Goal: Task Accomplishment & Management: Complete application form

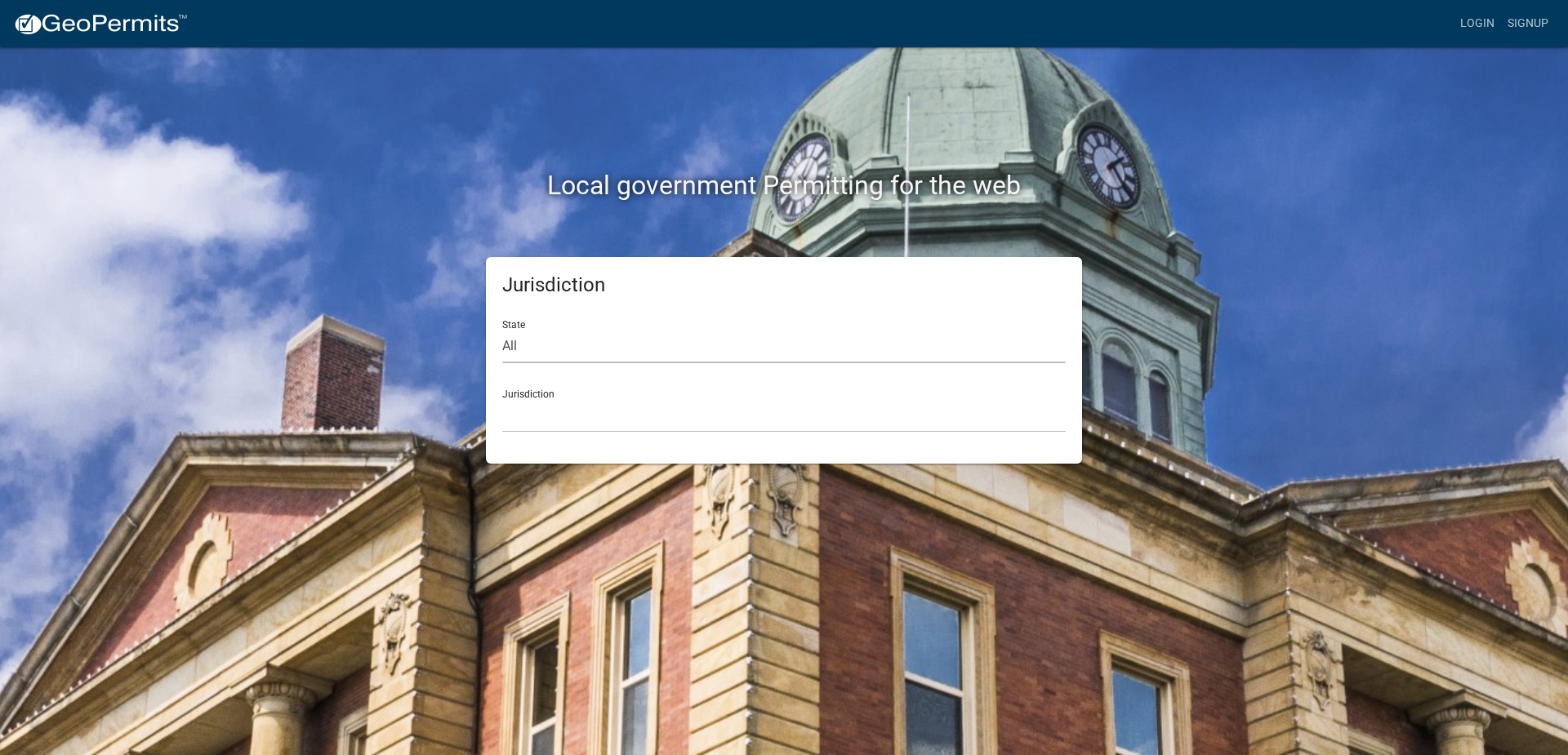
click at [595, 346] on select "All [US_STATE] [US_STATE] [US_STATE] [US_STATE] [US_STATE] [US_STATE] [US_STATE…" at bounding box center [784, 346] width 563 height 33
click at [600, 361] on select "All [US_STATE] [US_STATE] [US_STATE] [US_STATE] [US_STATE] [US_STATE] [US_STATE…" at bounding box center [784, 346] width 563 height 33
select select "[US_STATE]"
click at [502, 330] on select "All Colorado Georgia Indiana Iowa Kansas Minnesota Ohio South Carolina Wisconsin" at bounding box center [784, 346] width 563 height 33
click at [574, 421] on select "Becker County, Minnesota Benton County, Minnesota Carlton County, Minnesota Cit…" at bounding box center [784, 416] width 563 height 33
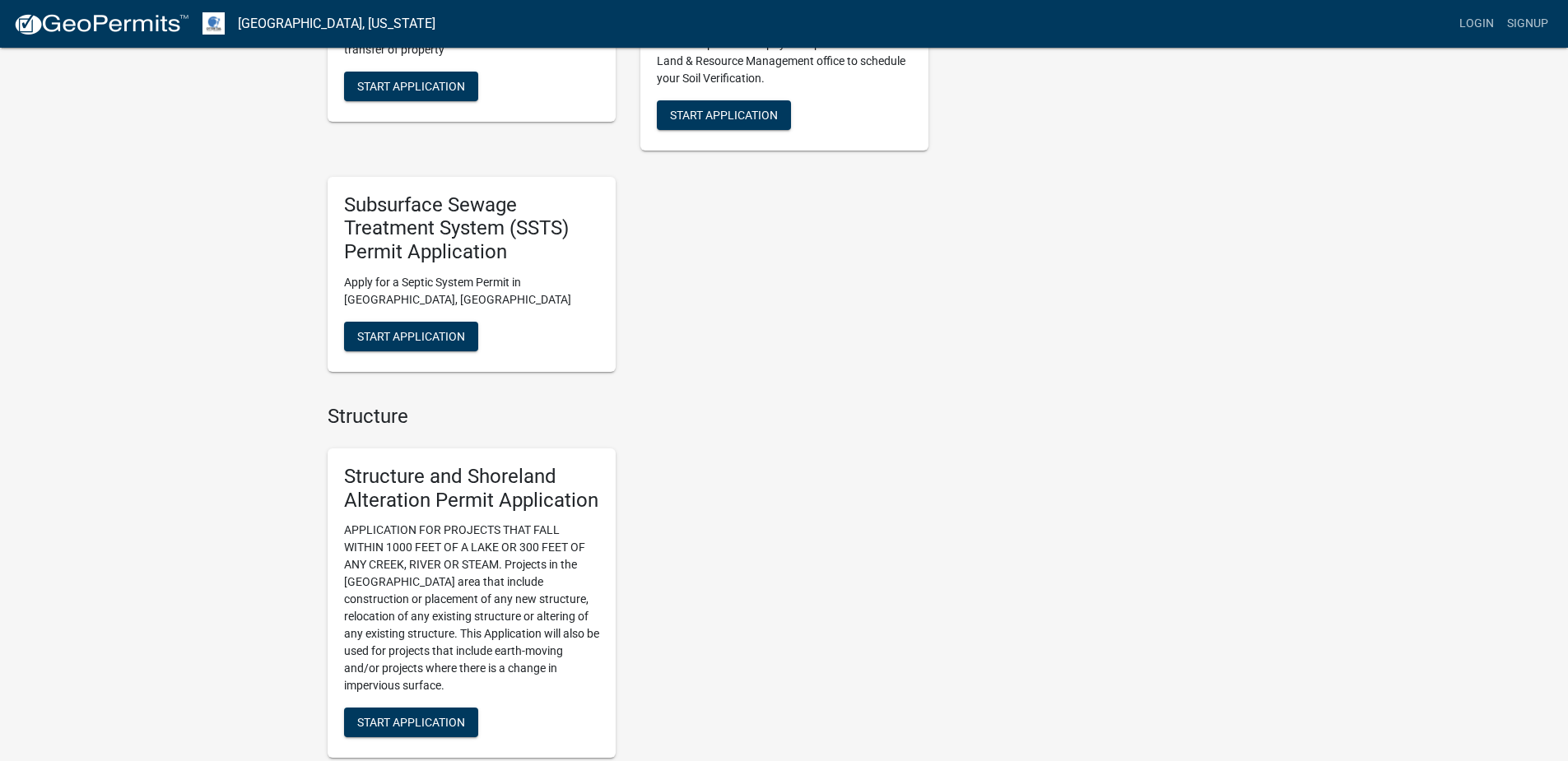
scroll to position [1151, 0]
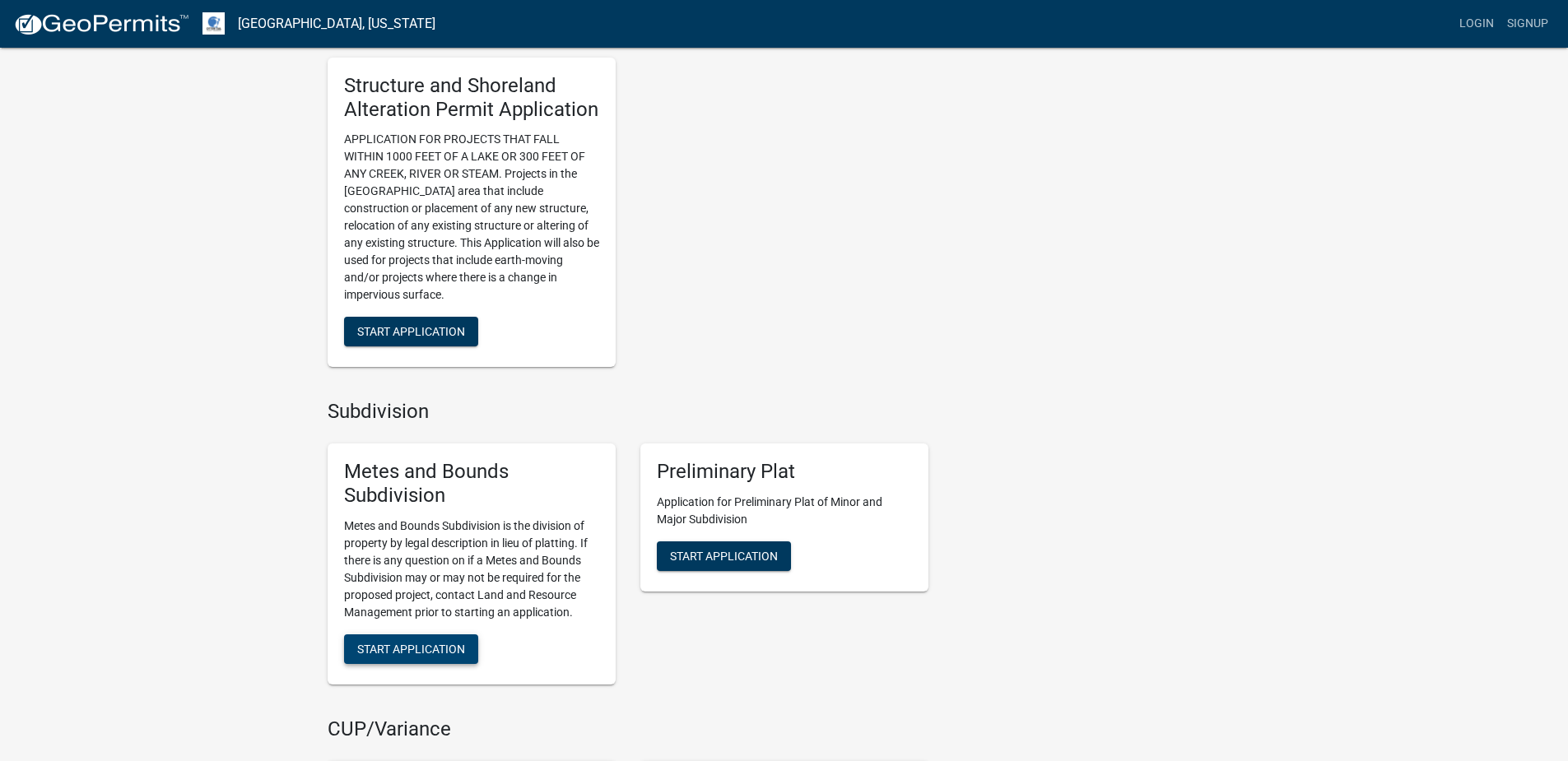
click at [369, 648] on span "Start Application" at bounding box center [410, 648] width 108 height 13
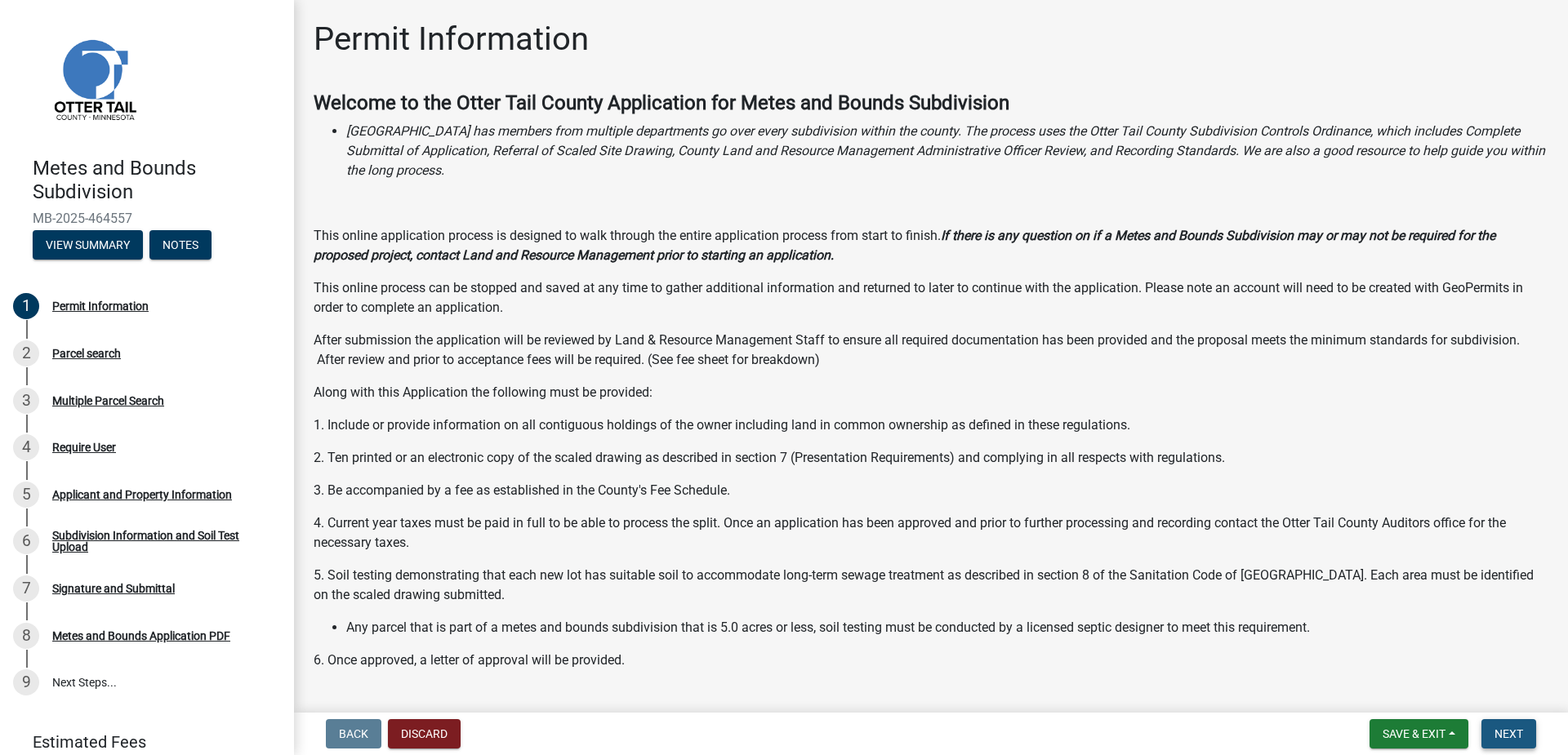
click at [1507, 729] on span "Next" at bounding box center [1508, 733] width 29 height 13
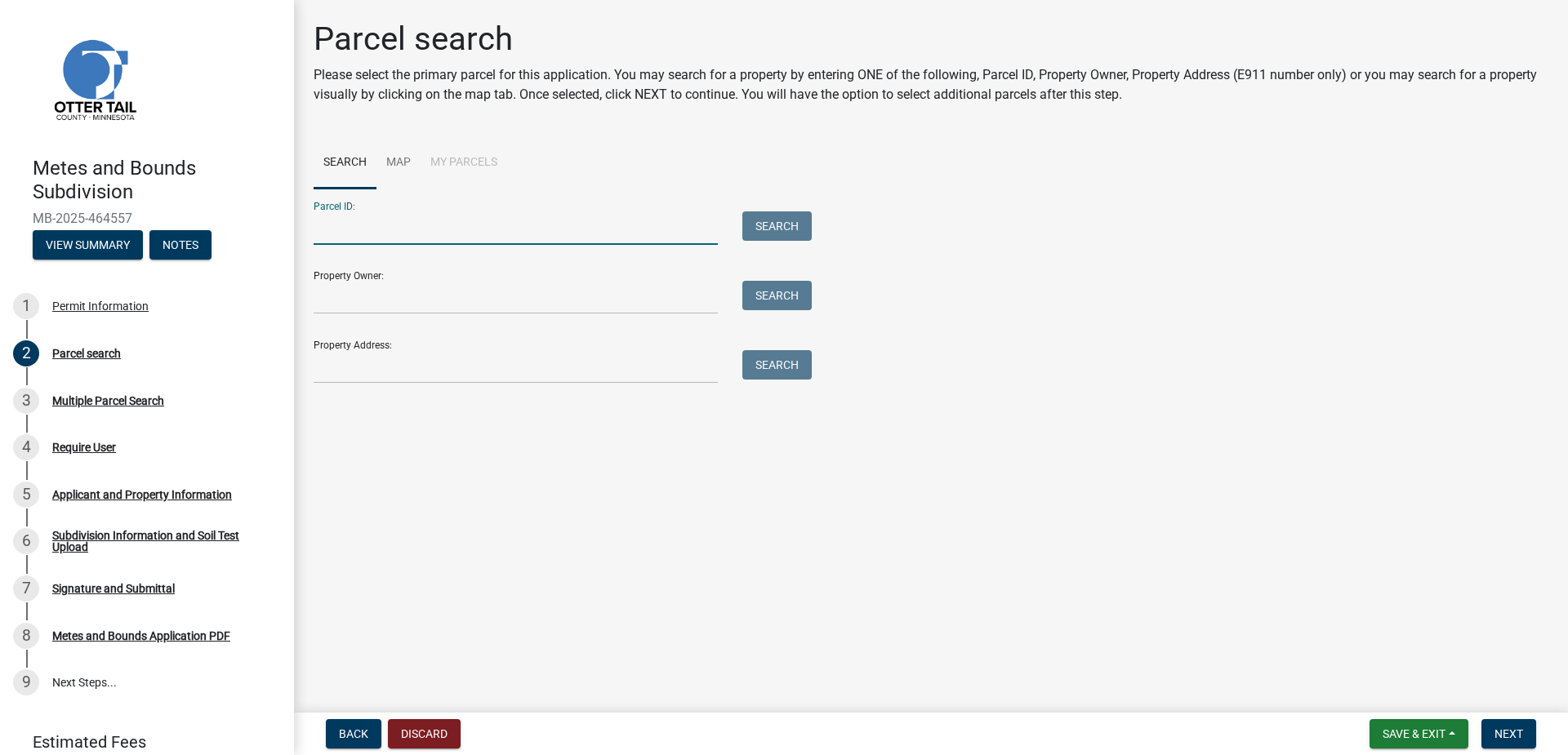
click at [402, 230] on input "Parcel ID:" at bounding box center [515, 228] width 404 height 33
type input "53000360277000"
click at [367, 297] on input "Property Owner:" at bounding box center [515, 297] width 404 height 33
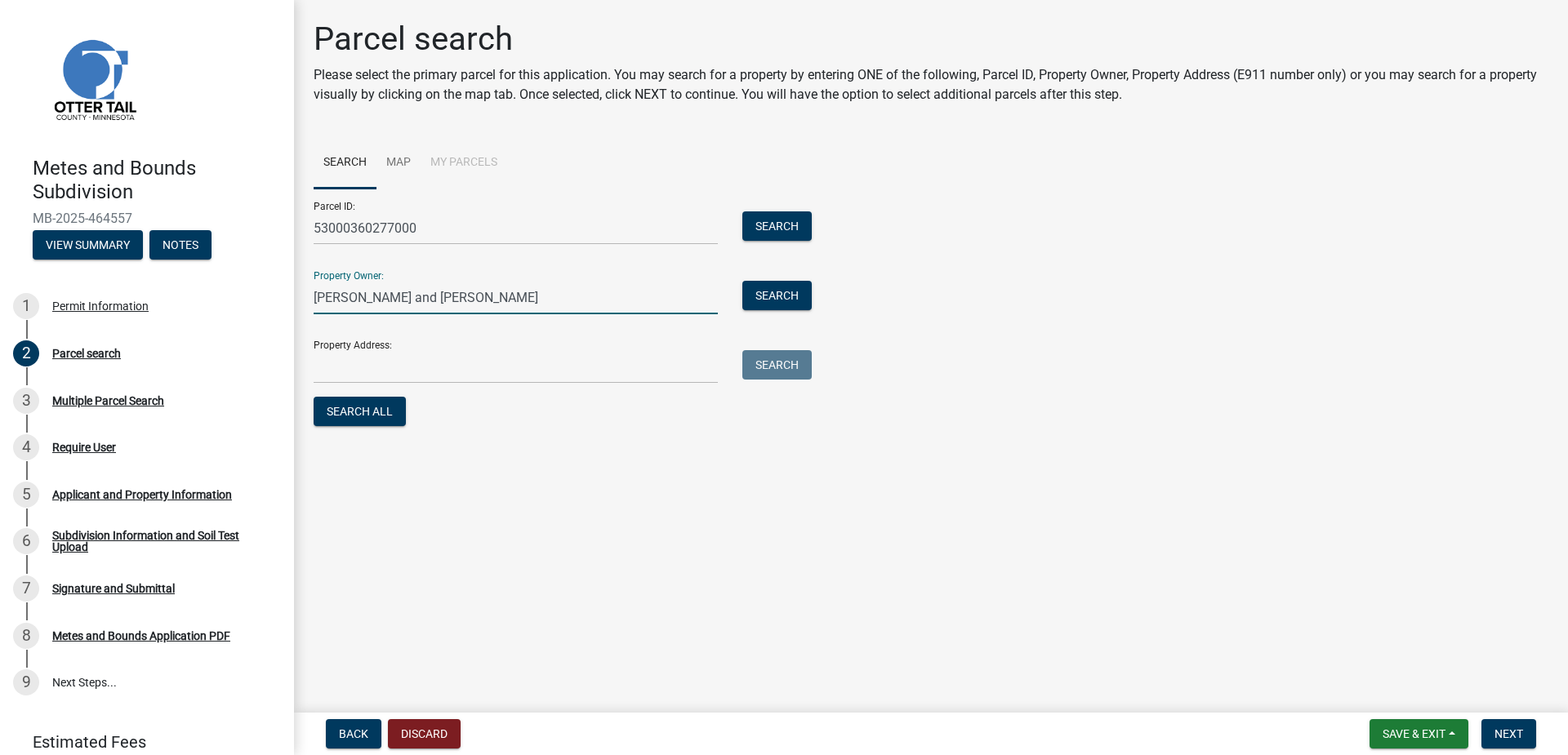
type input "Brian and Lori Wittich"
click at [404, 229] on input "53000360277000" at bounding box center [515, 228] width 404 height 33
drag, startPoint x: 419, startPoint y: 225, endPoint x: 271, endPoint y: 226, distance: 148.0
click at [271, 226] on div "Metes and Bounds Subdivision MB-2025-464557 View Summary Notes 1 Permit Informa…" at bounding box center [784, 377] width 1568 height 755
click at [372, 368] on input "Property Address:" at bounding box center [515, 366] width 404 height 33
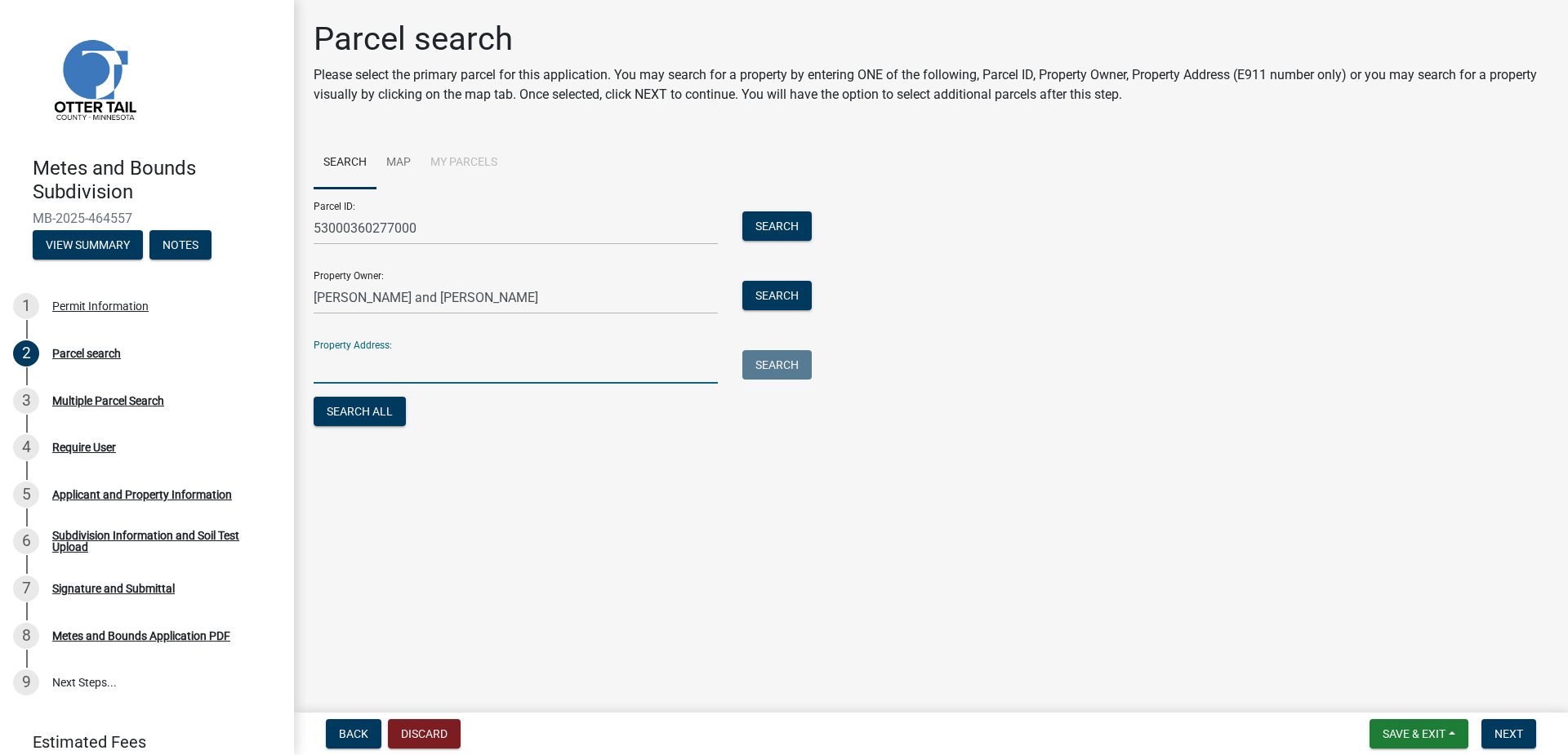
paste input "53000360277000"
click at [1516, 736] on span "Next" at bounding box center [1508, 733] width 29 height 13
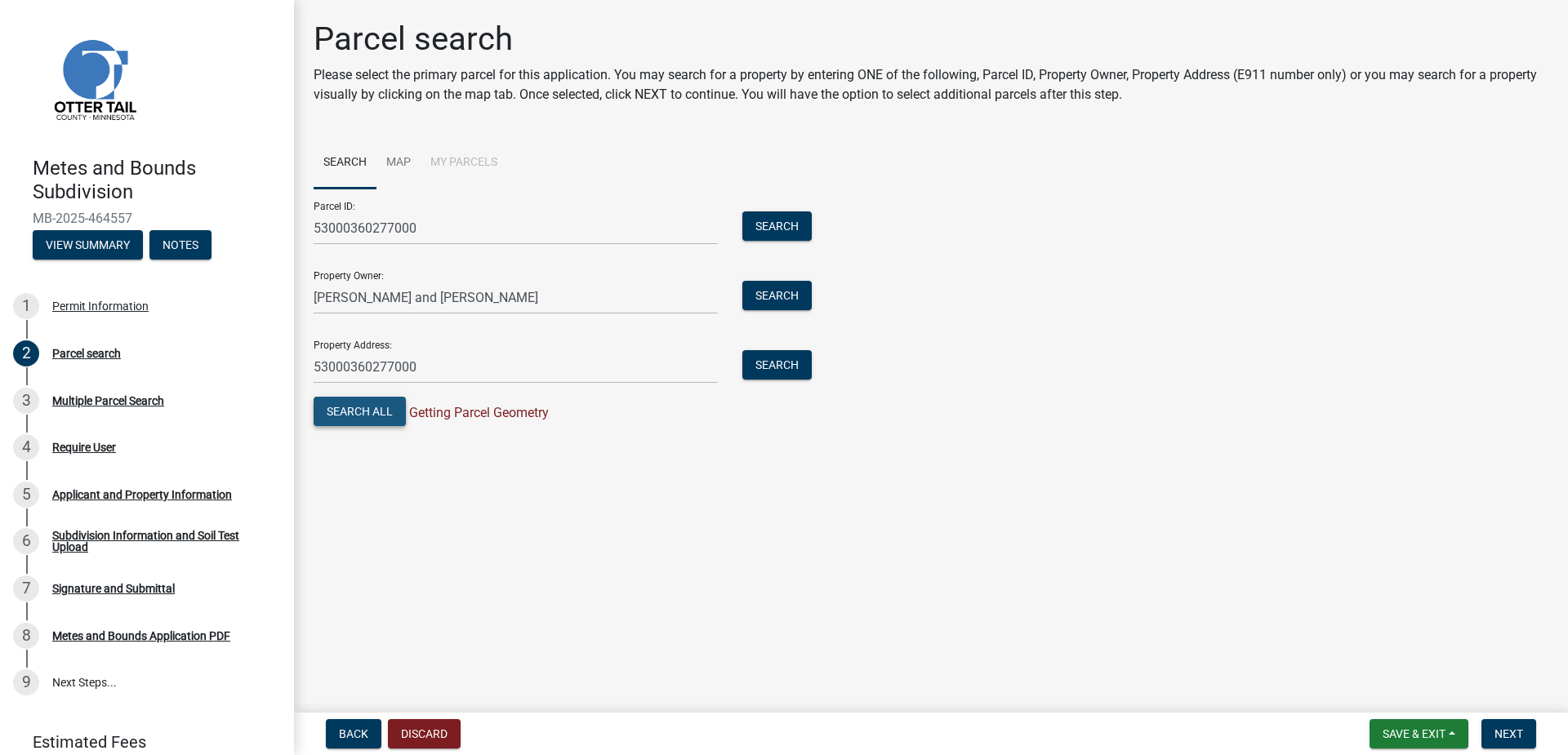
click at [388, 418] on button "Search All" at bounding box center [360, 412] width 93 height 30
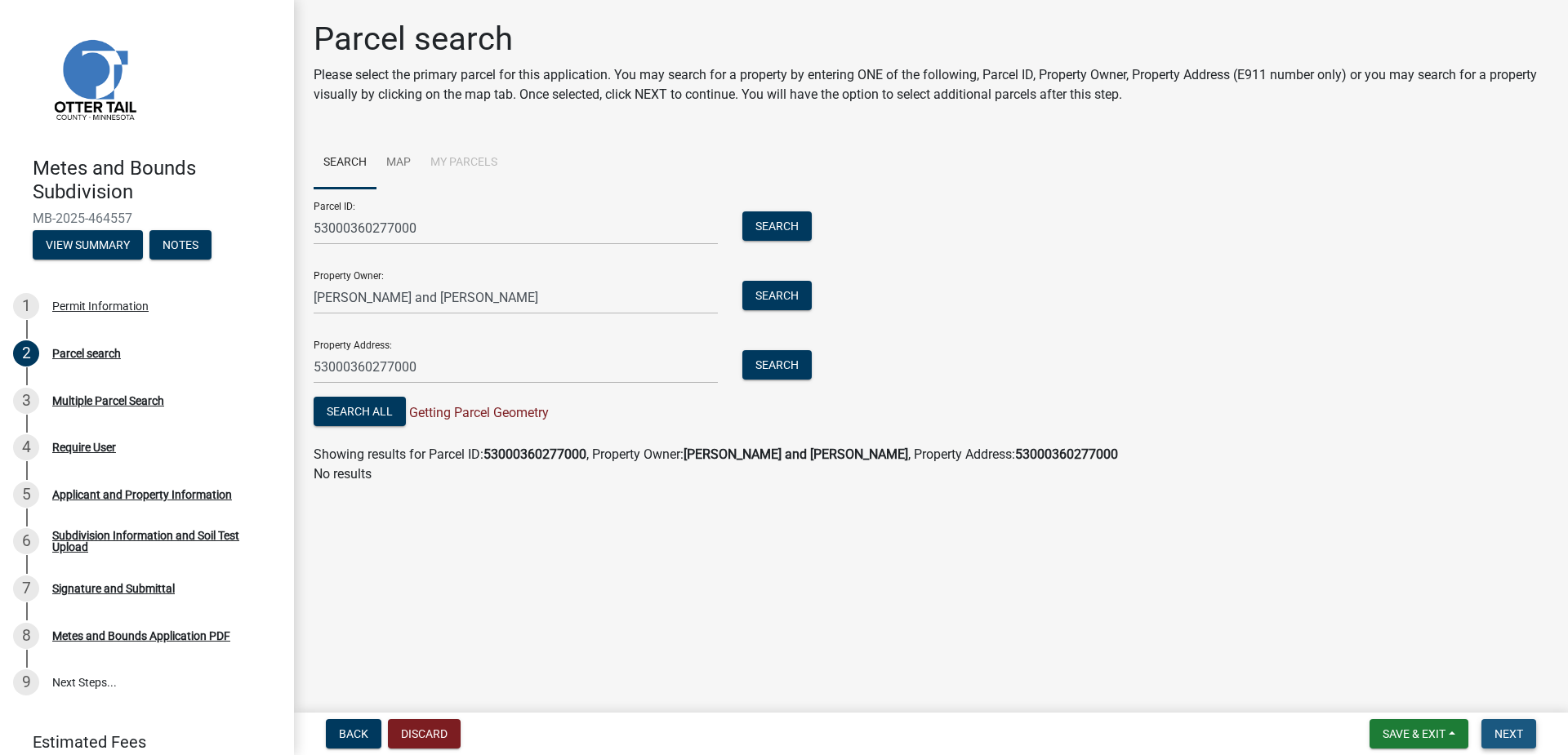
click at [1522, 737] on span "Next" at bounding box center [1508, 733] width 29 height 13
click at [462, 415] on span "Getting Parcel Geometry" at bounding box center [477, 412] width 143 height 16
click at [380, 416] on button "Search All" at bounding box center [360, 412] width 93 height 30
click at [1495, 727] on span "Next" at bounding box center [1508, 733] width 29 height 13
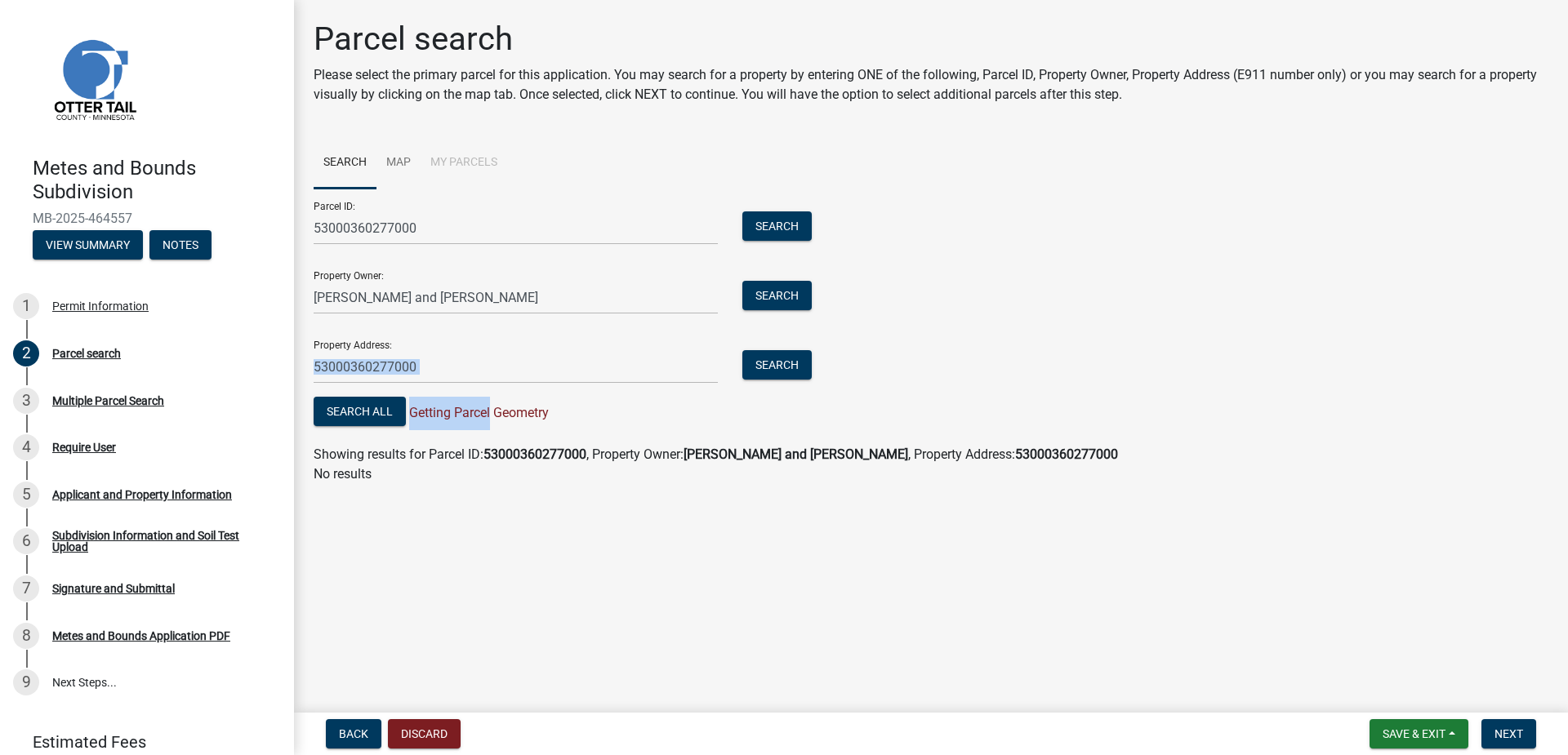
drag, startPoint x: 491, startPoint y: 385, endPoint x: 441, endPoint y: 373, distance: 51.4
click at [341, 347] on form "Parcel ID: 53000360277000 Search Property Owner: Brian and Lori Wittich Search …" at bounding box center [559, 309] width 490 height 241
click at [431, 343] on div "Property Address: 53000360277000 Search" at bounding box center [559, 356] width 490 height 56
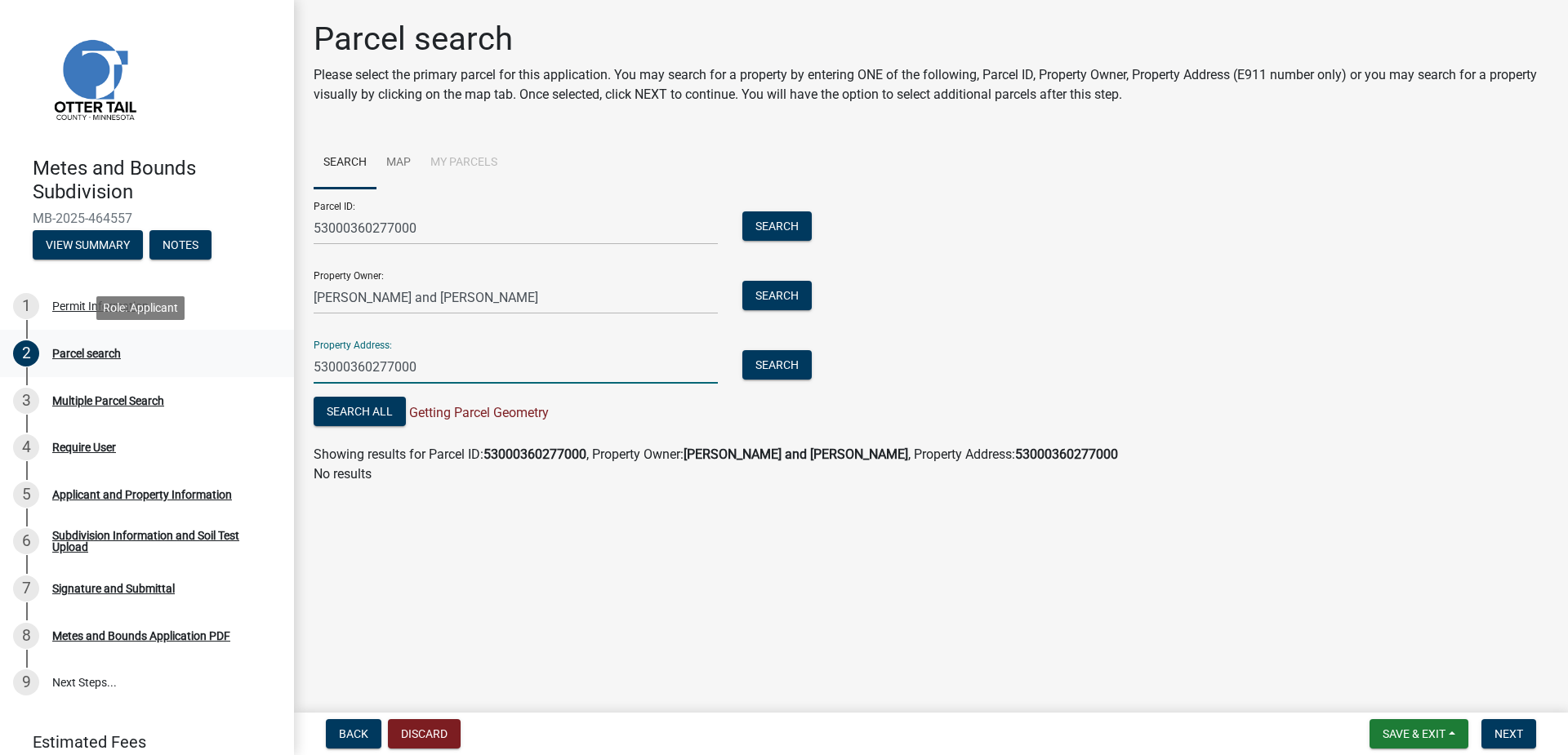
drag, startPoint x: 435, startPoint y: 366, endPoint x: 227, endPoint y: 356, distance: 208.2
click at [227, 356] on div "Metes and Bounds Subdivision MB-2025-464557 View Summary Notes 1 Permit Informa…" at bounding box center [784, 377] width 1568 height 755
paste input "44894 CRIMSON DR"
type input "44894 CRIMSON DR"
click at [803, 380] on div "Search" at bounding box center [773, 366] width 86 height 33
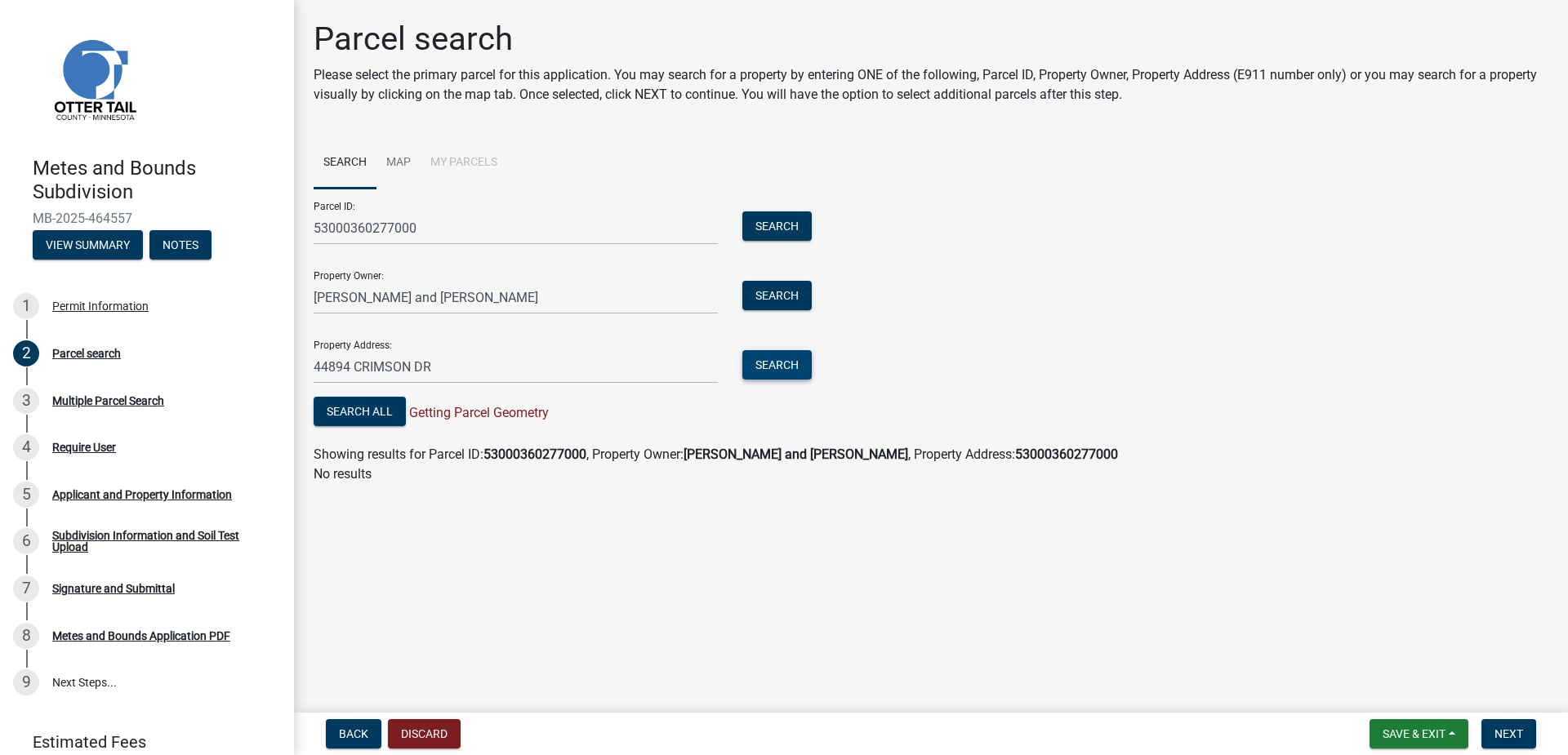
click at [799, 370] on button "Search" at bounding box center [777, 365] width 70 height 30
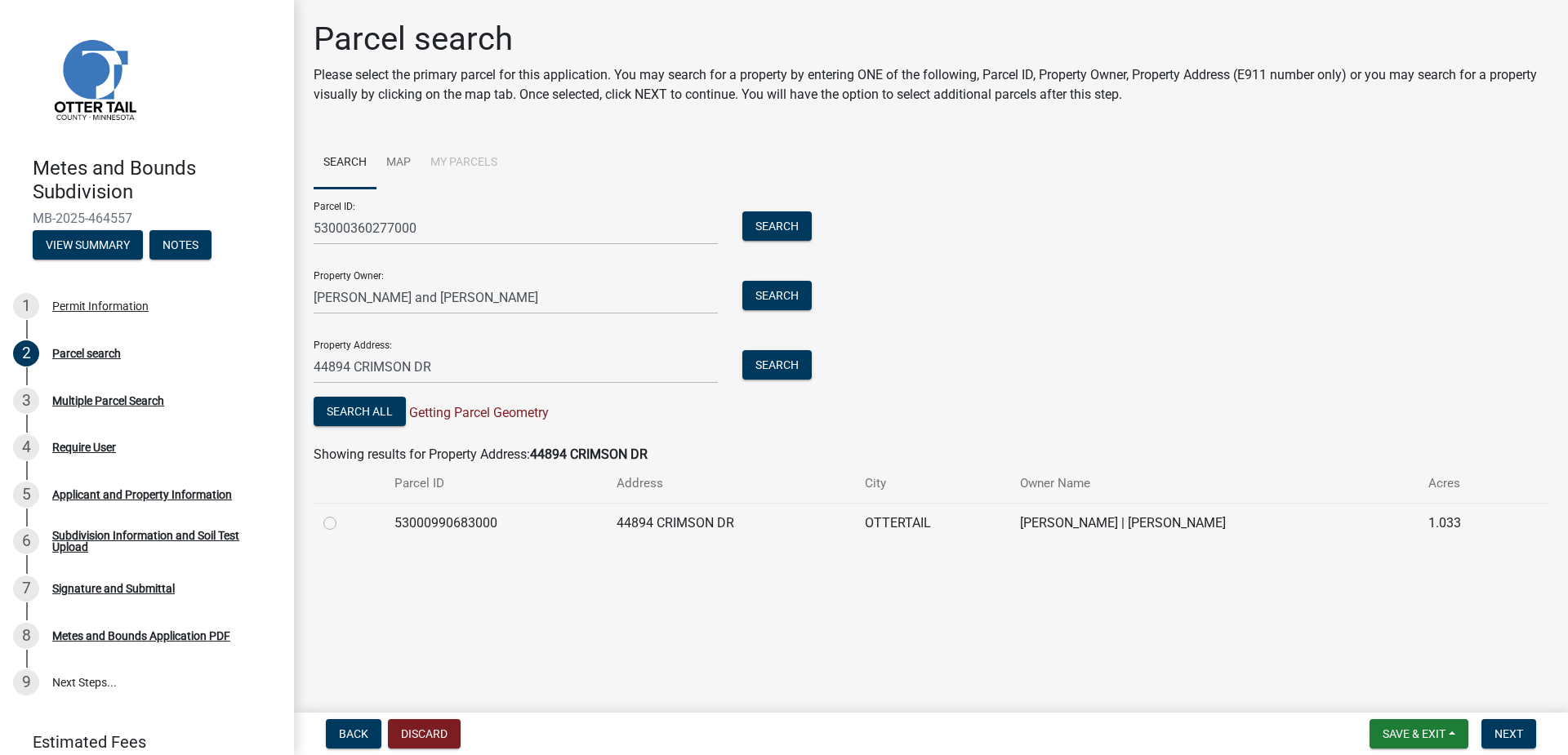
click at [343, 514] on label at bounding box center [343, 514] width 0 height 0
click at [343, 520] on input "radio" at bounding box center [348, 518] width 11 height 11
radio input "true"
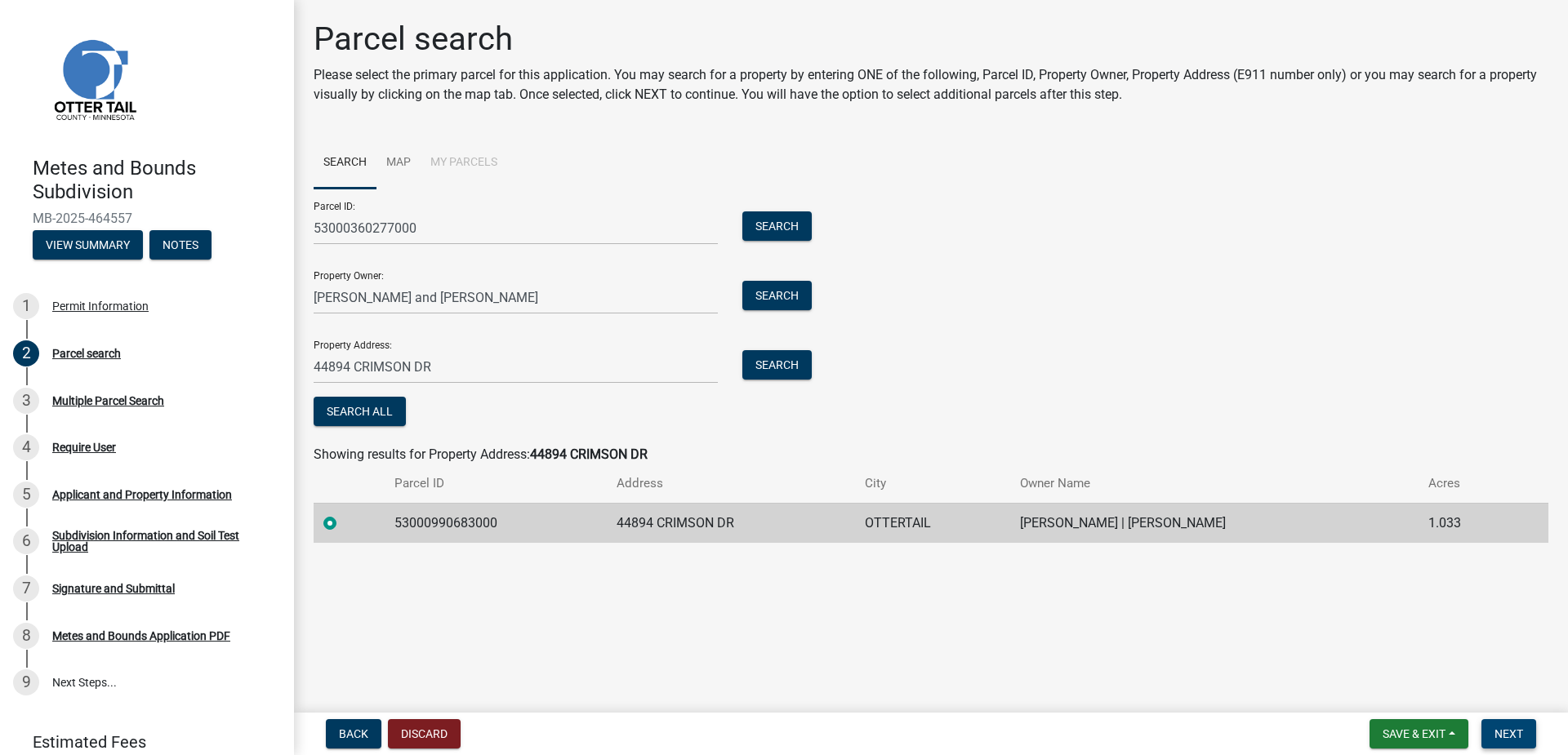
click at [1524, 734] on button "Next" at bounding box center [1508, 733] width 55 height 30
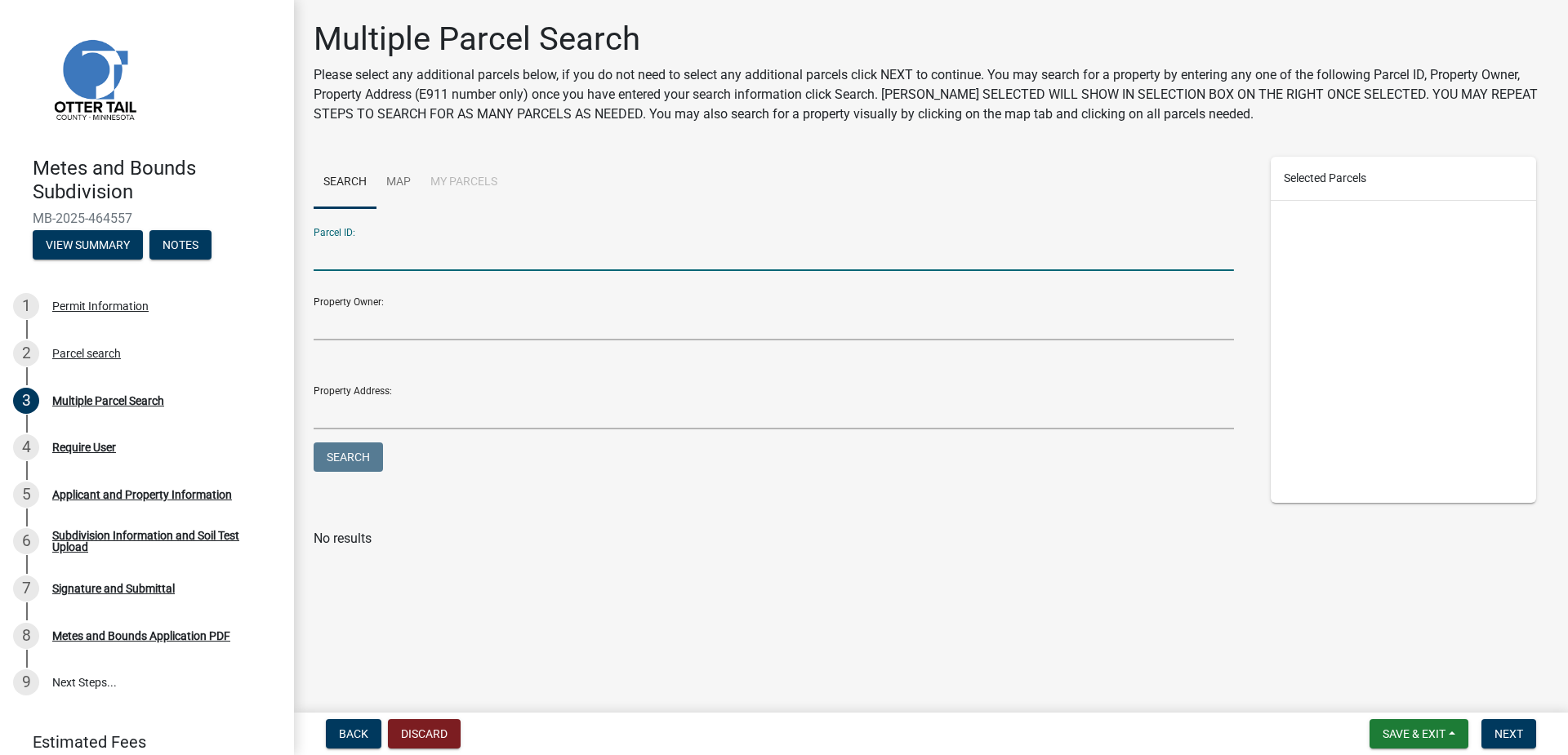
click at [419, 252] on input "Parcel ID:" at bounding box center [774, 254] width 920 height 33
paste input "44894 CRIMSON DR"
type input "44894 CRIMSON DR"
drag, startPoint x: 436, startPoint y: 253, endPoint x: 180, endPoint y: 263, distance: 256.2
click at [180, 263] on div "Metes and Bounds Subdivision MB-2025-464557 View Summary Notes 1 Permit Informa…" at bounding box center [784, 377] width 1568 height 755
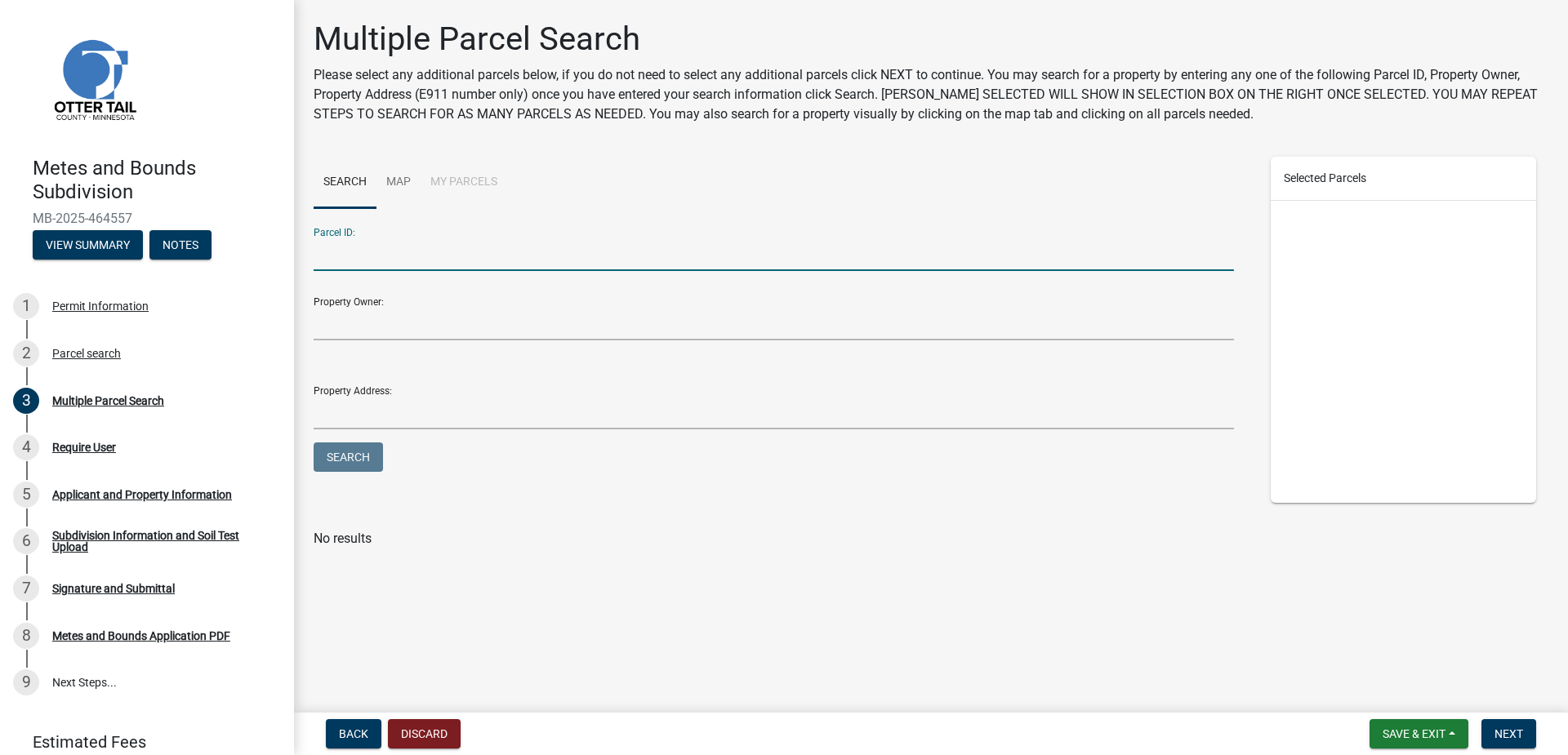
click at [381, 254] on input "Parcel ID:" at bounding box center [774, 254] width 920 height 33
type input "53000360277000"
type input "[PERSON_NAME] and [PERSON_NAME]"
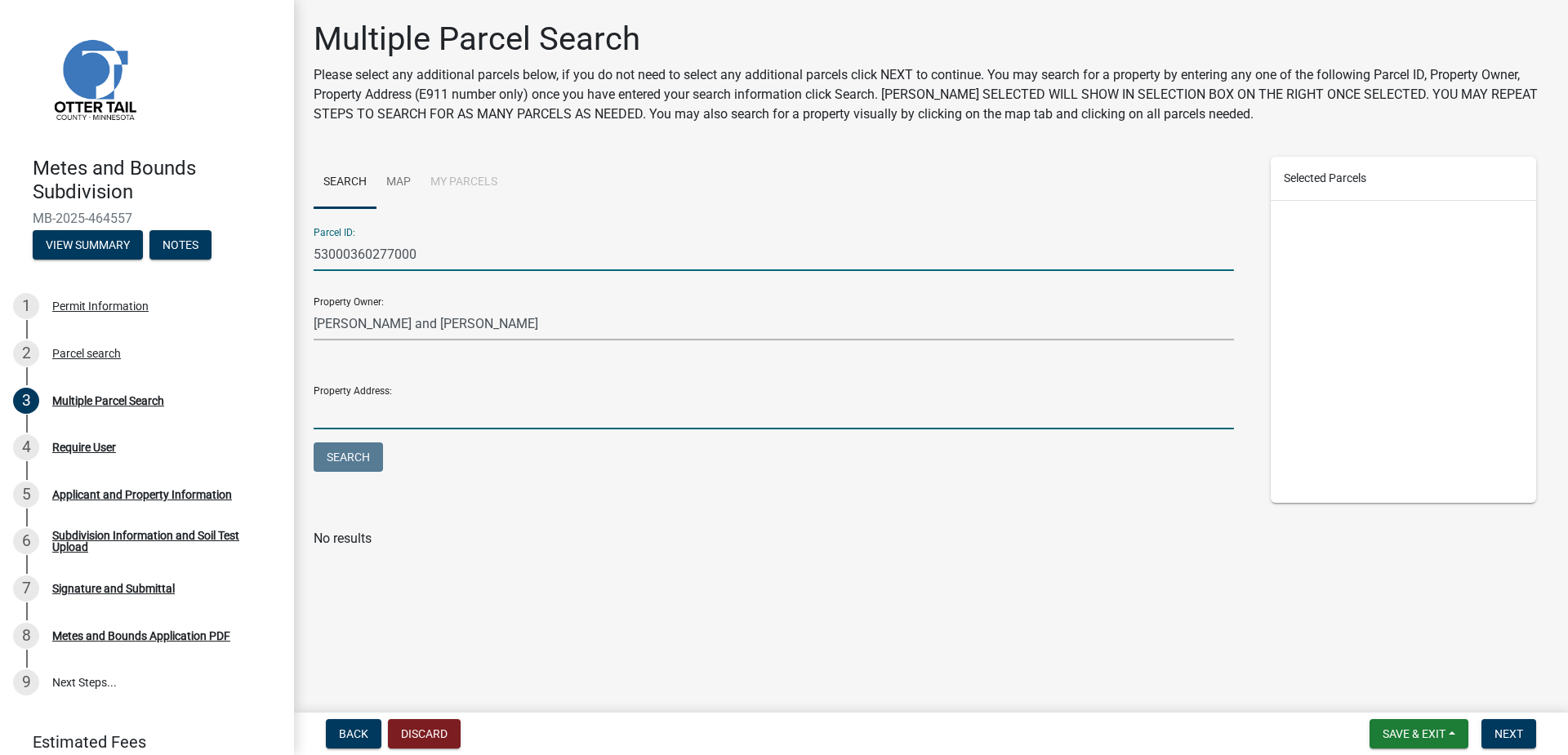
type input "53000360277000"
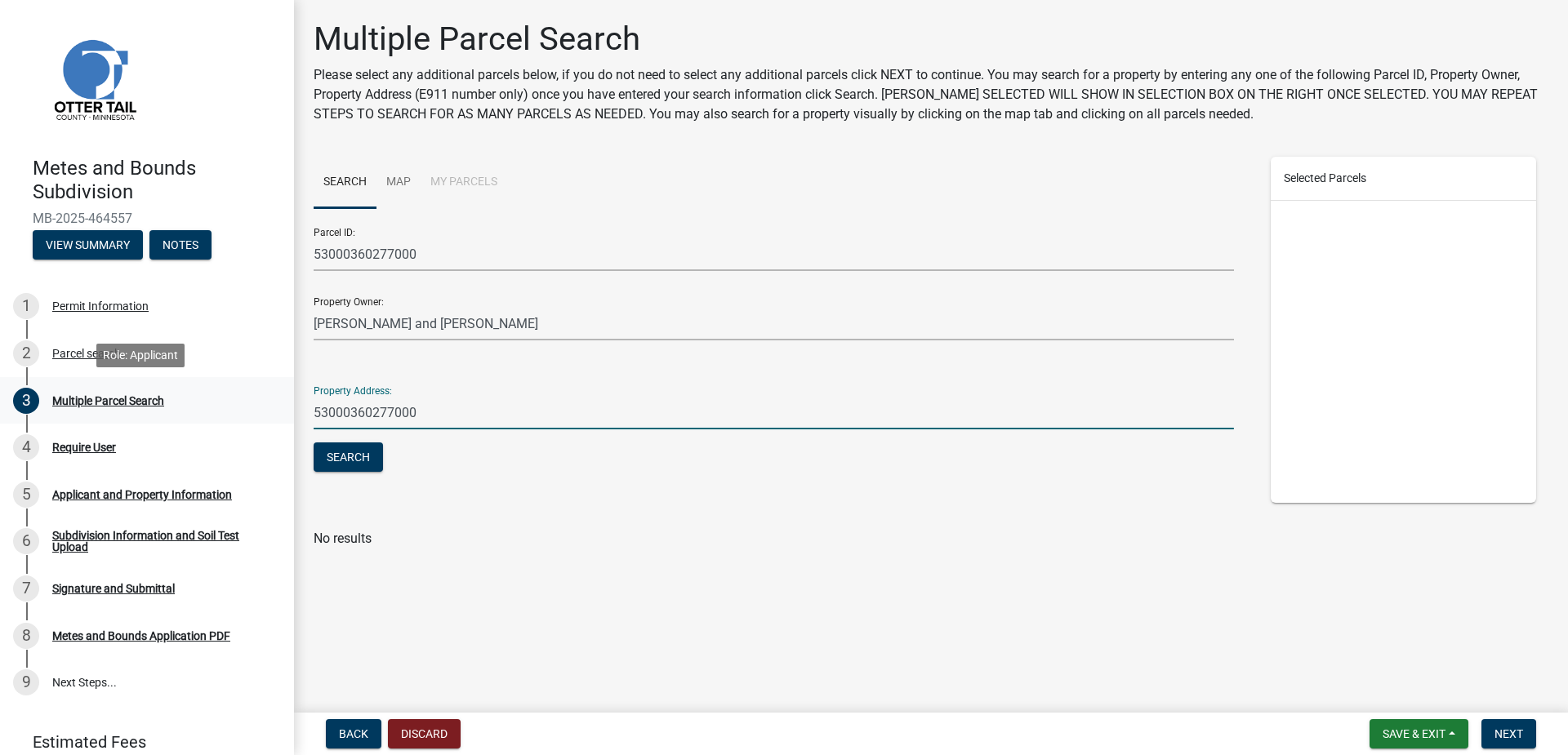
drag, startPoint x: 499, startPoint y: 411, endPoint x: 273, endPoint y: 404, distance: 226.1
click at [273, 404] on div "Metes and Bounds Subdivision MB-2025-464557 View Summary Notes 1 Permit Informa…" at bounding box center [784, 377] width 1568 height 755
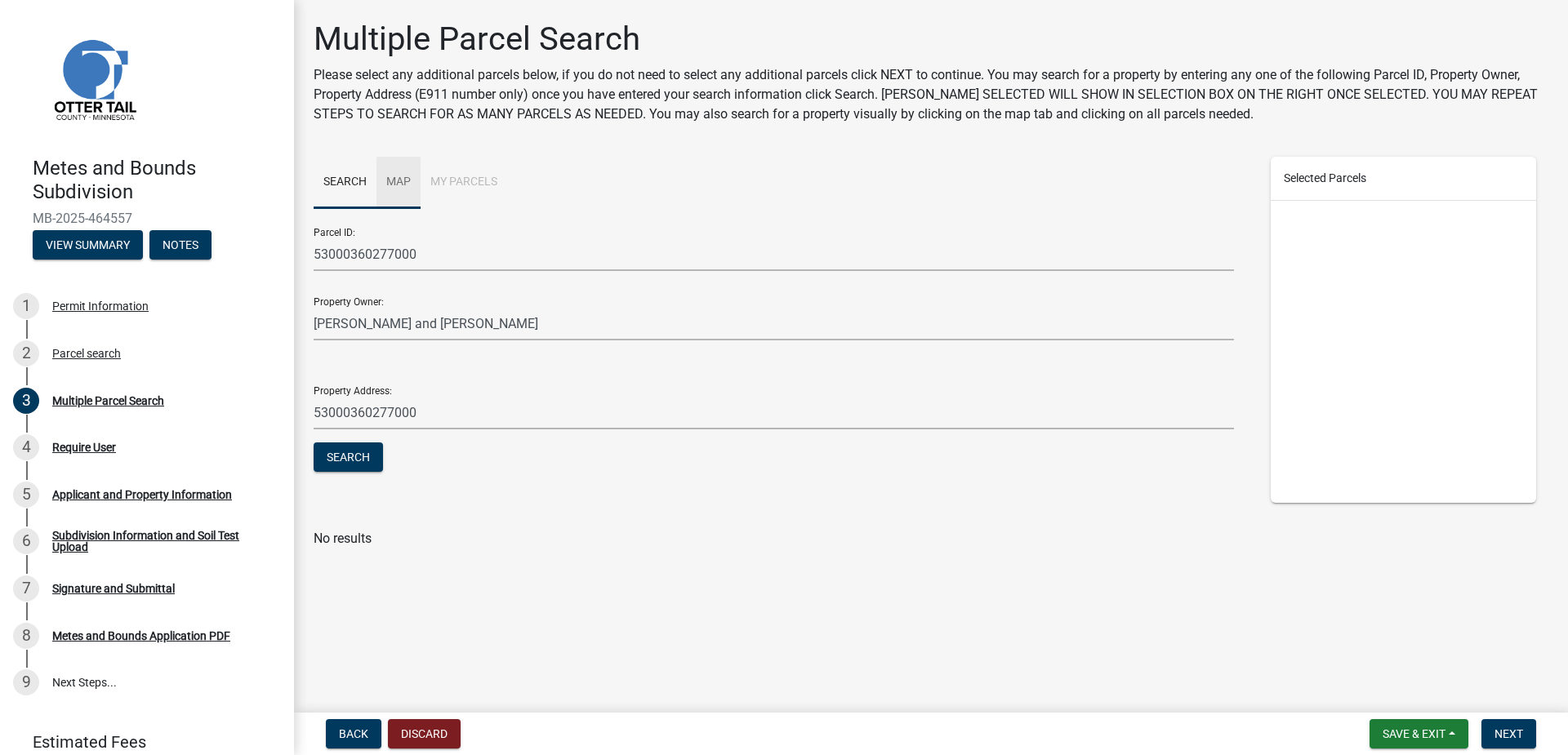
click at [405, 180] on link "Map" at bounding box center [398, 182] width 44 height 52
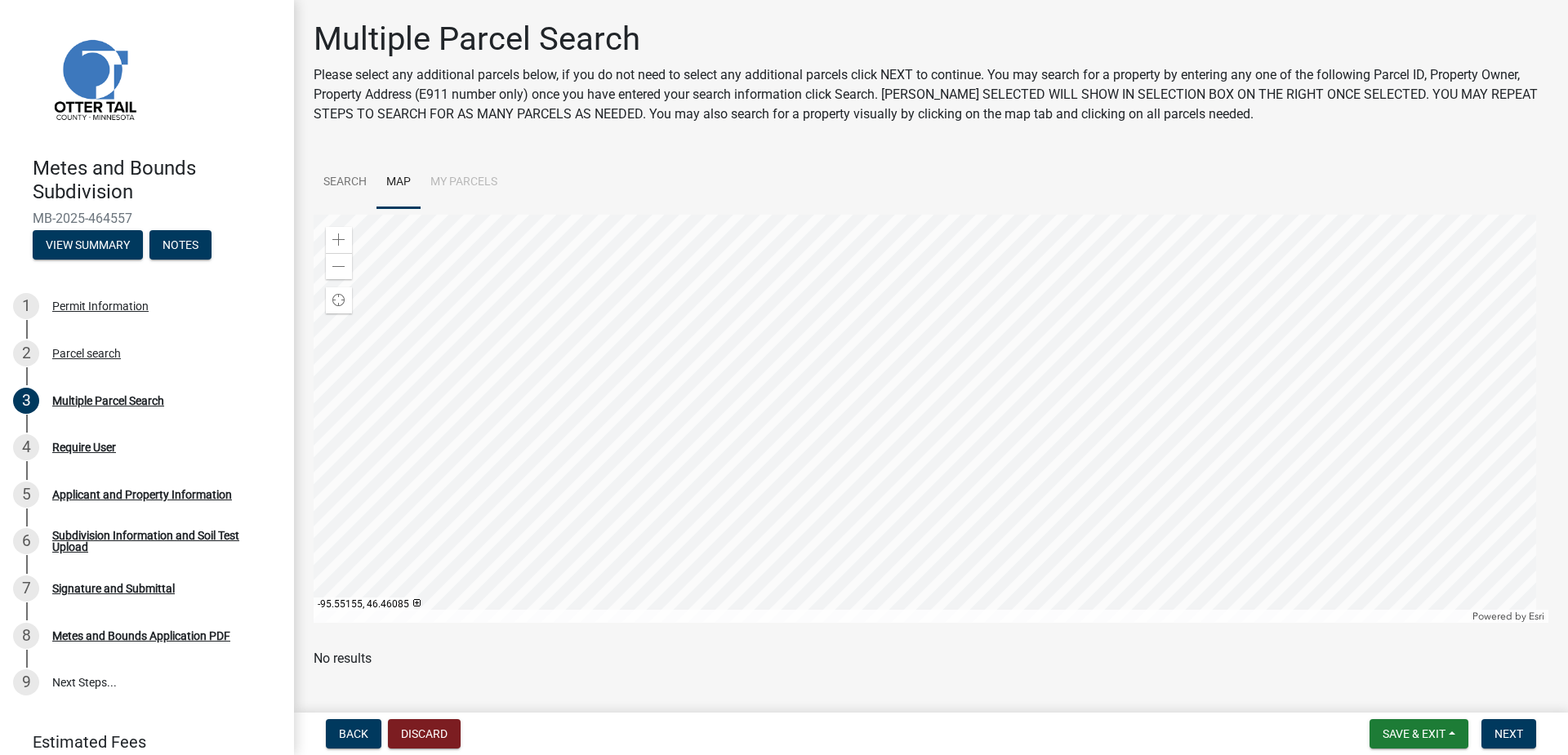
click at [937, 318] on div at bounding box center [931, 418] width 1235 height 408
click at [694, 407] on div at bounding box center [931, 418] width 1235 height 408
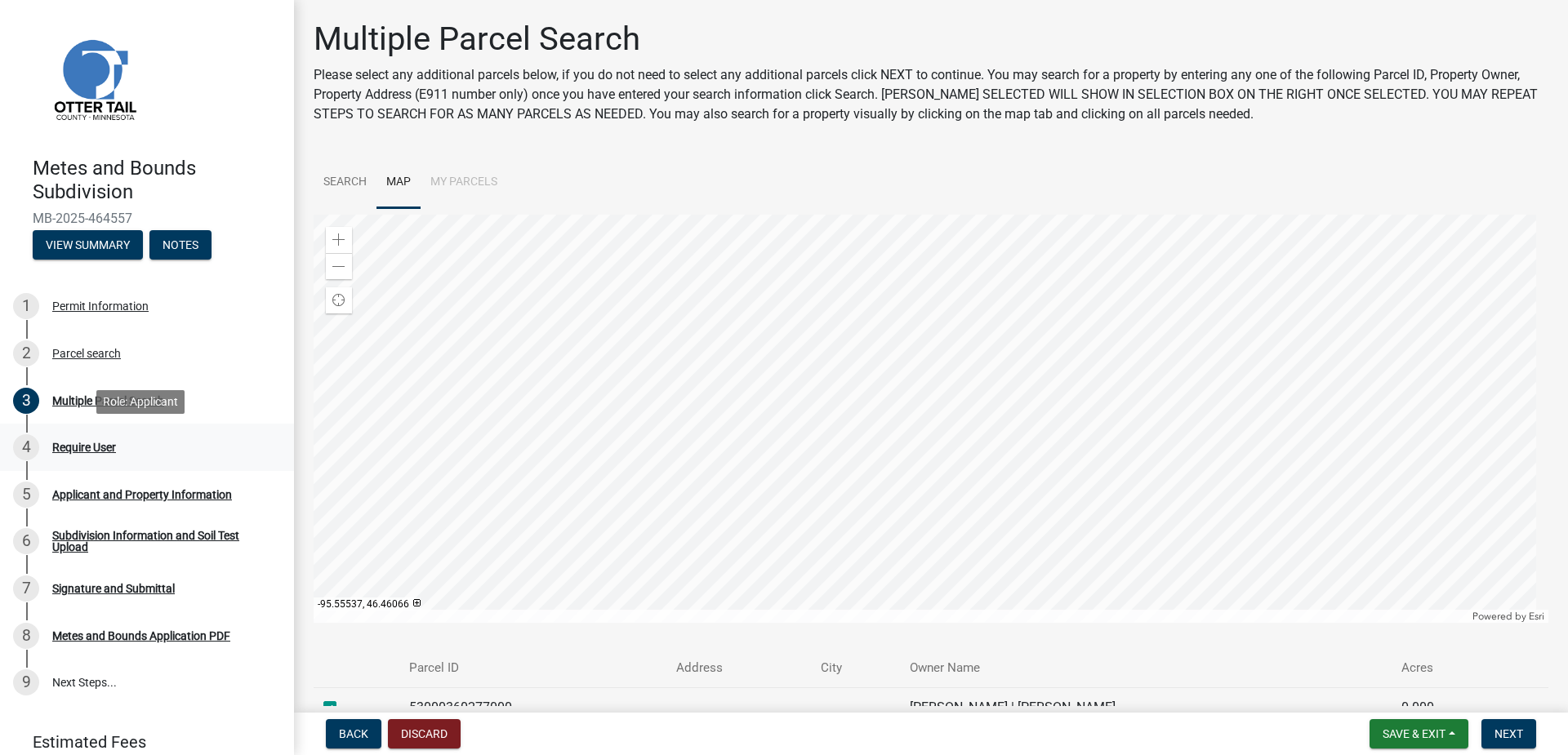
click at [93, 446] on div "Require User" at bounding box center [84, 447] width 64 height 12
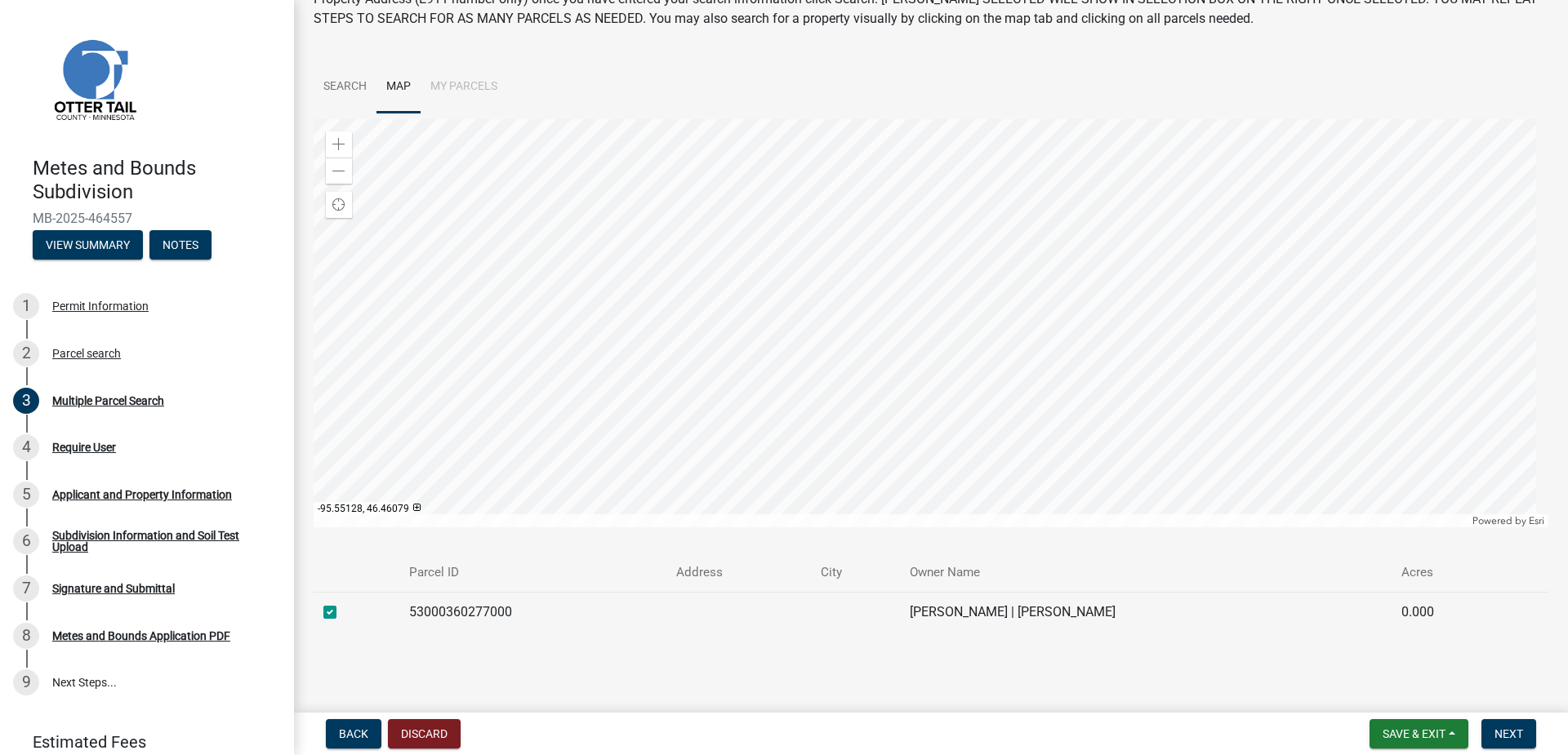
scroll to position [98, 0]
click at [1518, 738] on span "Next" at bounding box center [1508, 733] width 29 height 13
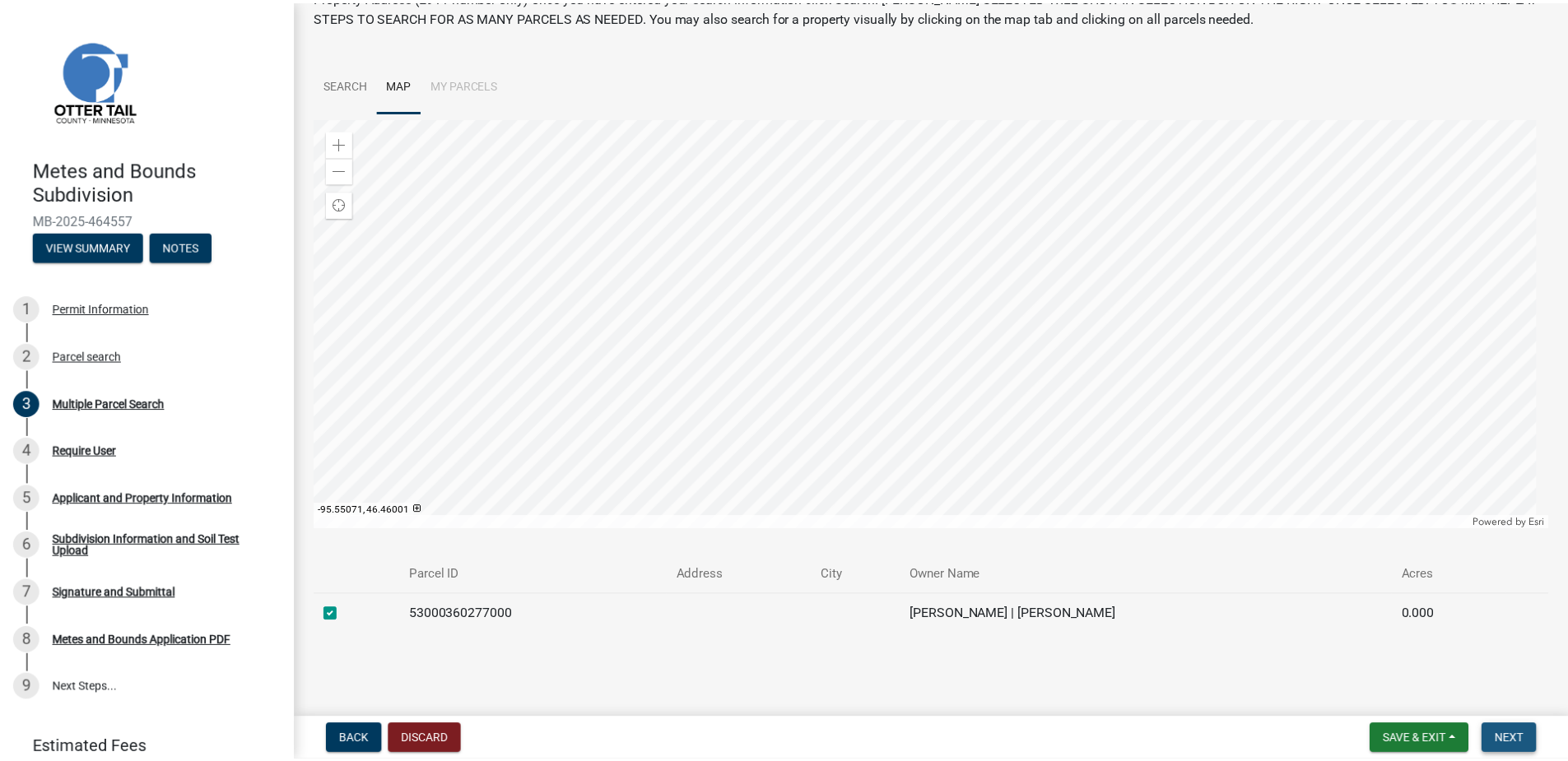
scroll to position [0, 0]
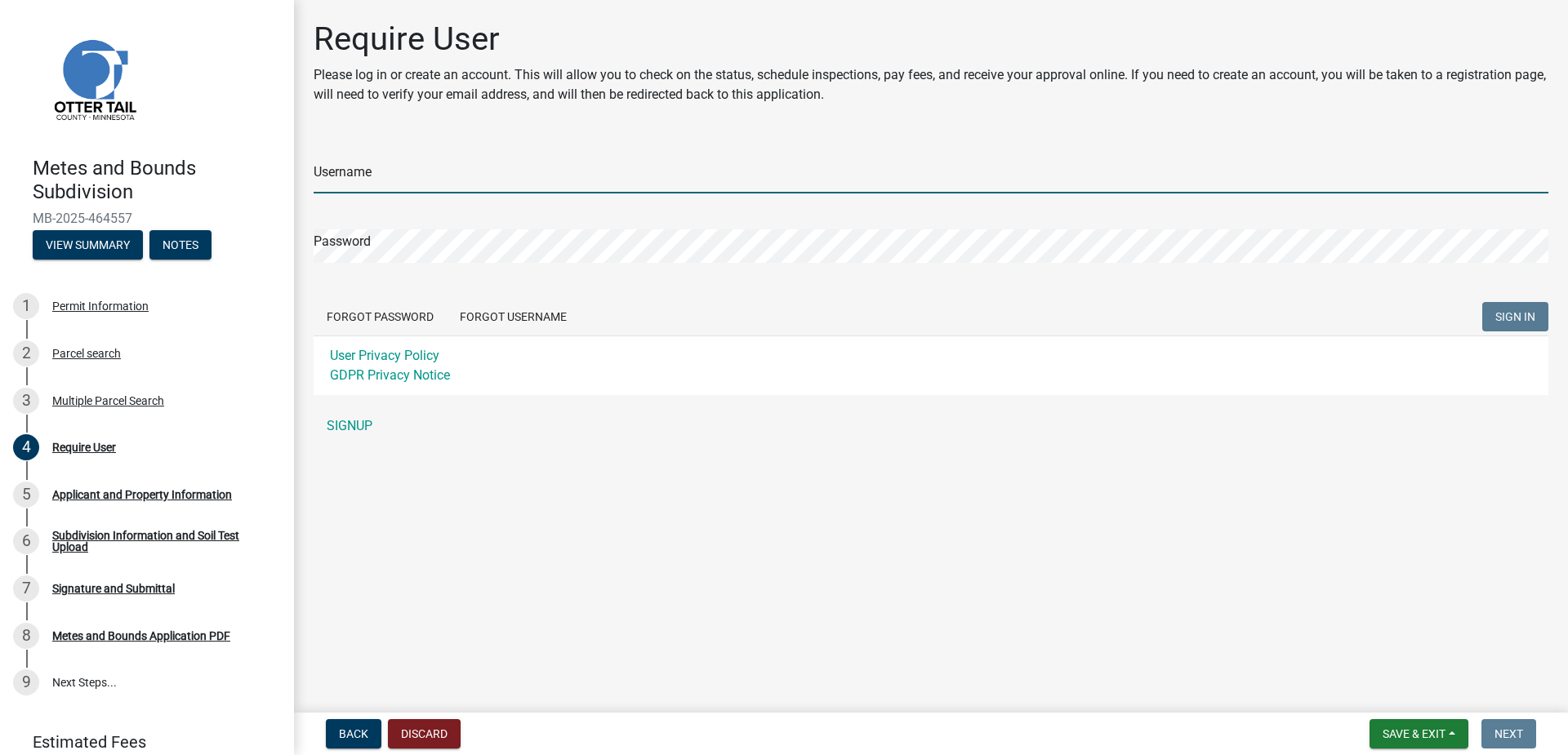
click at [470, 181] on input "Username" at bounding box center [931, 176] width 1235 height 33
type input "o"
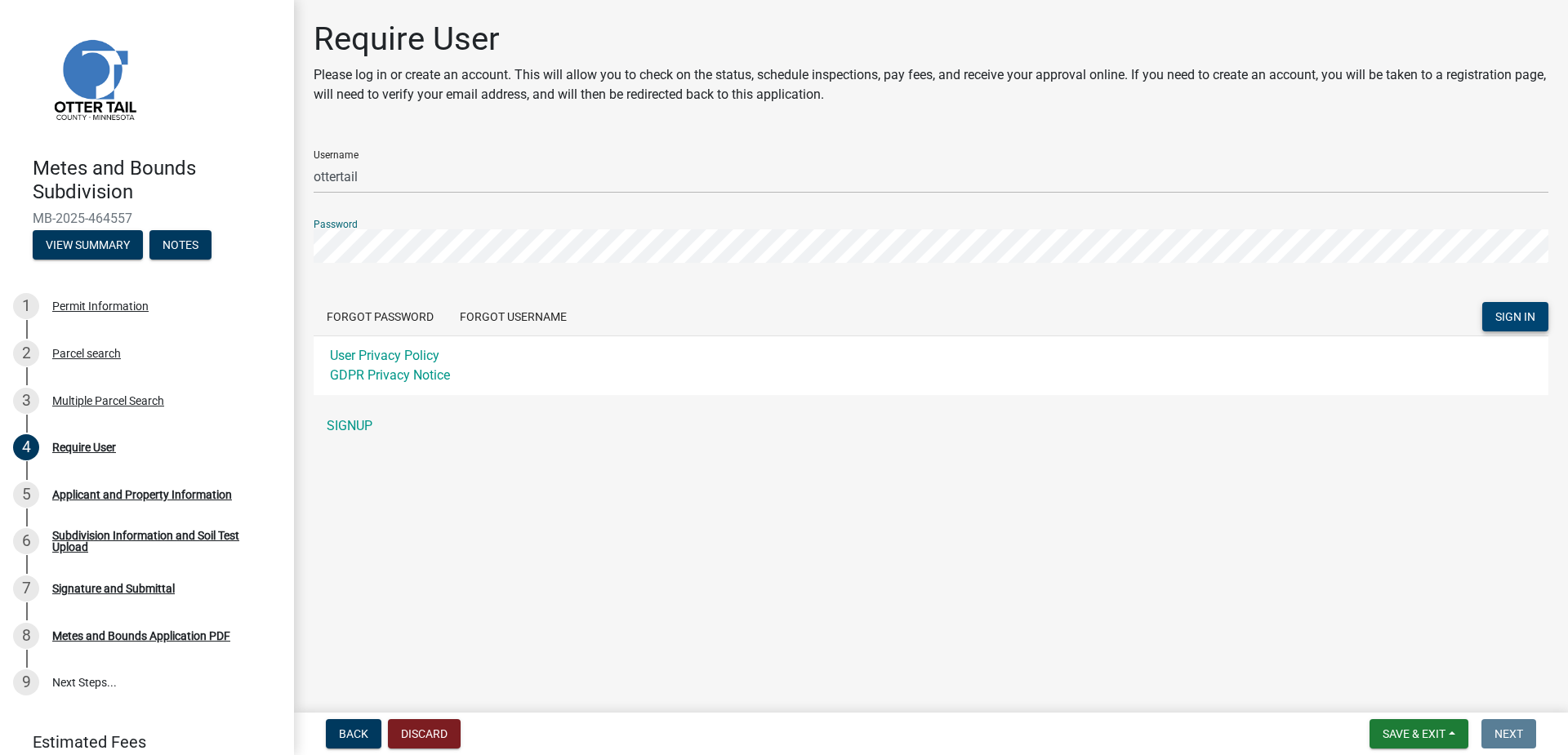
click at [1518, 319] on span "SIGN IN" at bounding box center [1515, 317] width 40 height 13
click at [228, 246] on div "Metes and Bounds Subdivision MB-2025-464557 View Summary Notes 1 Permit Informa…" at bounding box center [784, 377] width 1568 height 755
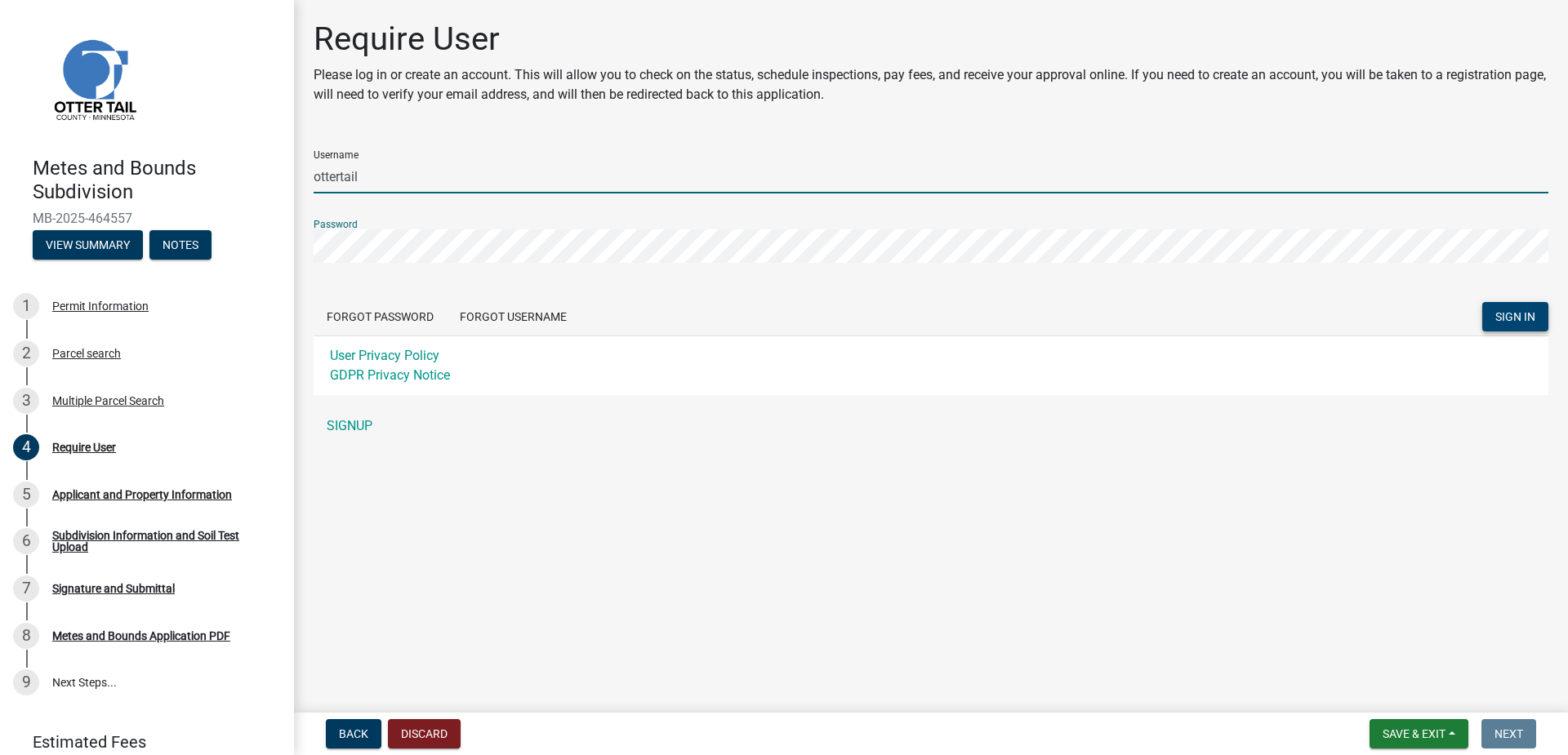
click at [371, 179] on input "ottertail" at bounding box center [931, 176] width 1235 height 33
type input "ottertail1"
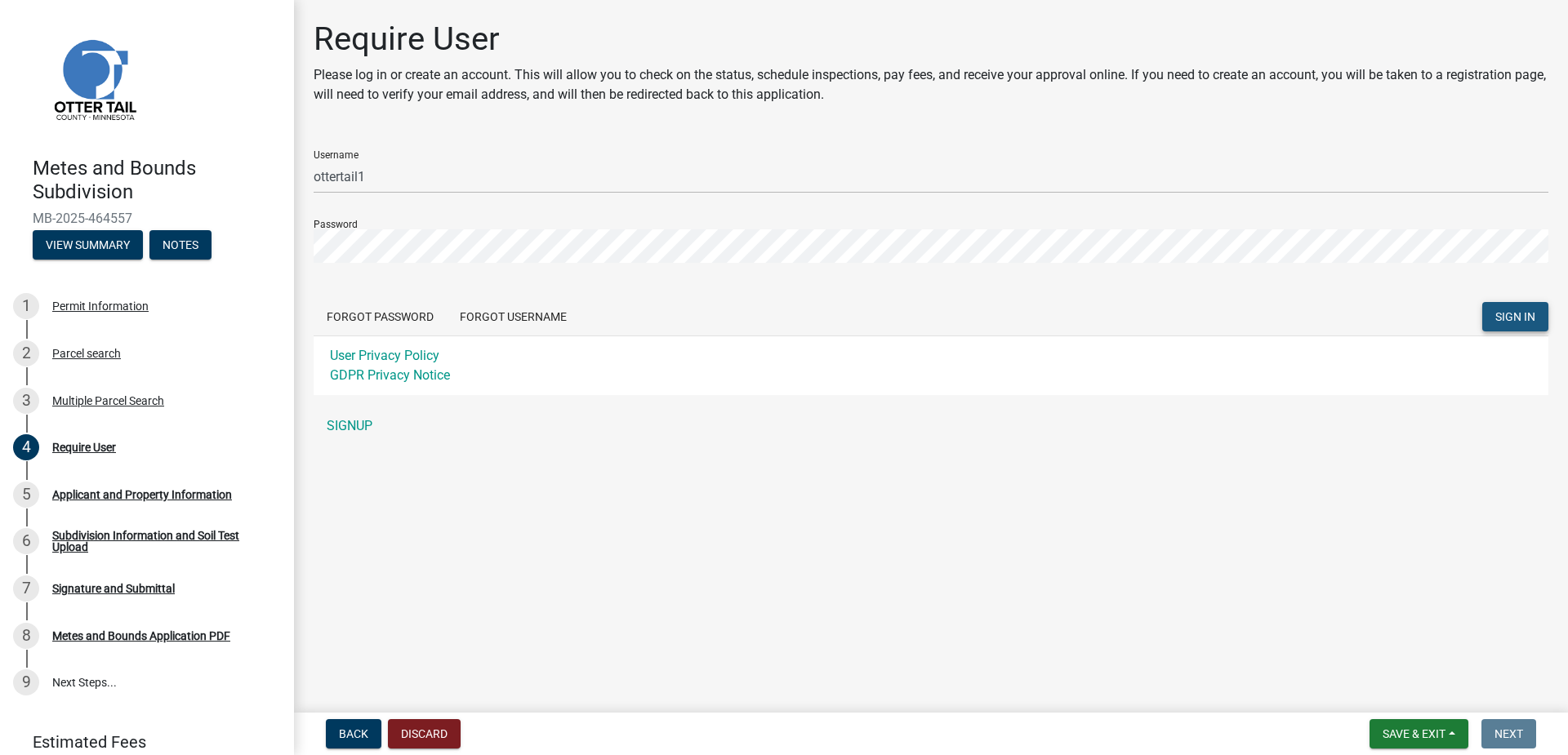
click at [1523, 316] on span "SIGN IN" at bounding box center [1515, 317] width 40 height 13
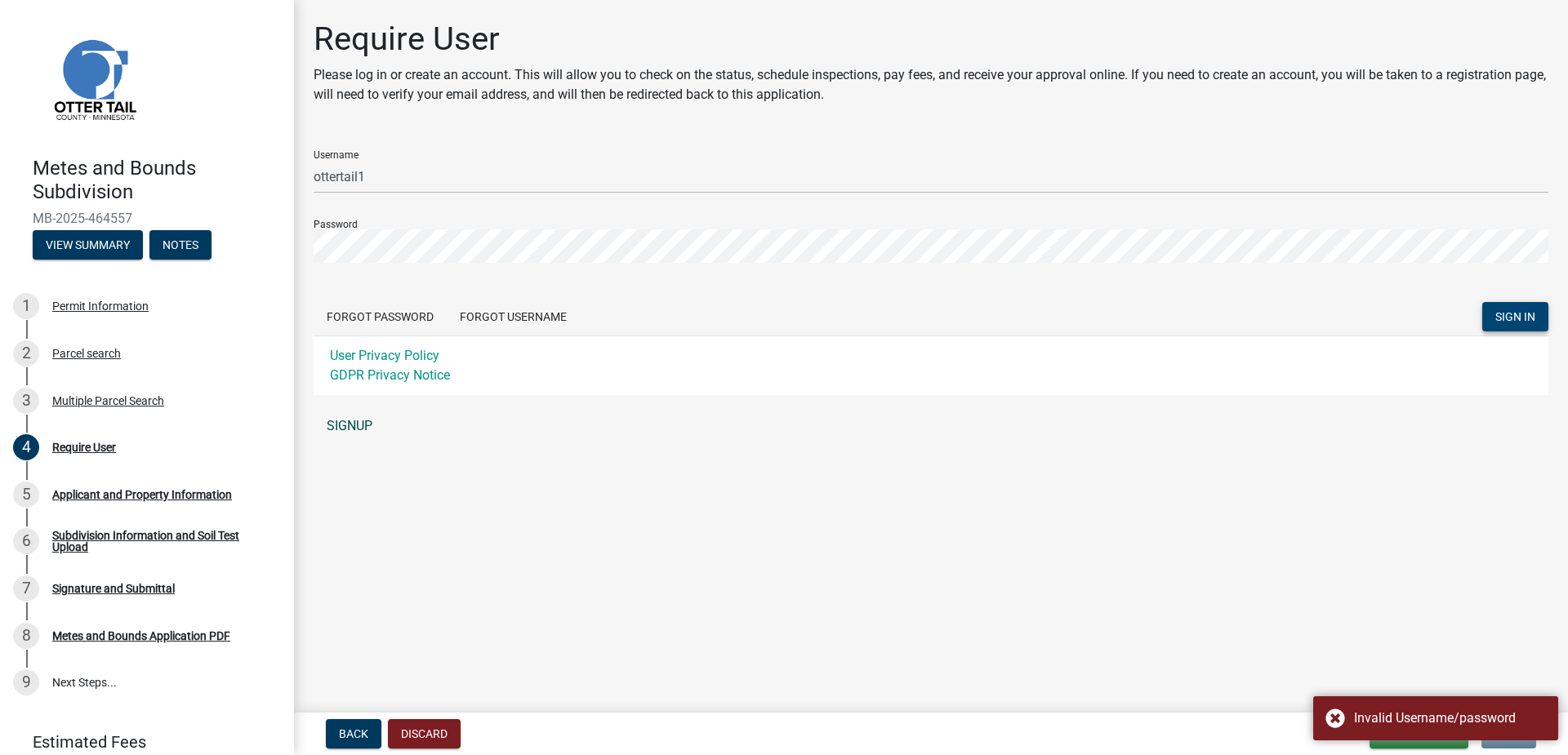
click at [357, 417] on link "SIGNUP" at bounding box center [931, 425] width 1235 height 32
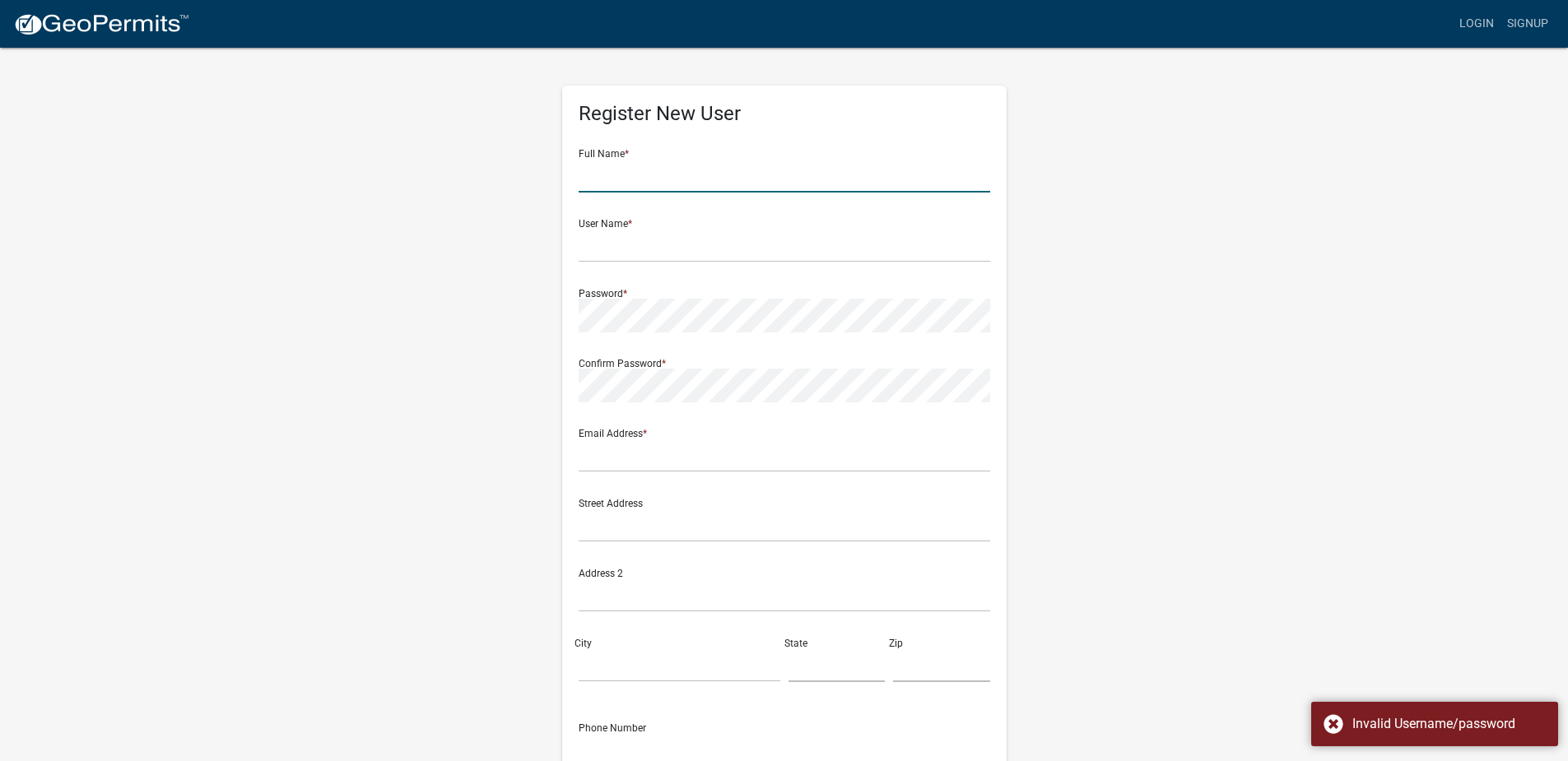
click at [684, 178] on input "text" at bounding box center [784, 175] width 411 height 33
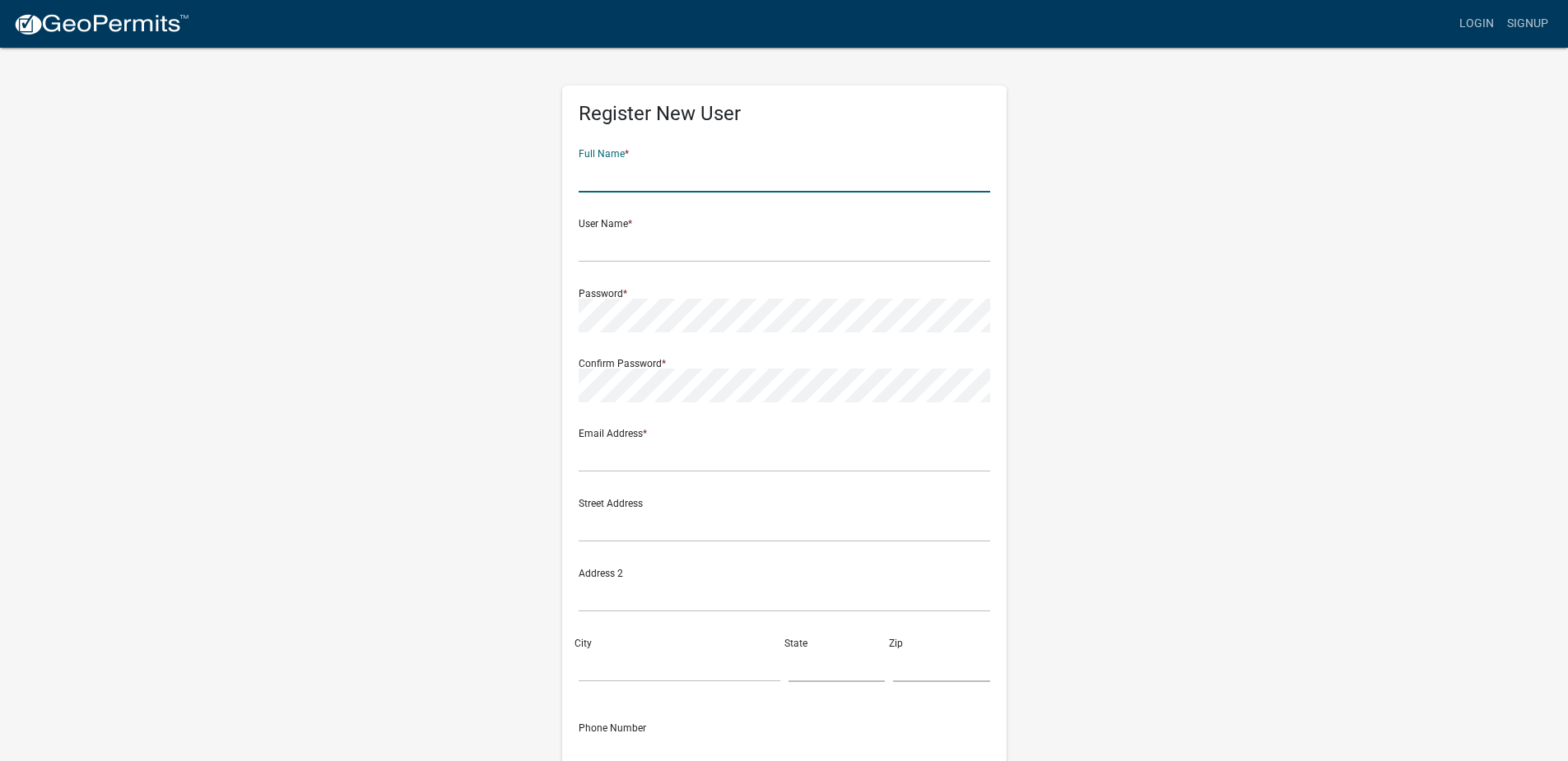
type input "[PERSON_NAME]"
type input "grtz25@yahoo.com"
type input "45143 Co Hwy 54"
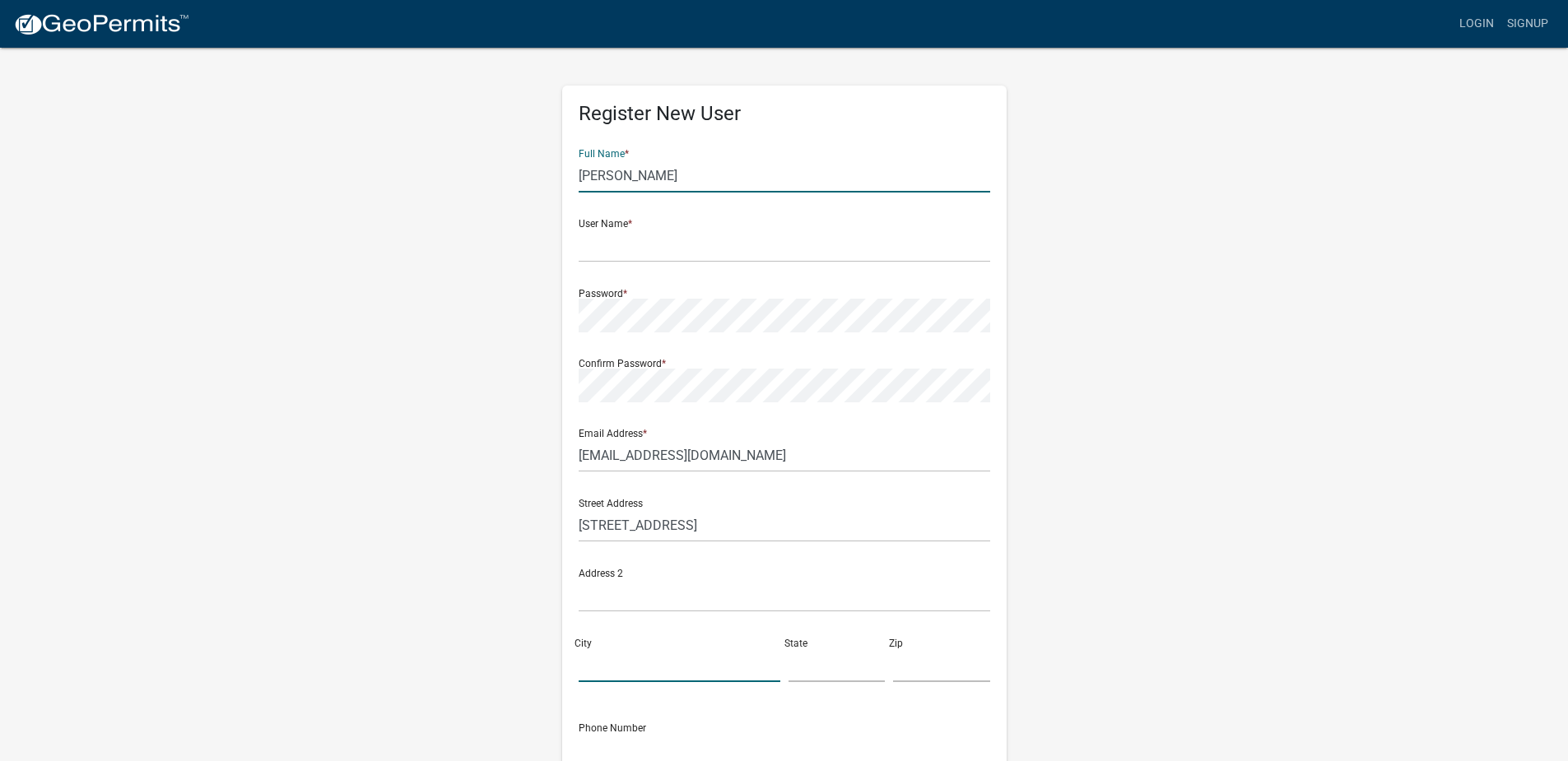
type input "Ottertail"
type input "MN"
type input "56571"
type input "2183306456"
type input "BRAATEN"
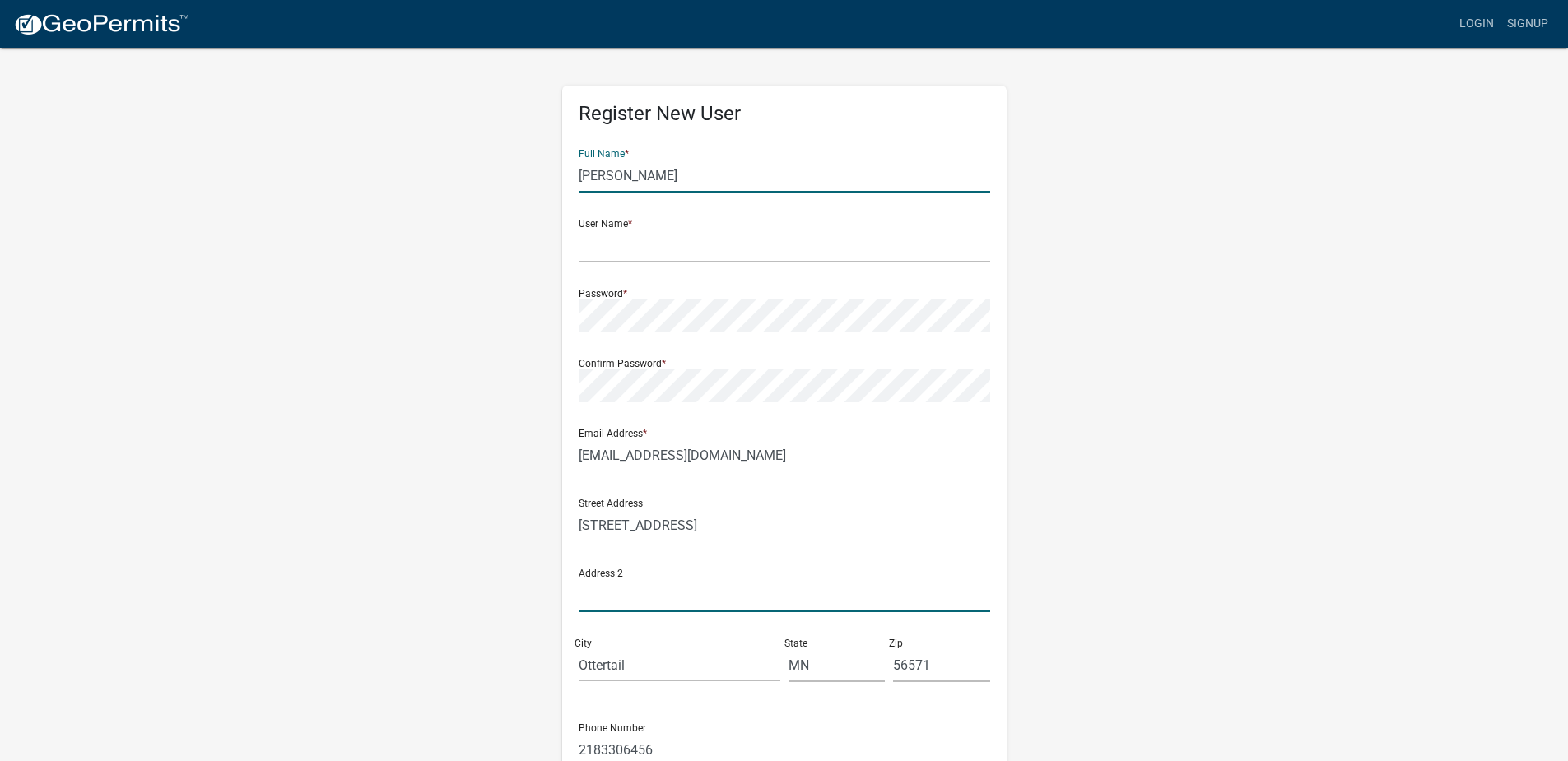
type input "45143 CO HWY 54"
click at [530, 339] on div "Register New User Full Name * BRAATEN User Name * Password * Confirm Password *…" at bounding box center [784, 486] width 938 height 880
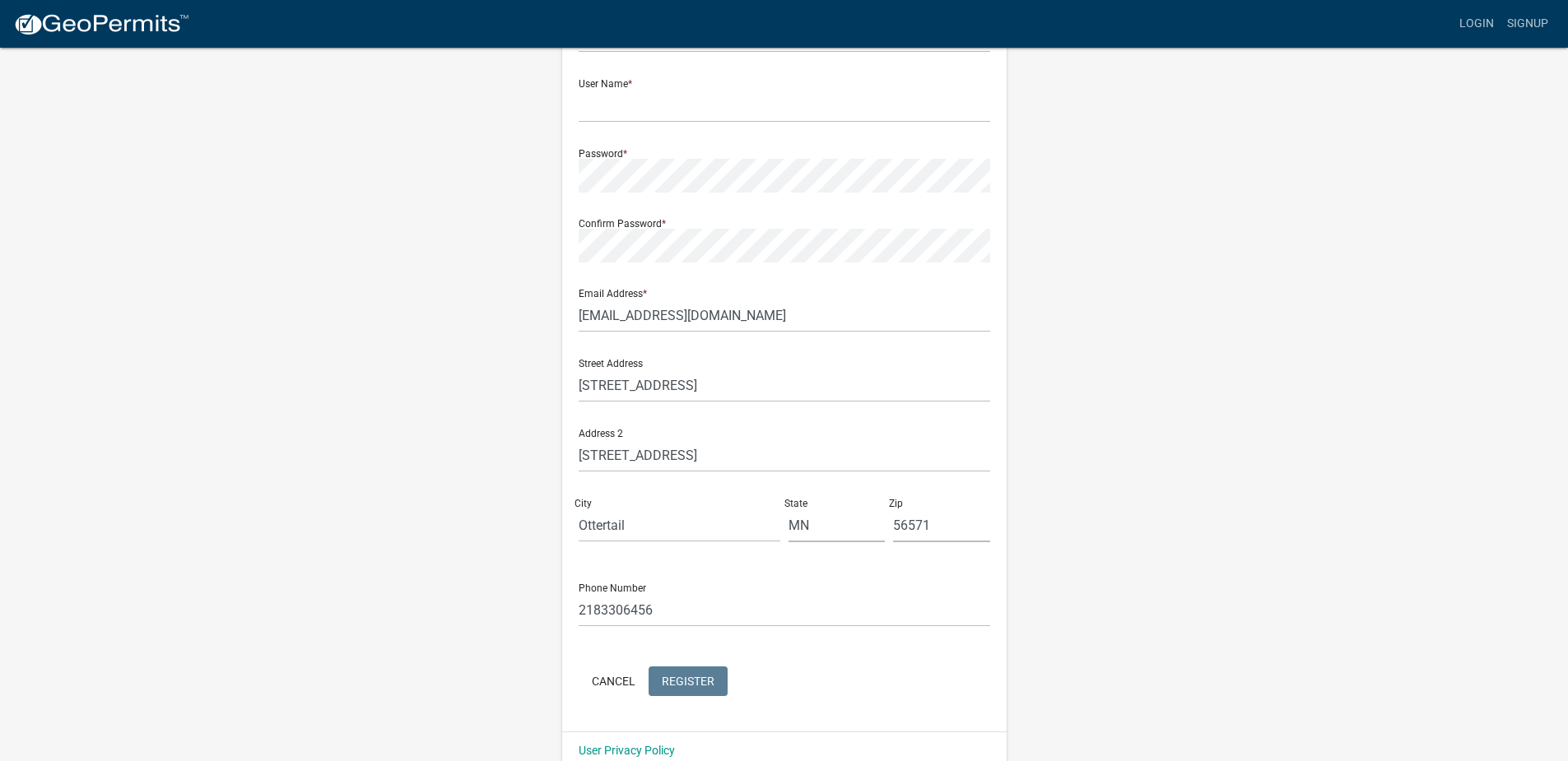
scroll to position [165, 0]
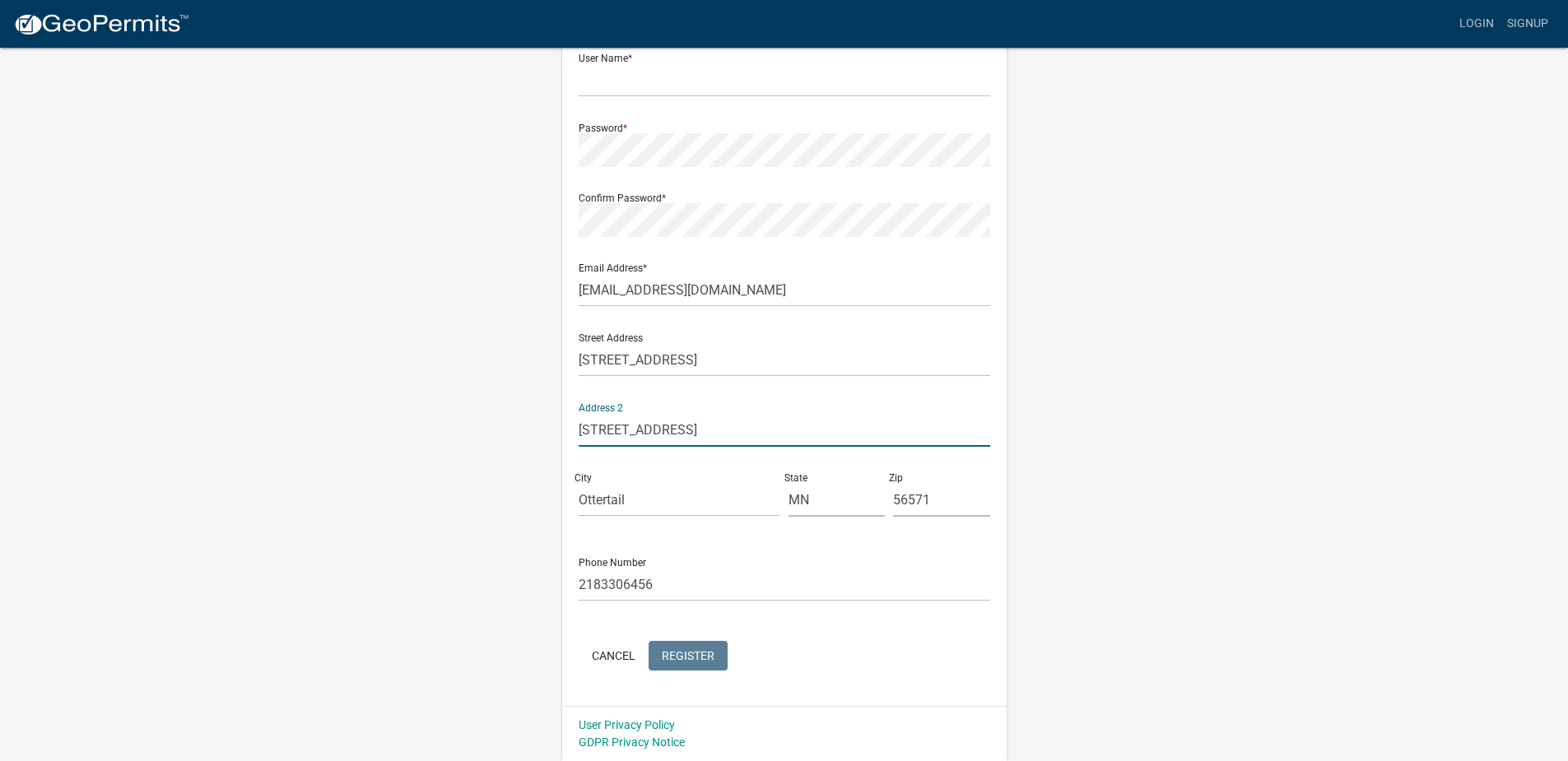
drag, startPoint x: 733, startPoint y: 435, endPoint x: 535, endPoint y: 430, distance: 198.1
click at [535, 430] on div "Register New User Full Name * BRAATEN User Name * Password * Confirm Password *…" at bounding box center [784, 321] width 938 height 880
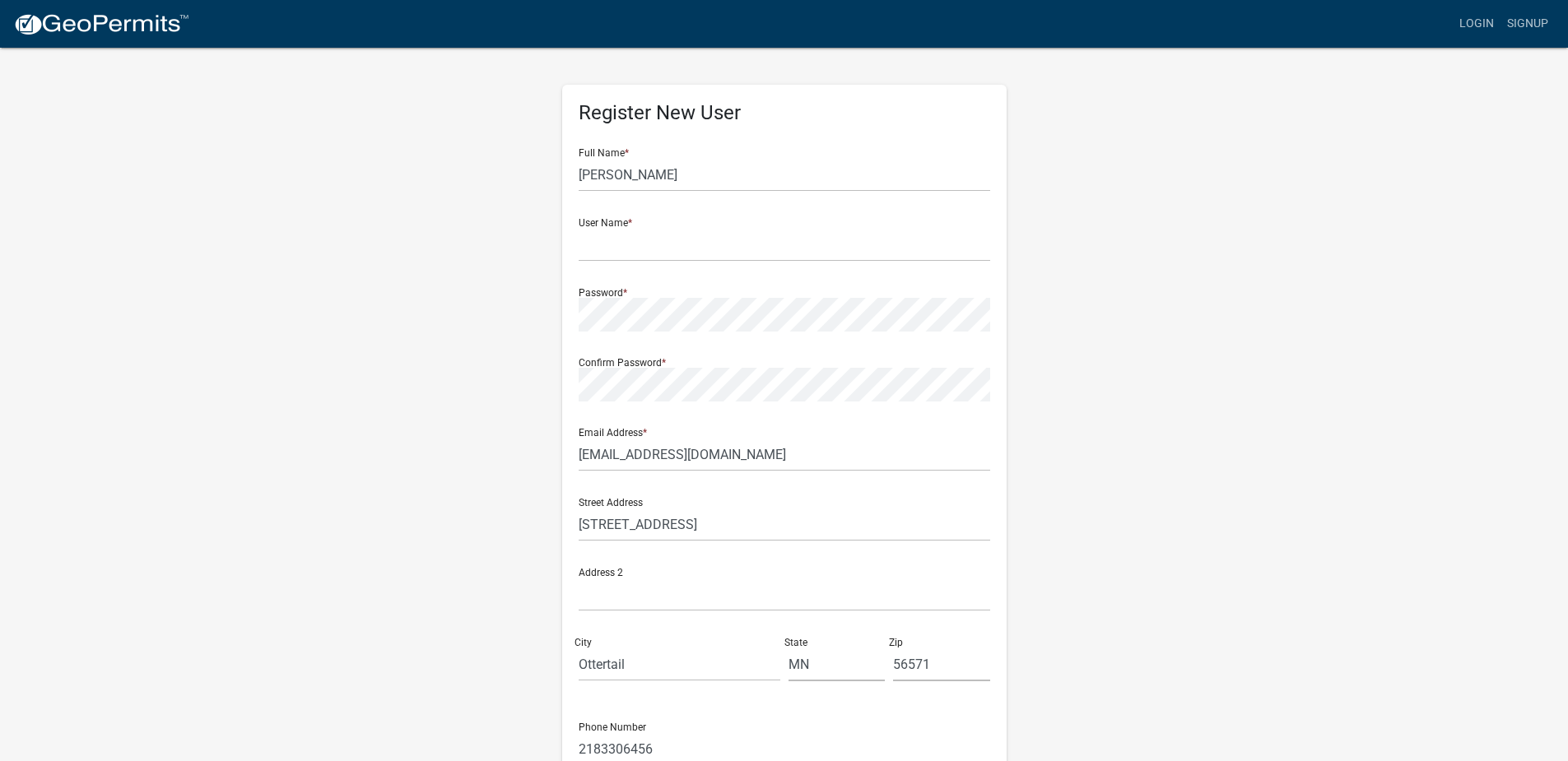
scroll to position [0, 0]
click at [629, 249] on input "text" at bounding box center [784, 245] width 411 height 33
drag, startPoint x: 645, startPoint y: 178, endPoint x: 528, endPoint y: 174, distance: 117.1
click at [528, 174] on div "Register New User Full Name * BRAATEN User Name * Password * Confirm Password *…" at bounding box center [784, 486] width 938 height 880
type input "j"
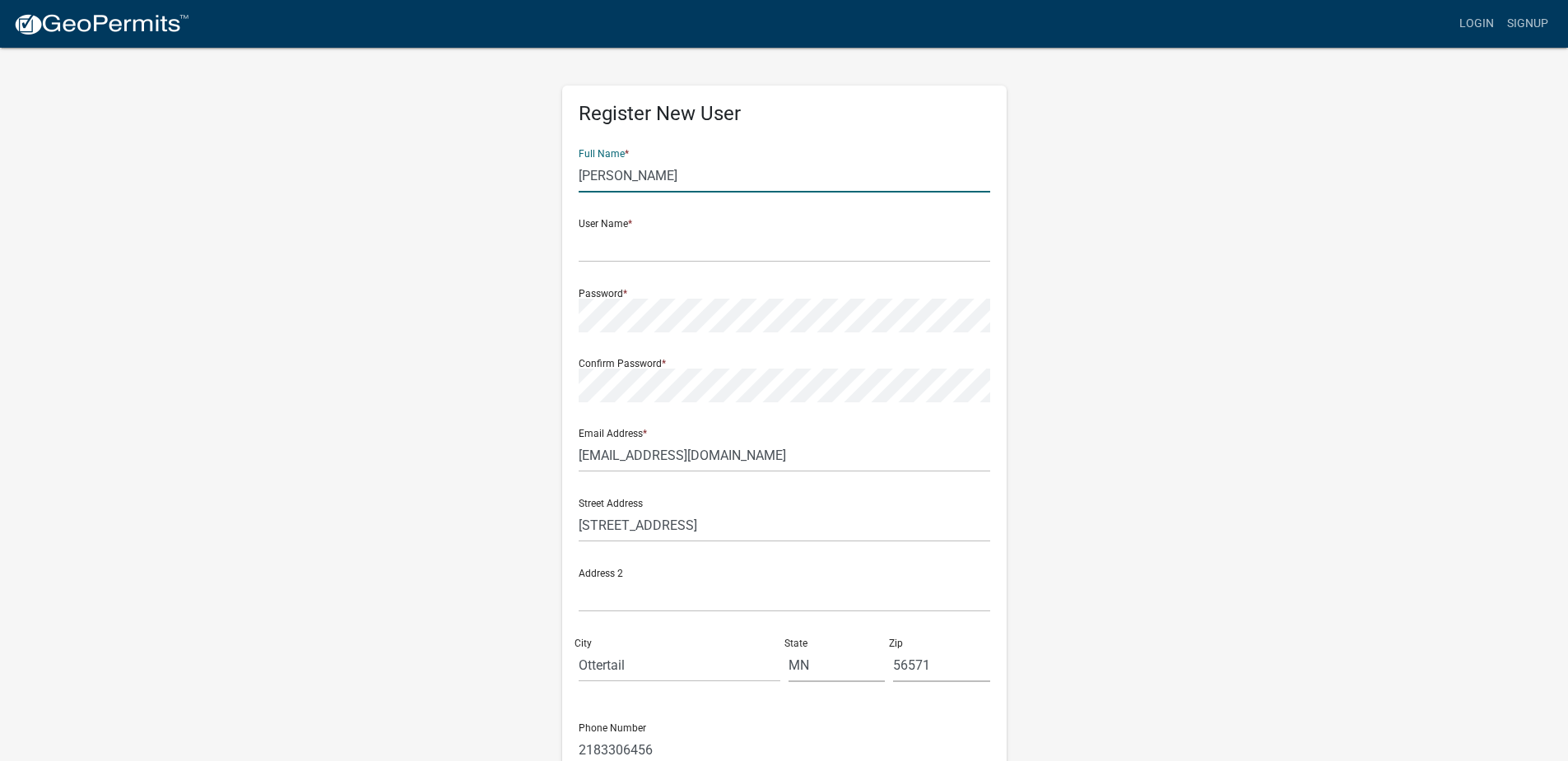
type input "[PERSON_NAME]"
type input "O"
type input "ottertail"
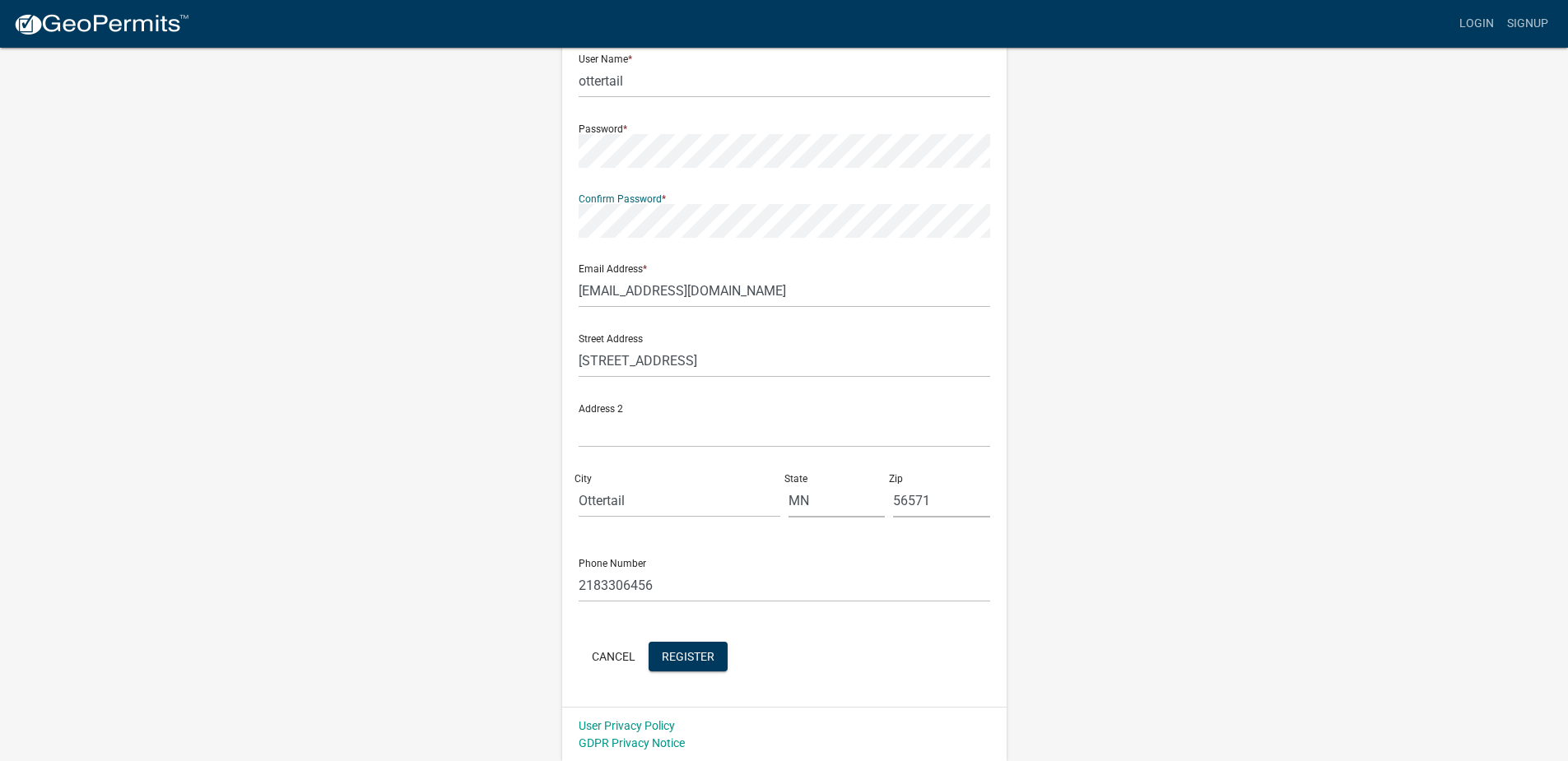
scroll to position [165, 0]
click at [685, 659] on span "Register" at bounding box center [687, 655] width 53 height 13
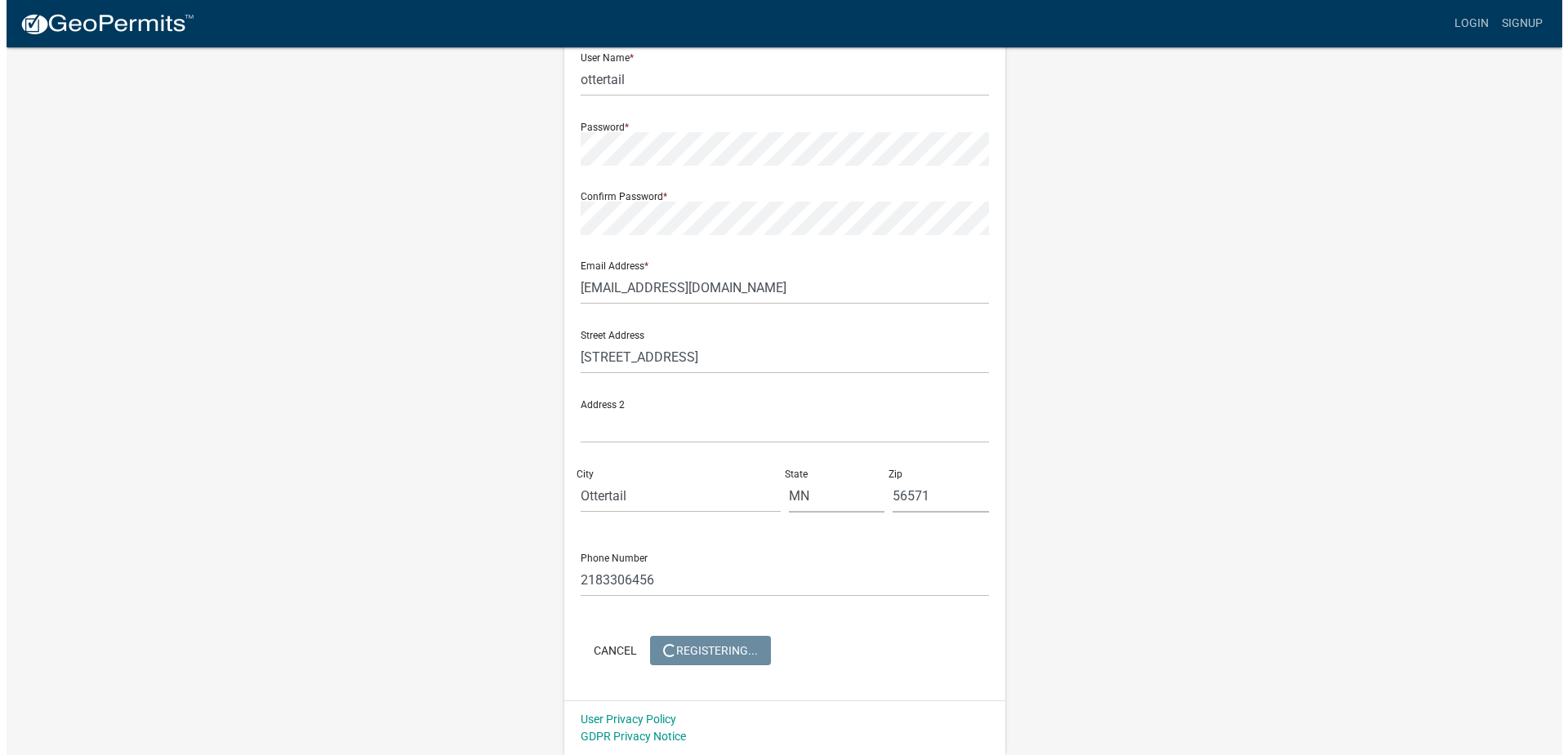
scroll to position [0, 0]
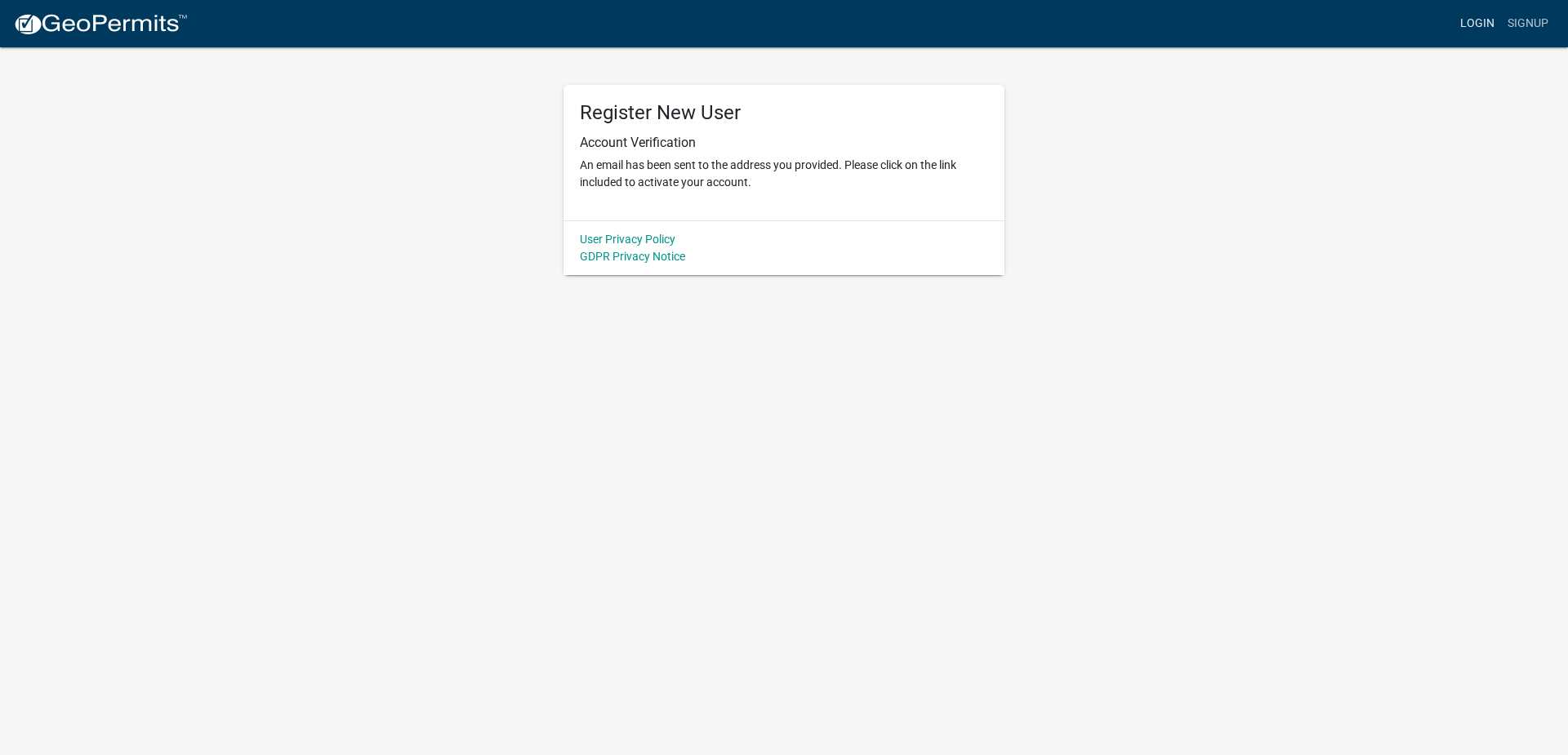
click at [1479, 22] on link "Login" at bounding box center [1476, 23] width 47 height 31
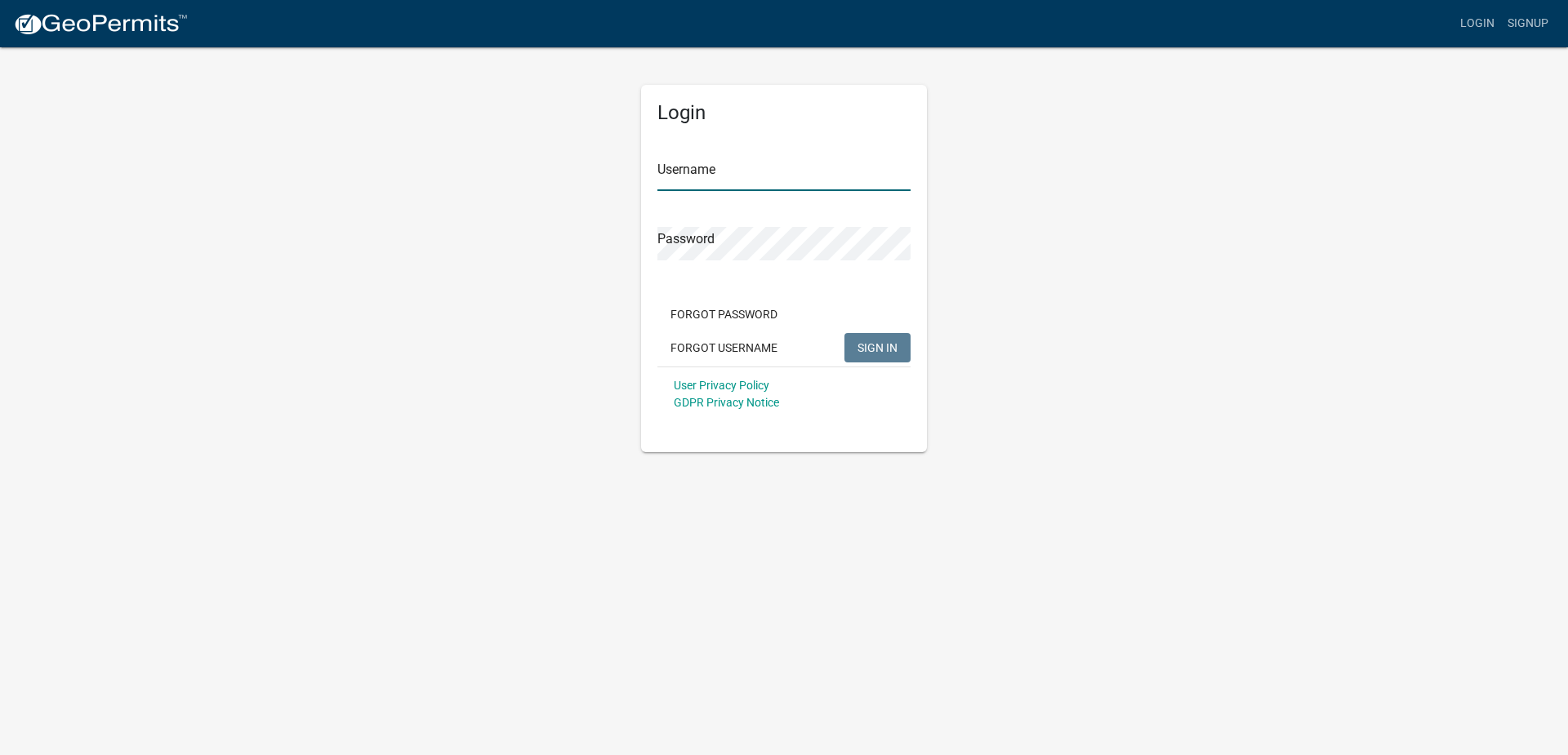
click at [745, 171] on input "Username" at bounding box center [784, 174] width 253 height 33
click at [844, 333] on button "SIGN IN" at bounding box center [877, 348] width 66 height 30
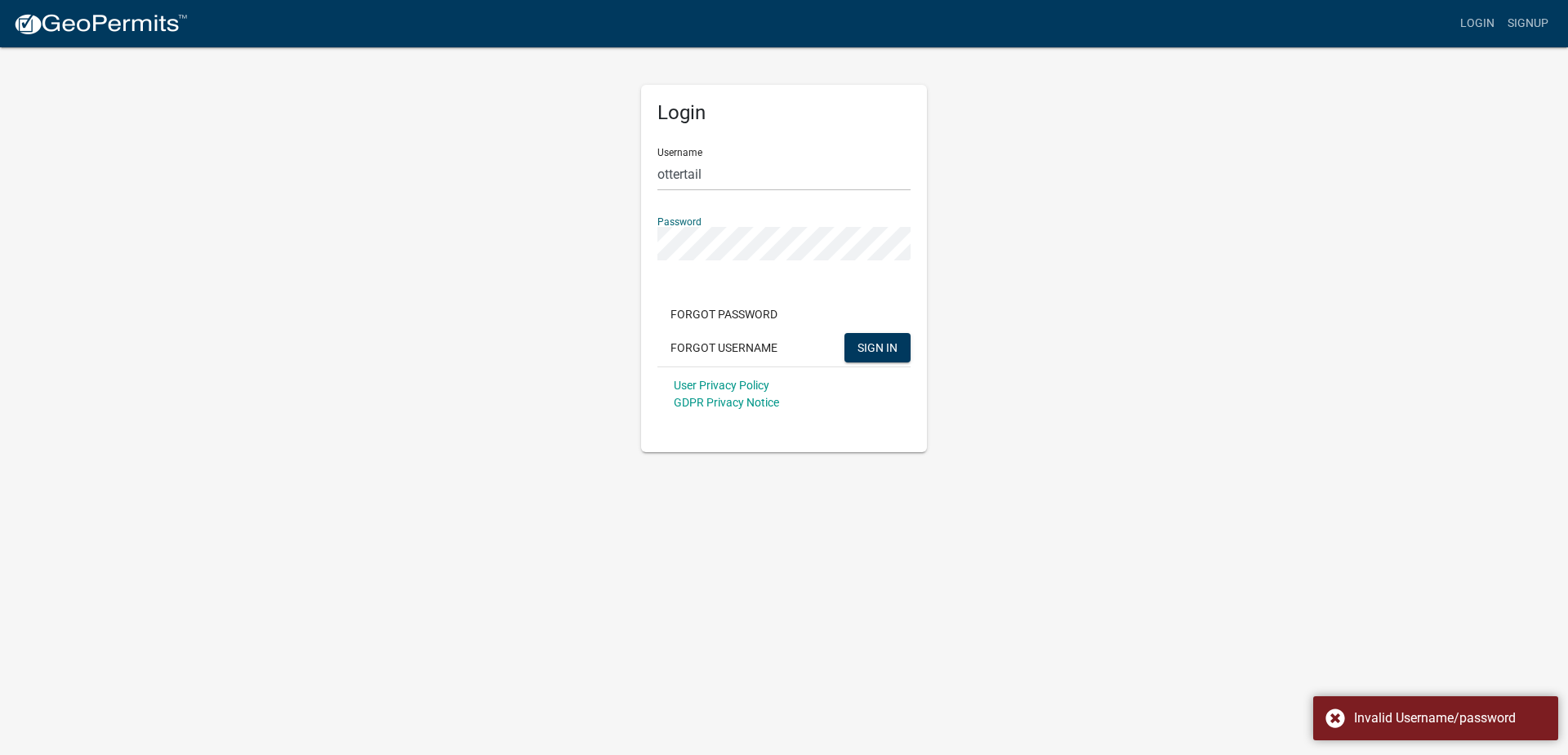
click at [844, 333] on button "SIGN IN" at bounding box center [877, 348] width 66 height 30
click at [505, 231] on div "Login Username ottertail Password Forgot Password Forgot Username SIGN IN User …" at bounding box center [784, 248] width 931 height 406
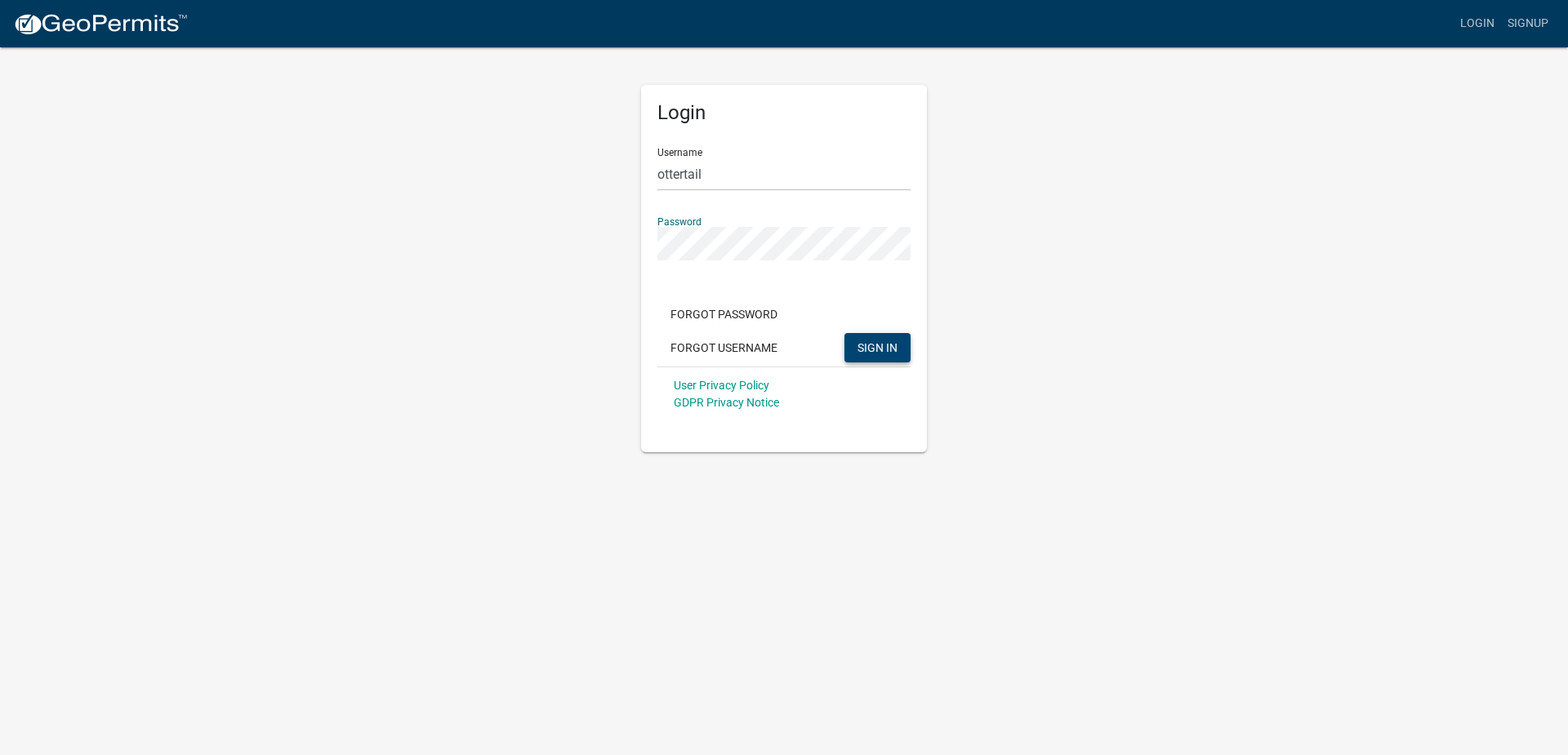
click at [877, 343] on span "SIGN IN" at bounding box center [877, 346] width 40 height 13
drag, startPoint x: 709, startPoint y: 175, endPoint x: 546, endPoint y: 176, distance: 163.0
click at [546, 176] on div "Login Username ottertail Password Forgot Password Forgot Username SIGN IN User …" at bounding box center [784, 248] width 931 height 406
type input "ottertail"
click at [877, 350] on span "SIGN IN" at bounding box center [877, 346] width 40 height 13
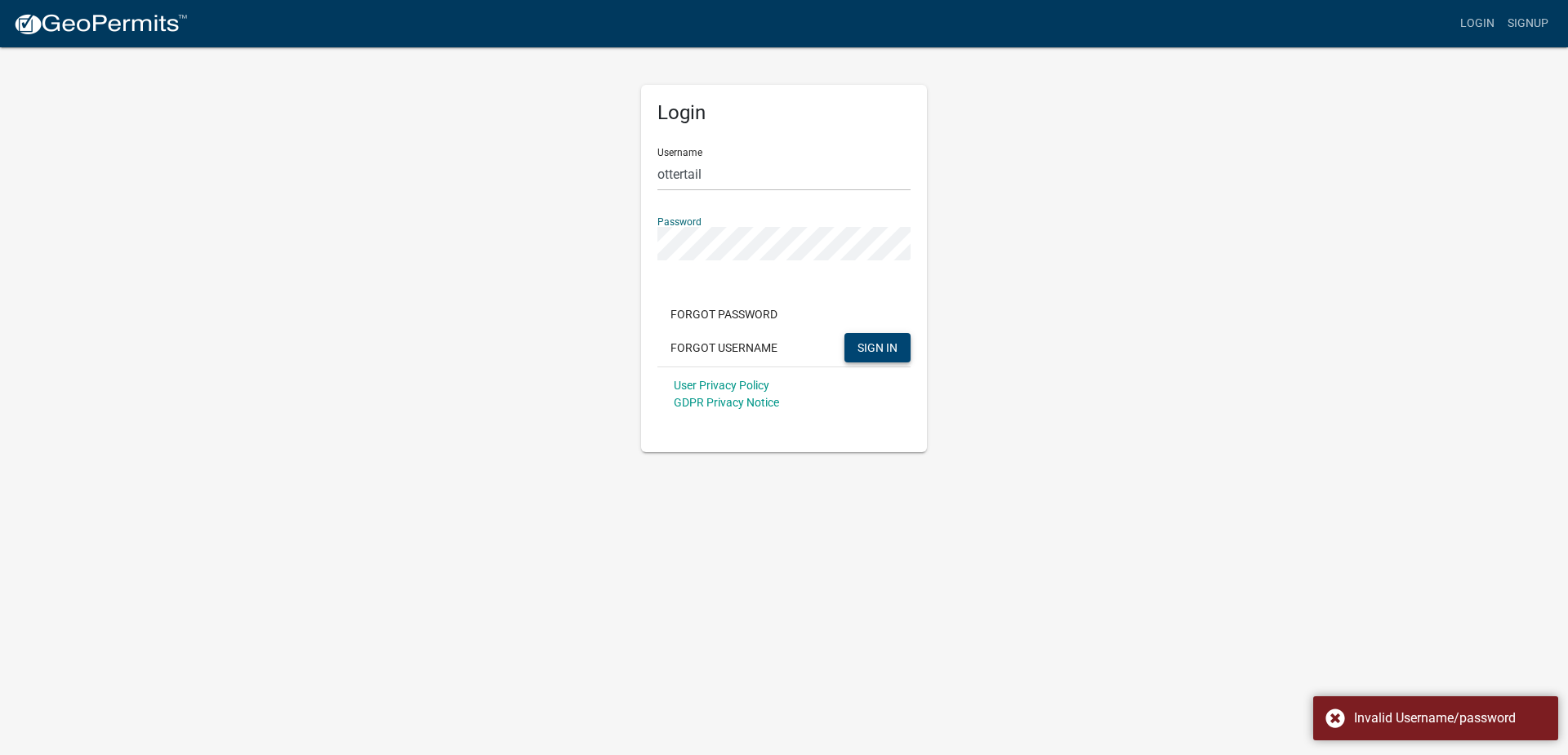
click at [507, 251] on div "Login Username ottertail Password Forgot Password Forgot Username SIGN IN User …" at bounding box center [784, 248] width 931 height 406
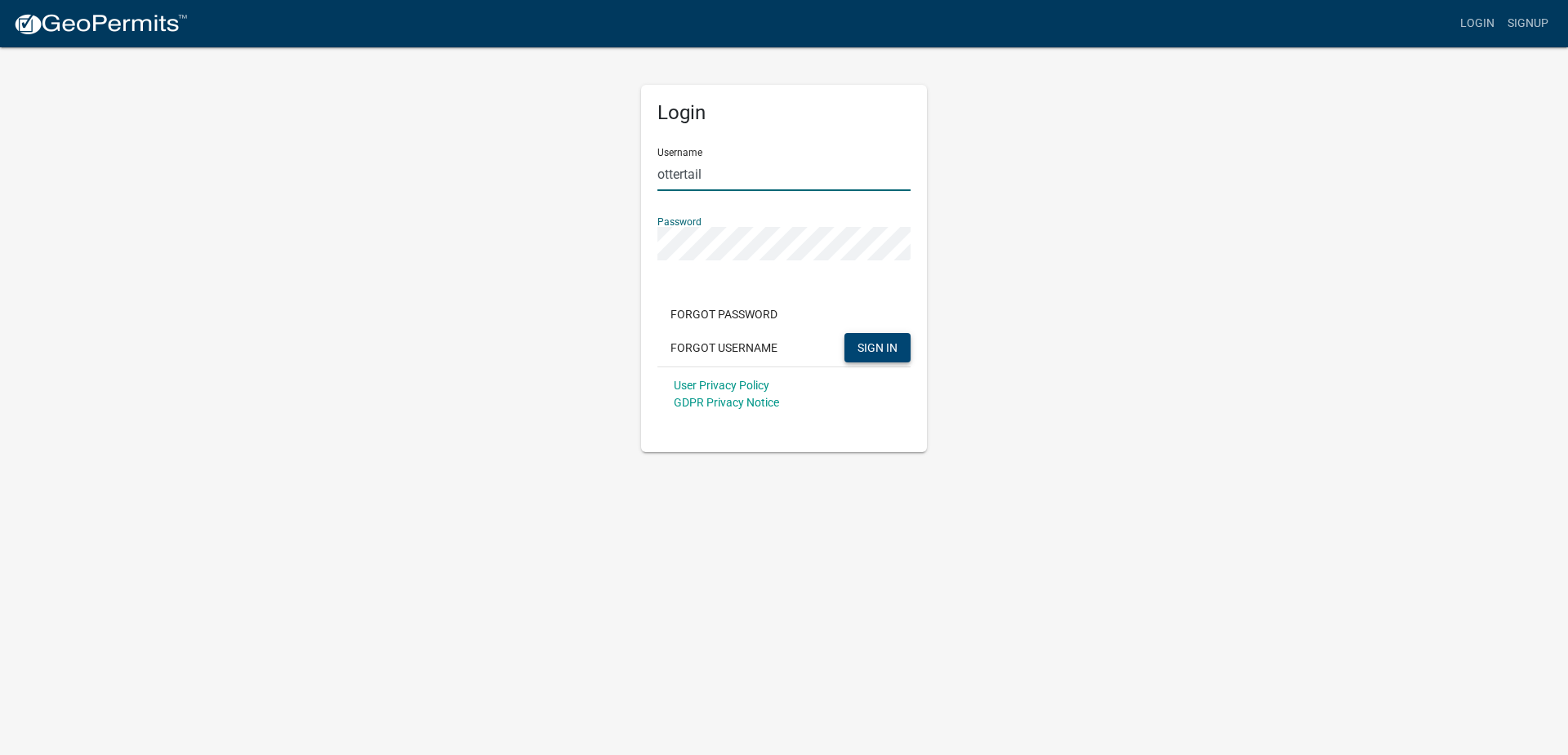
click at [729, 176] on input "ottertail" at bounding box center [784, 174] width 253 height 33
click at [861, 353] on span "SIGN IN" at bounding box center [877, 346] width 40 height 13
click at [726, 167] on input "ottertail1" at bounding box center [784, 174] width 253 height 33
type input "ottertail"
click at [904, 345] on button "SIGN IN" at bounding box center [877, 348] width 66 height 30
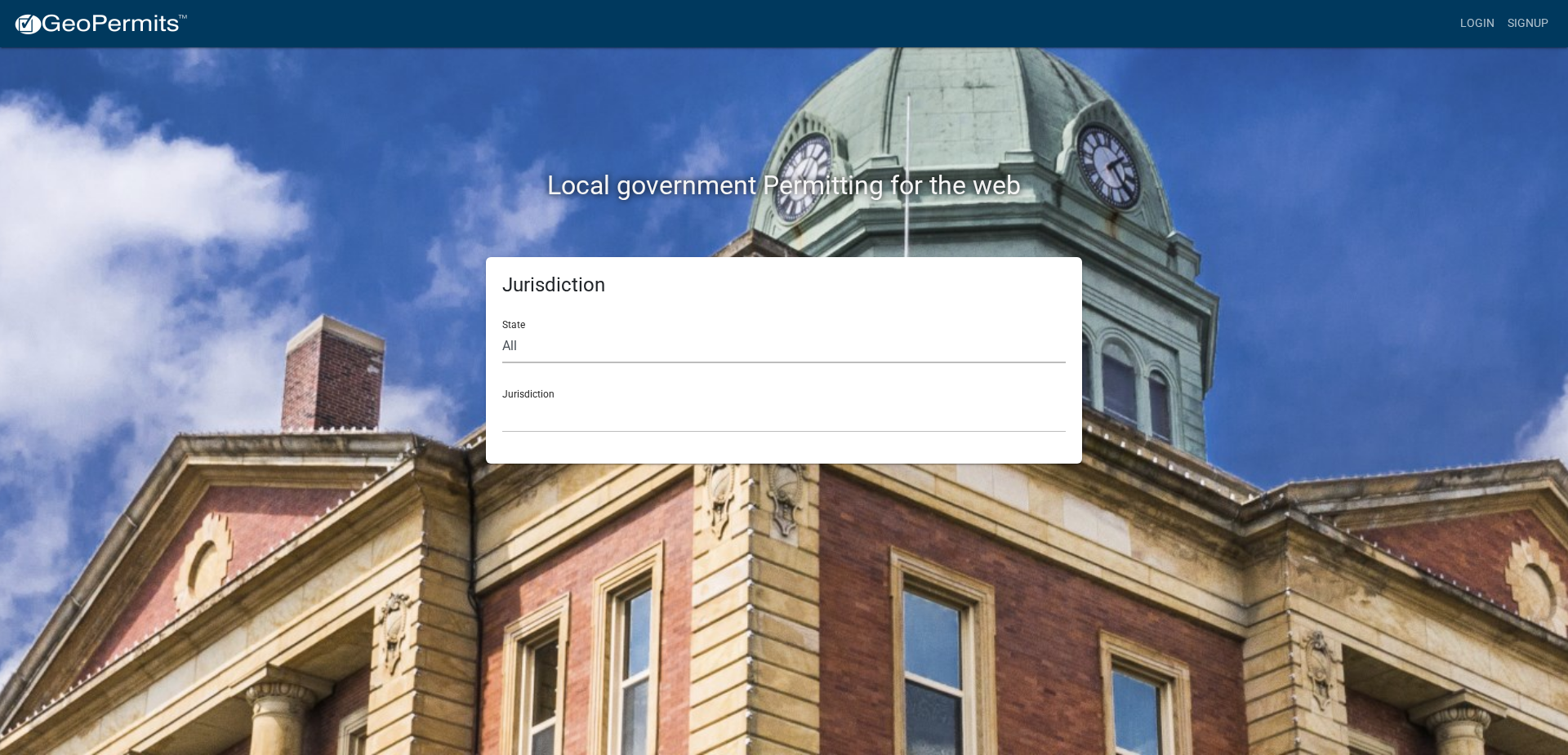
click at [582, 349] on select "All [US_STATE] [US_STATE] [US_STATE] [US_STATE] [US_STATE] [US_STATE] [US_STATE…" at bounding box center [784, 346] width 563 height 33
select select "[US_STATE]"
click at [502, 330] on select "All [US_STATE] [US_STATE] [US_STATE] [US_STATE] [US_STATE] [US_STATE] [US_STATE…" at bounding box center [784, 346] width 563 height 33
click at [580, 409] on select "Becker County, Minnesota Benton County, Minnesota Carlton County, Minnesota Cit…" at bounding box center [784, 416] width 563 height 33
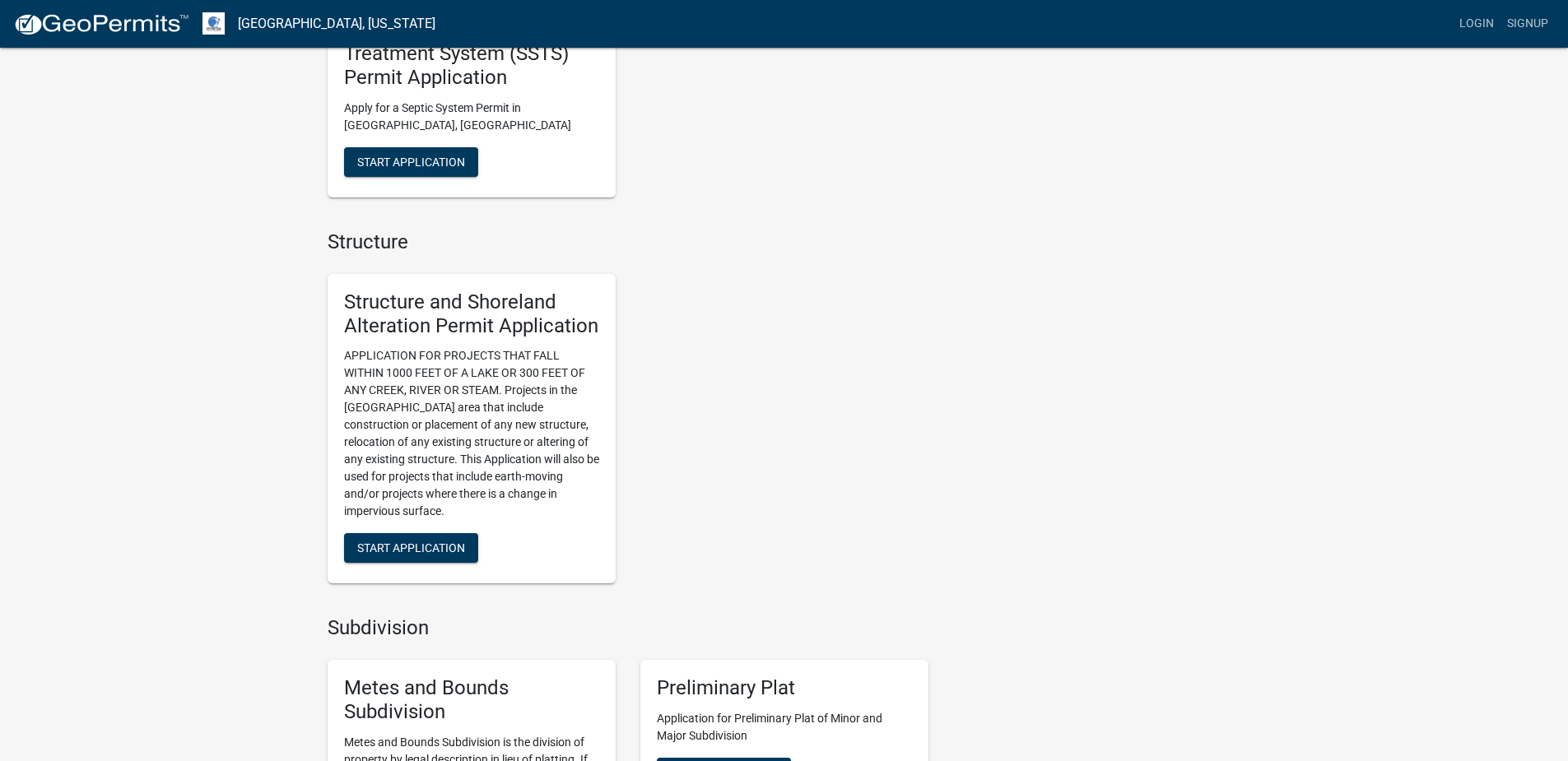
scroll to position [1234, 0]
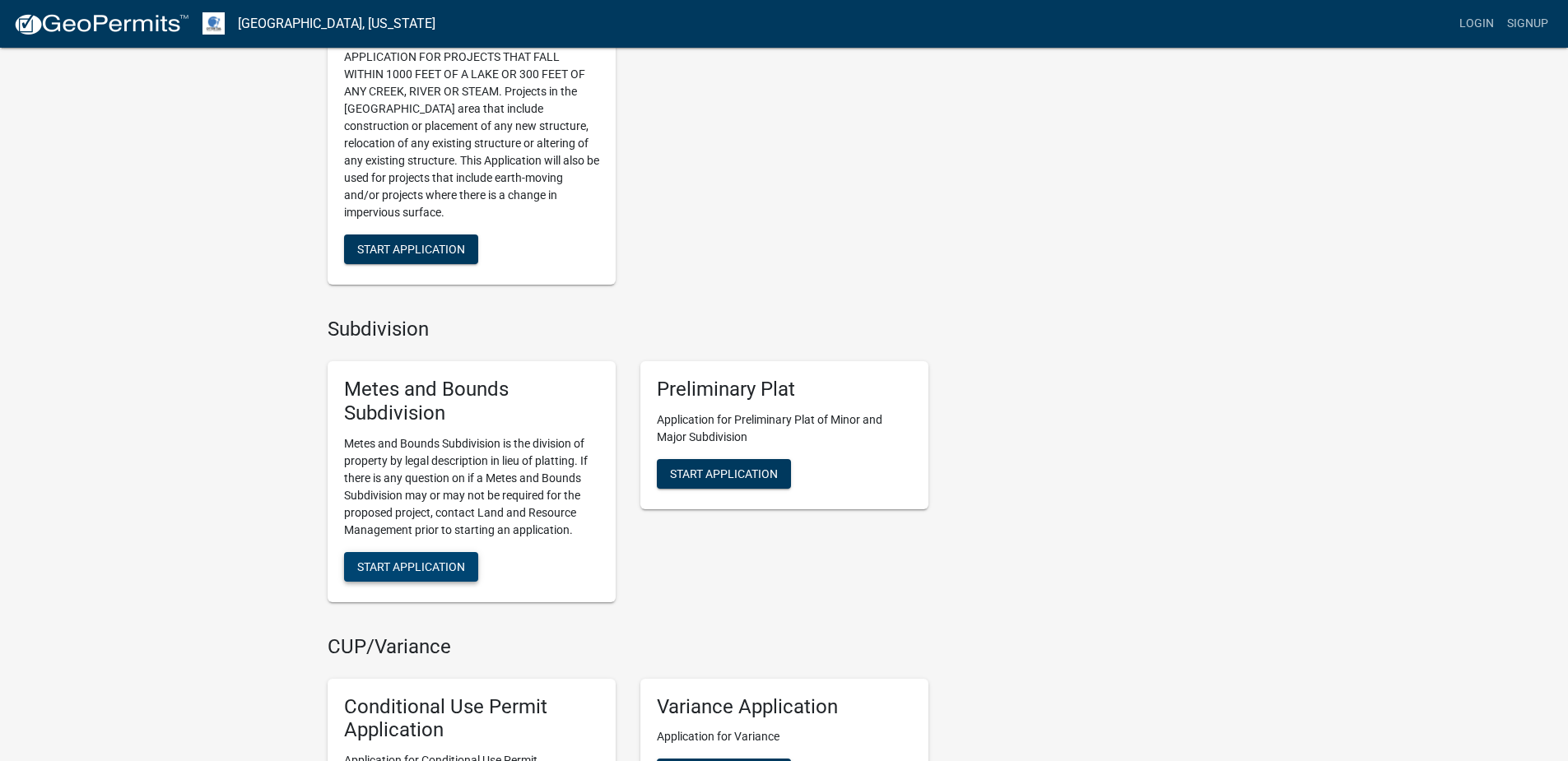
click at [424, 566] on span "Start Application" at bounding box center [410, 566] width 108 height 13
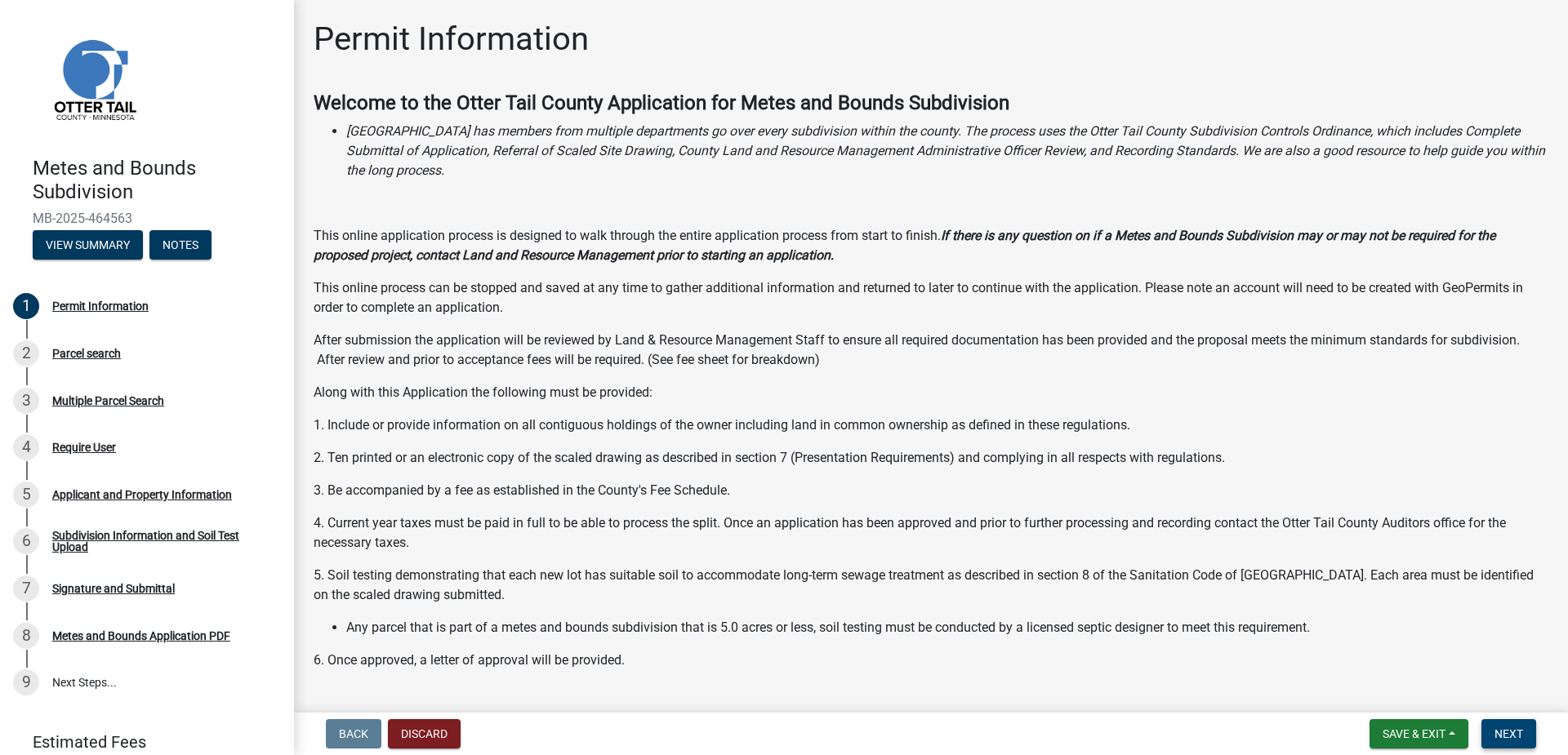
click at [1510, 730] on span "Next" at bounding box center [1508, 733] width 29 height 13
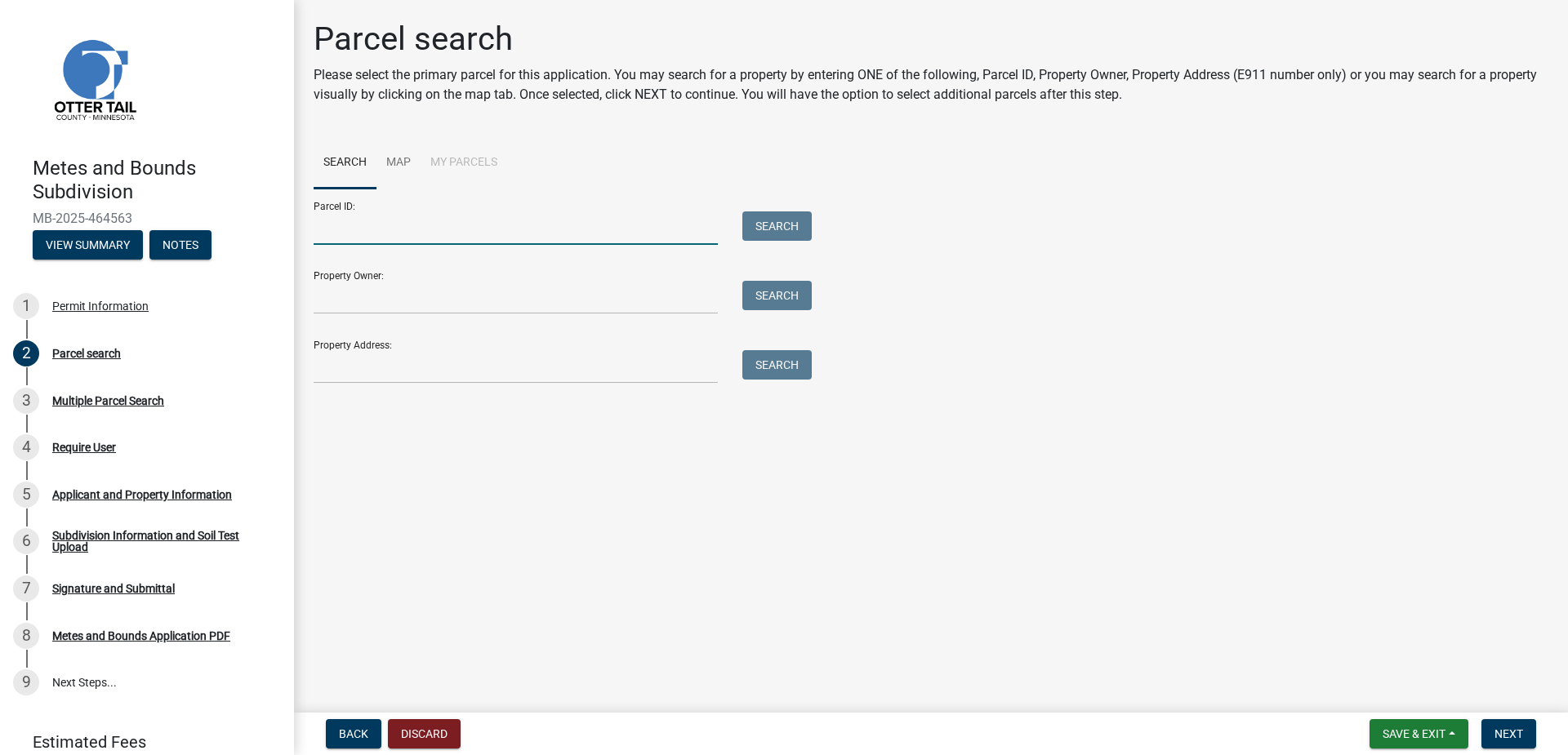
drag, startPoint x: 373, startPoint y: 228, endPoint x: 405, endPoint y: 237, distance: 33.2
click at [373, 228] on input "Parcel ID:" at bounding box center [515, 228] width 404 height 33
type input "53000360277000"
click at [502, 294] on input "Property Owner:" at bounding box center [515, 297] width 404 height 33
type input "Brian and Lori Wittich"
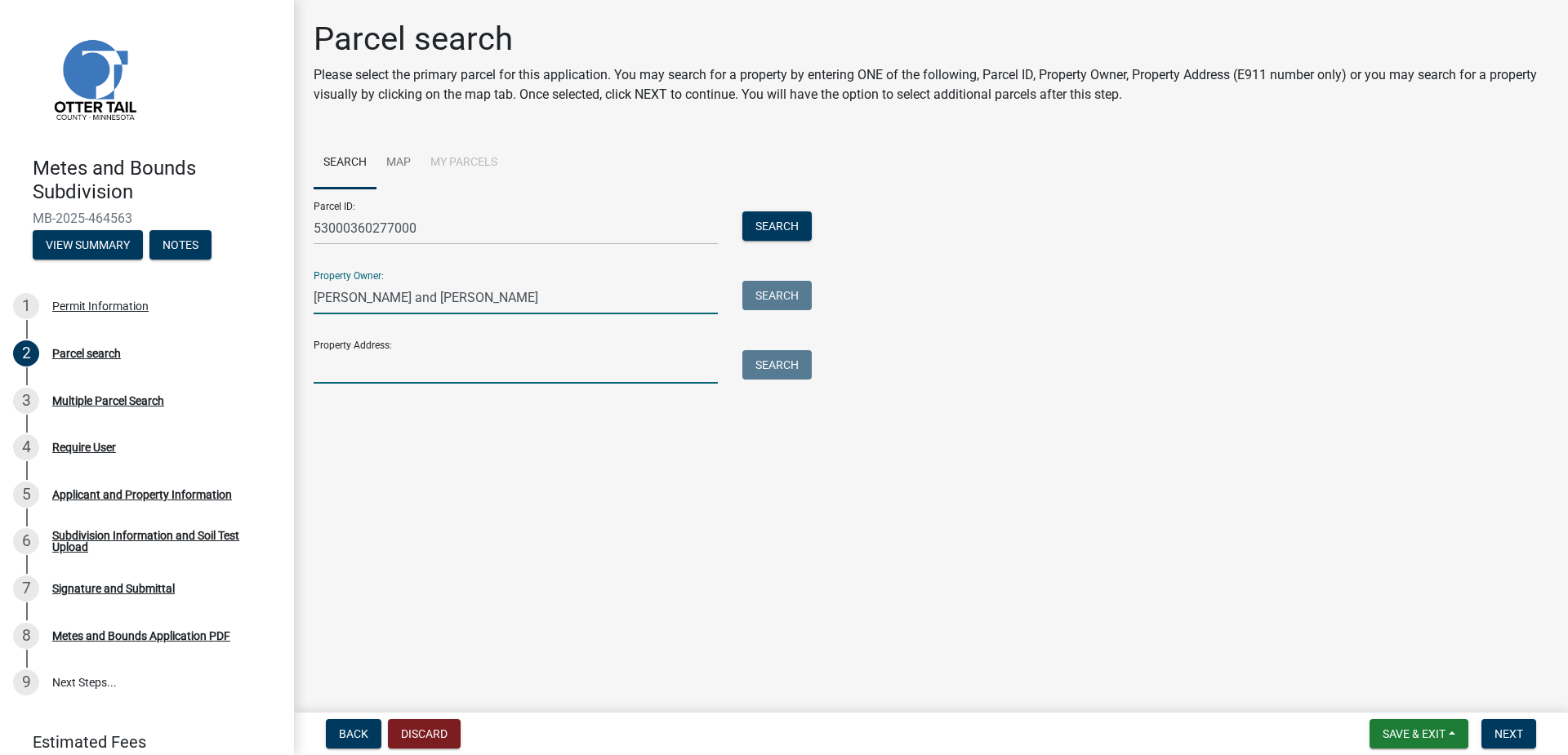
type input "53000360277000"
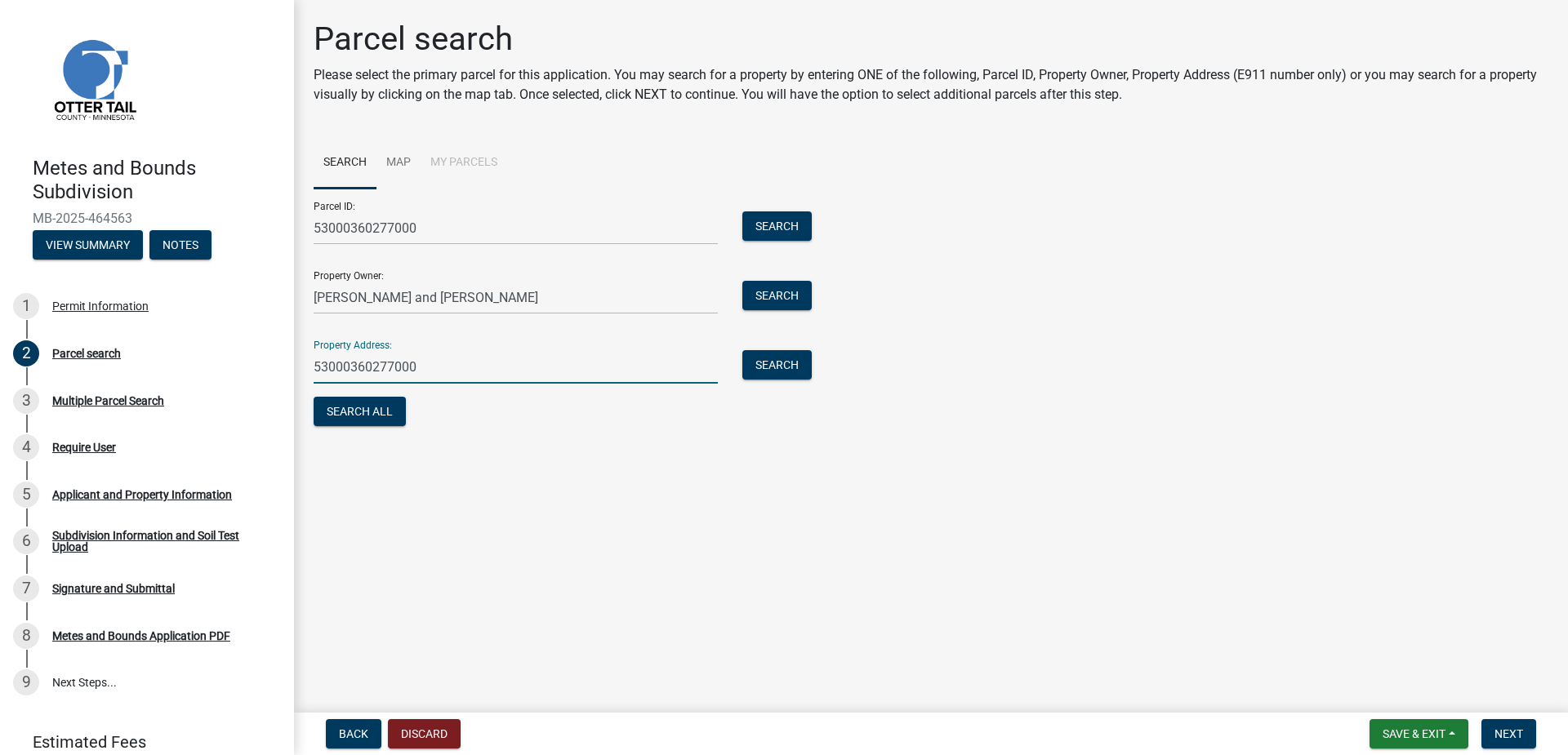
click at [475, 351] on input "53000360277000" at bounding box center [515, 366] width 404 height 33
click at [451, 371] on input "53000360277000" at bounding box center [515, 366] width 404 height 33
click at [458, 370] on input "53000360277000" at bounding box center [515, 366] width 404 height 33
click at [767, 365] on button "Search" at bounding box center [777, 365] width 70 height 30
click at [428, 370] on input "53000360277000" at bounding box center [515, 366] width 404 height 33
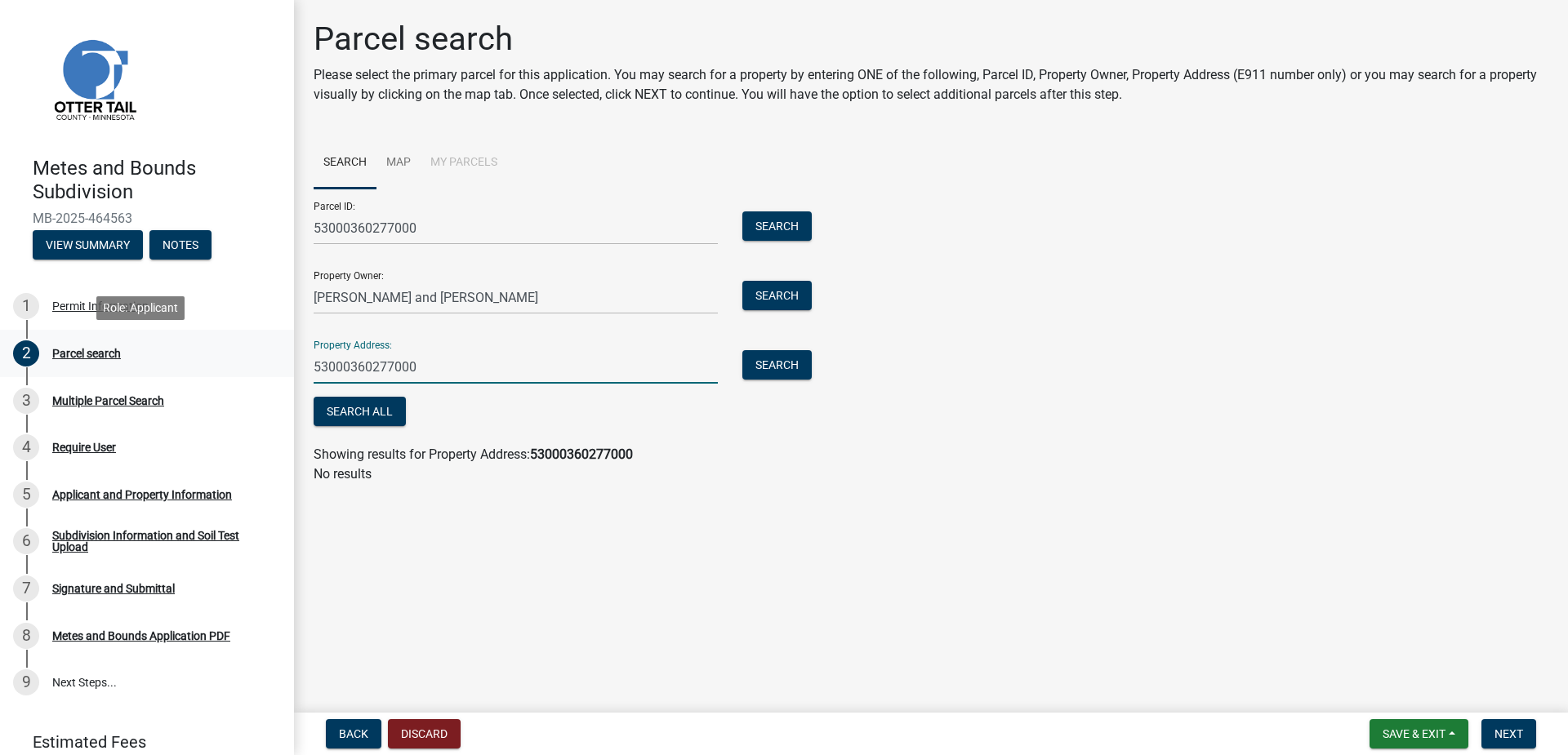
drag, startPoint x: 444, startPoint y: 383, endPoint x: 244, endPoint y: 361, distance: 201.2
click at [244, 361] on div "Metes and Bounds Subdivision MB-2025-464563 View Summary Notes 1 Permit Informa…" at bounding box center [784, 377] width 1568 height 755
click at [433, 368] on input "53000360277000" at bounding box center [515, 366] width 404 height 33
click at [433, 367] on input "53000360277000" at bounding box center [515, 366] width 404 height 33
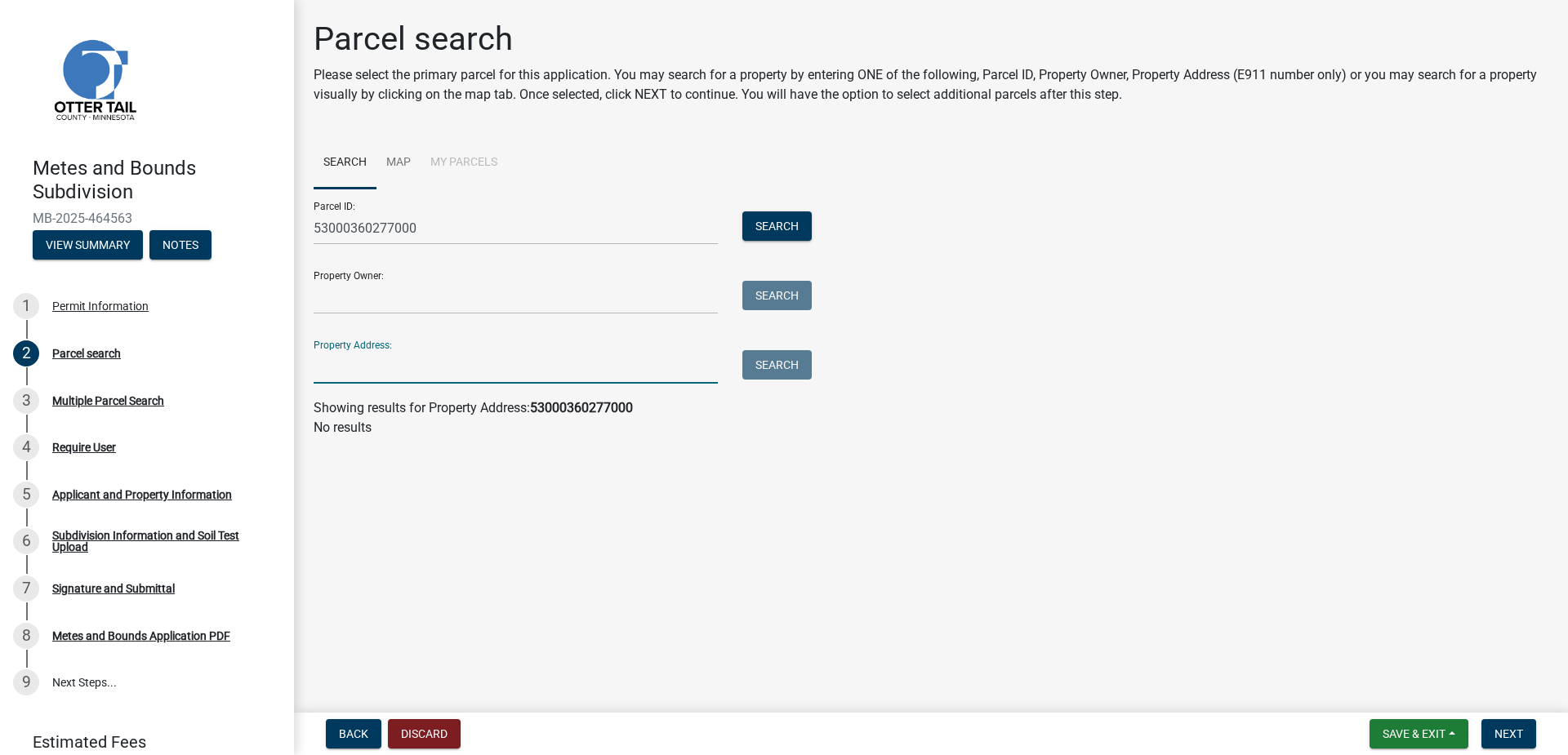
click at [362, 365] on input "Property Address:" at bounding box center [515, 366] width 404 height 33
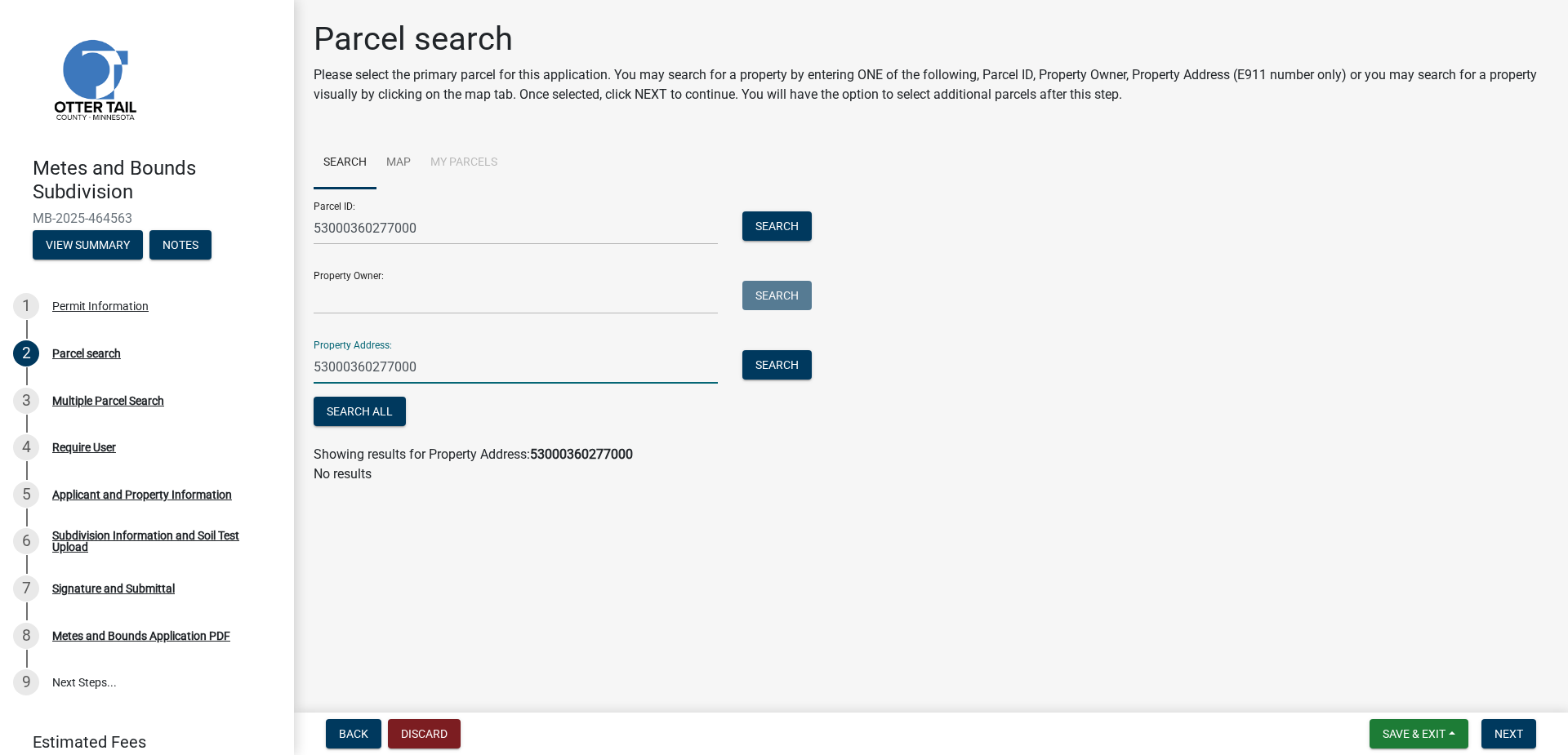
type input "53000360277000"
click at [783, 370] on button "Search" at bounding box center [777, 365] width 70 height 30
click at [352, 293] on input "Property Owner:" at bounding box center [515, 297] width 404 height 33
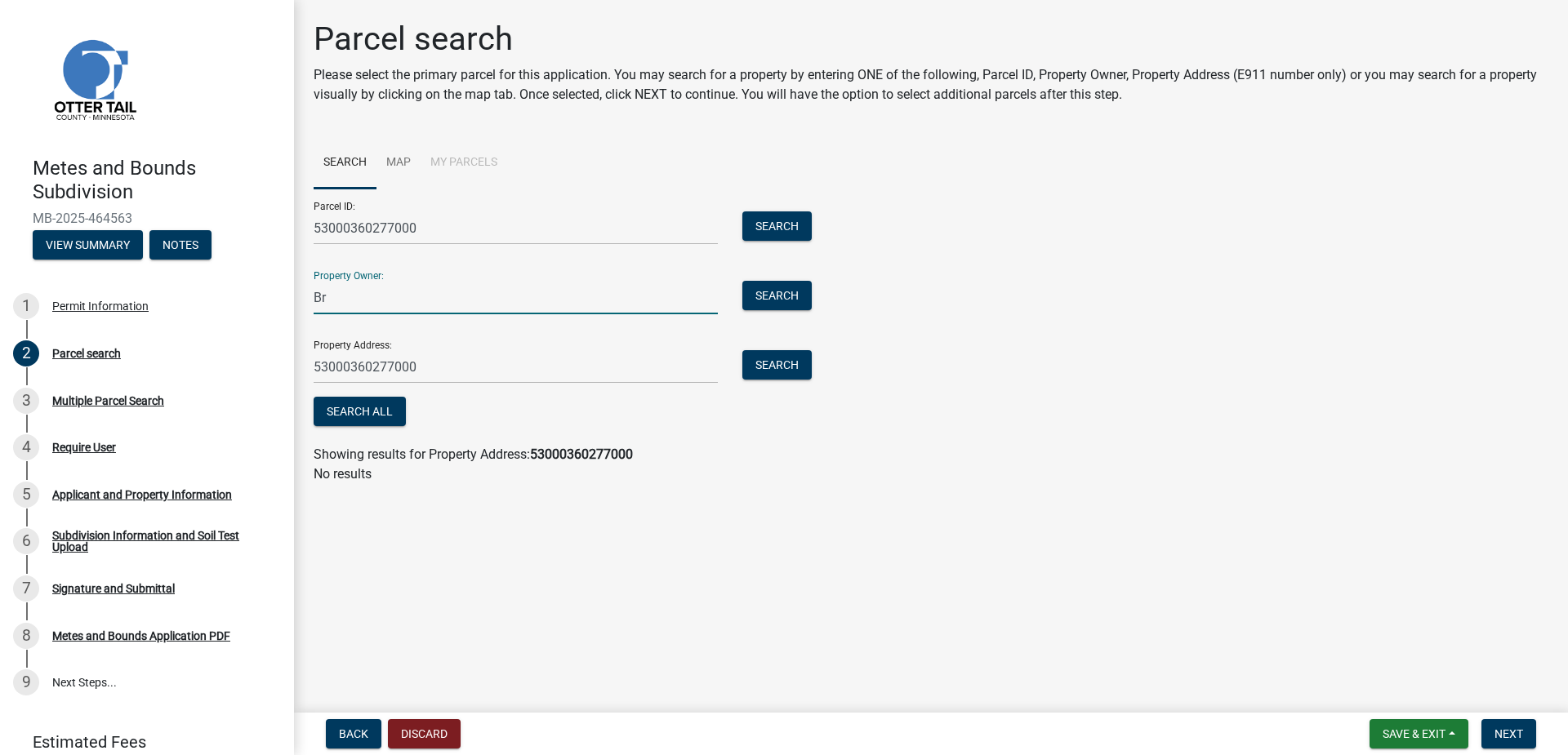
type input "Brian and Lori Wittich"
click at [403, 160] on link "Map" at bounding box center [398, 163] width 44 height 52
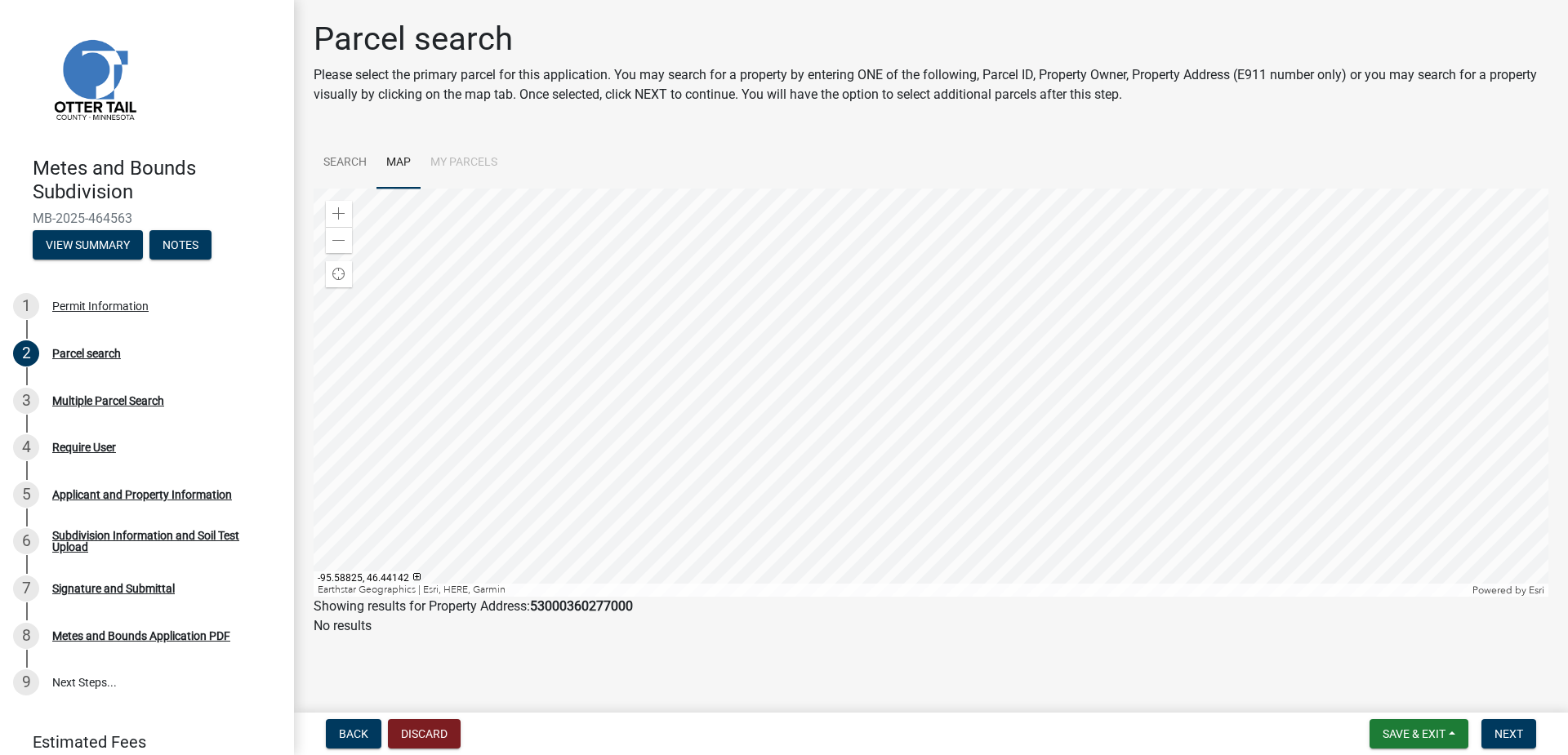
click at [987, 383] on div at bounding box center [931, 392] width 1235 height 408
click at [794, 595] on div at bounding box center [931, 392] width 1235 height 408
click at [863, 462] on div at bounding box center [931, 392] width 1235 height 408
click at [952, 189] on div at bounding box center [931, 392] width 1235 height 408
click at [631, 429] on div at bounding box center [931, 392] width 1235 height 408
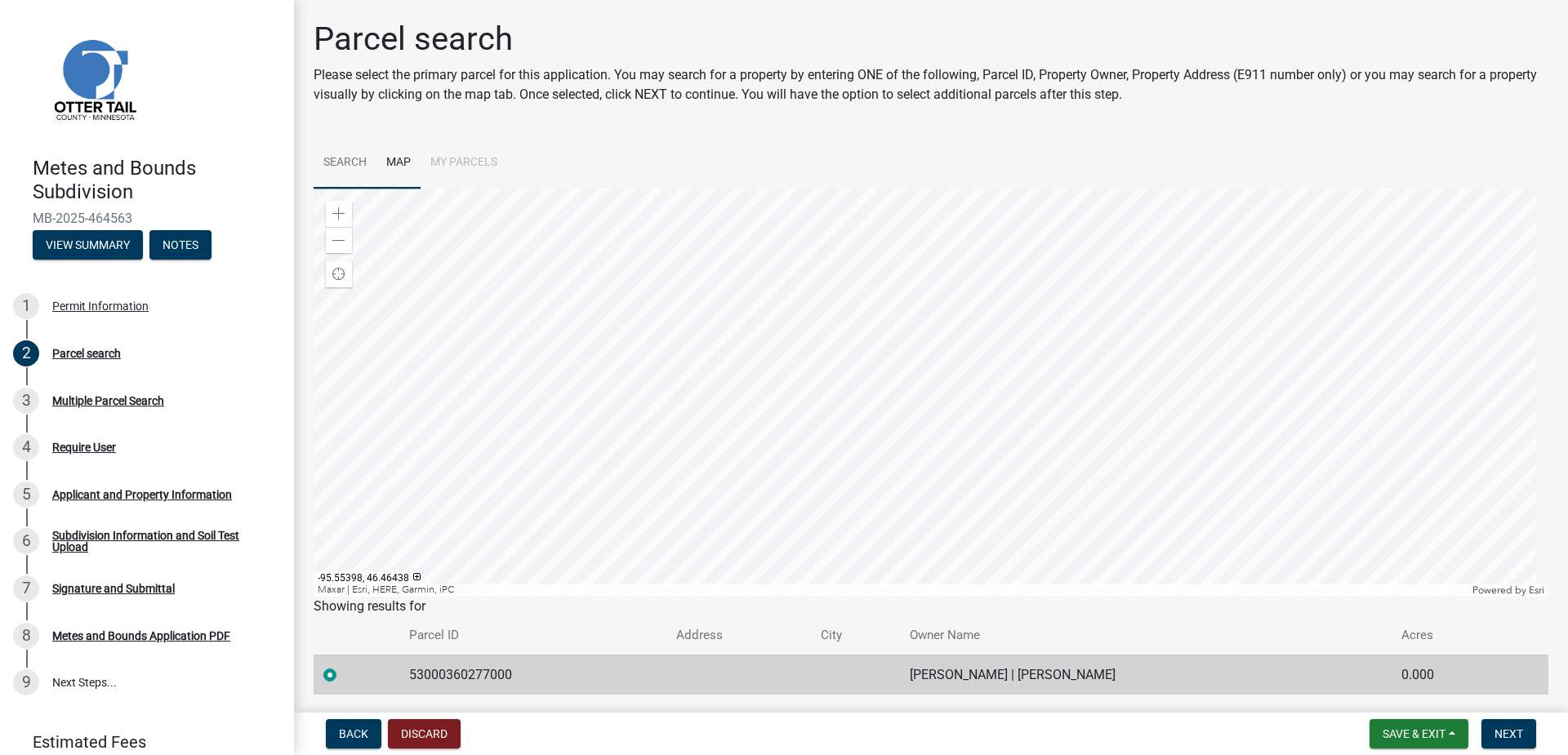
click at [343, 162] on link "Search" at bounding box center [345, 163] width 63 height 52
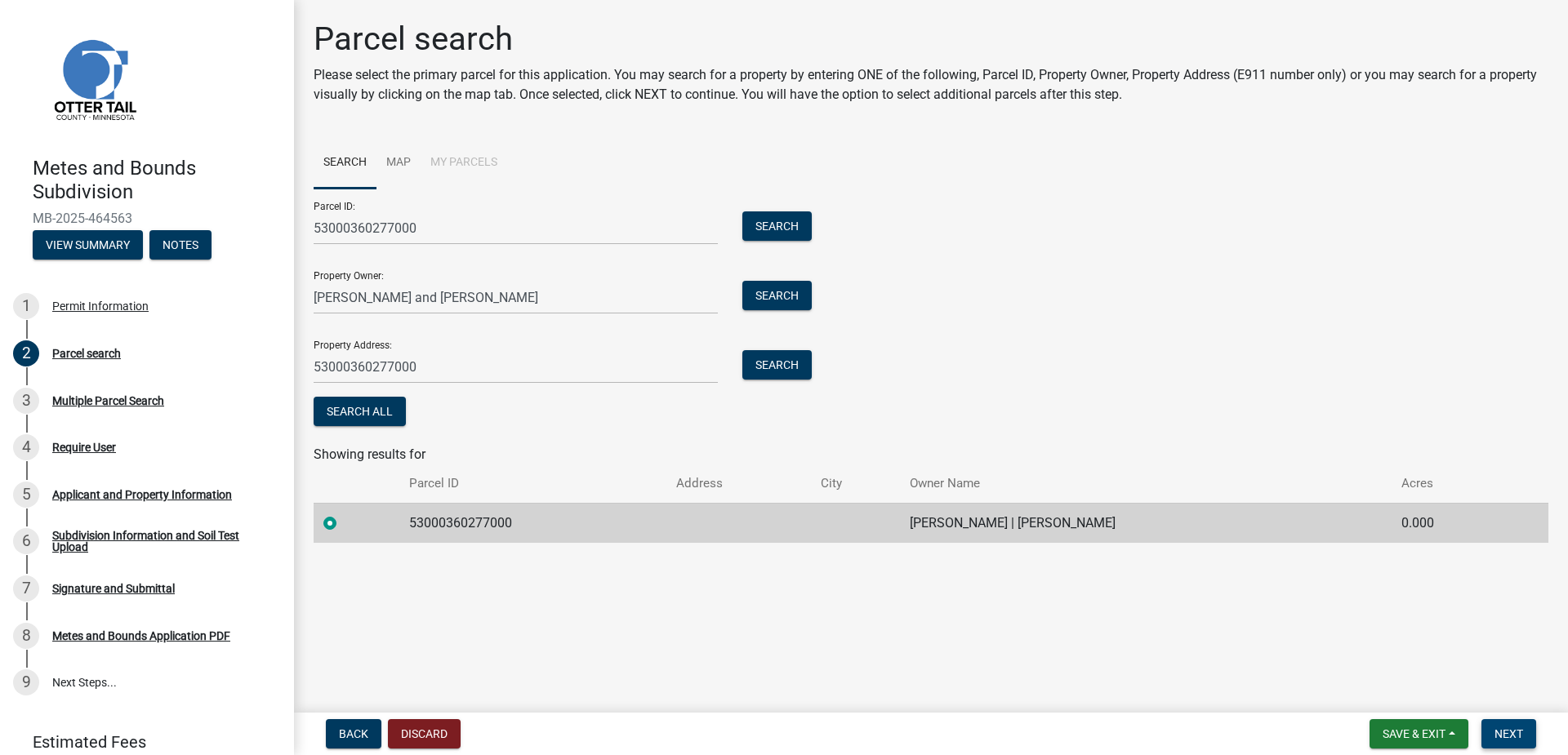
click at [1516, 733] on span "Next" at bounding box center [1508, 733] width 29 height 13
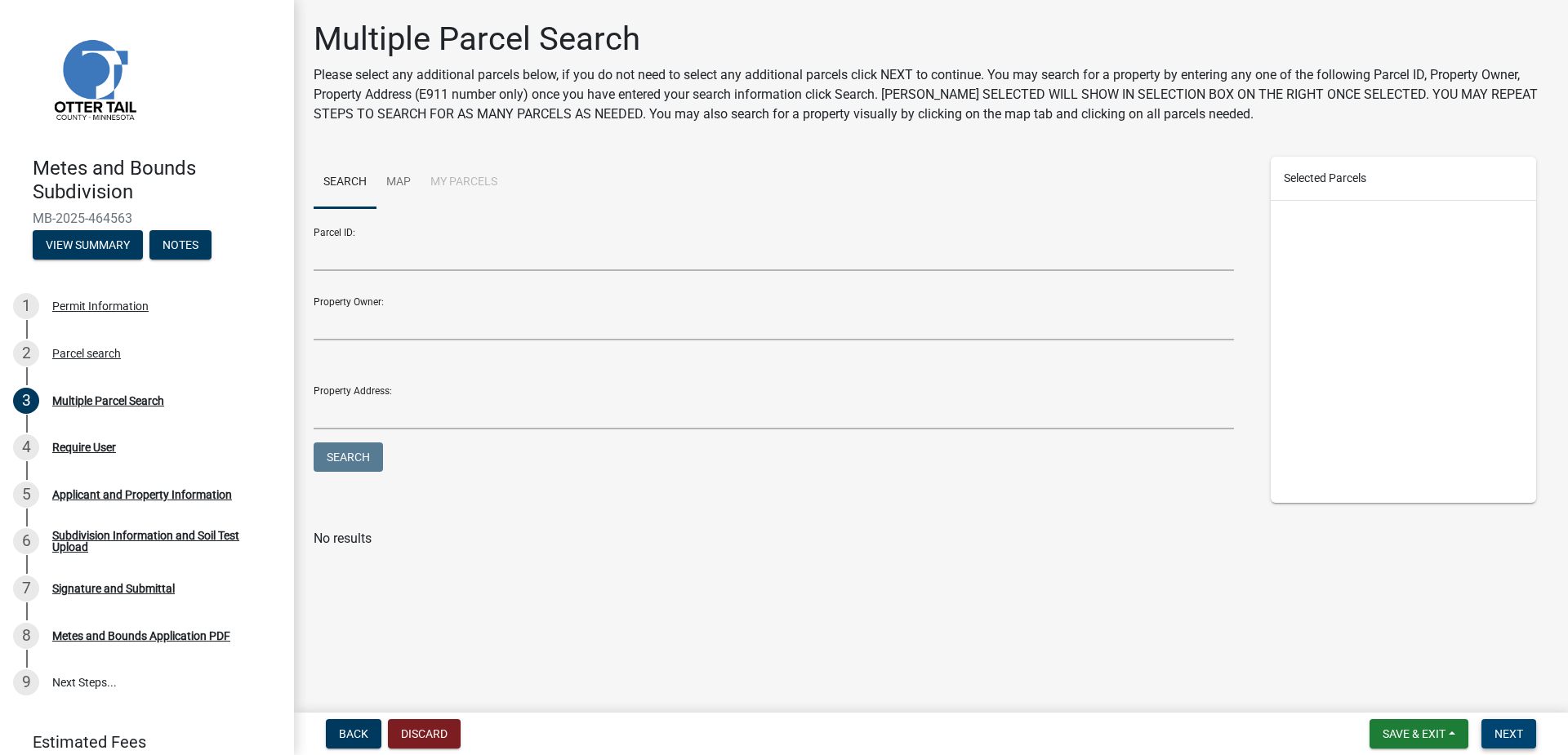
click at [1514, 727] on span "Next" at bounding box center [1508, 733] width 29 height 13
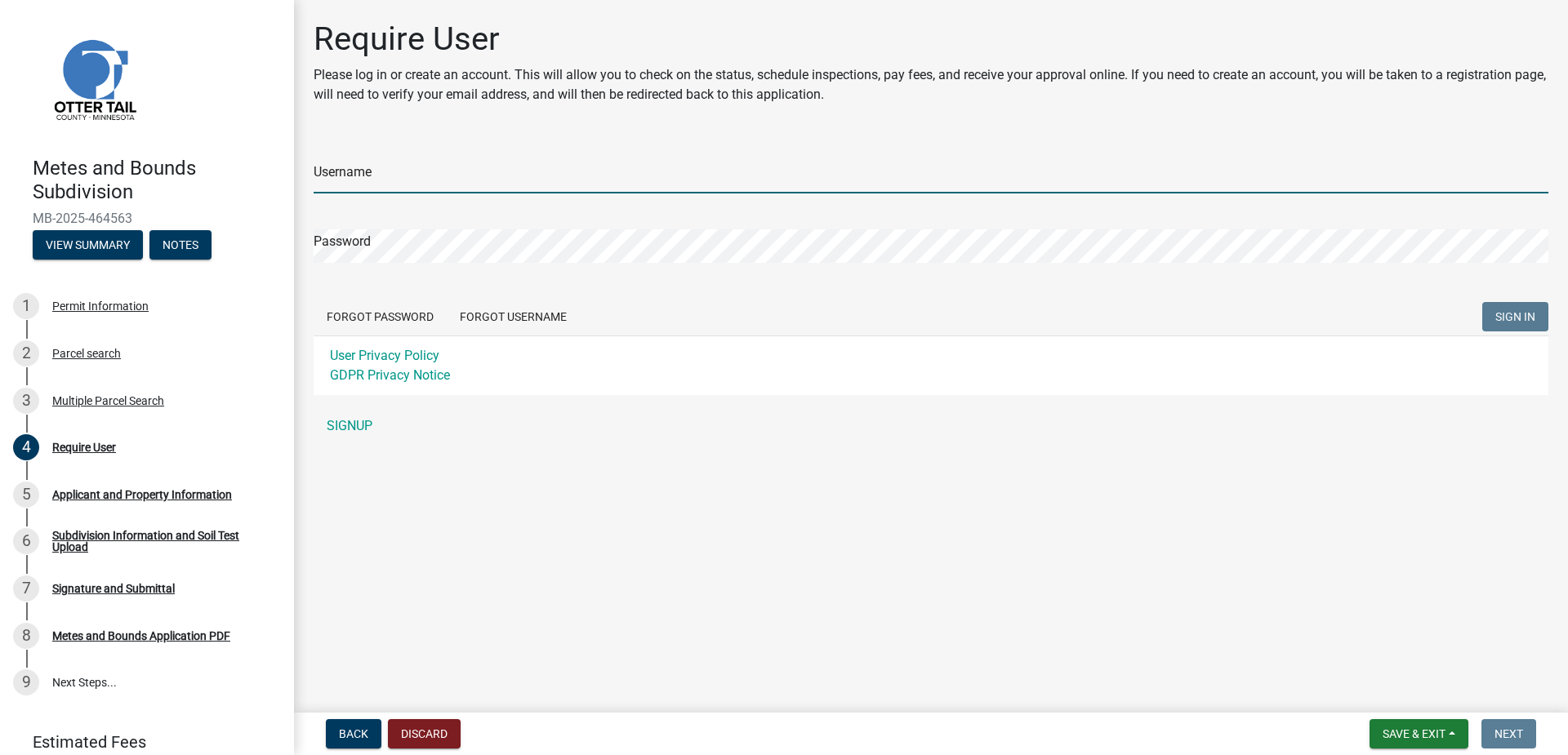
click at [381, 179] on input "Username" at bounding box center [931, 176] width 1235 height 33
type input "ottertail"
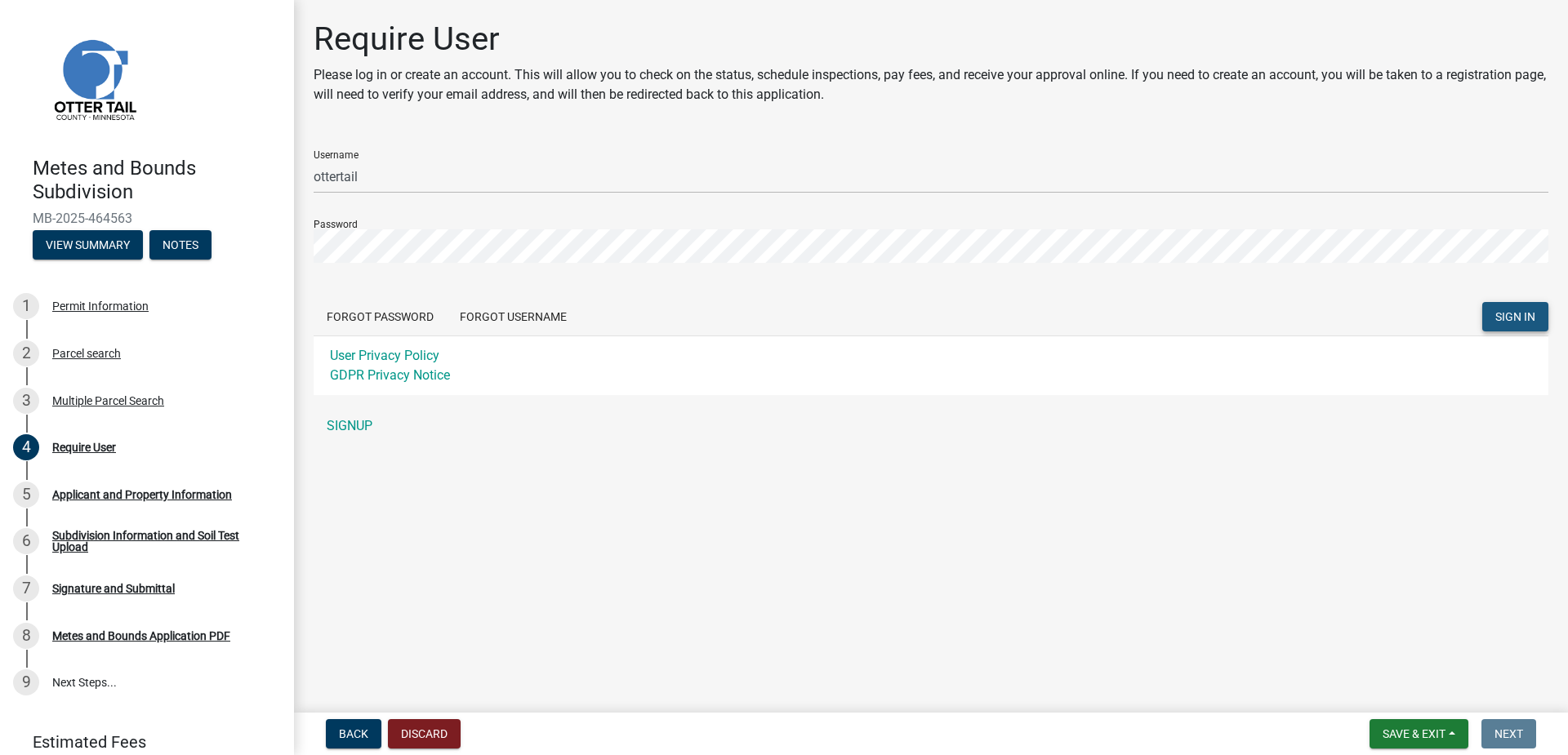
click at [1522, 314] on span "SIGN IN" at bounding box center [1515, 317] width 40 height 13
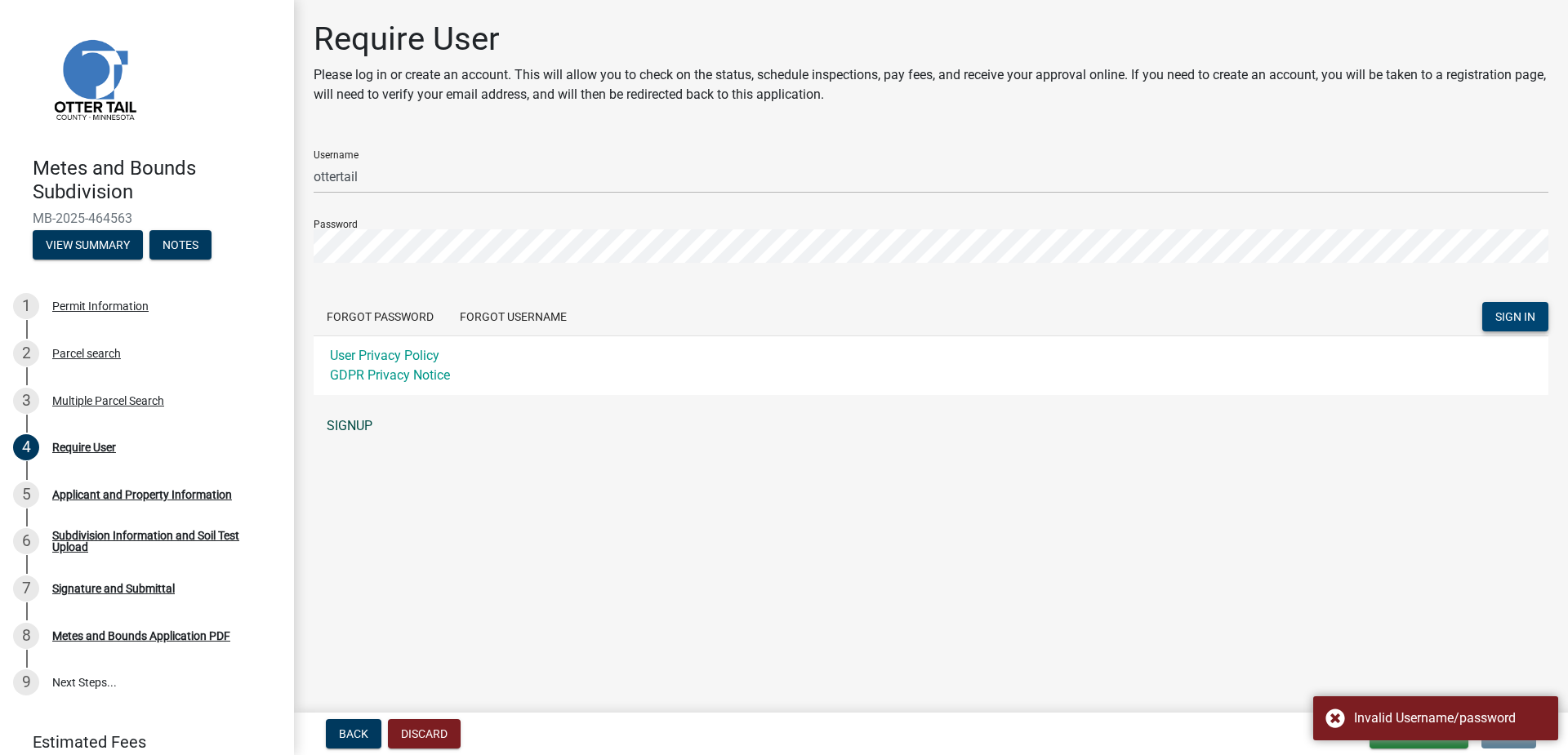
click at [356, 420] on link "SIGNUP" at bounding box center [931, 425] width 1235 height 32
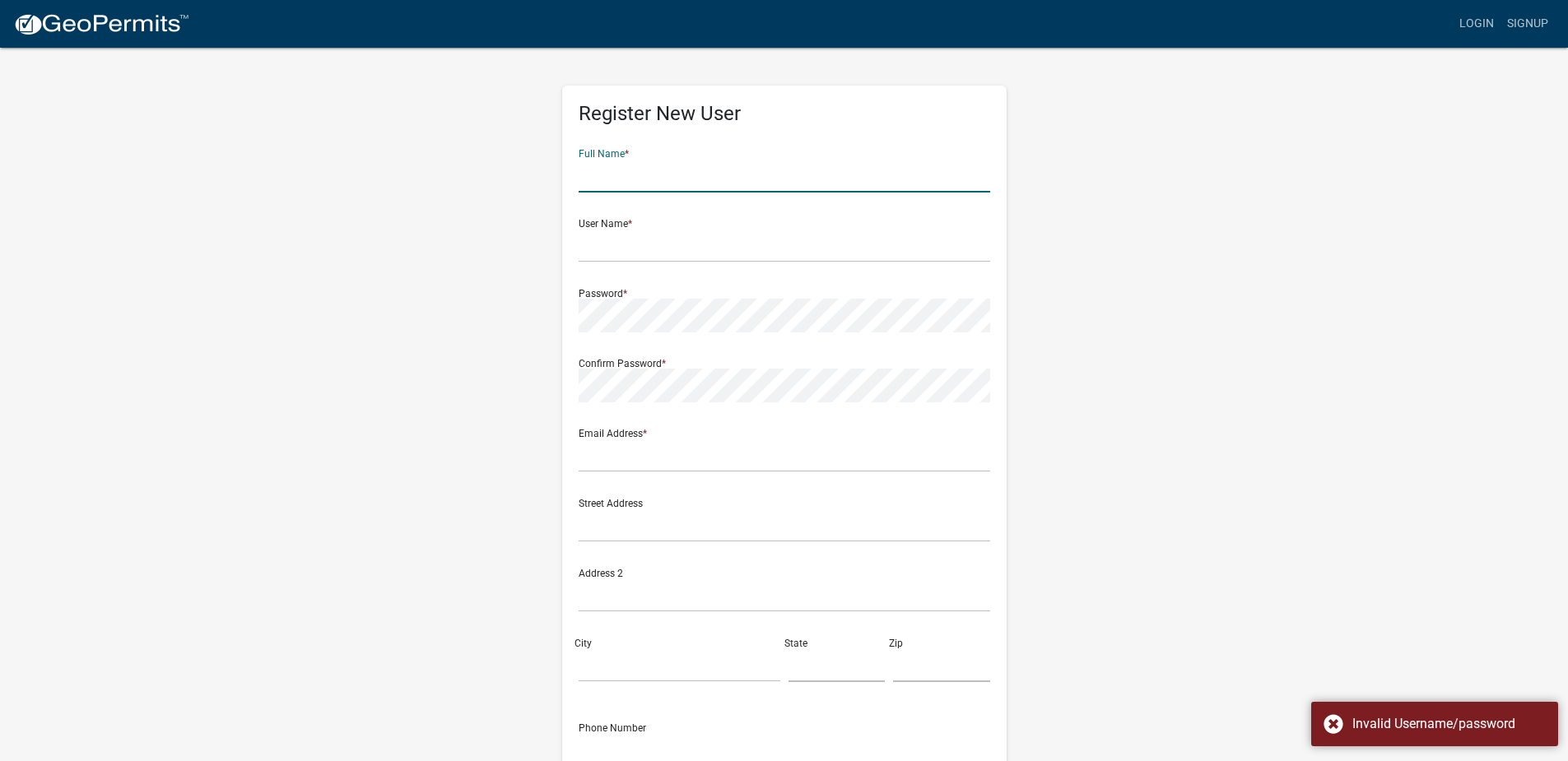
click at [658, 181] on input "text" at bounding box center [784, 175] width 411 height 33
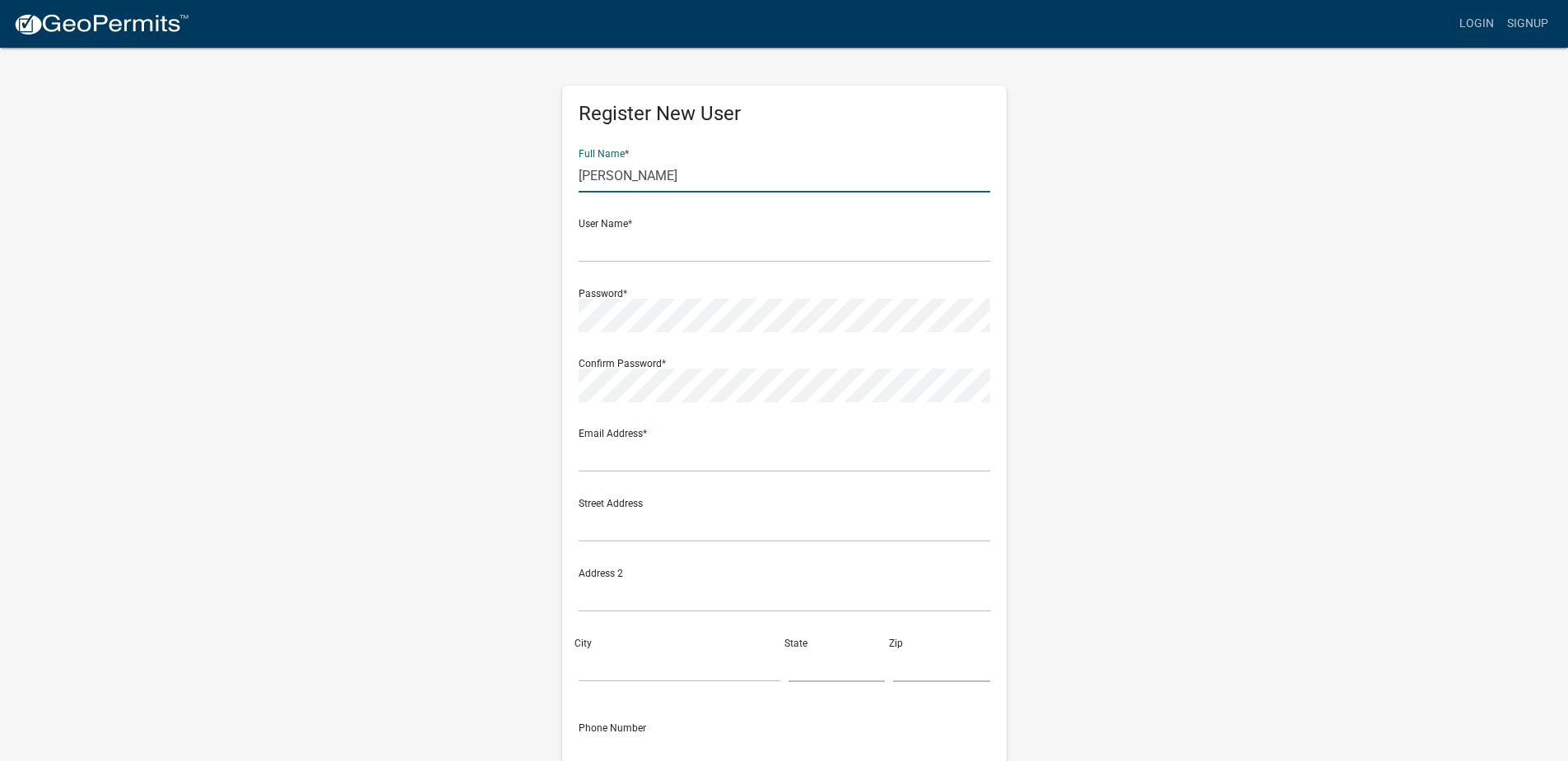
type input "[PERSON_NAME]"
click at [741, 243] on input "text" at bounding box center [784, 245] width 411 height 33
type input "[PERSON_NAME]"
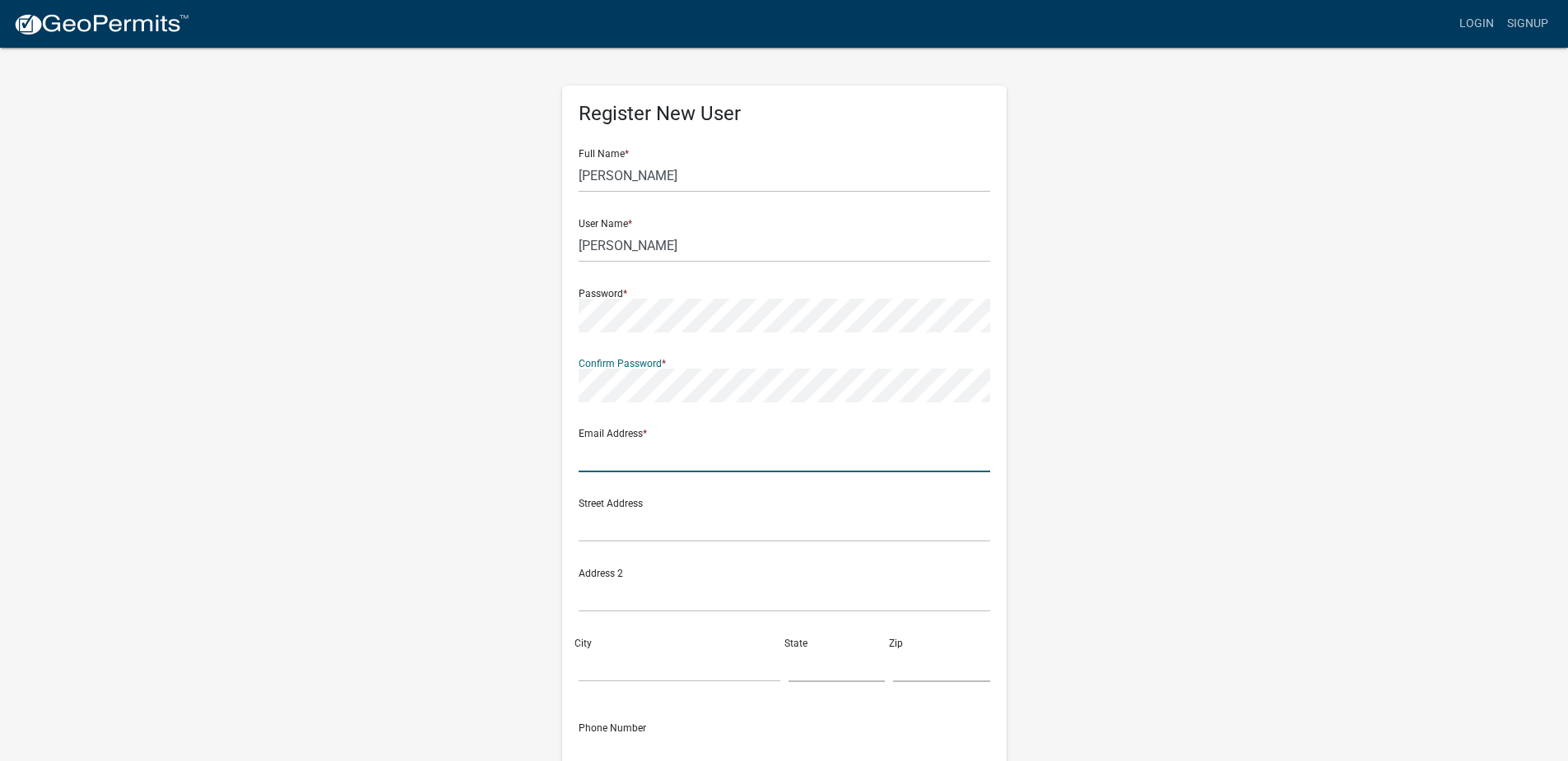
click at [747, 463] on input "text" at bounding box center [784, 455] width 411 height 33
type input "grtz30@gmail.com"
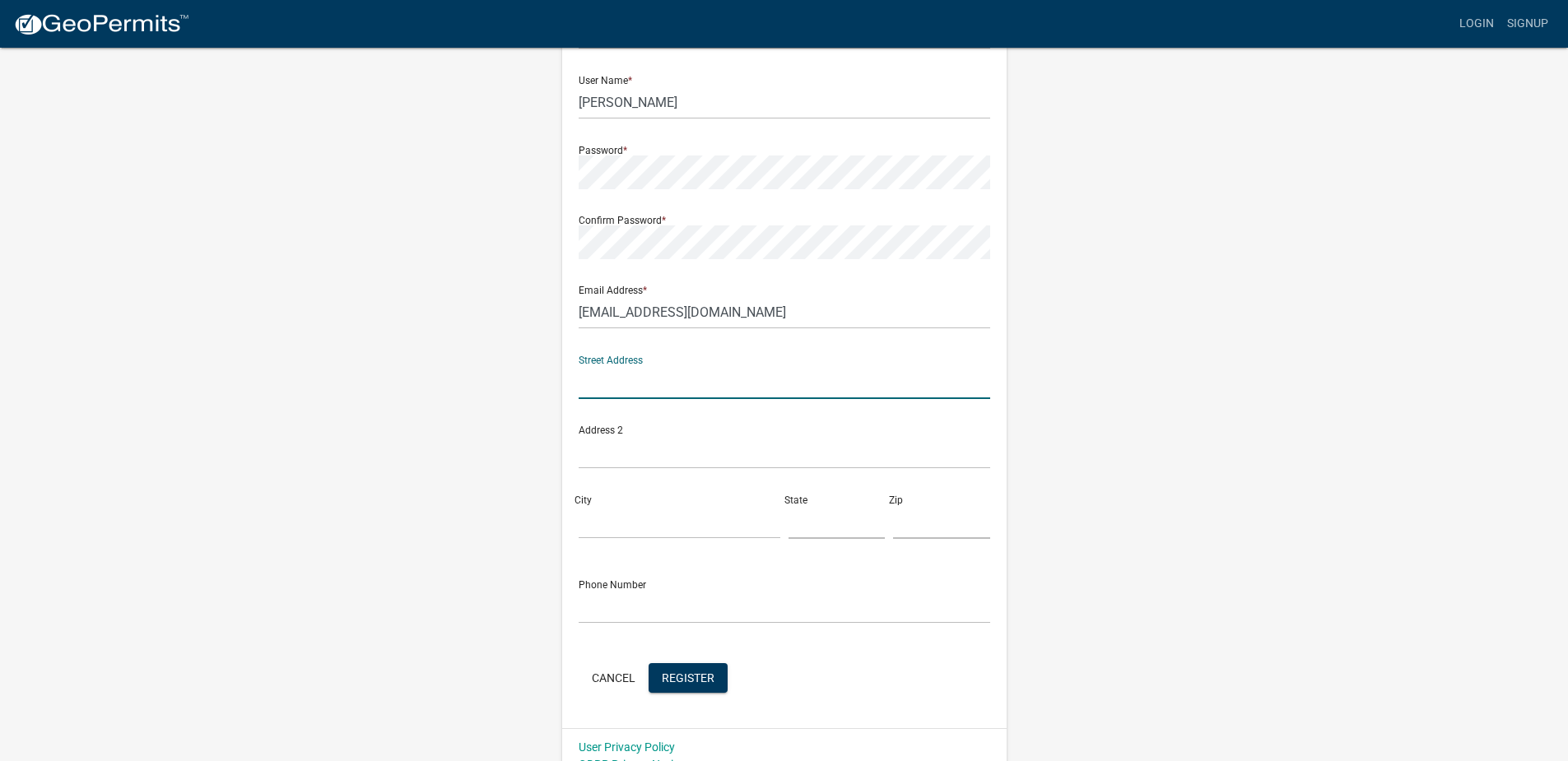
scroll to position [164, 0]
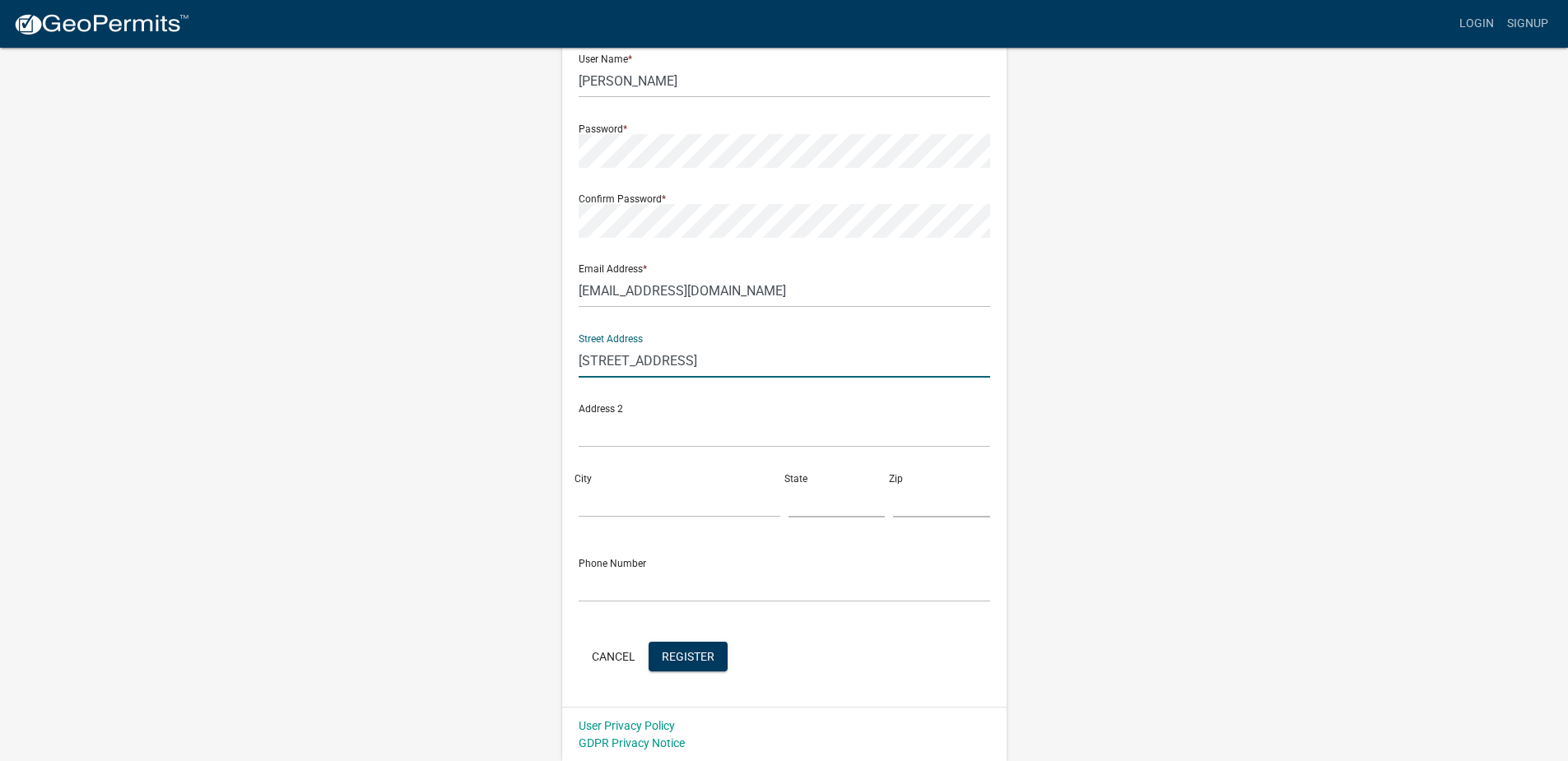
type input "45143 CO HWY 54"
type input "o"
type input "OTTERTAIL"
type input "MN"
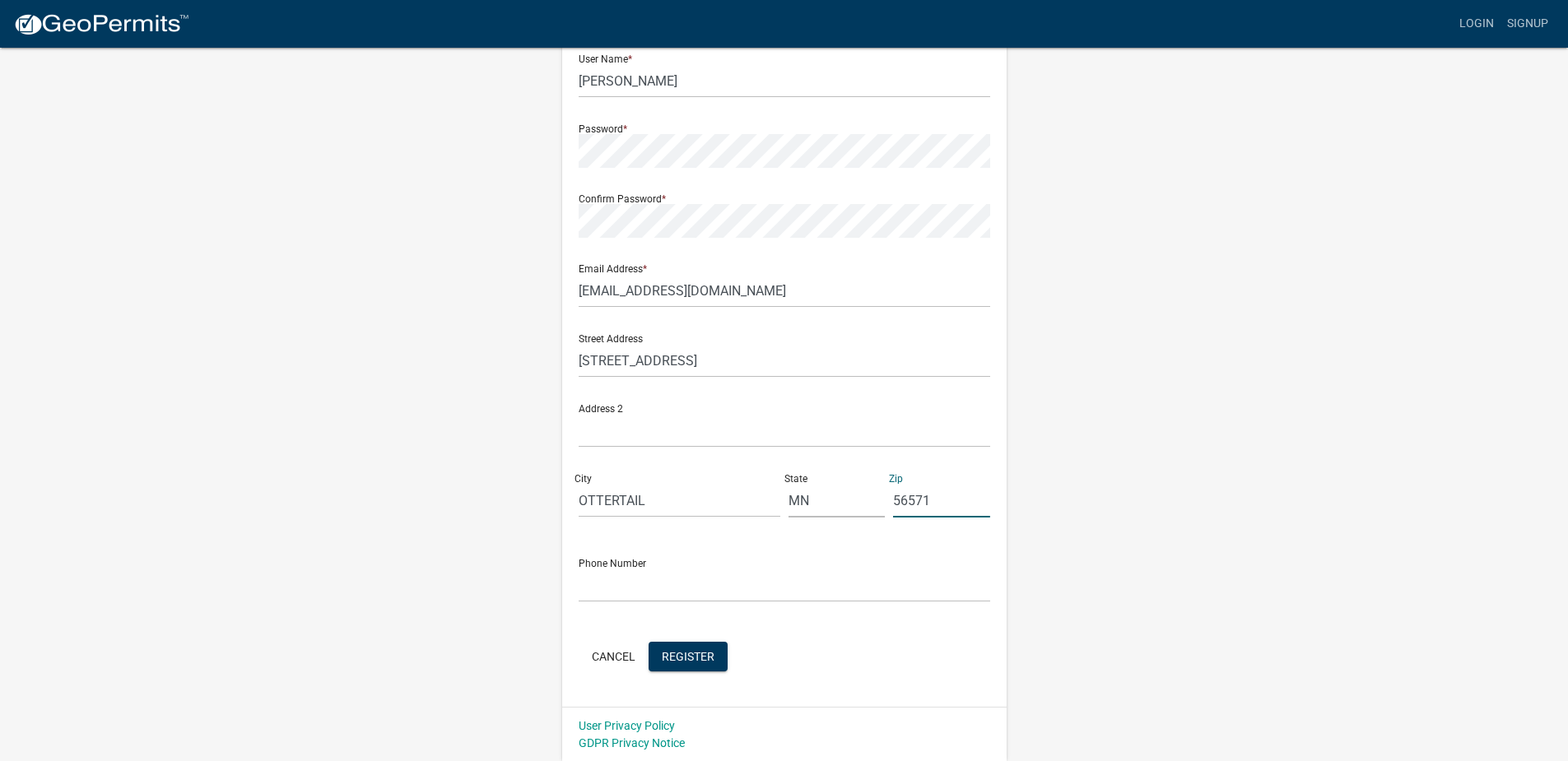
type input "56571"
type input "218 330 6456"
click at [714, 656] on button "Register" at bounding box center [688, 656] width 79 height 30
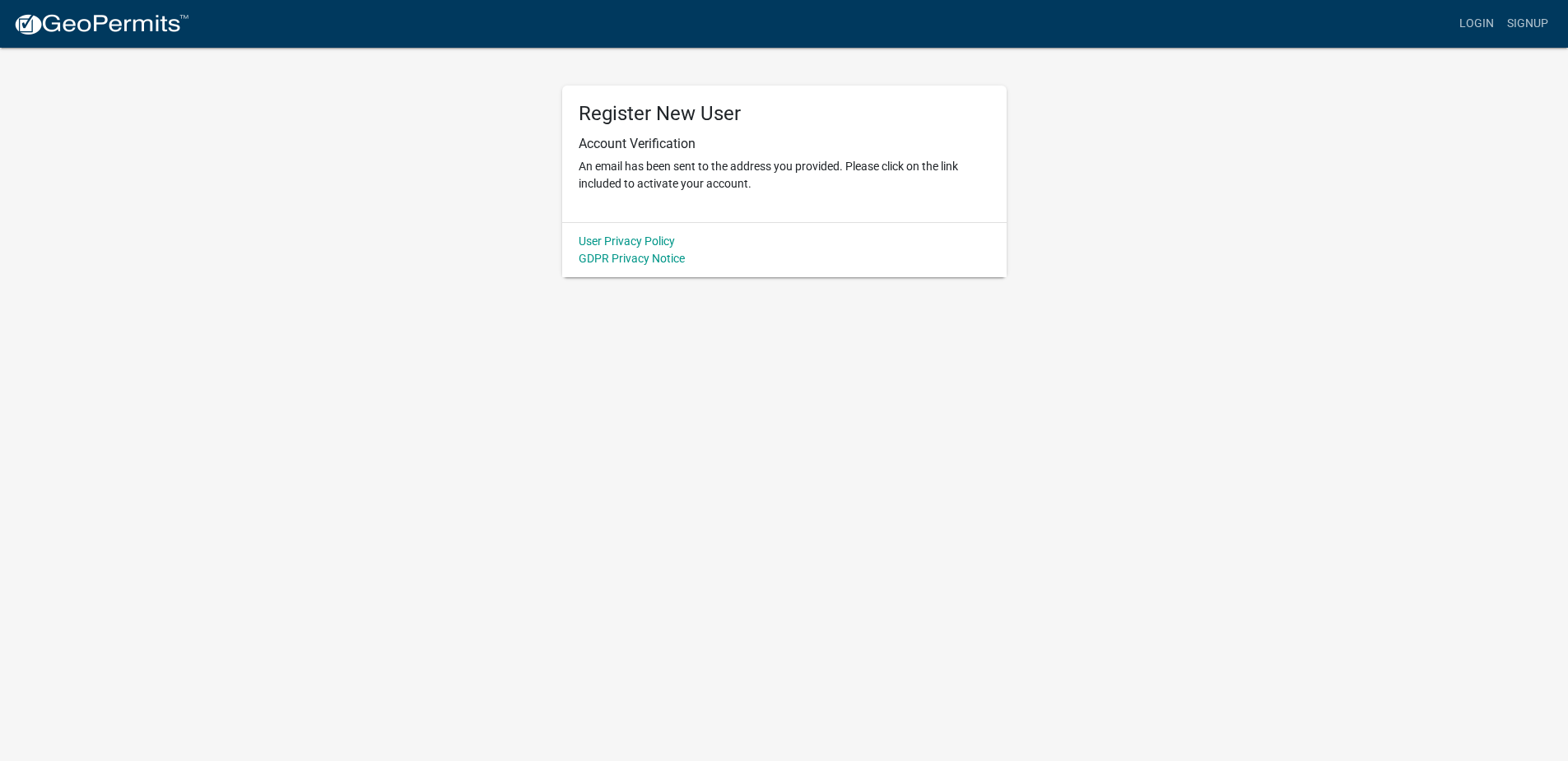
scroll to position [0, 0]
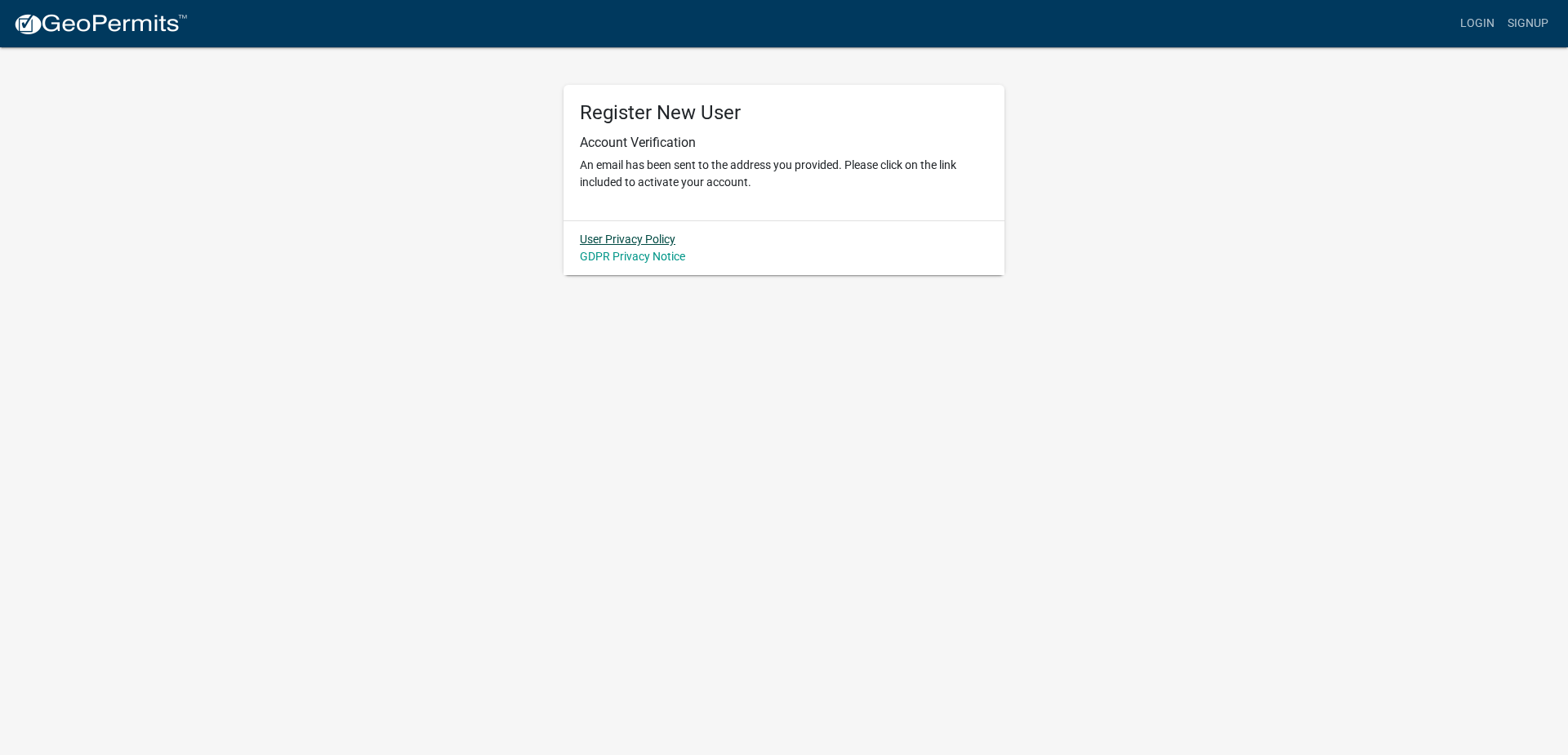
click at [634, 241] on link "User Privacy Policy" at bounding box center [627, 239] width 95 height 13
click at [601, 257] on link "GDPR Privacy Notice" at bounding box center [632, 256] width 105 height 13
click at [1473, 22] on link "Login" at bounding box center [1476, 23] width 47 height 31
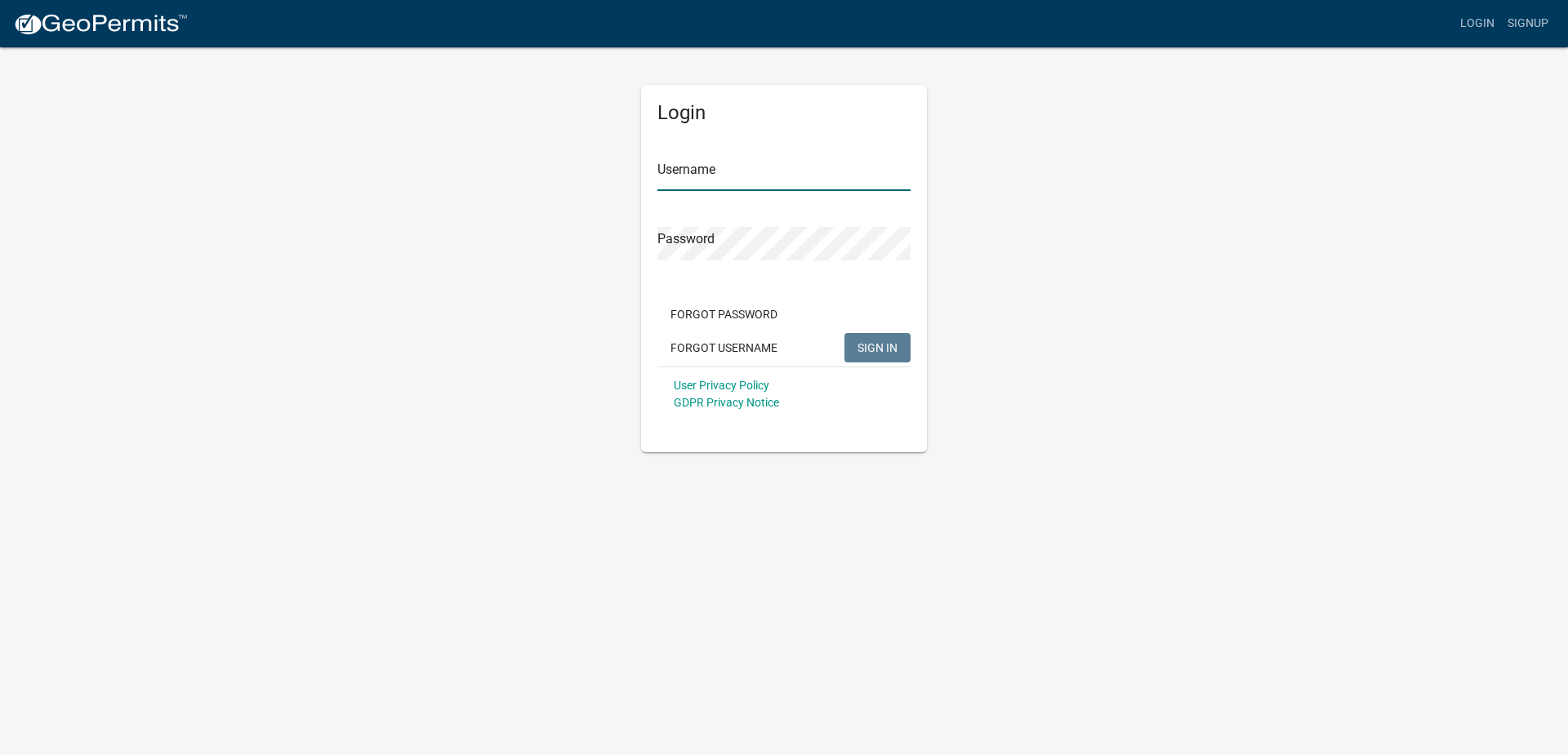
click at [705, 180] on input "Username" at bounding box center [784, 174] width 253 height 33
type input "b"
type input "[PERSON_NAME]"
click at [884, 353] on span "SIGN IN" at bounding box center [877, 346] width 40 height 13
click at [1477, 22] on link "Login" at bounding box center [1476, 23] width 47 height 31
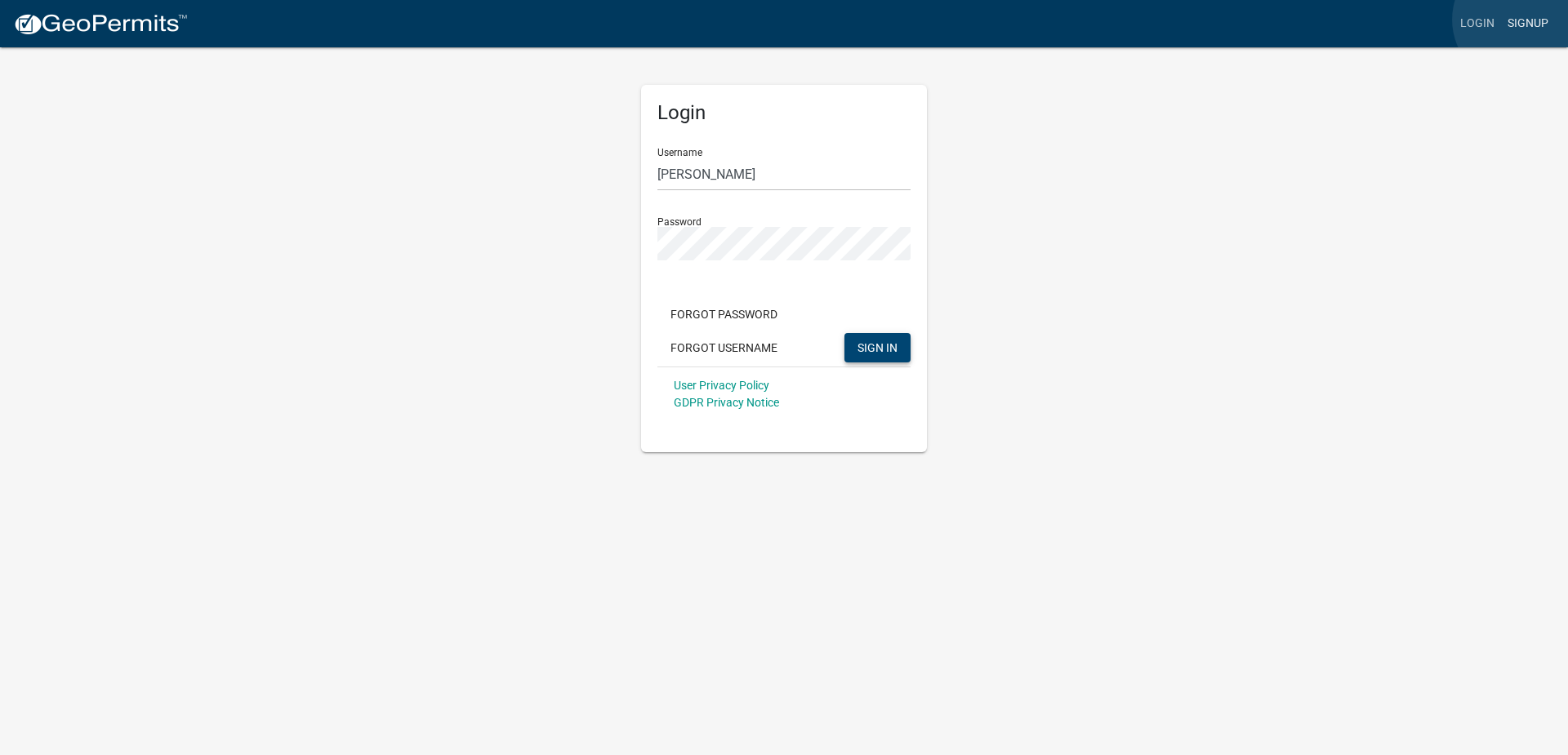
click at [1518, 20] on link "Signup" at bounding box center [1527, 23] width 54 height 31
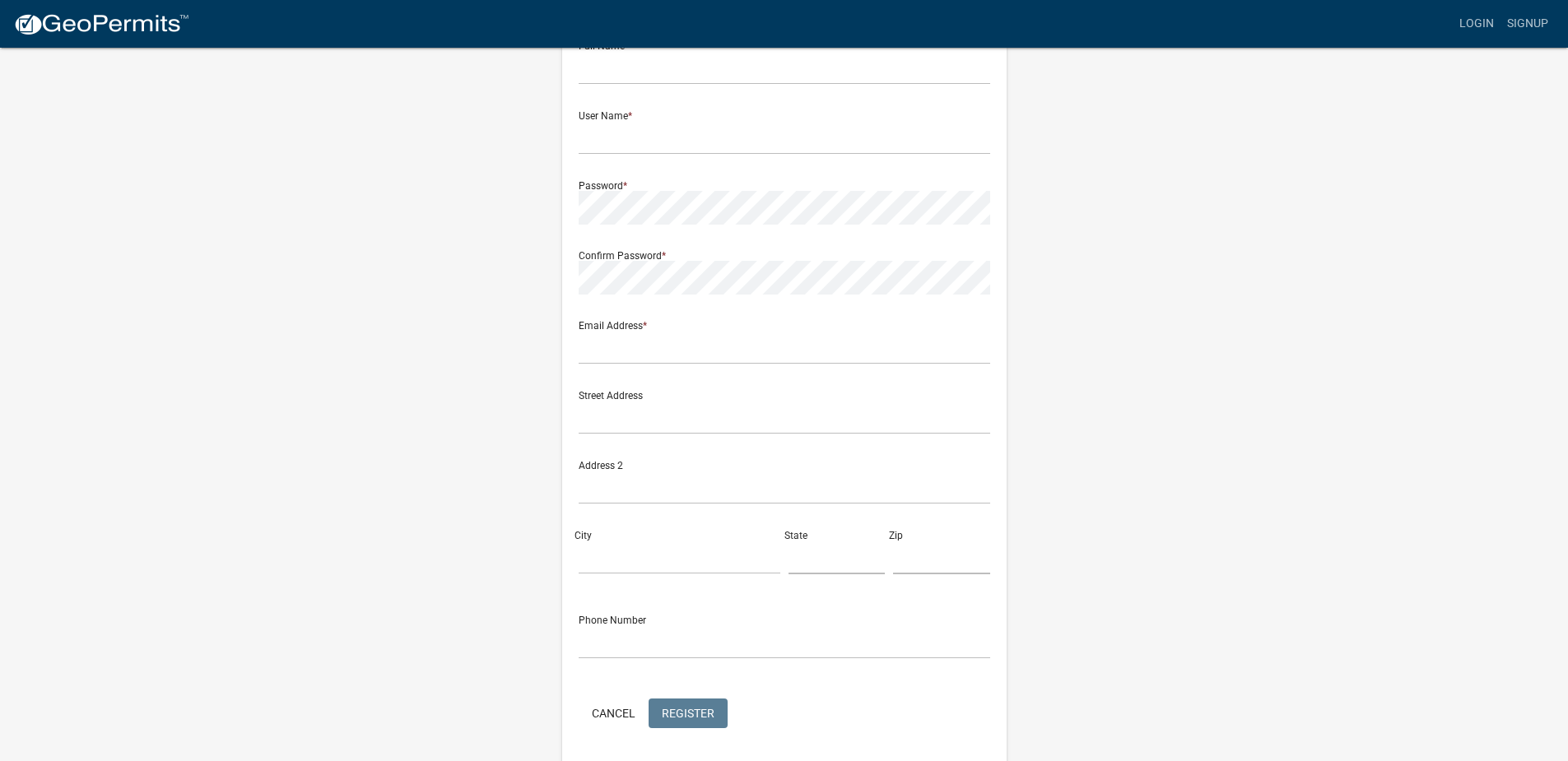
scroll to position [83, 0]
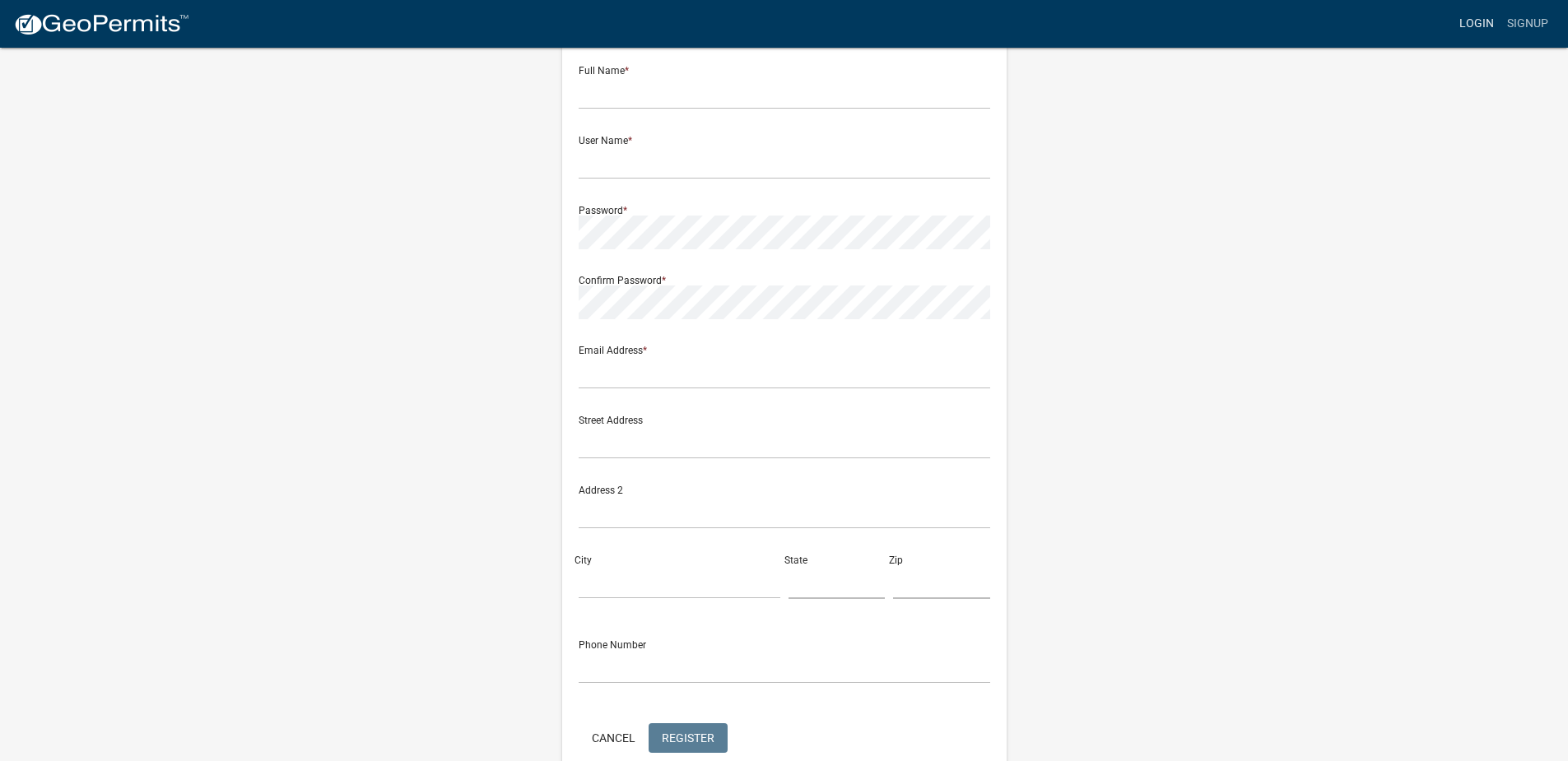
click at [1469, 38] on link "Login" at bounding box center [1476, 23] width 48 height 31
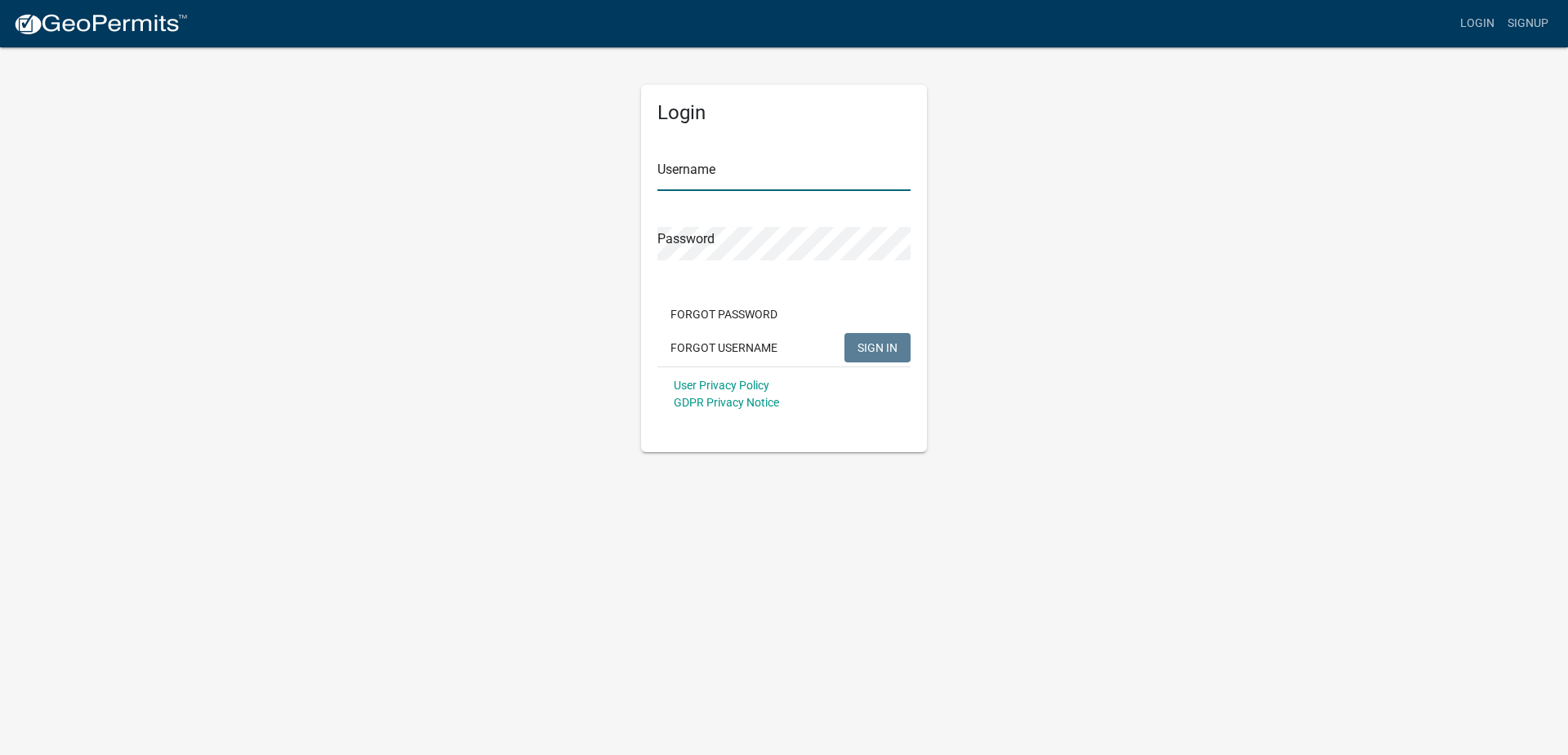
click at [695, 175] on input "Username" at bounding box center [784, 174] width 253 height 33
type input "[PERSON_NAME]"
click at [869, 346] on span "SIGN IN" at bounding box center [877, 346] width 40 height 13
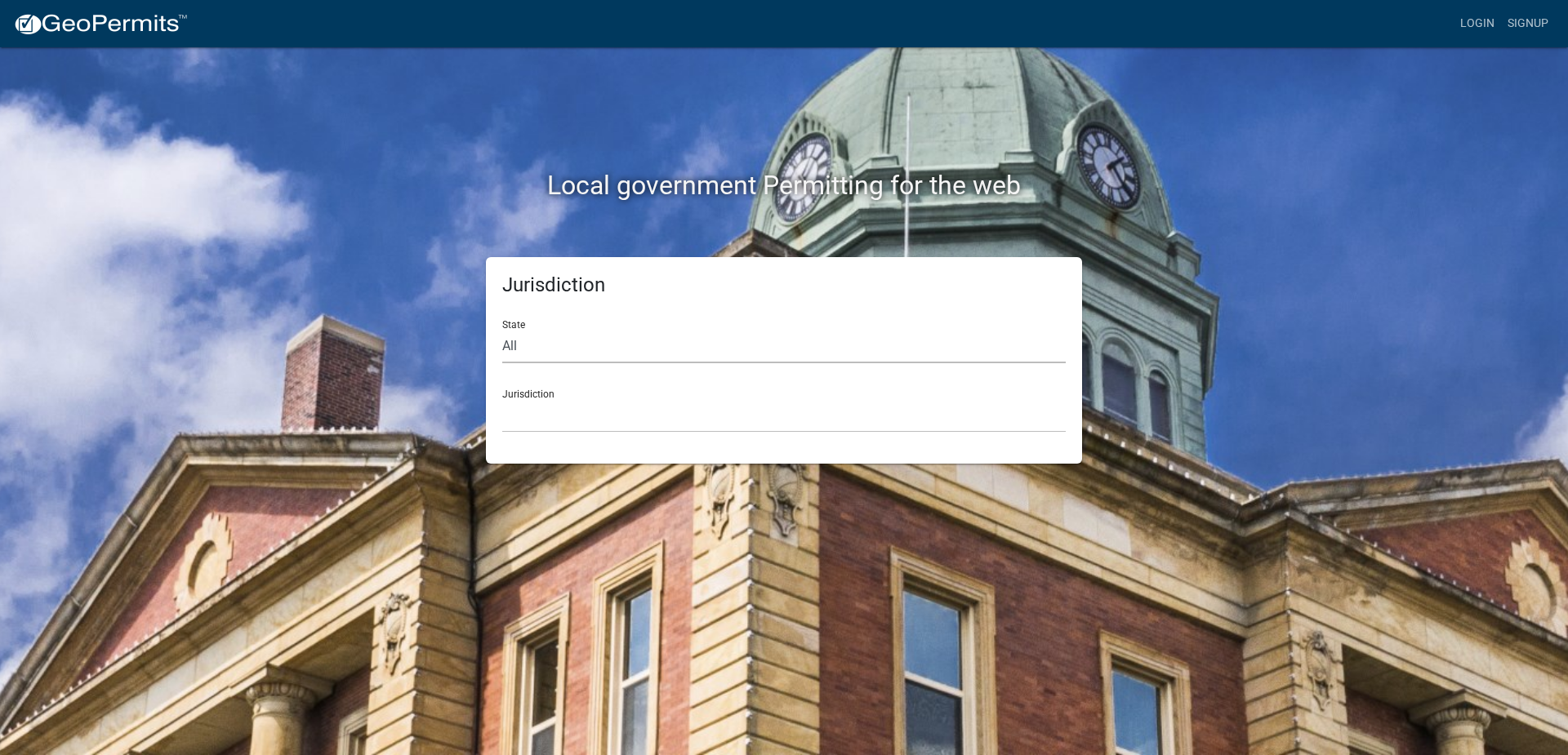
click at [556, 344] on select "All Colorado Georgia Indiana Iowa Kansas Minnesota Ohio South Carolina Wisconsin" at bounding box center [784, 346] width 563 height 33
select select "[US_STATE]"
click at [502, 330] on select "All Colorado Georgia Indiana Iowa Kansas Minnesota Ohio South Carolina Wisconsin" at bounding box center [784, 346] width 563 height 33
click at [592, 416] on select "Becker County, Minnesota Benton County, Minnesota Carlton County, Minnesota Cit…" at bounding box center [784, 416] width 563 height 33
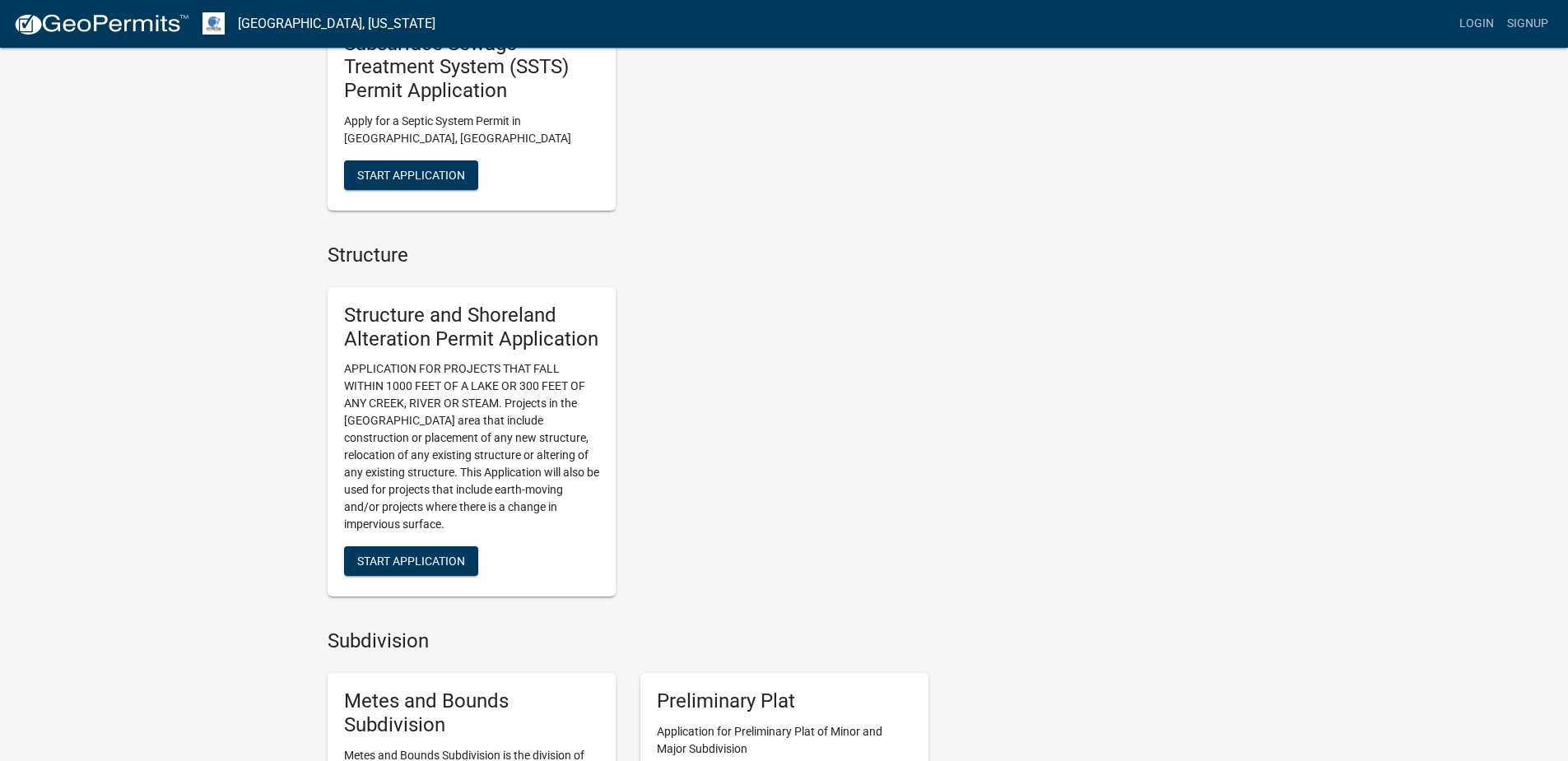
scroll to position [1151, 0]
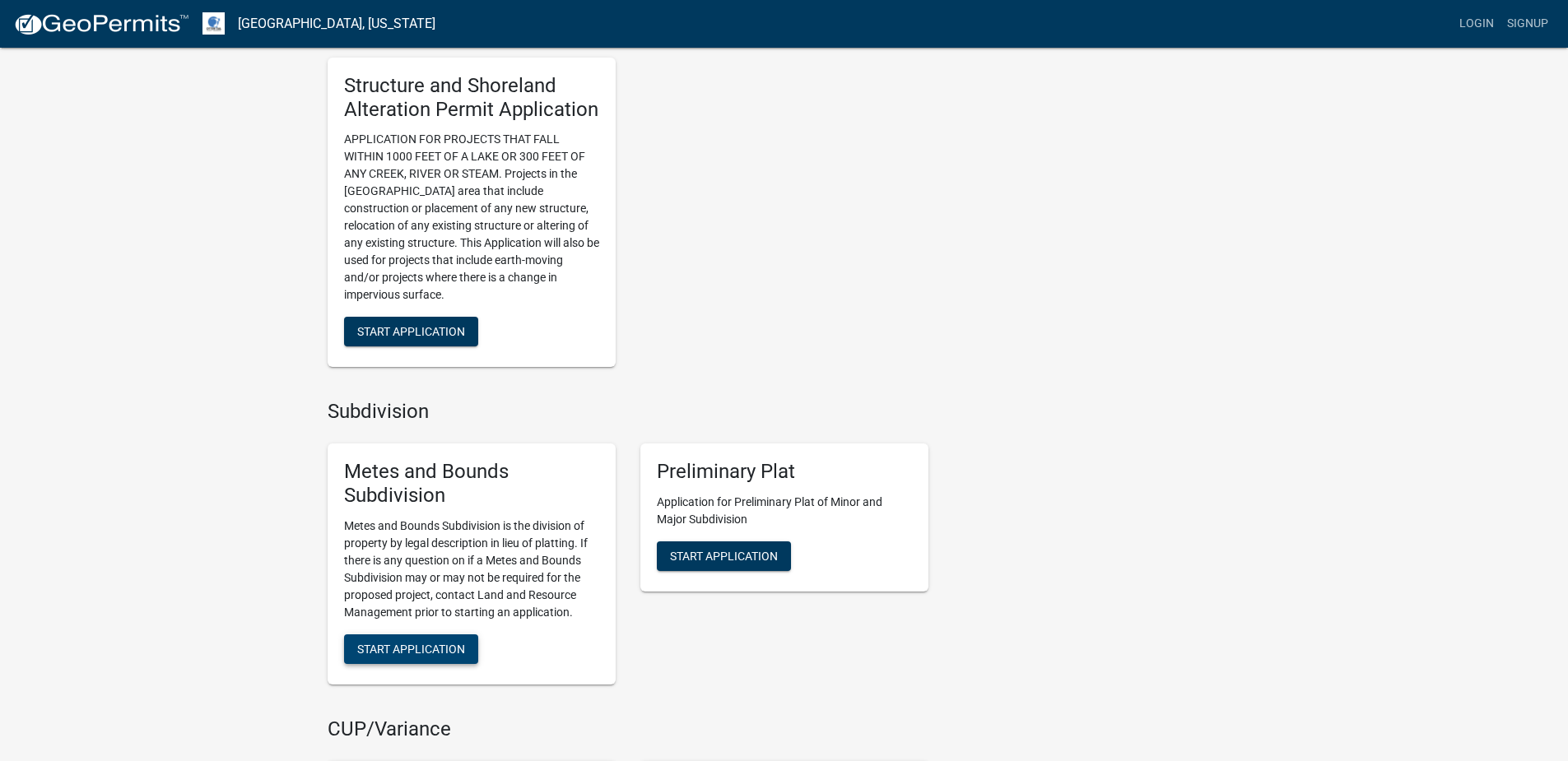
click at [452, 642] on span "Start Application" at bounding box center [410, 648] width 108 height 13
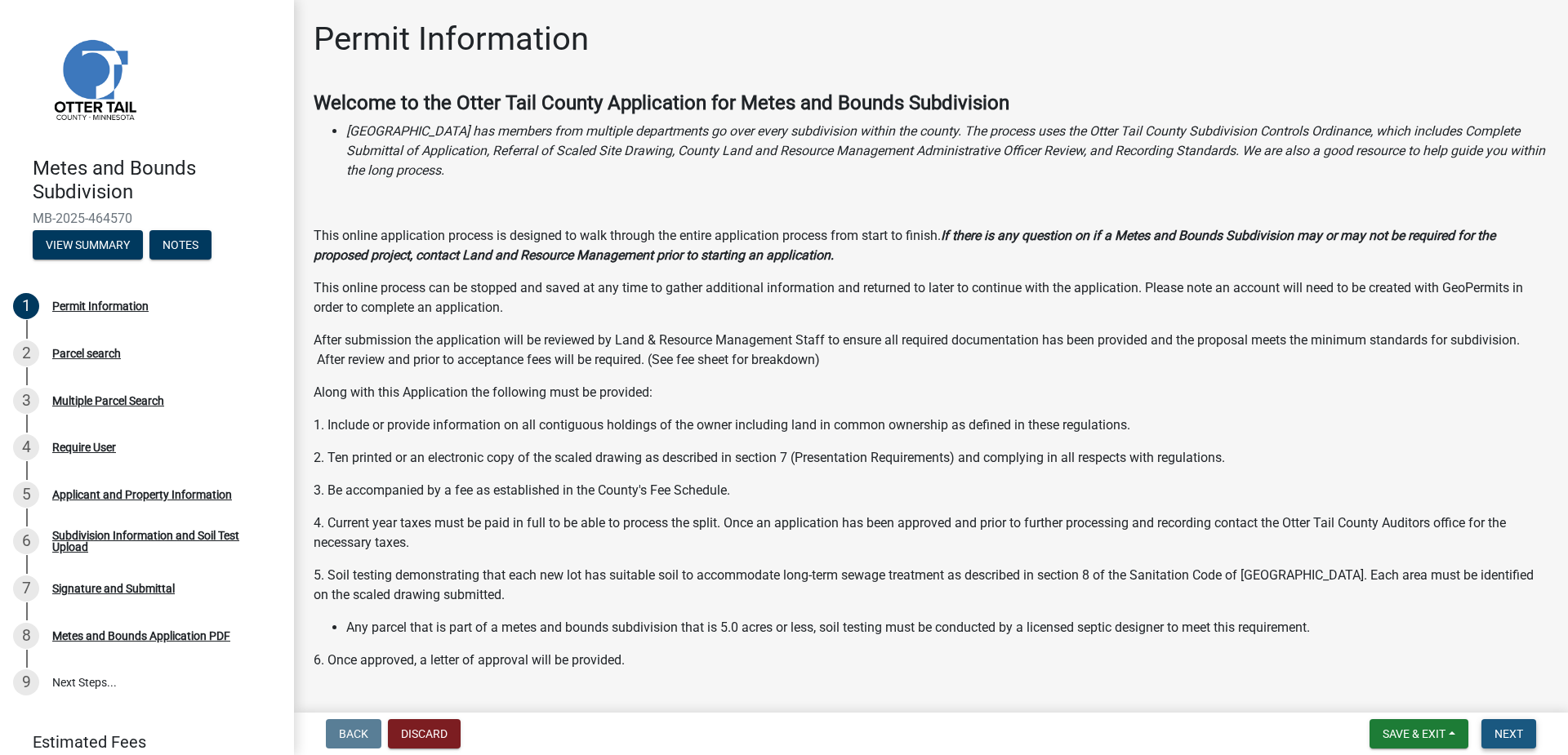
click at [1525, 737] on button "Next" at bounding box center [1508, 733] width 55 height 30
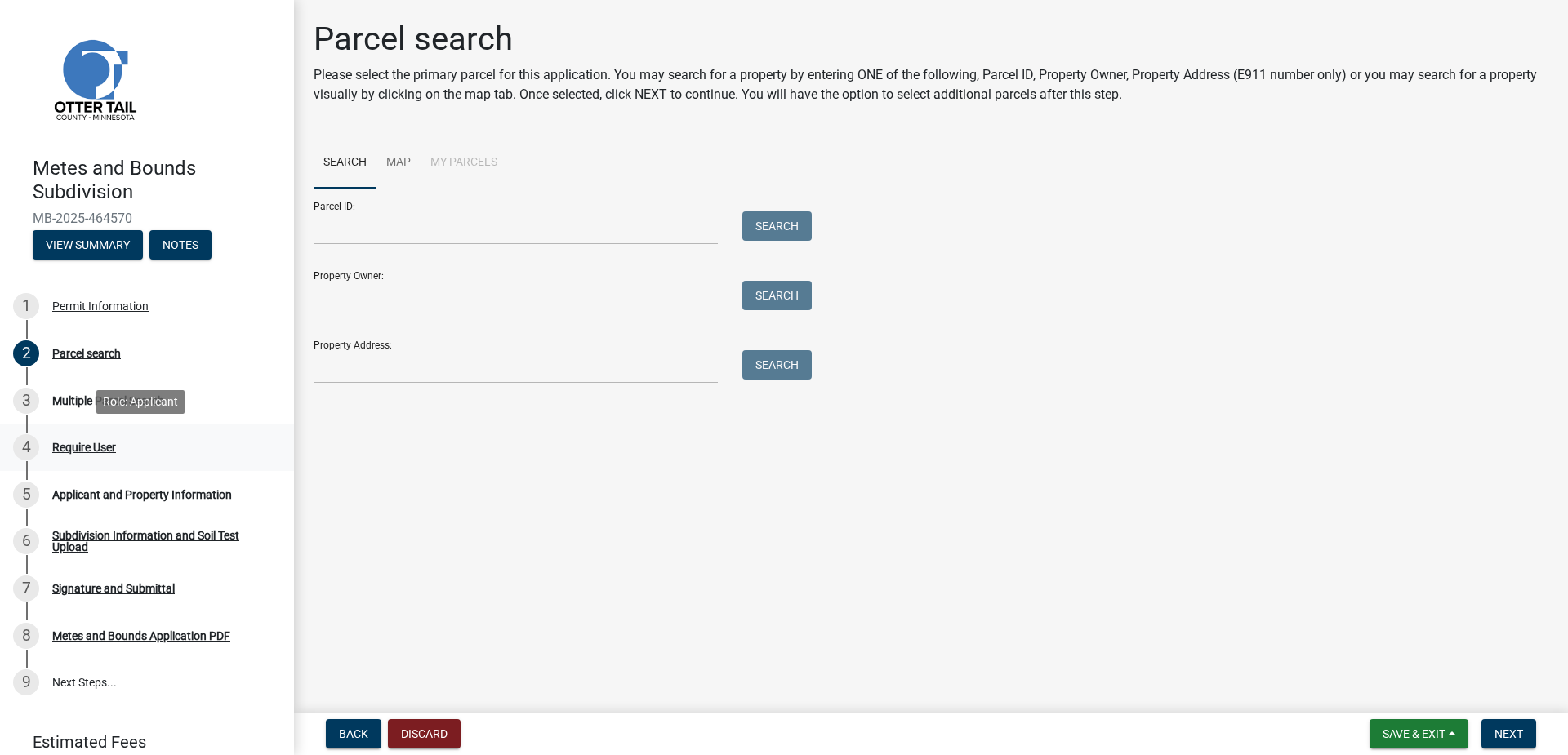
click at [65, 444] on div "Require User" at bounding box center [84, 447] width 64 height 12
click at [114, 74] on img at bounding box center [94, 79] width 122 height 122
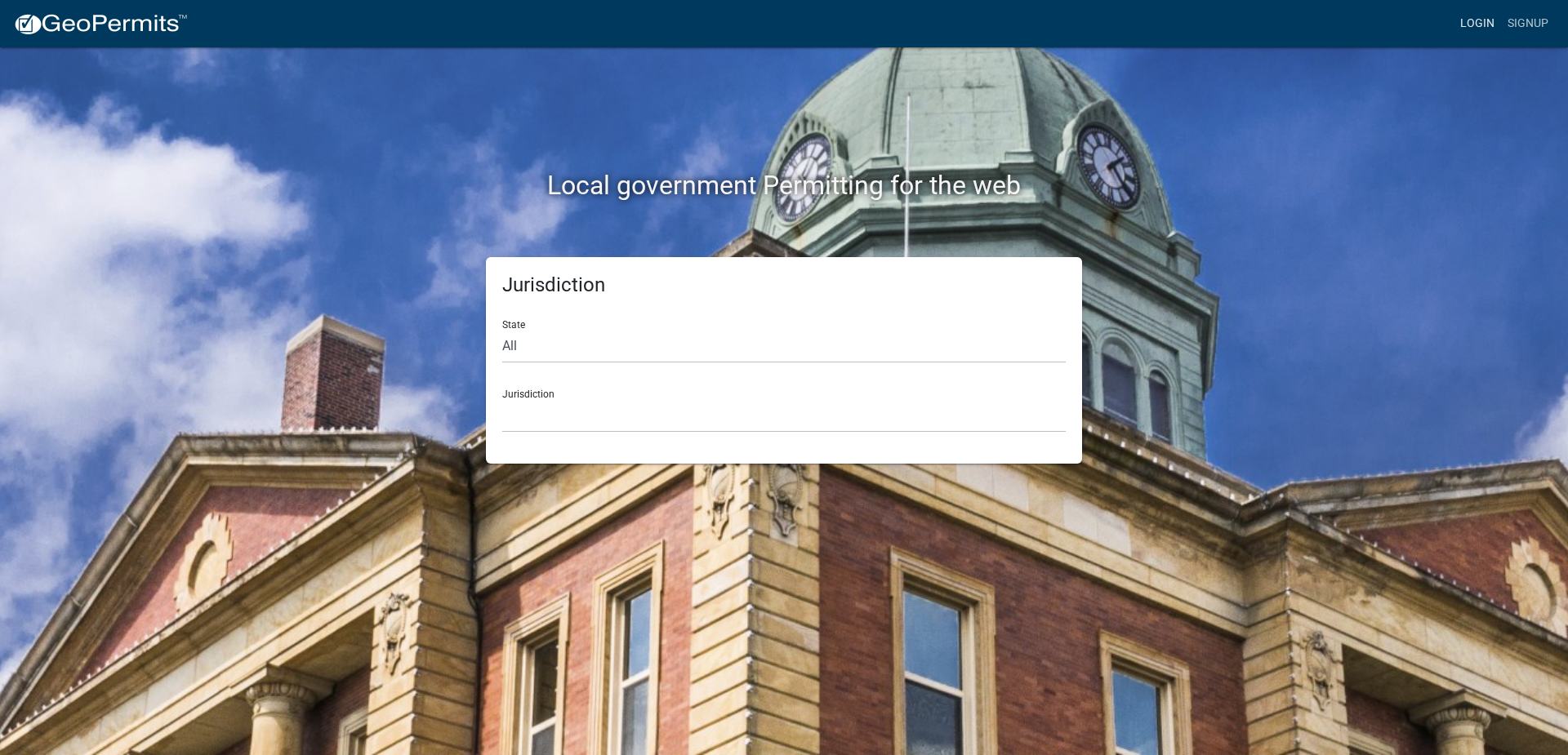
click at [1472, 19] on link "Login" at bounding box center [1476, 23] width 47 height 31
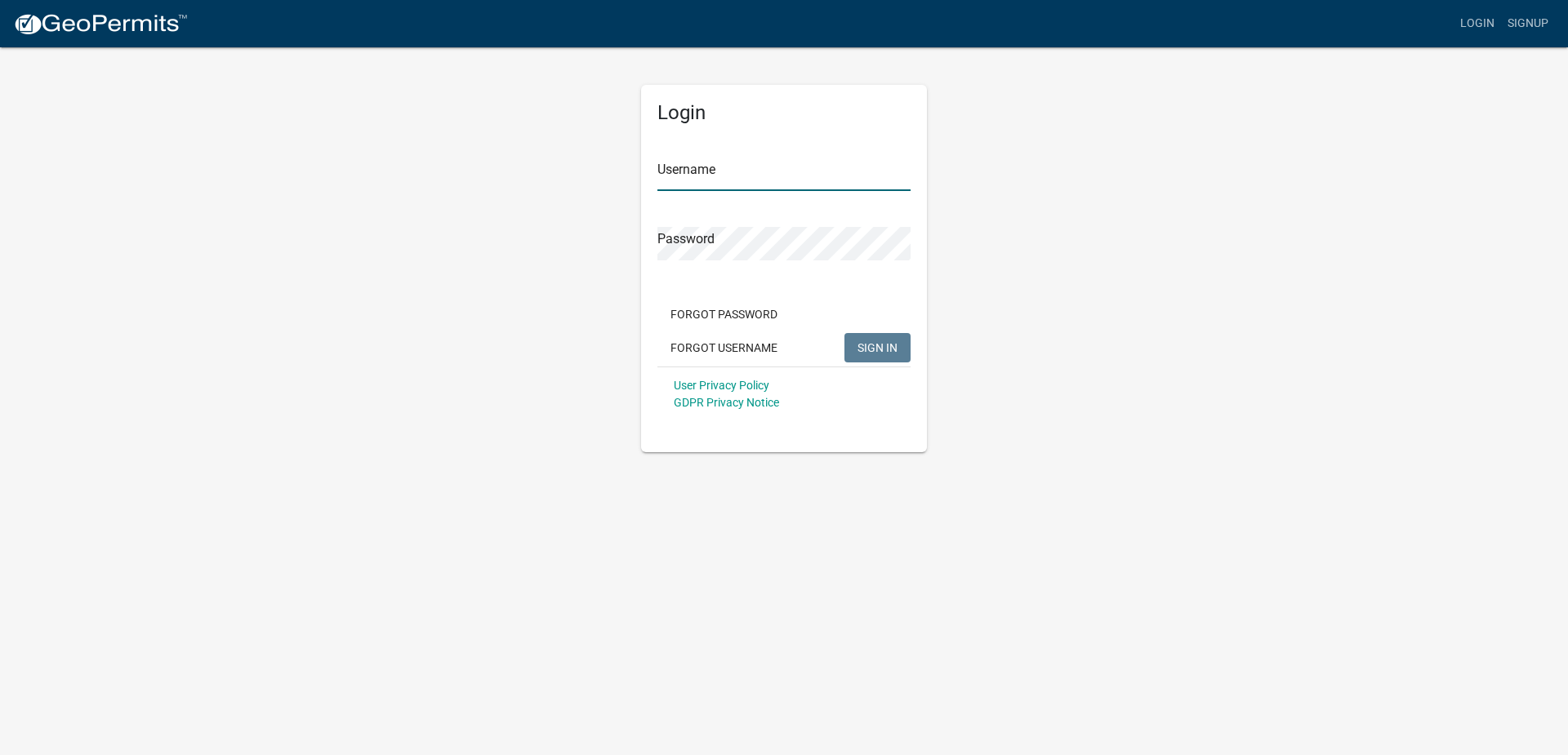
click at [758, 175] on input "Username" at bounding box center [784, 174] width 253 height 33
type input "[PERSON_NAME]"
click at [730, 161] on input "[PERSON_NAME]" at bounding box center [784, 174] width 253 height 33
drag, startPoint x: 789, startPoint y: 171, endPoint x: 591, endPoint y: 155, distance: 198.6
click at [591, 155] on div "Login Username [PERSON_NAME] Password Forgot Password Forgot Username SIGN IN U…" at bounding box center [784, 248] width 931 height 406
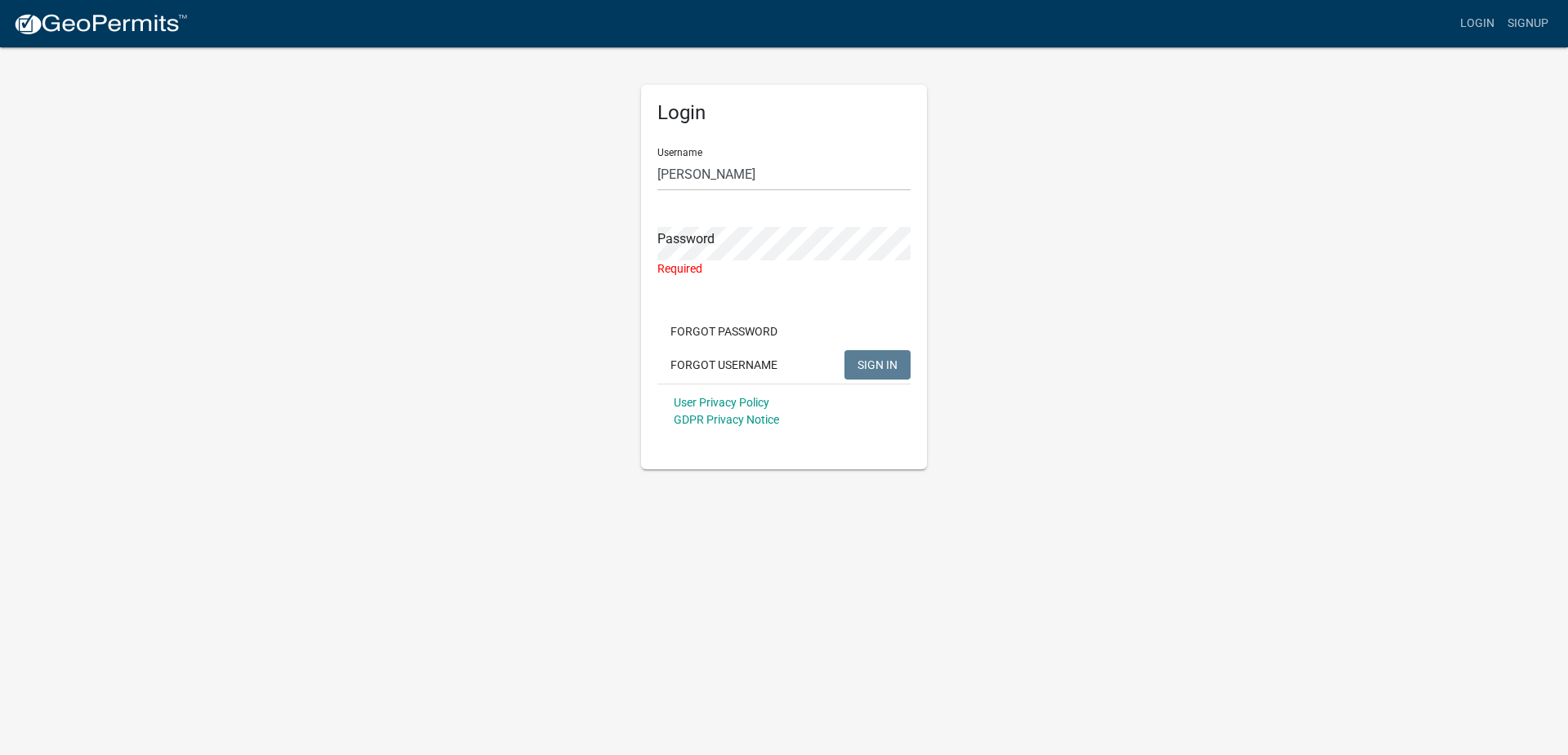
drag, startPoint x: 715, startPoint y: 154, endPoint x: 717, endPoint y: 176, distance: 22.1
click at [715, 155] on div "Username [PERSON_NAME]" at bounding box center [784, 163] width 253 height 56
drag, startPoint x: 717, startPoint y: 176, endPoint x: 600, endPoint y: 161, distance: 118.0
click at [600, 161] on div "Login Username [PERSON_NAME] Password Required Forgot Password Forgot Username …" at bounding box center [784, 257] width 931 height 423
type input "[PERSON_NAME]"
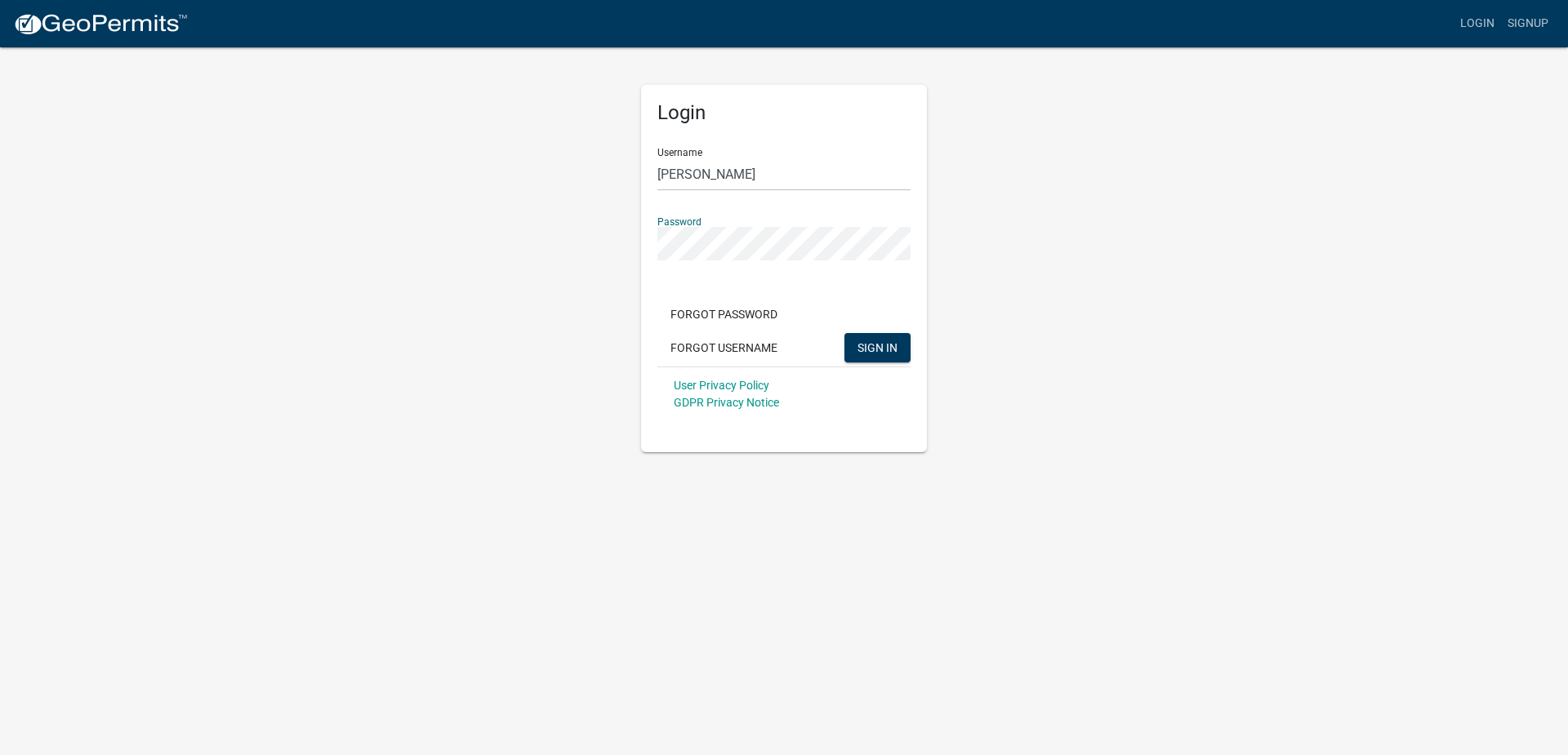
click at [844, 333] on button "SIGN IN" at bounding box center [877, 348] width 66 height 30
click at [1401, 721] on div "Invalid Username/password" at bounding box center [1450, 719] width 192 height 20
click at [923, 246] on div "Login Username [PERSON_NAME] Password Forgot Password Forgot Username SIGN IN U…" at bounding box center [784, 269] width 285 height 367
click at [553, 266] on div "Login Username Braaten Password Forgot Password Forgot Username SIGN IN User Pr…" at bounding box center [784, 248] width 931 height 406
click at [878, 344] on span "SIGN IN" at bounding box center [877, 346] width 40 height 13
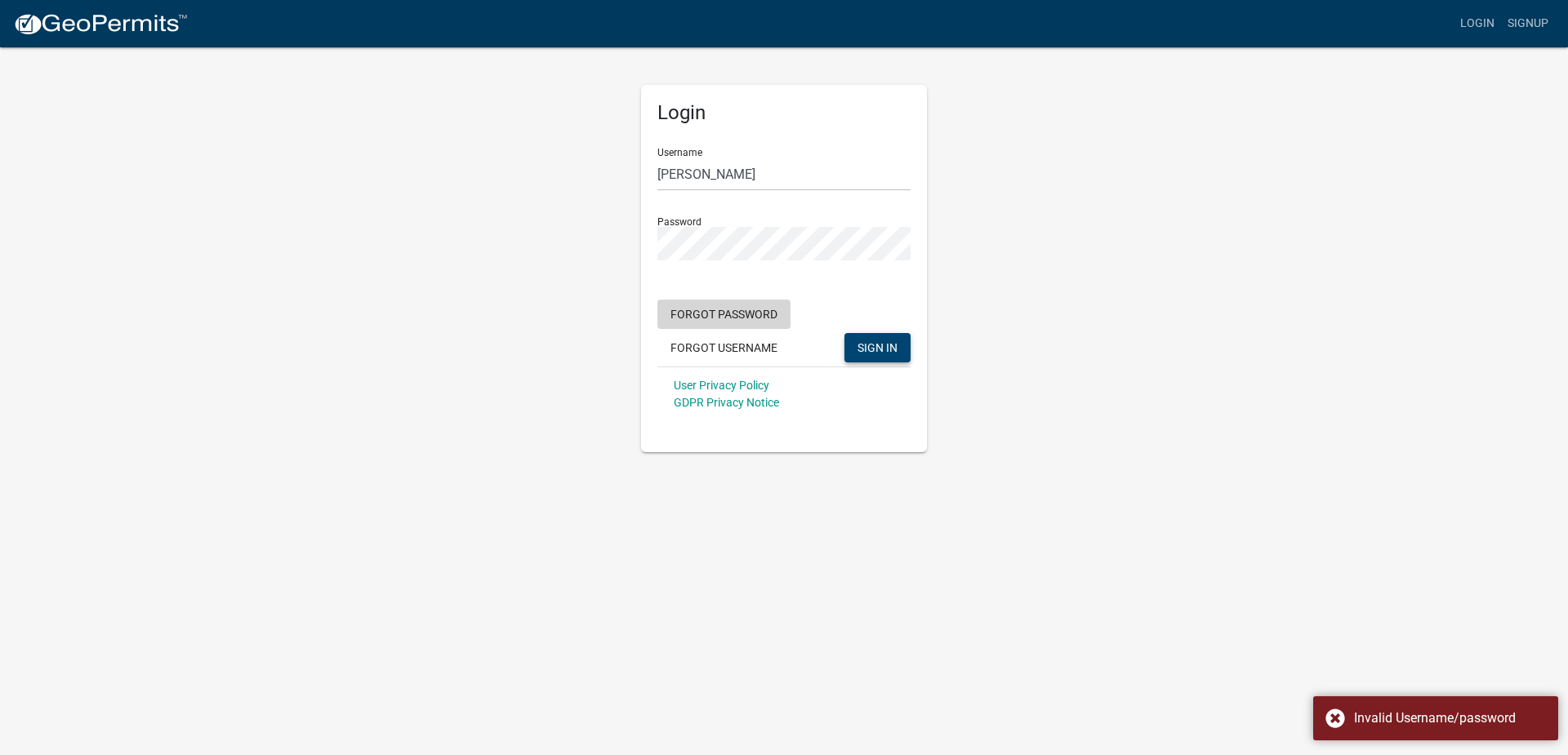
click at [751, 310] on button "Forgot Password" at bounding box center [723, 314] width 133 height 30
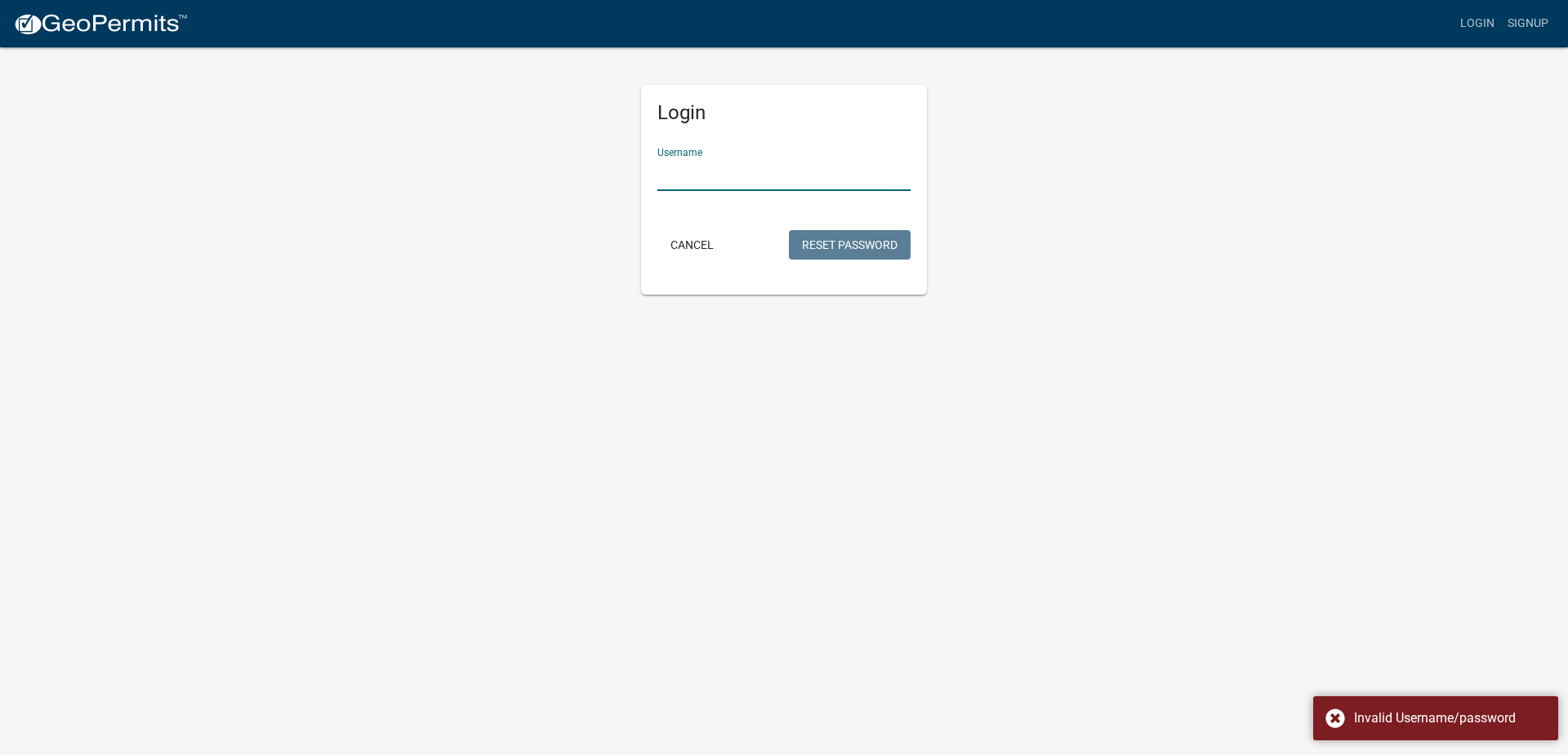
click at [735, 178] on input "Username" at bounding box center [784, 174] width 253 height 33
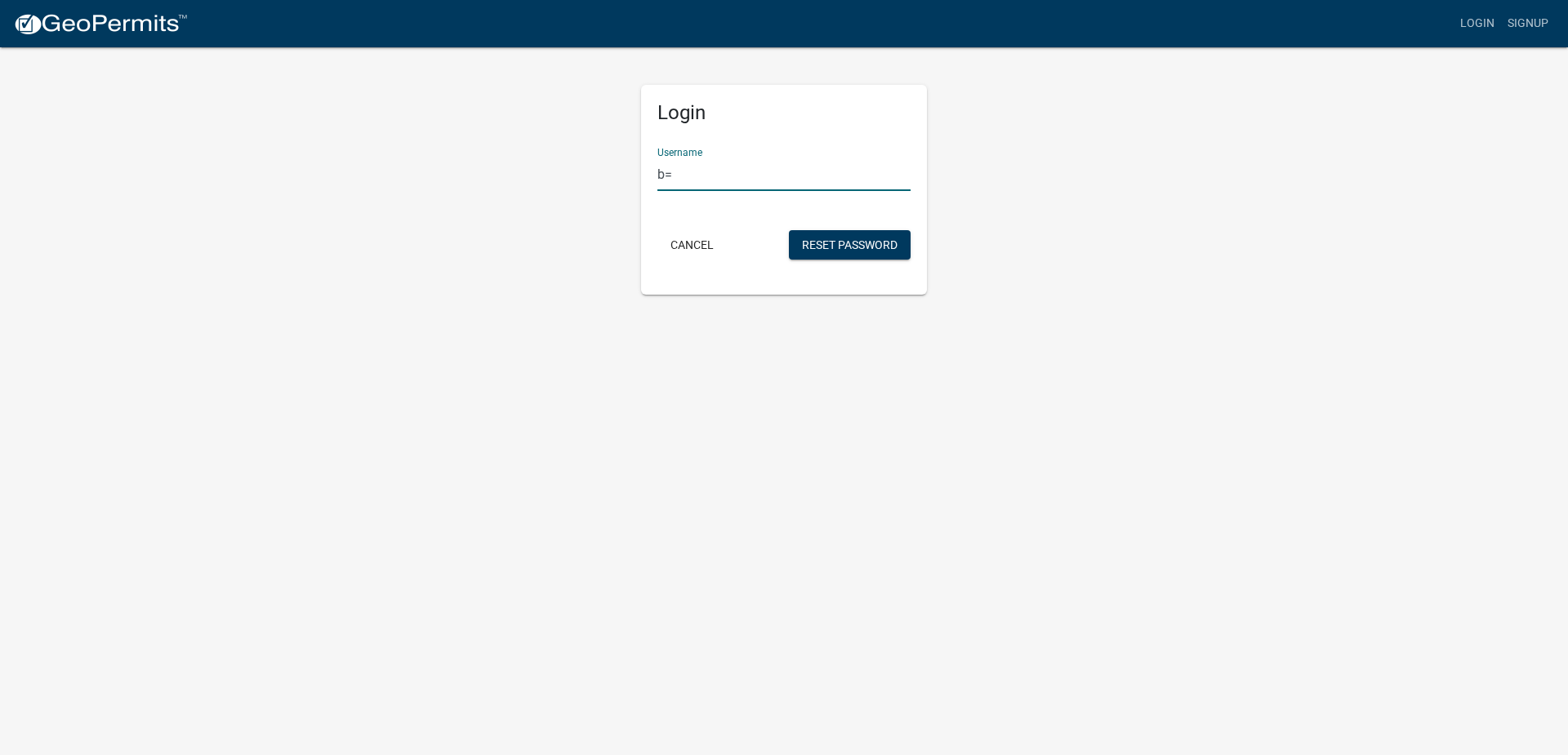
type input "b"
type input "[EMAIL_ADDRESS][DOMAIN_NAME]"
click at [794, 186] on input "[EMAIL_ADDRESS][DOMAIN_NAME]" at bounding box center [784, 174] width 253 height 33
drag, startPoint x: 796, startPoint y: 184, endPoint x: 593, endPoint y: 184, distance: 203.0
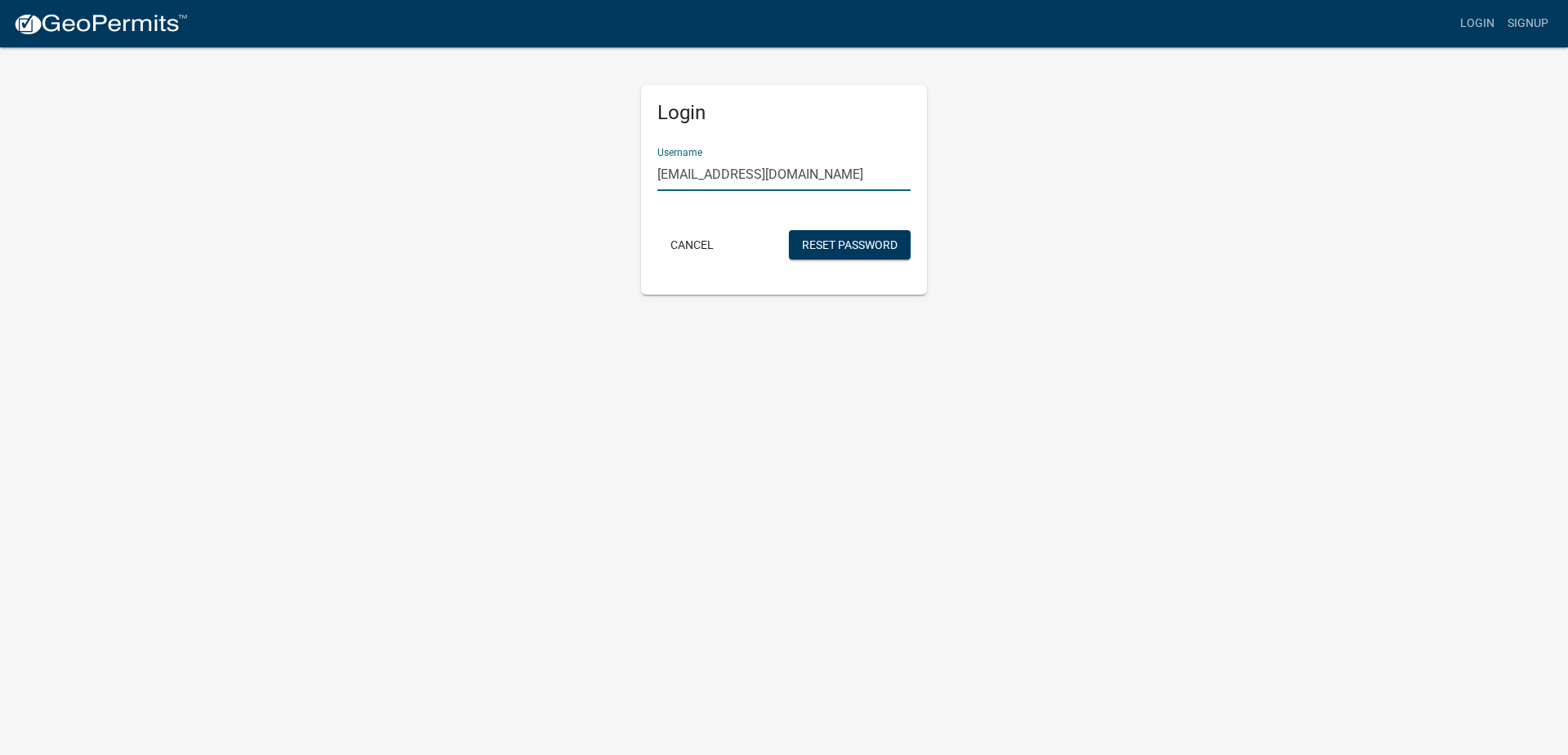
click at [593, 184] on div "Login Username braatenltd@gmail.com Cancel Reset Password" at bounding box center [784, 170] width 931 height 249
type input "[PERSON_NAME]"
click at [830, 246] on button "Reset Password" at bounding box center [849, 245] width 122 height 30
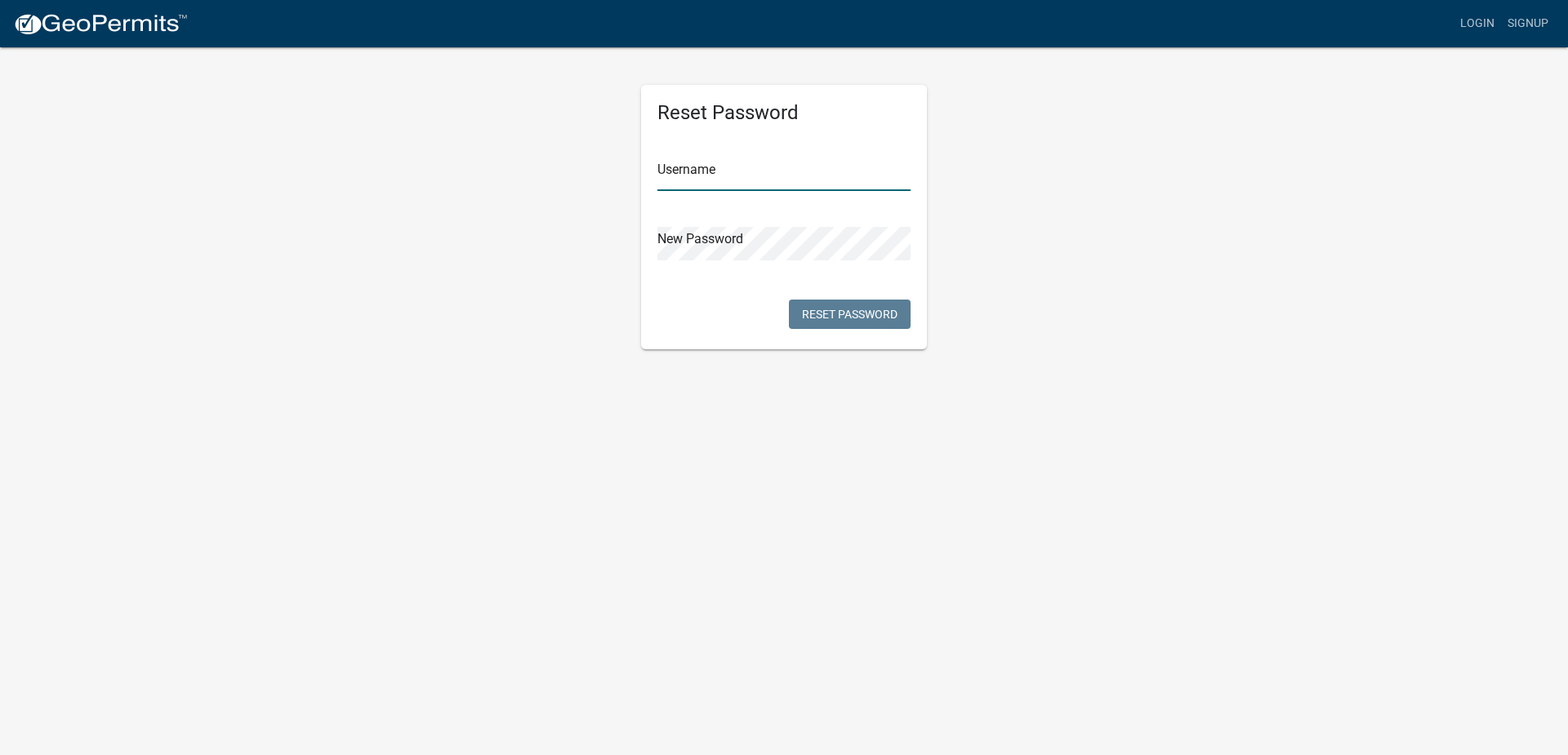
click at [702, 179] on input "text" at bounding box center [784, 174] width 253 height 33
type input "[PERSON_NAME]"
click at [849, 315] on button "Reset Password" at bounding box center [849, 314] width 122 height 30
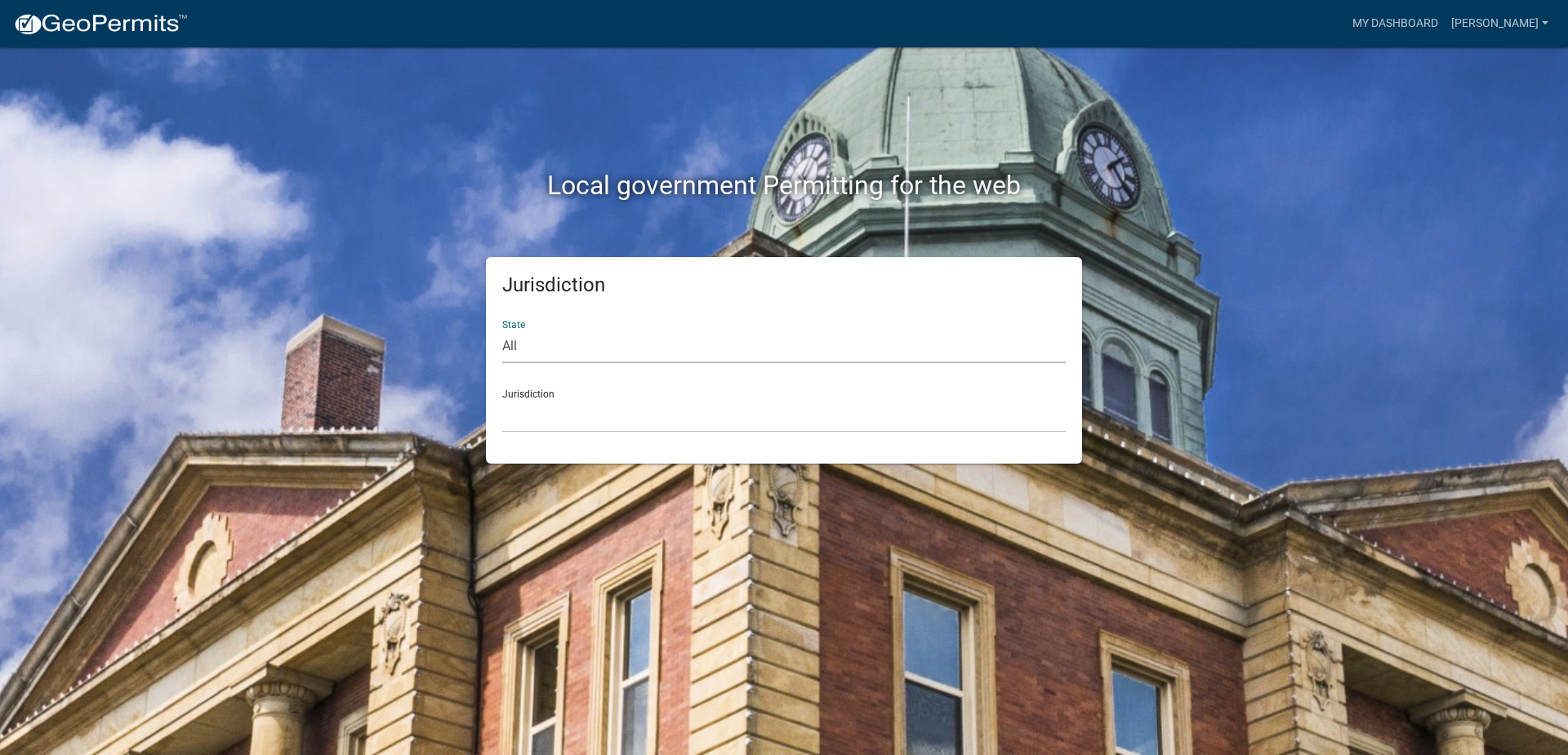
click at [530, 352] on select "All [US_STATE] [US_STATE] [US_STATE] [US_STATE] [US_STATE] [US_STATE] [US_STATE…" at bounding box center [784, 346] width 563 height 33
select select "[US_STATE]"
click at [502, 330] on select "All [US_STATE] [US_STATE] [US_STATE] [US_STATE] [US_STATE] [US_STATE] [US_STATE…" at bounding box center [784, 346] width 563 height 33
click at [558, 418] on select "[GEOGRAPHIC_DATA], [US_STATE] [GEOGRAPHIC_DATA], [US_STATE] [GEOGRAPHIC_DATA], …" at bounding box center [784, 416] width 563 height 33
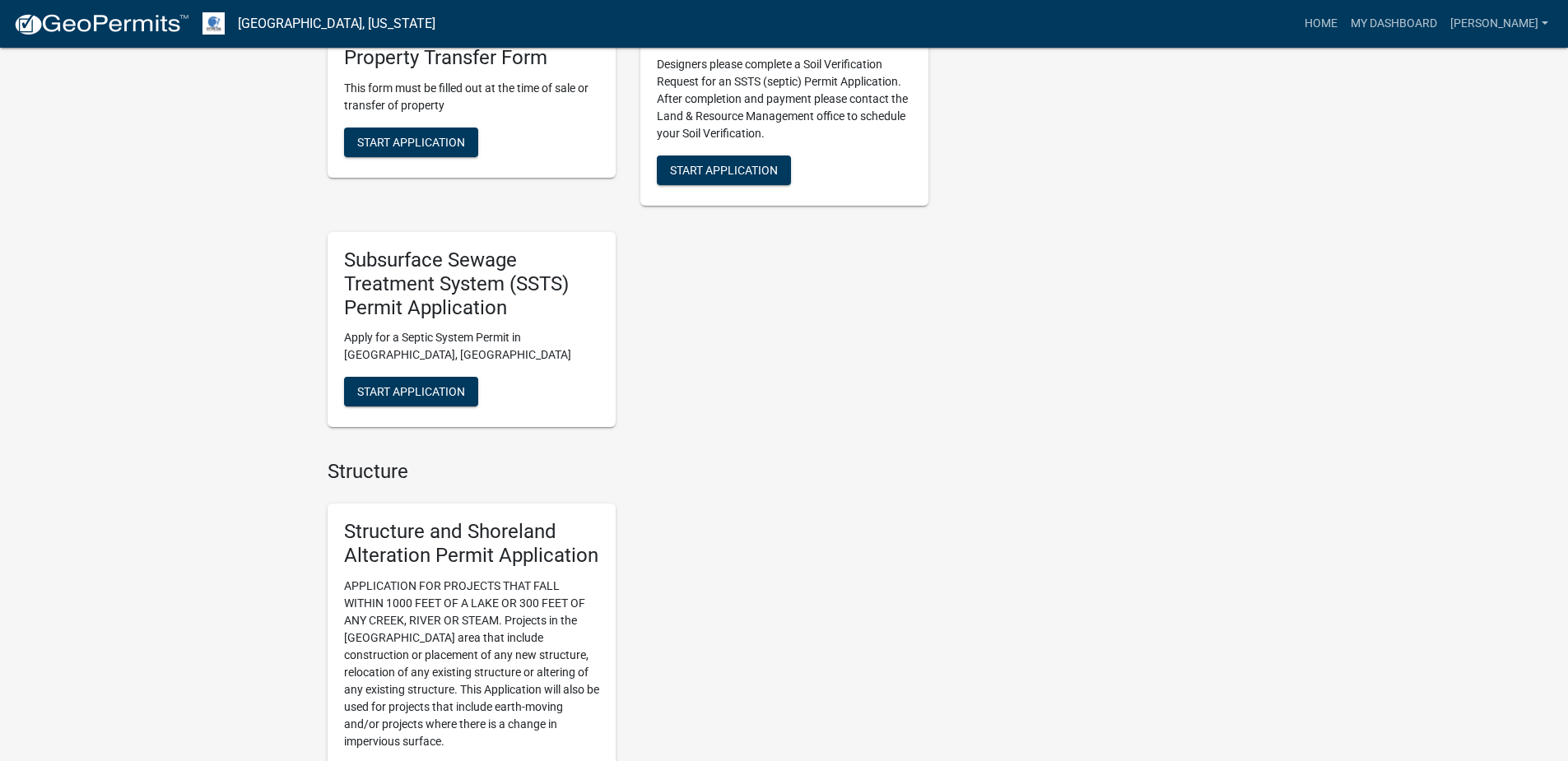
scroll to position [791, 0]
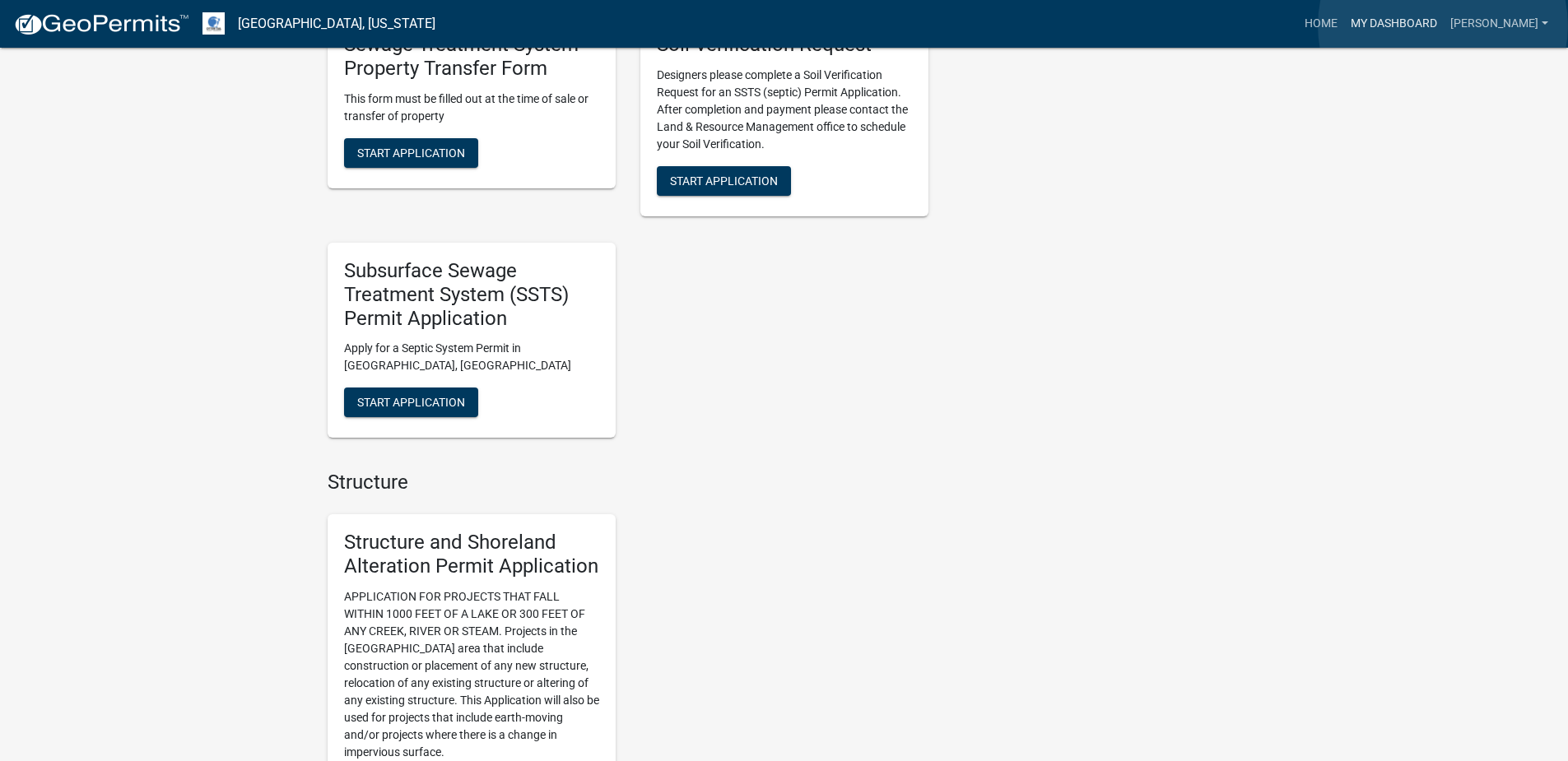
click at [1443, 26] on link "My Dashboard" at bounding box center [1393, 23] width 99 height 31
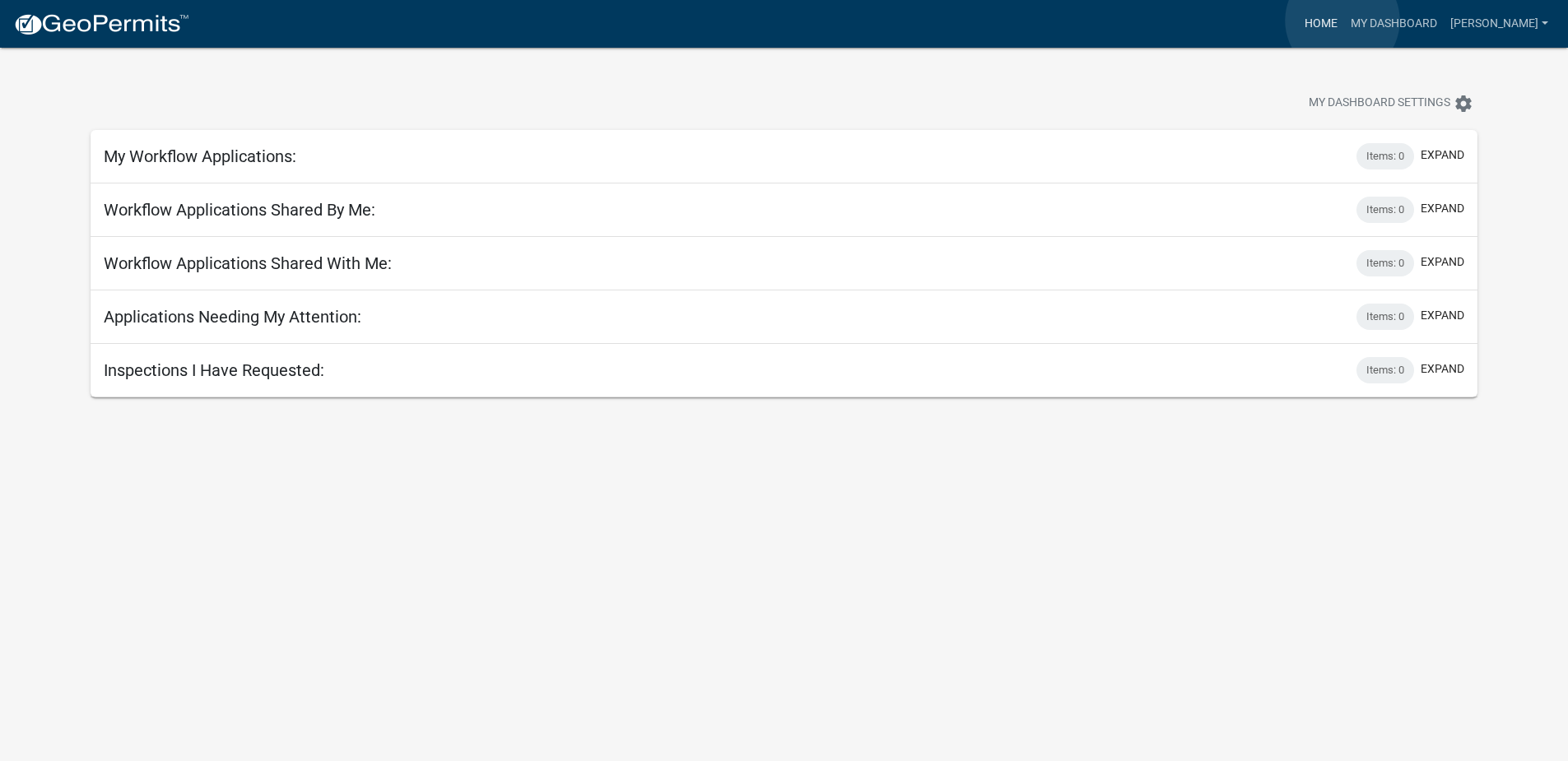
click at [1342, 21] on link "Home" at bounding box center [1320, 23] width 46 height 31
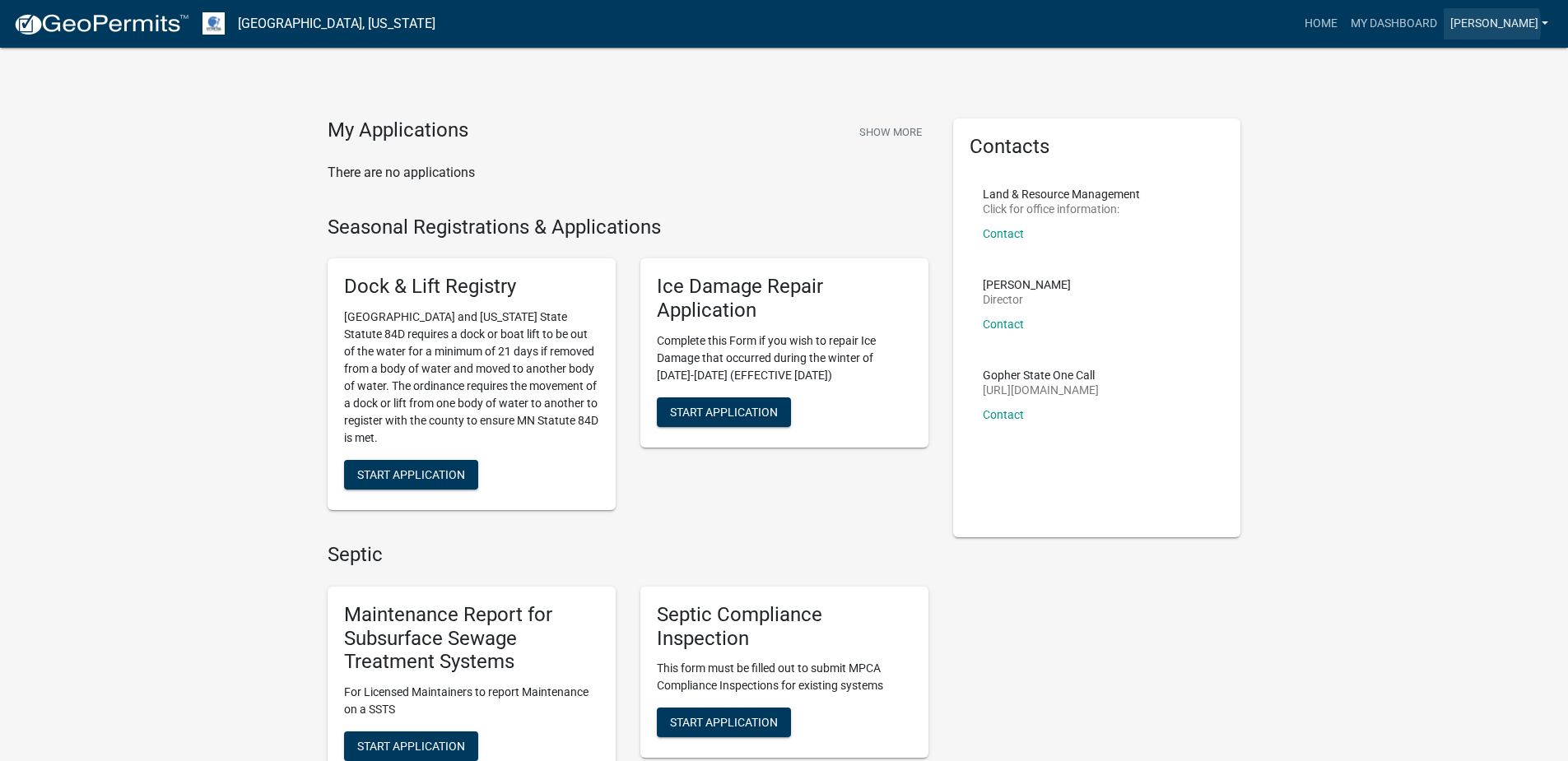
click at [1480, 27] on link "[PERSON_NAME]" at bounding box center [1499, 23] width 111 height 31
click at [1431, 17] on link "My Dashboard" at bounding box center [1393, 23] width 99 height 31
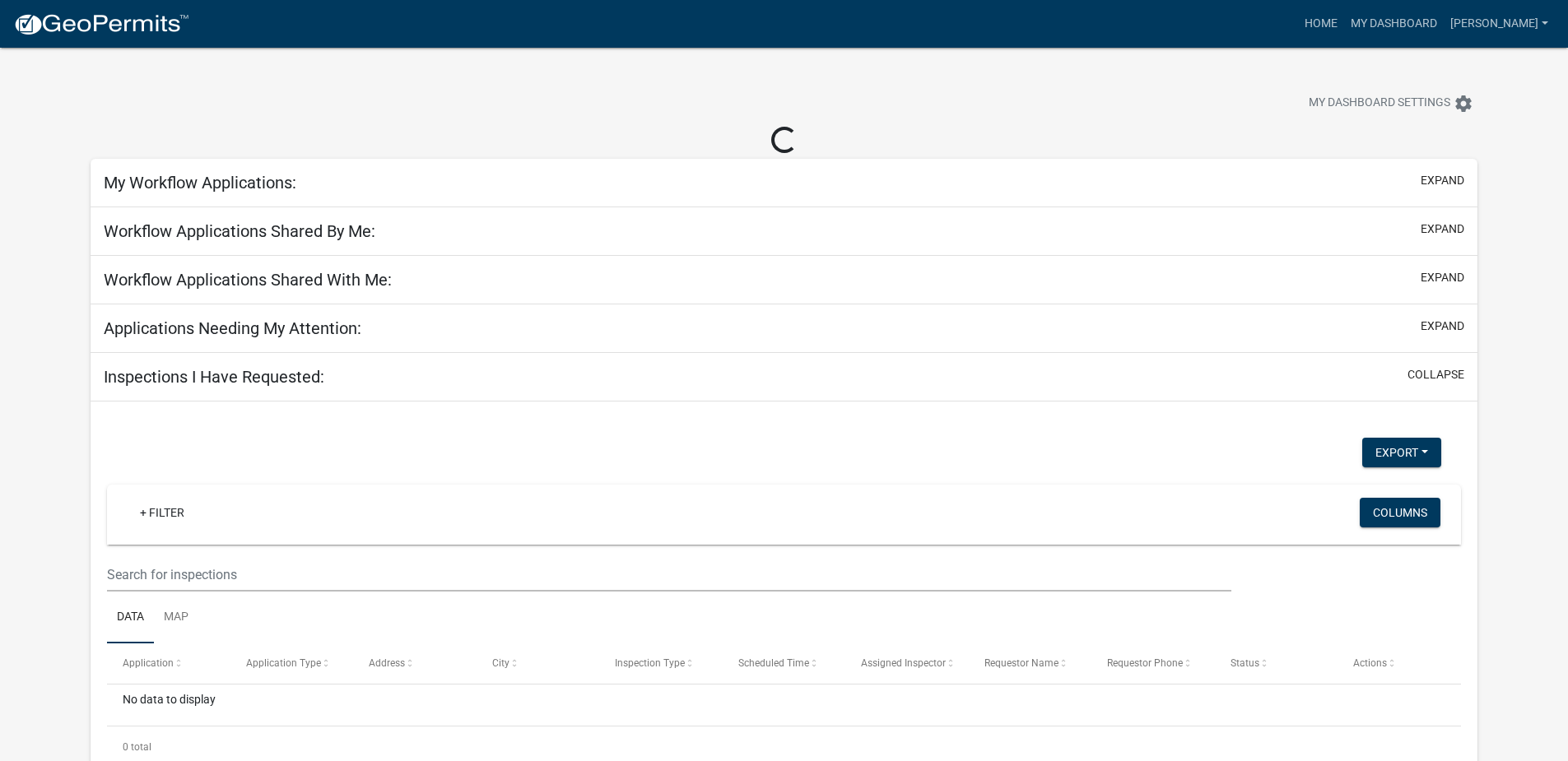
click at [299, 198] on div "My Workflow Applications: expand" at bounding box center [784, 183] width 1387 height 48
click at [152, 180] on h5 "My Workflow Applications:" at bounding box center [199, 183] width 193 height 20
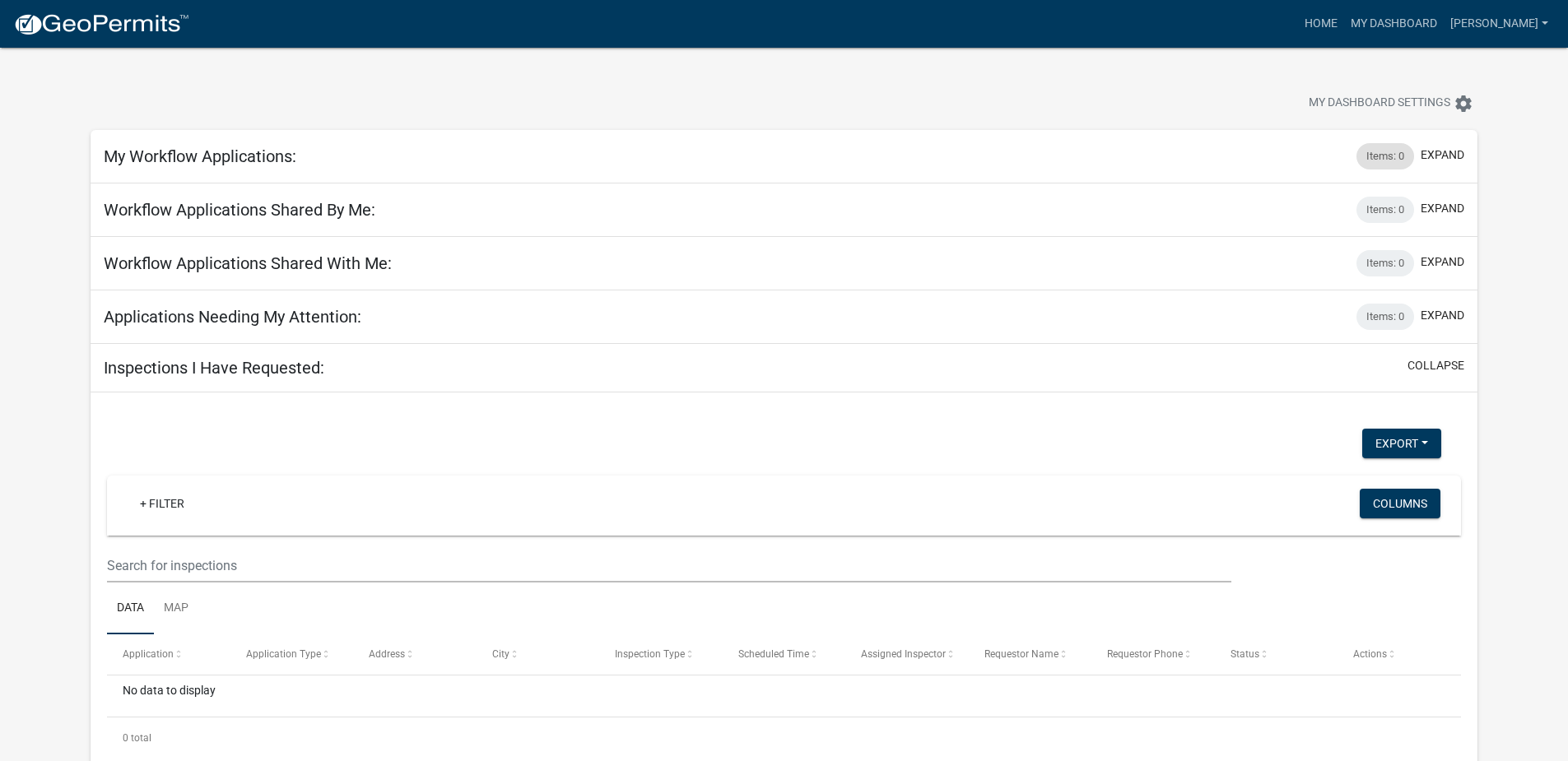
click at [1386, 156] on div "Items: 0" at bounding box center [1385, 157] width 58 height 27
click at [205, 151] on h5 "My Workflow Applications:" at bounding box center [199, 157] width 193 height 20
click at [1344, 14] on link "Home" at bounding box center [1320, 23] width 46 height 31
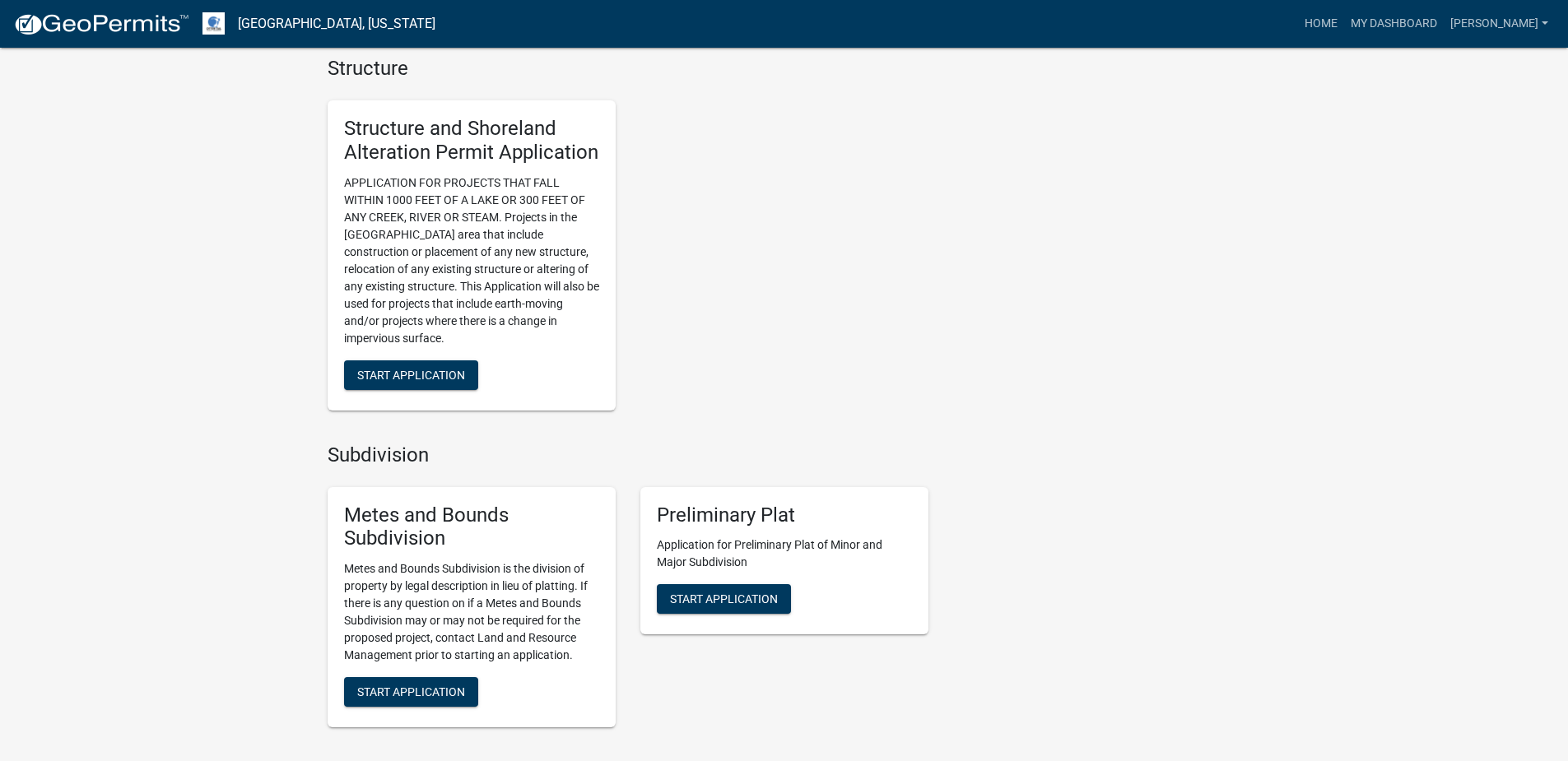
scroll to position [1316, 0]
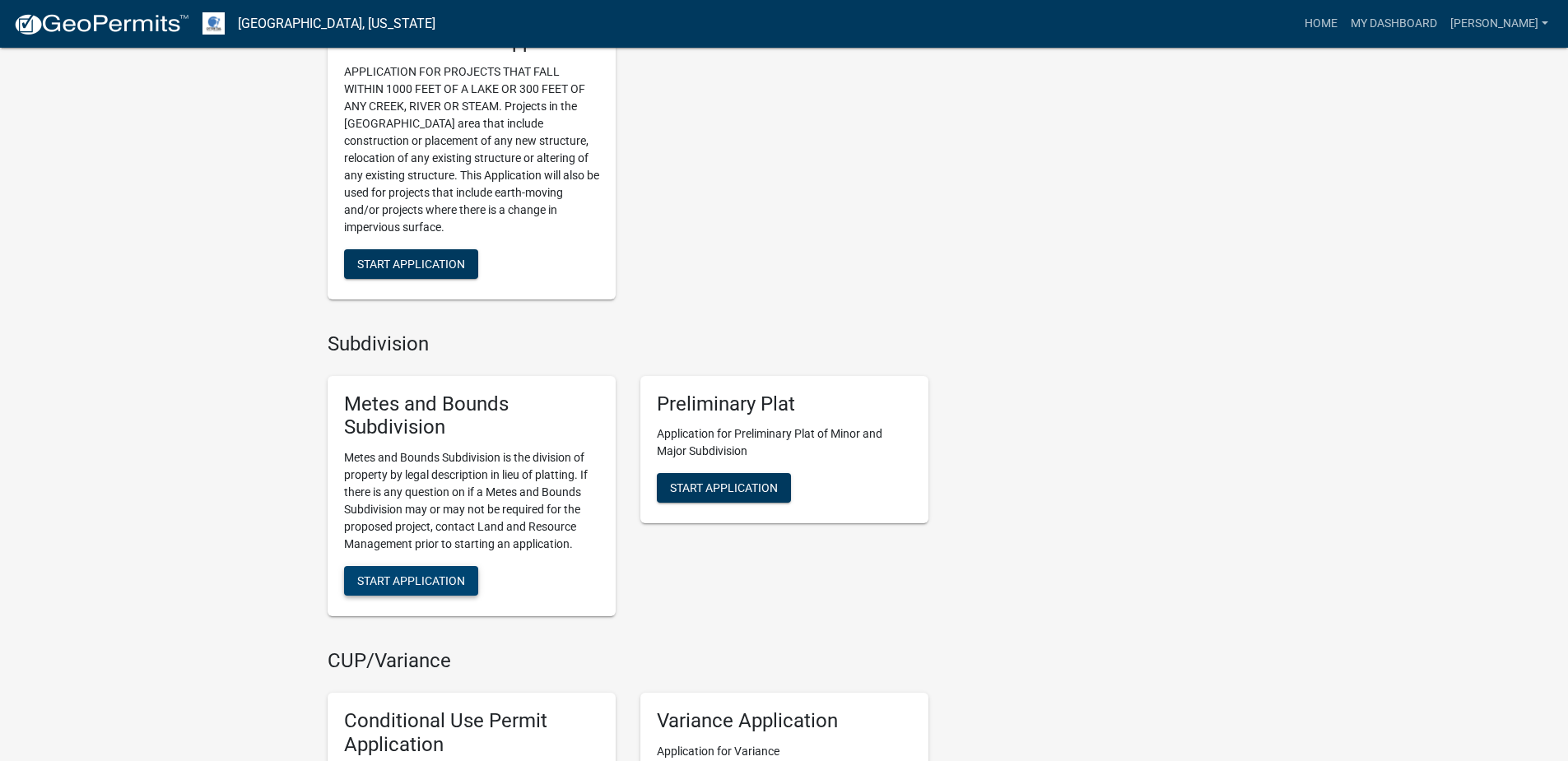
click at [398, 572] on button "Start Application" at bounding box center [410, 581] width 134 height 30
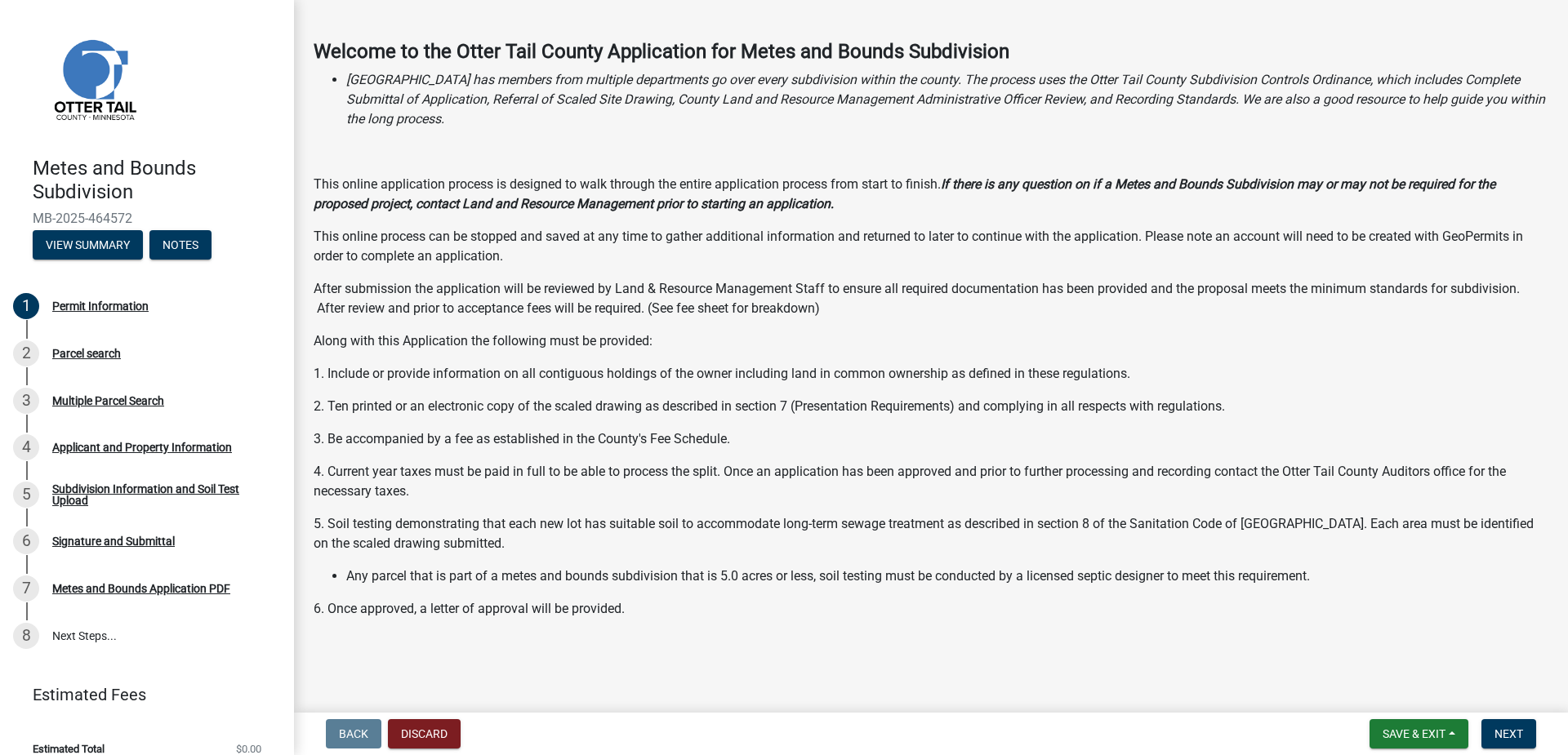
scroll to position [106, 0]
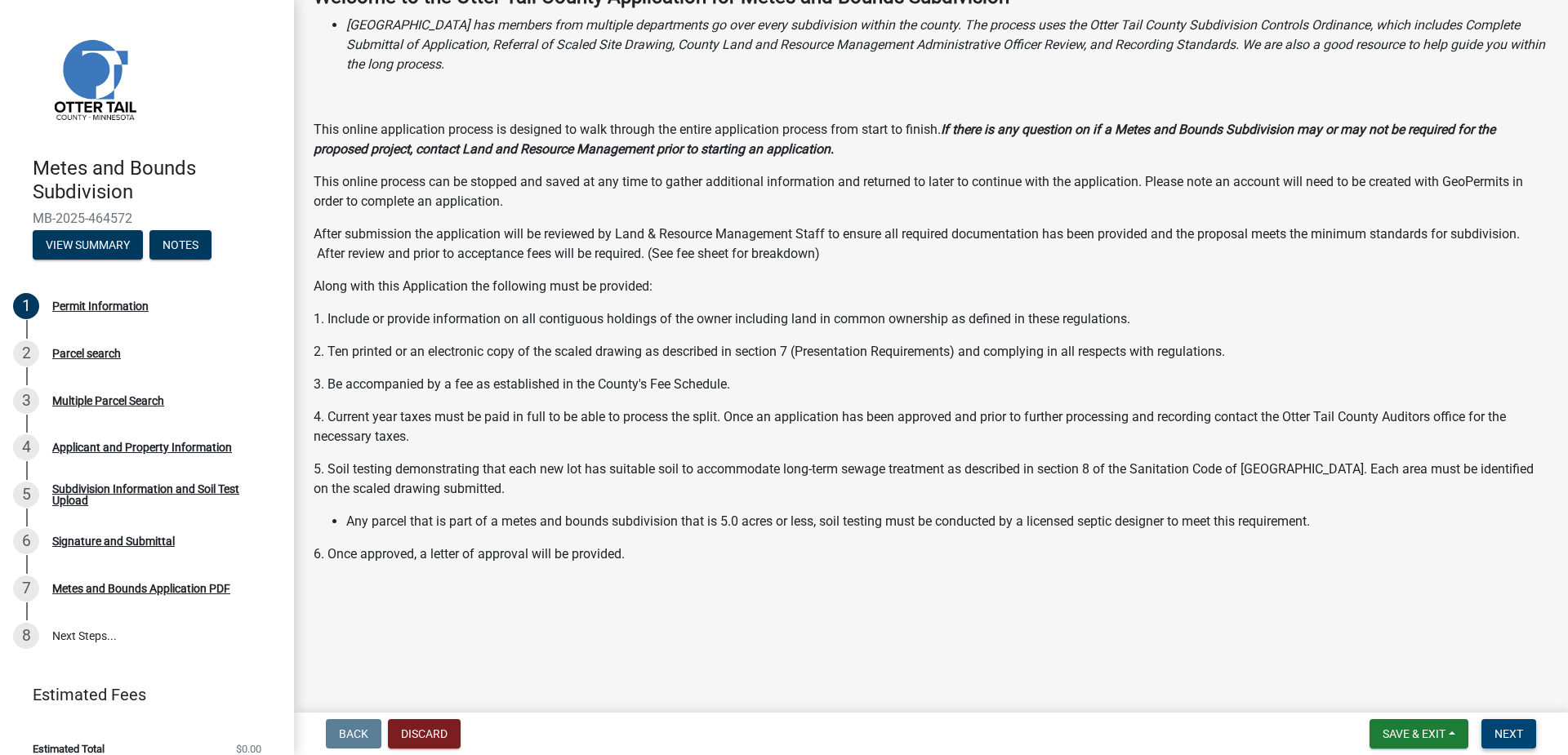
click at [1514, 730] on span "Next" at bounding box center [1508, 733] width 29 height 13
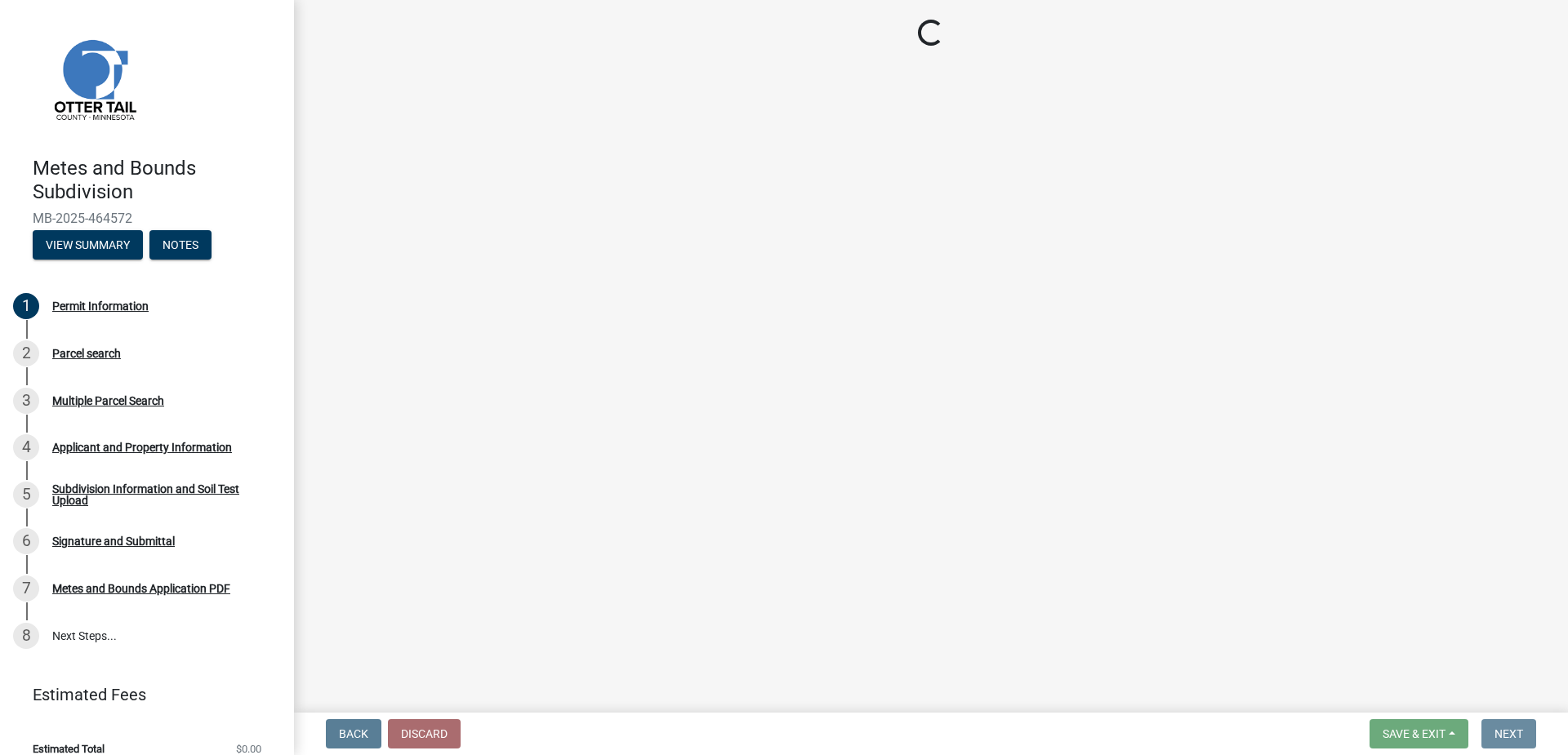
scroll to position [0, 0]
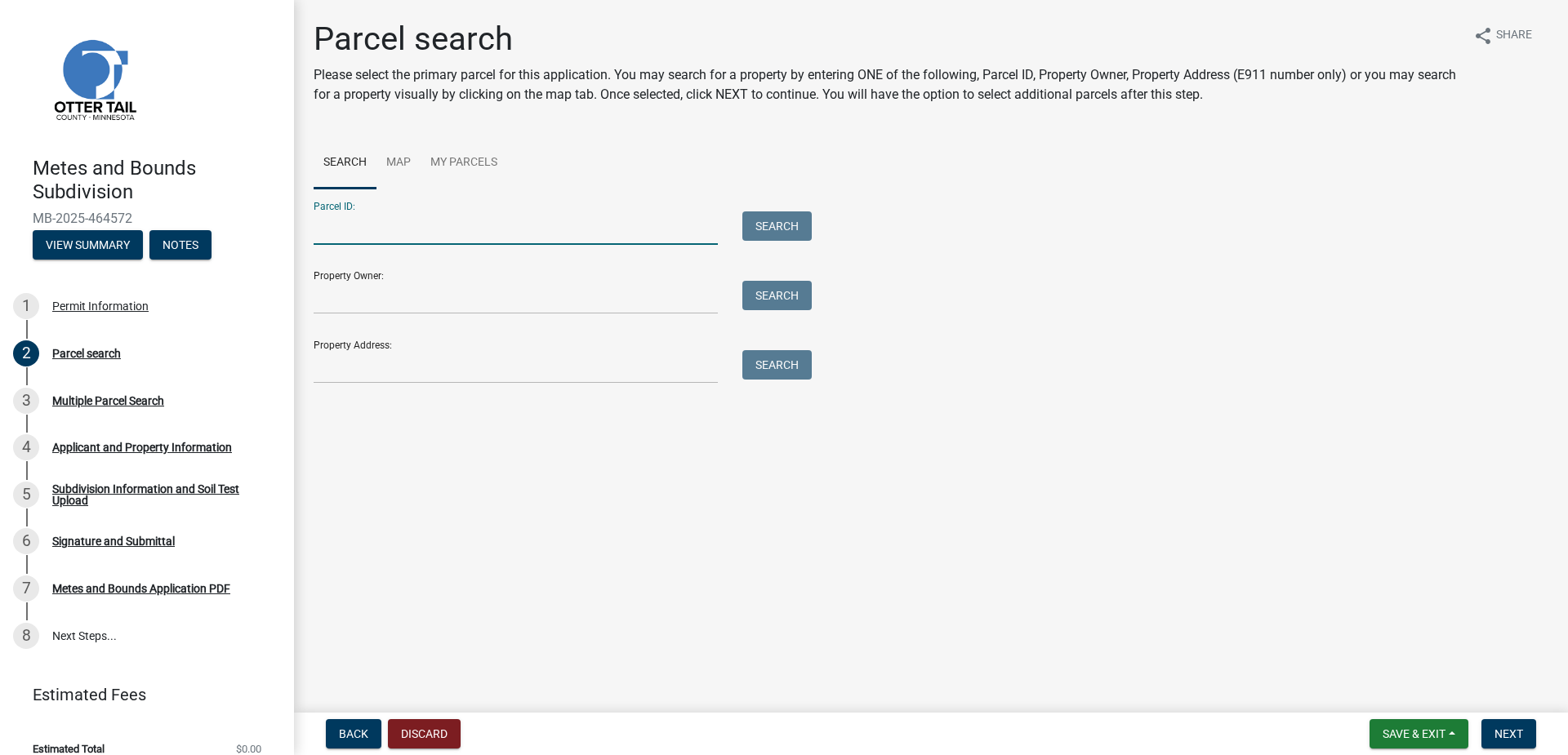
click at [410, 232] on input "Parcel ID:" at bounding box center [515, 228] width 404 height 33
type input "53000360277000"
drag, startPoint x: 406, startPoint y: 293, endPoint x: 420, endPoint y: 295, distance: 14.1
click at [406, 293] on input "Property Owner:" at bounding box center [515, 297] width 404 height 33
type input "b"
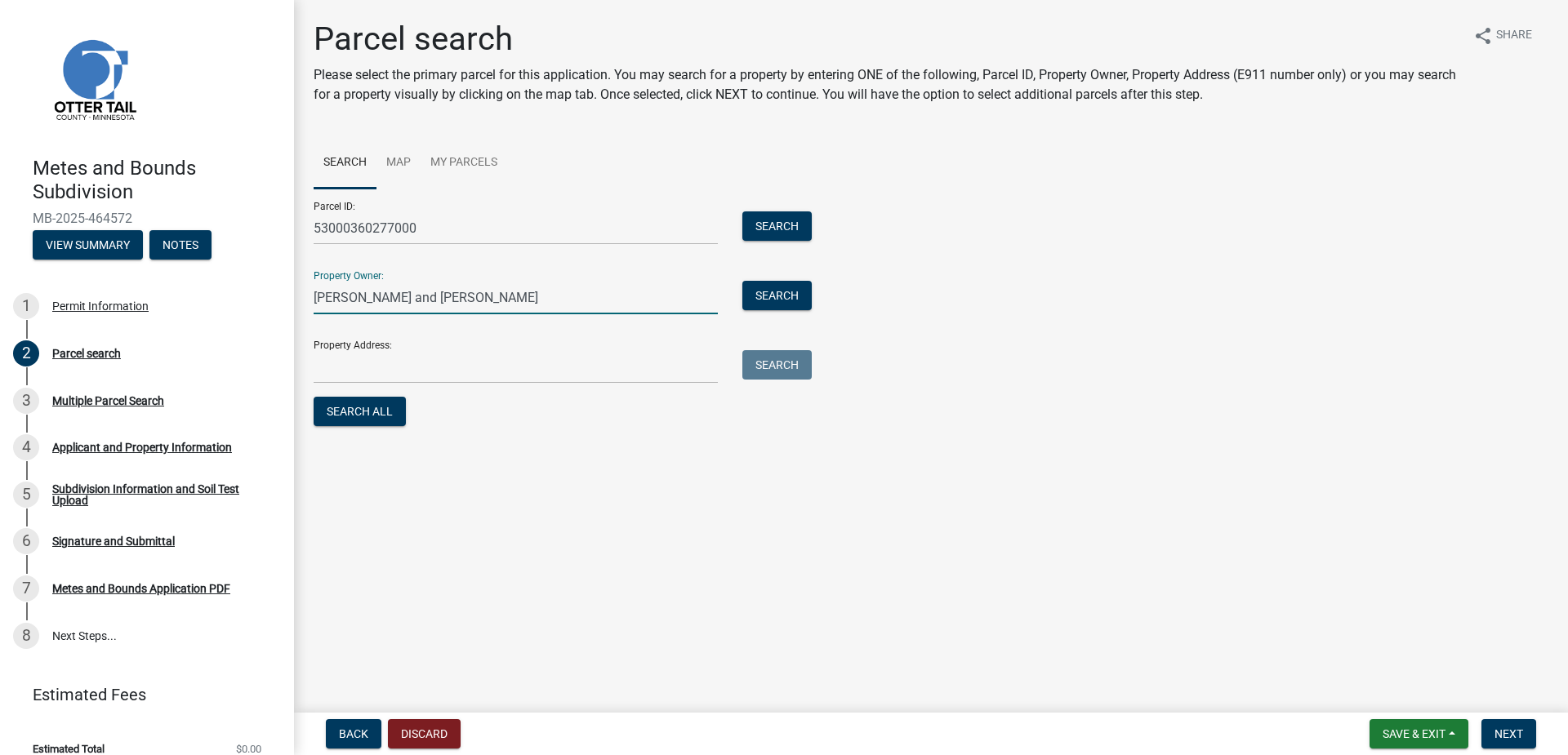
type input "[PERSON_NAME] and [PERSON_NAME]"
type input "53000360277000"
type input "[PERSON_NAME] and [PERSON_NAME]"
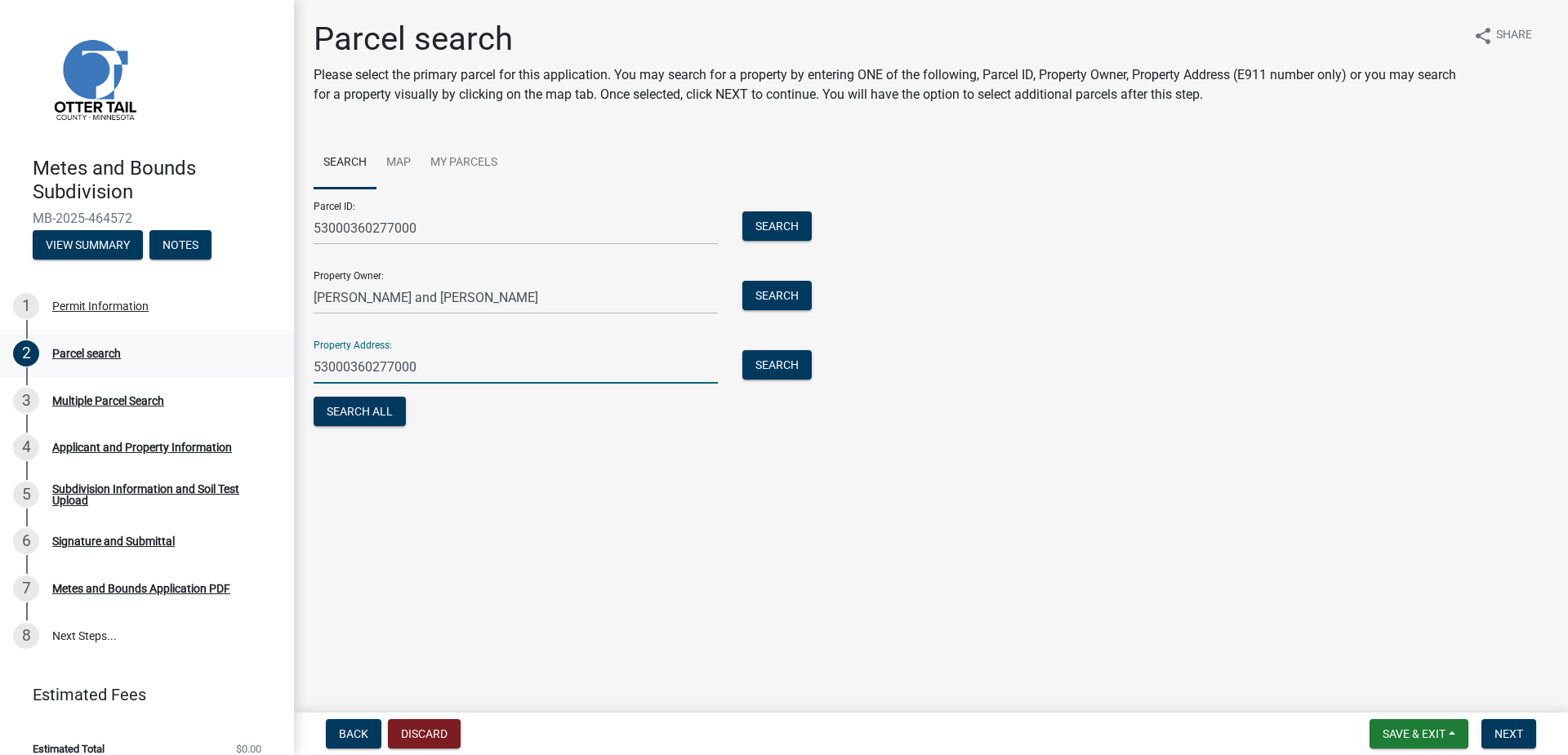
drag, startPoint x: 427, startPoint y: 358, endPoint x: 224, endPoint y: 351, distance: 203.1
click at [224, 351] on div "Metes and Bounds Subdivision MB-2025-464572 View Summary Notes 1 Permit Informa…" at bounding box center [784, 377] width 1568 height 755
click at [396, 159] on link "Map" at bounding box center [398, 163] width 44 height 52
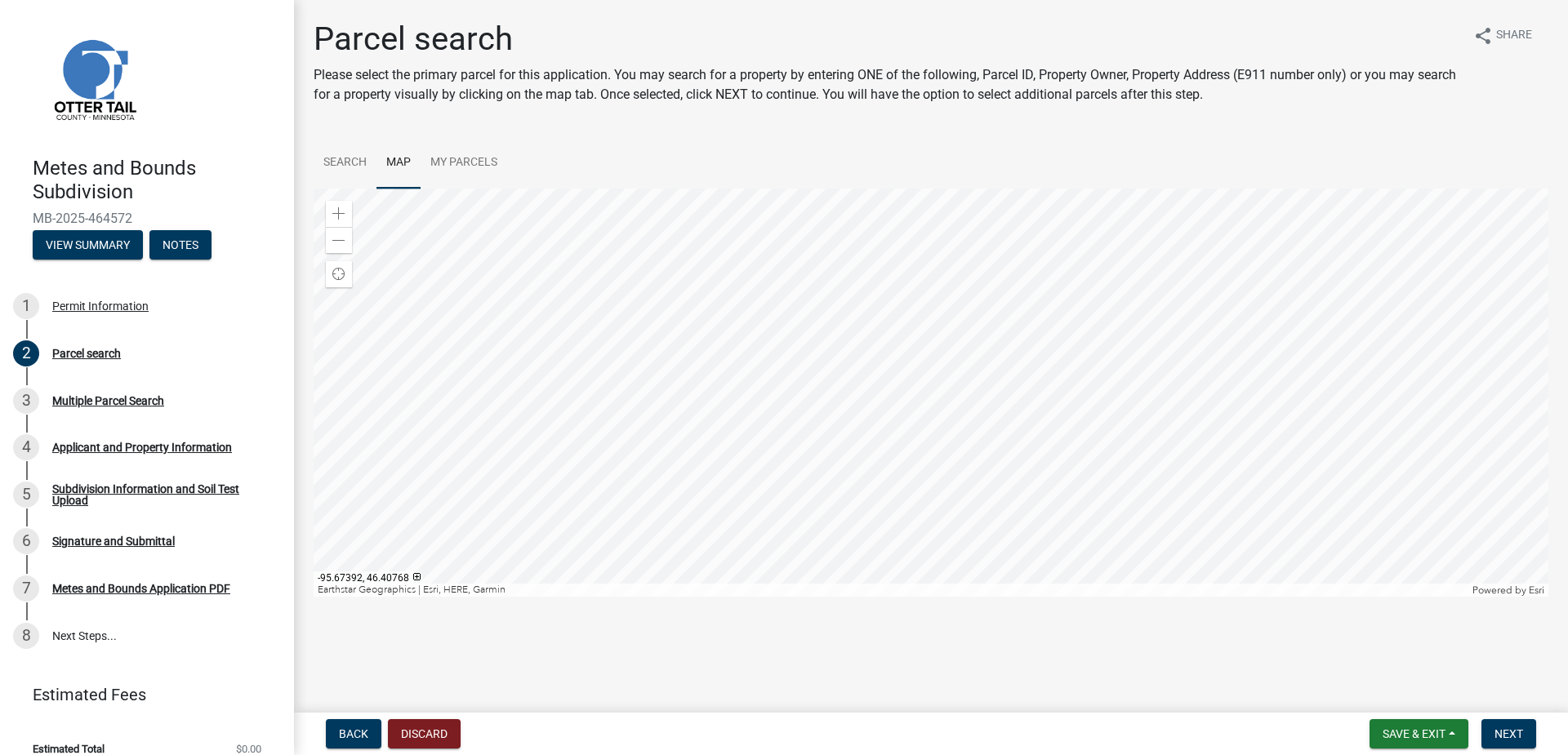
click at [958, 399] on div at bounding box center [931, 392] width 1235 height 408
click at [828, 389] on div at bounding box center [931, 392] width 1235 height 408
click at [904, 323] on div at bounding box center [931, 392] width 1235 height 408
click at [884, 311] on div at bounding box center [931, 392] width 1235 height 408
click at [873, 301] on div at bounding box center [931, 392] width 1235 height 408
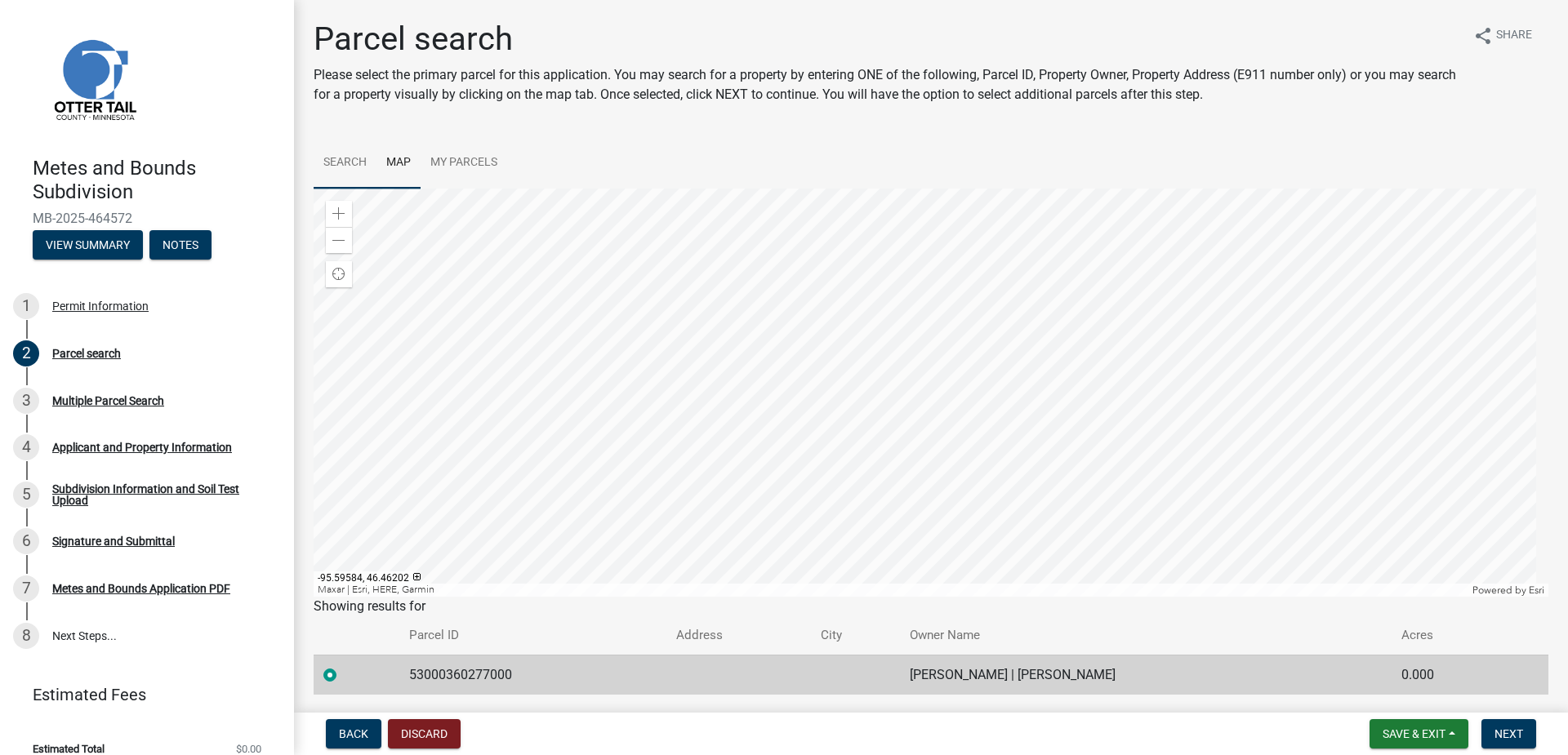
click at [345, 162] on link "Search" at bounding box center [345, 163] width 63 height 52
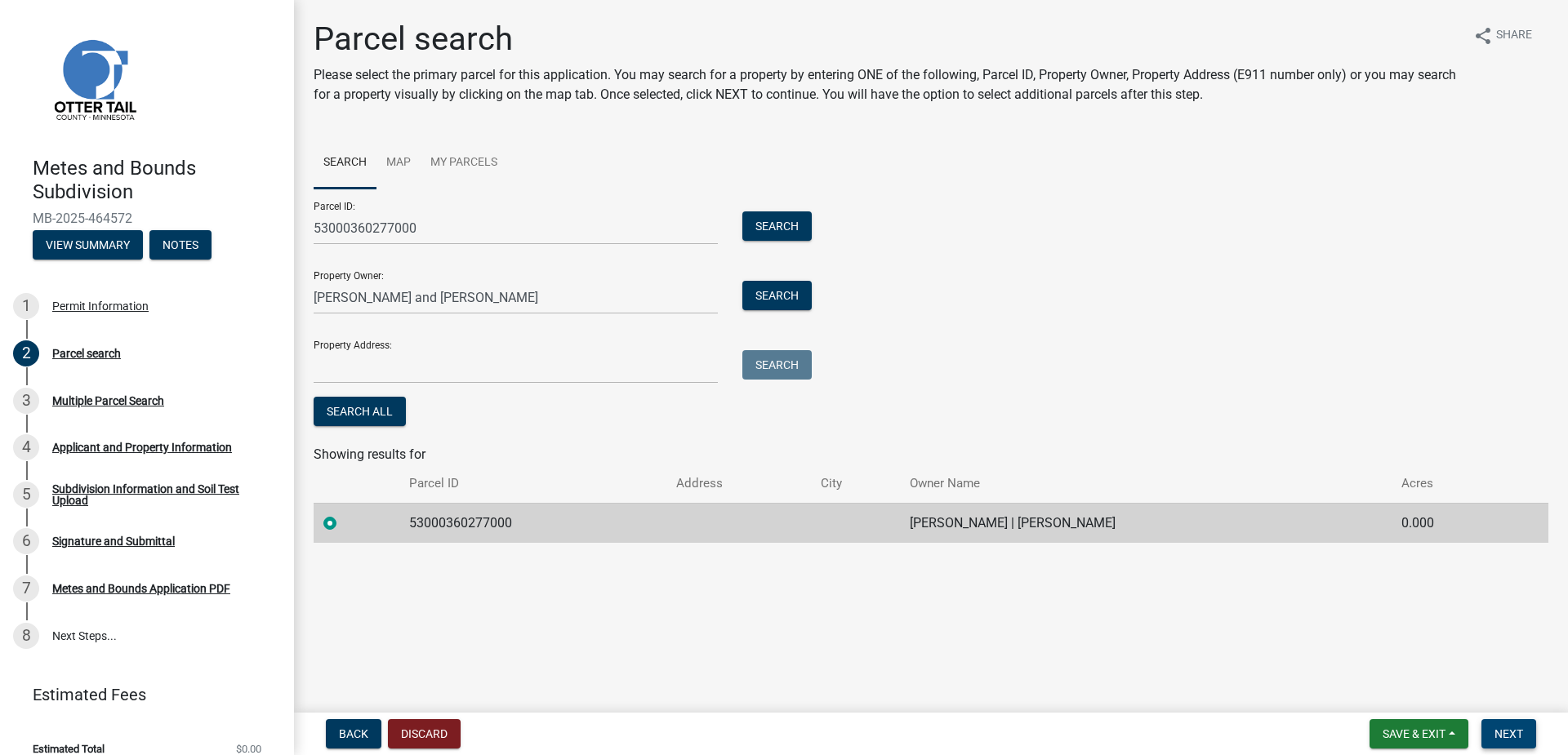
click at [1517, 735] on span "Next" at bounding box center [1508, 733] width 29 height 13
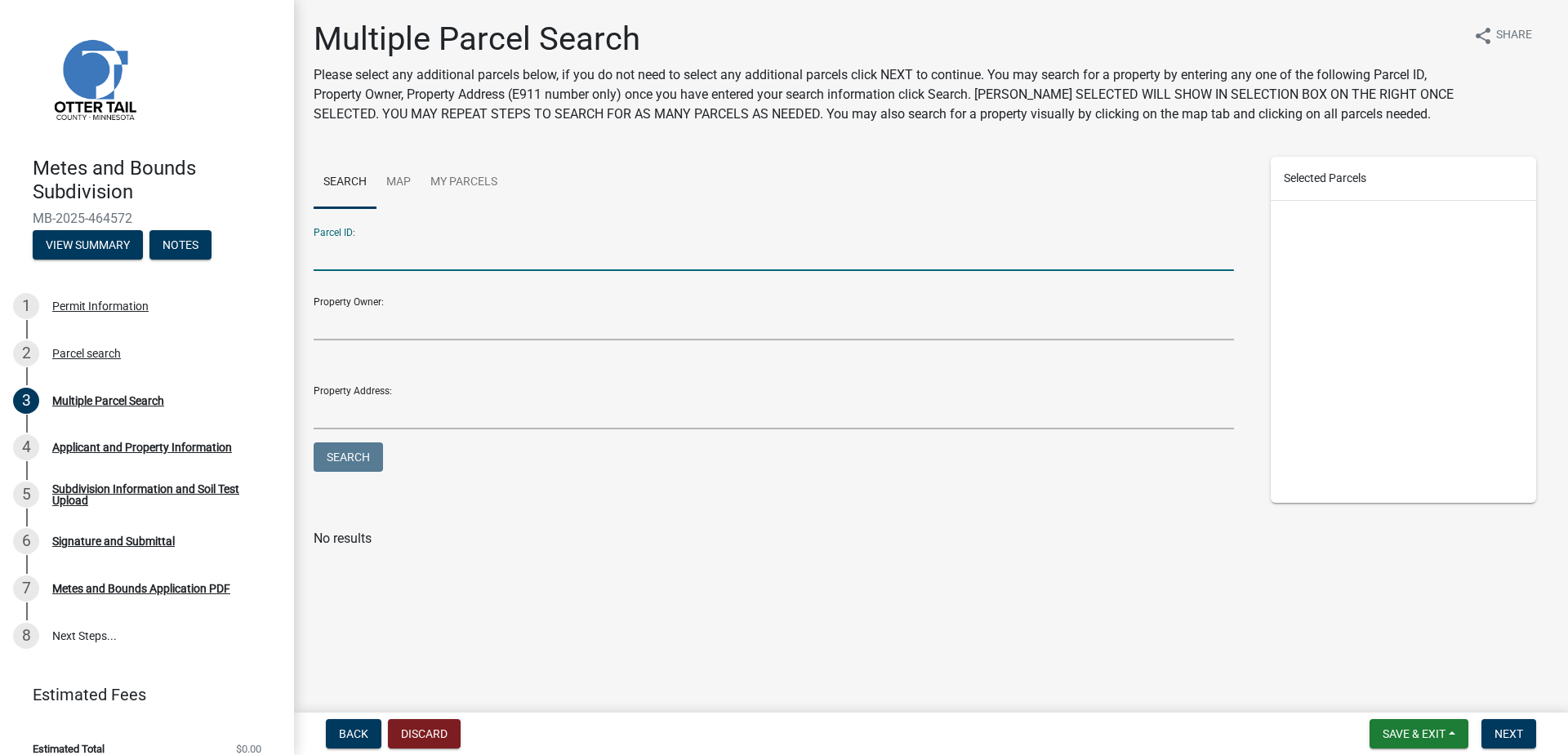
click at [408, 253] on input "Parcel ID:" at bounding box center [774, 254] width 920 height 33
type input "53000360277000"
drag, startPoint x: 444, startPoint y: 251, endPoint x: 261, endPoint y: 260, distance: 183.2
click at [261, 260] on div "Metes and Bounds Subdivision MB-2025-464572 View Summary Notes 1 Permit Informa…" at bounding box center [784, 377] width 1568 height 755
click at [1511, 734] on span "Next" at bounding box center [1508, 733] width 29 height 13
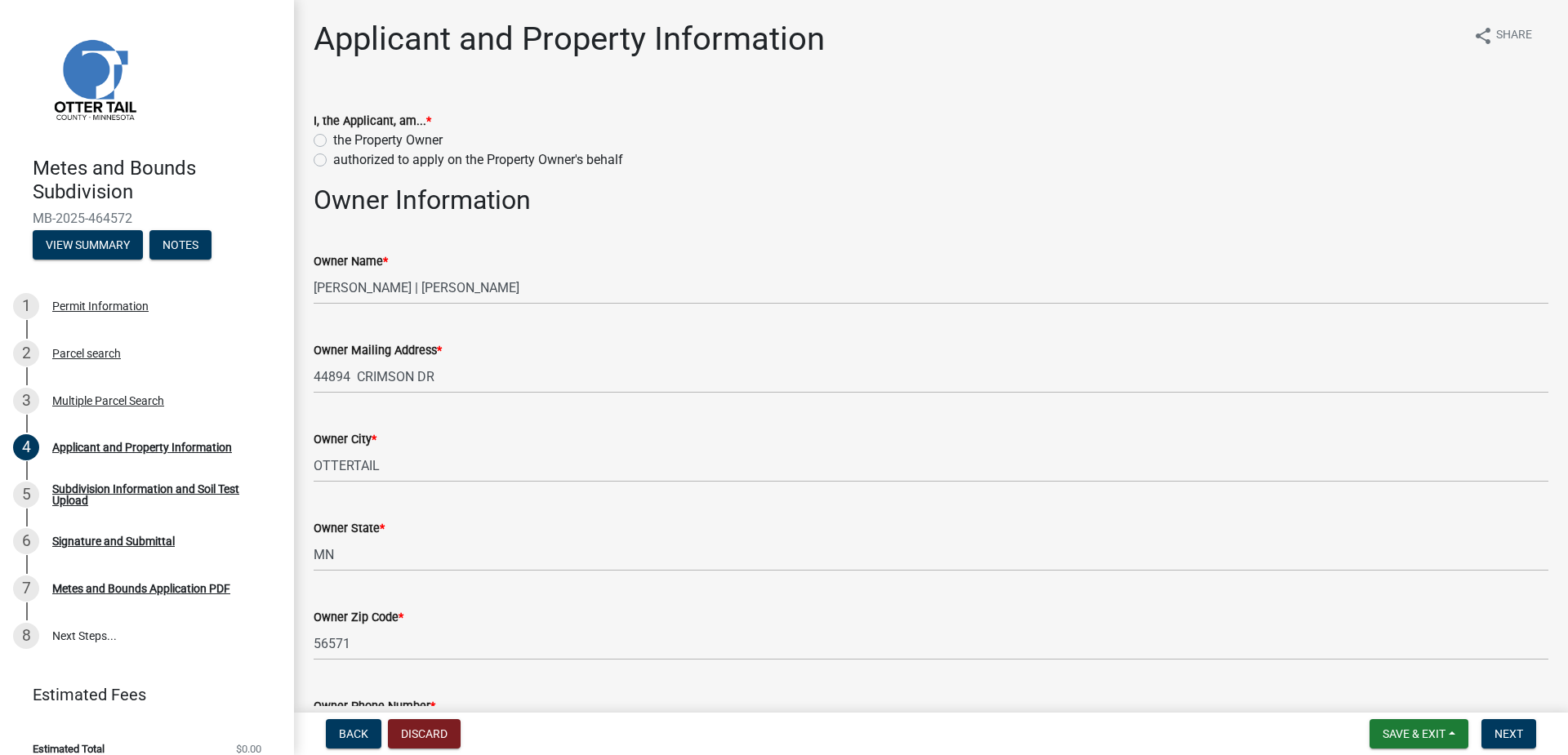
click at [333, 157] on label "authorized to apply on the Property Owner's behalf" at bounding box center [478, 160] width 290 height 20
click at [333, 157] on input "authorized to apply on the Property Owner's behalf" at bounding box center [338, 155] width 11 height 11
radio input "true"
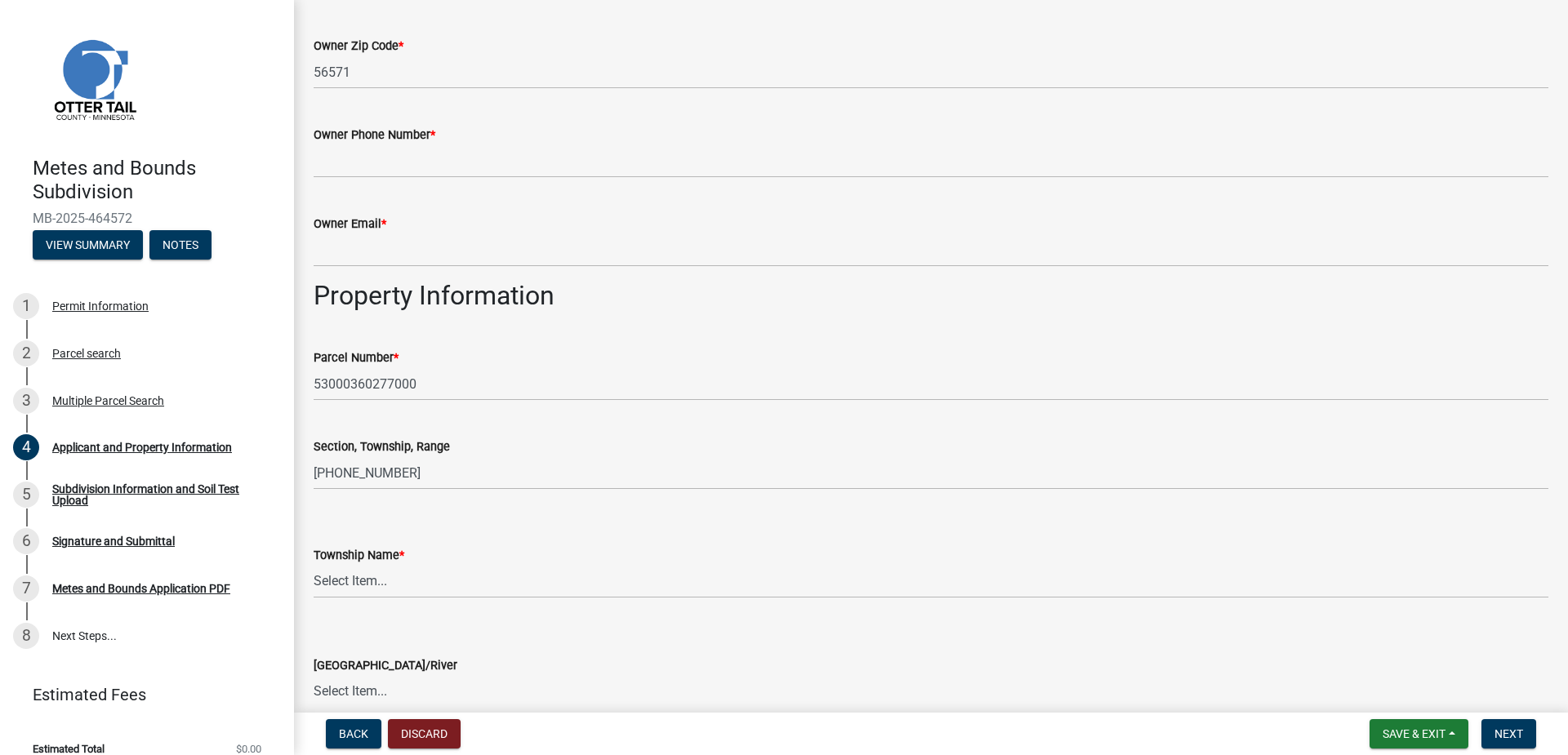
scroll to position [734, 0]
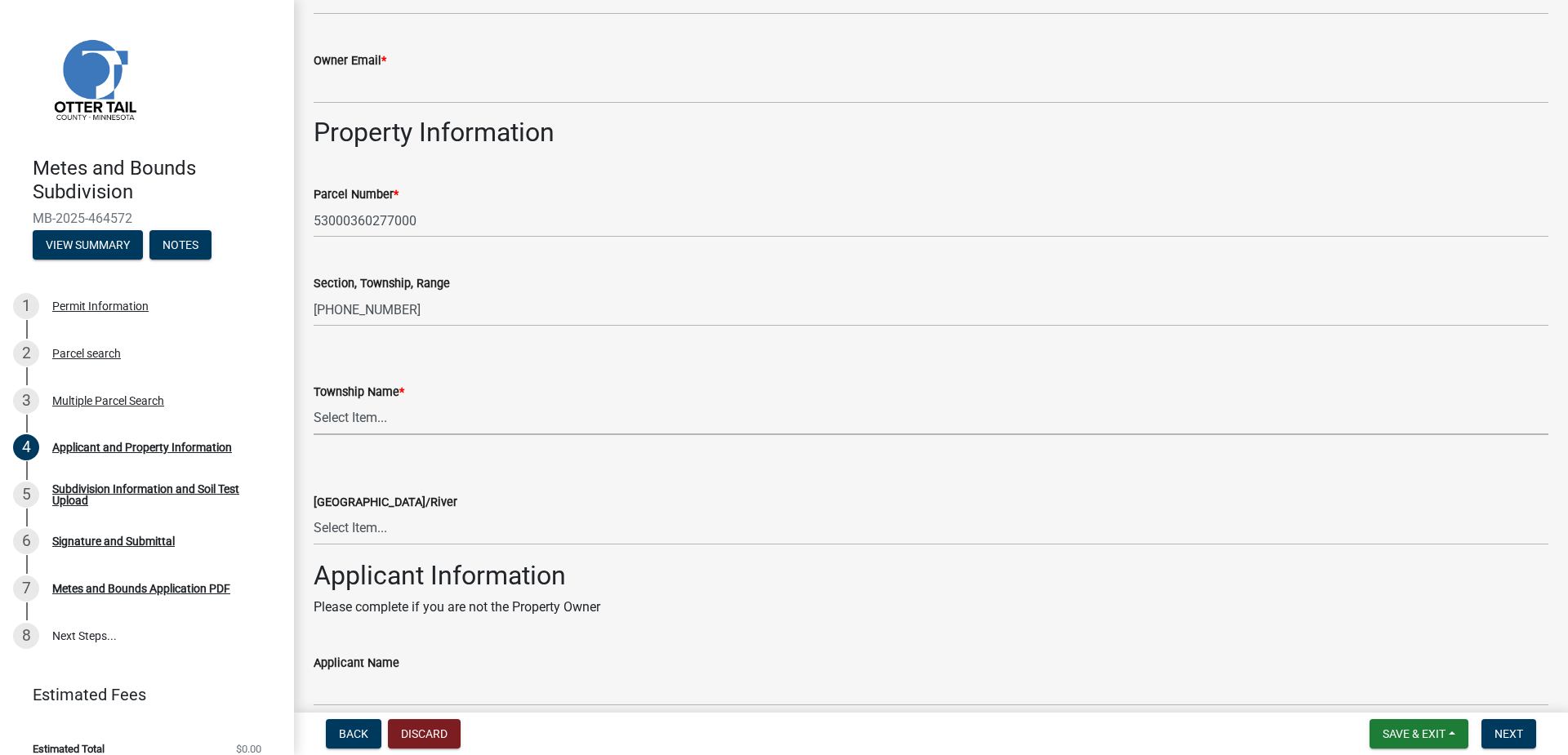
click at [397, 416] on select "Select Item... [GEOGRAPHIC_DATA] [GEOGRAPHIC_DATA] [GEOGRAPHIC_DATA] [GEOGRAPHI…" at bounding box center [931, 418] width 1235 height 33
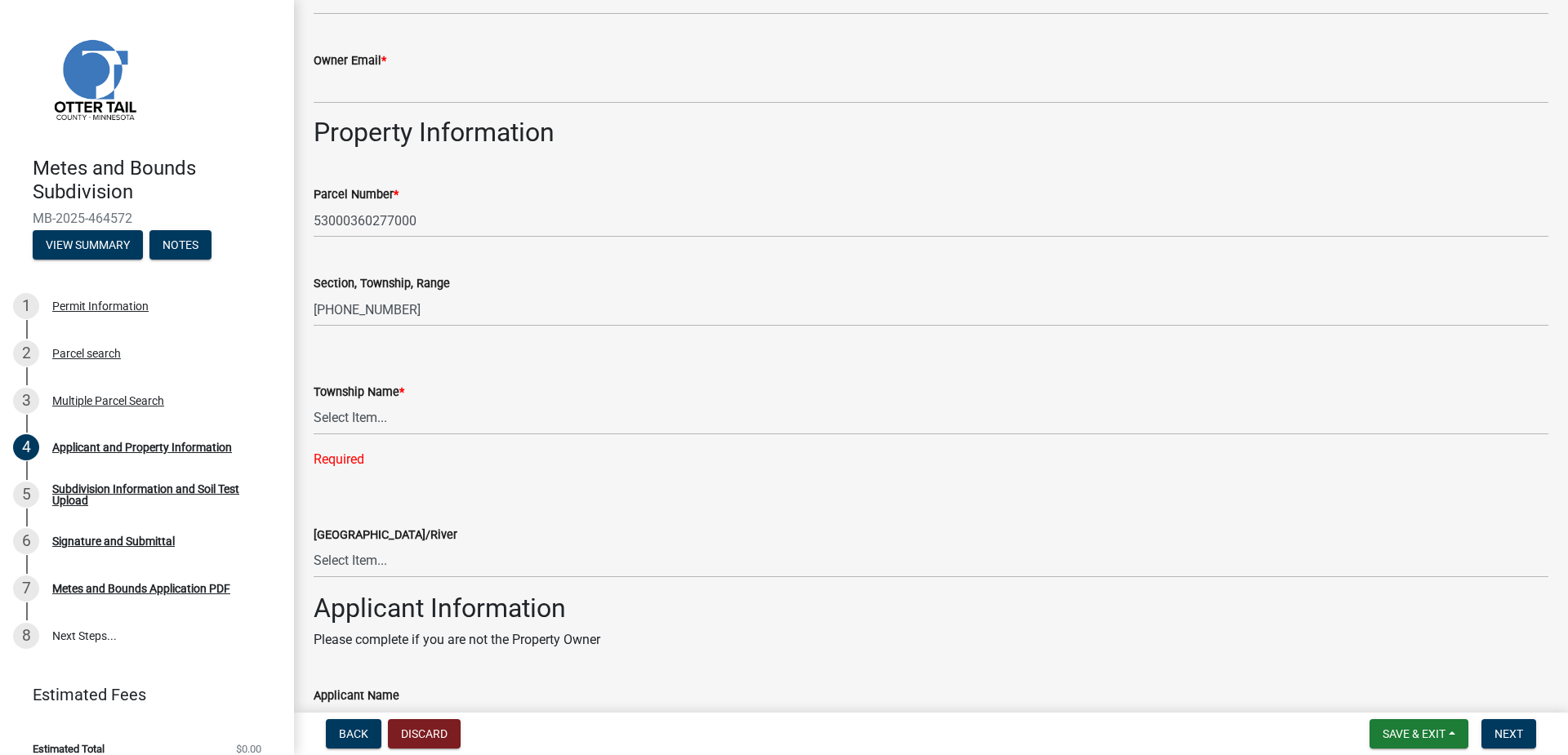
click at [375, 464] on wm-data-entity-input-list "I, the Applicant, am... * the Property Owner authorized to apply on the Propert…" at bounding box center [931, 327] width 1235 height 1940
click at [498, 409] on select "Select Item... [GEOGRAPHIC_DATA] [GEOGRAPHIC_DATA] [GEOGRAPHIC_DATA] [GEOGRAPHI…" at bounding box center [931, 418] width 1235 height 33
click at [314, 401] on select "Select Item... [GEOGRAPHIC_DATA] [GEOGRAPHIC_DATA] [GEOGRAPHIC_DATA] [GEOGRAPHI…" at bounding box center [931, 418] width 1235 height 33
select select "99458c24-523e-4541-820c-50d0f06d664c"
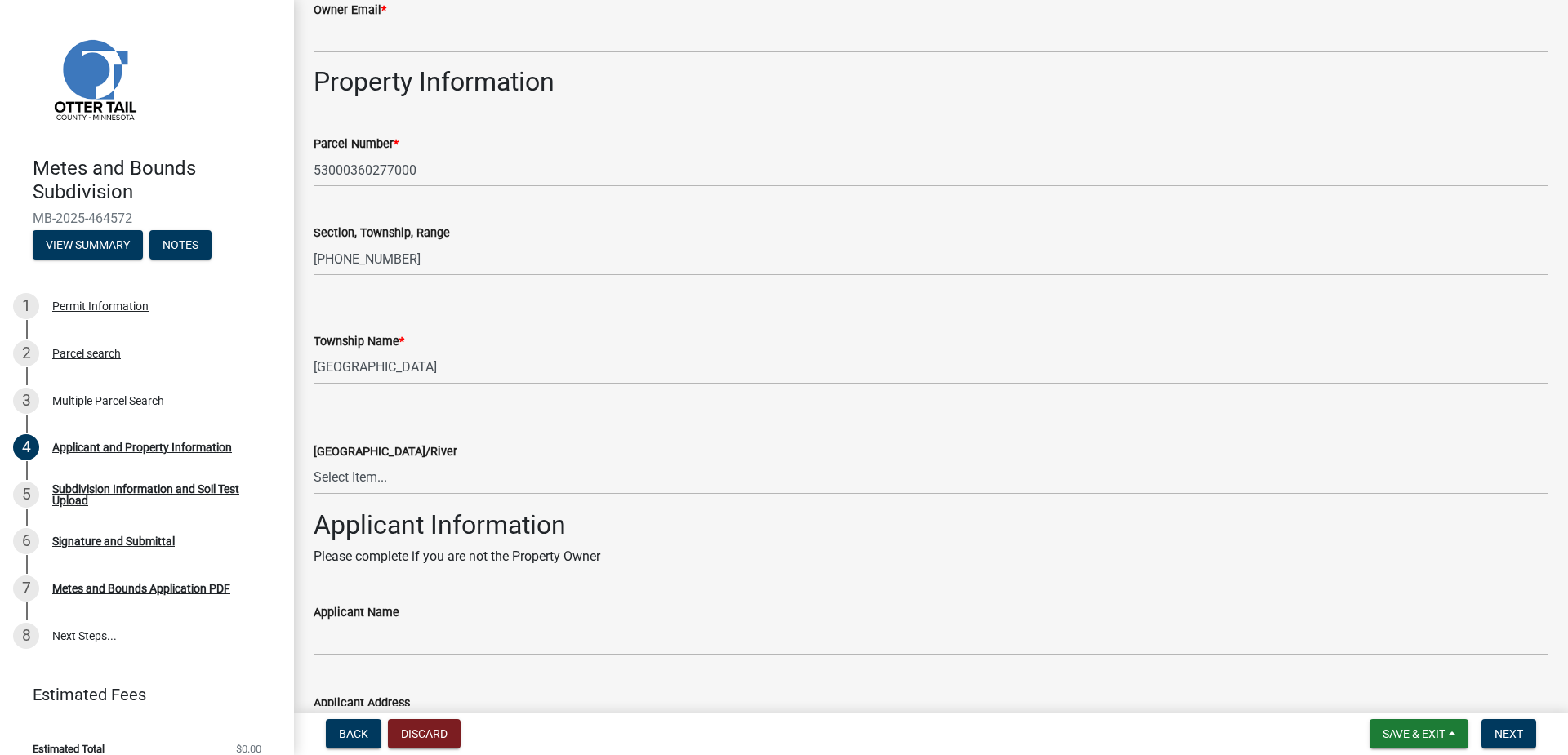
scroll to position [897, 0]
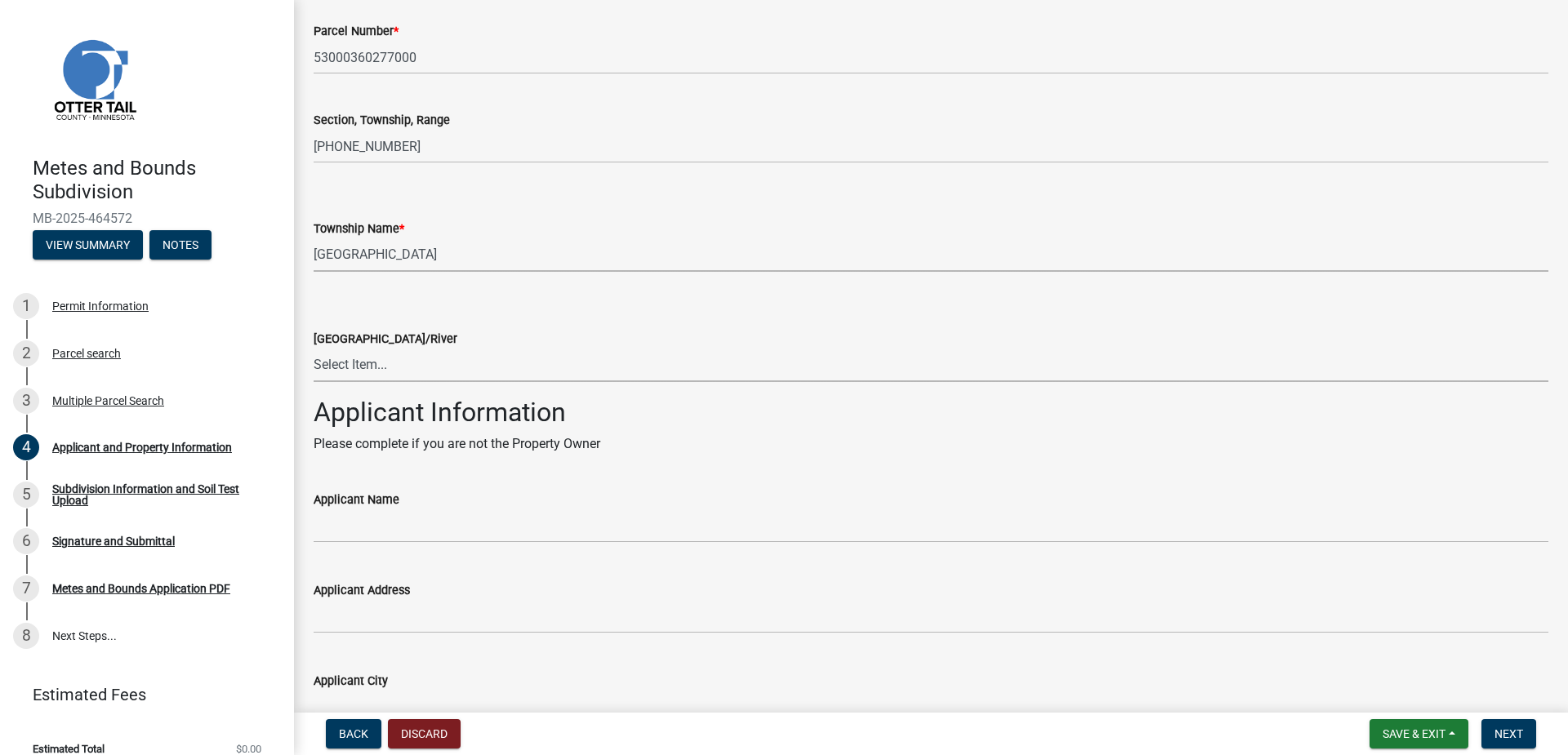
click at [426, 370] on select "Select Item... None [PERSON_NAME] 56-031 [PERSON_NAME] 56-118 [PERSON_NAME] 56-…" at bounding box center [931, 365] width 1235 height 33
click at [314, 348] on select "Select Item... None [PERSON_NAME] 56-031 [PERSON_NAME] 56-118 [PERSON_NAME] 56-…" at bounding box center [931, 365] width 1235 height 33
select select "d92b577c-e30d-4f8d-8056-6e76a79eb139"
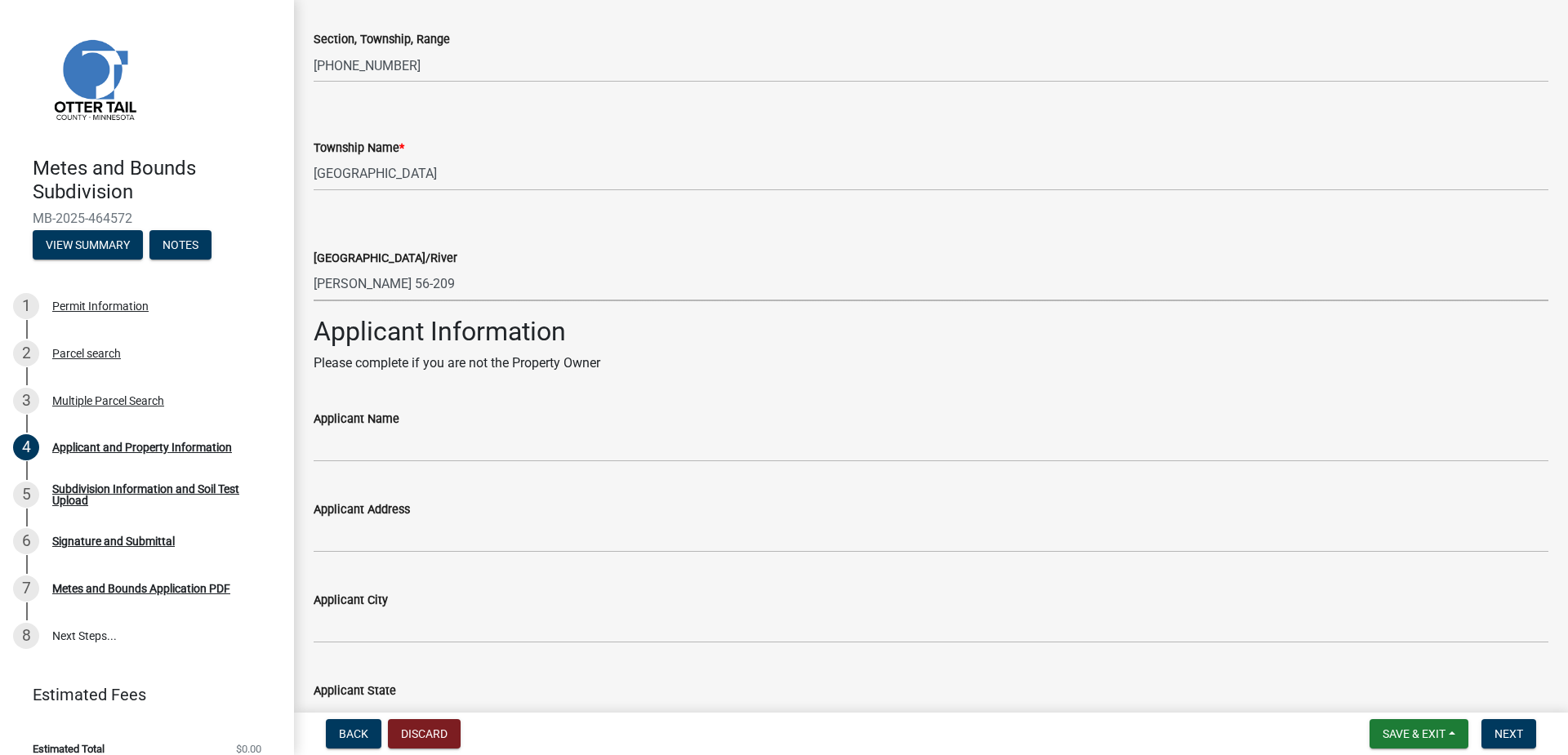
scroll to position [979, 0]
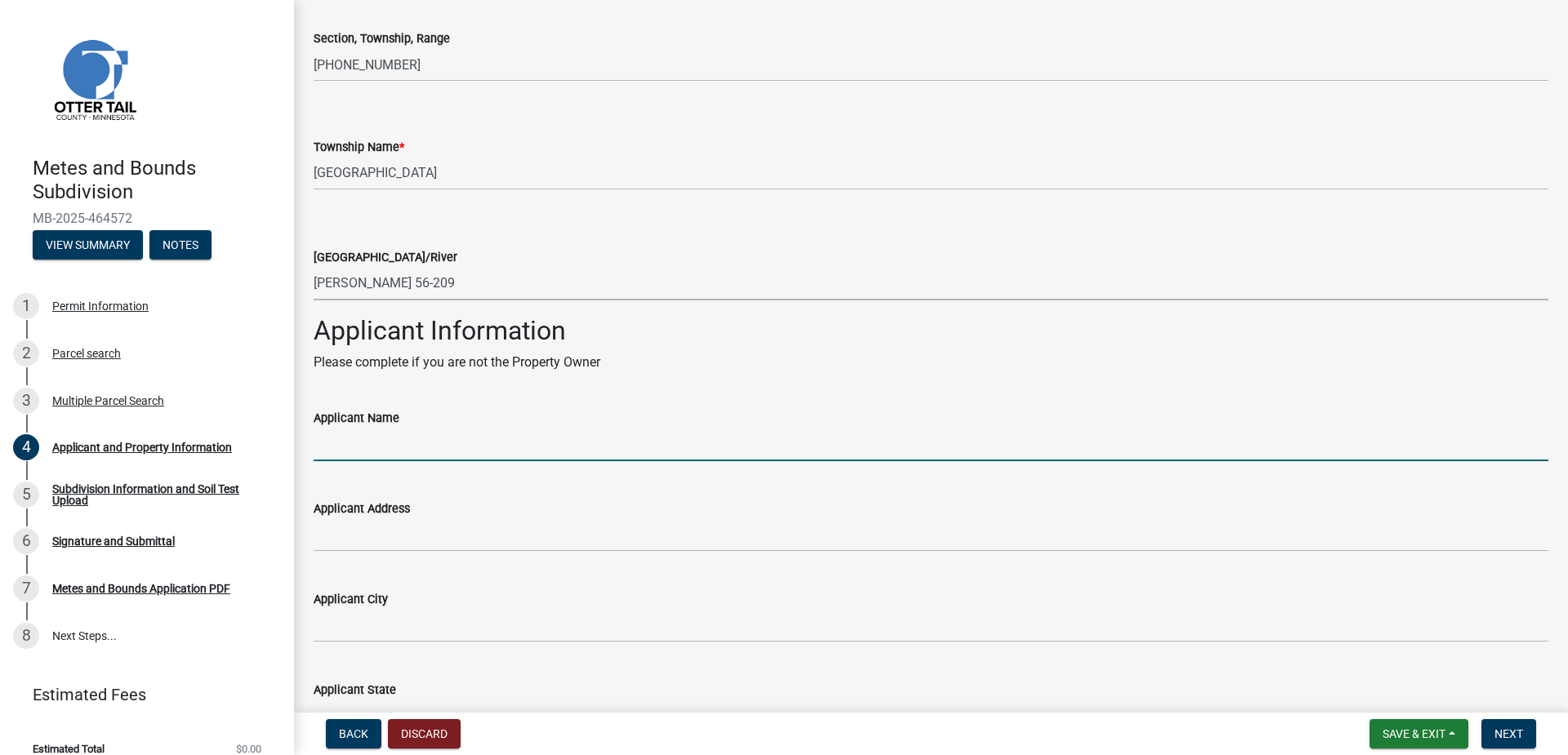
click at [543, 446] on input "Applicant Name" at bounding box center [931, 444] width 1235 height 33
type input "[PERSON_NAME]"
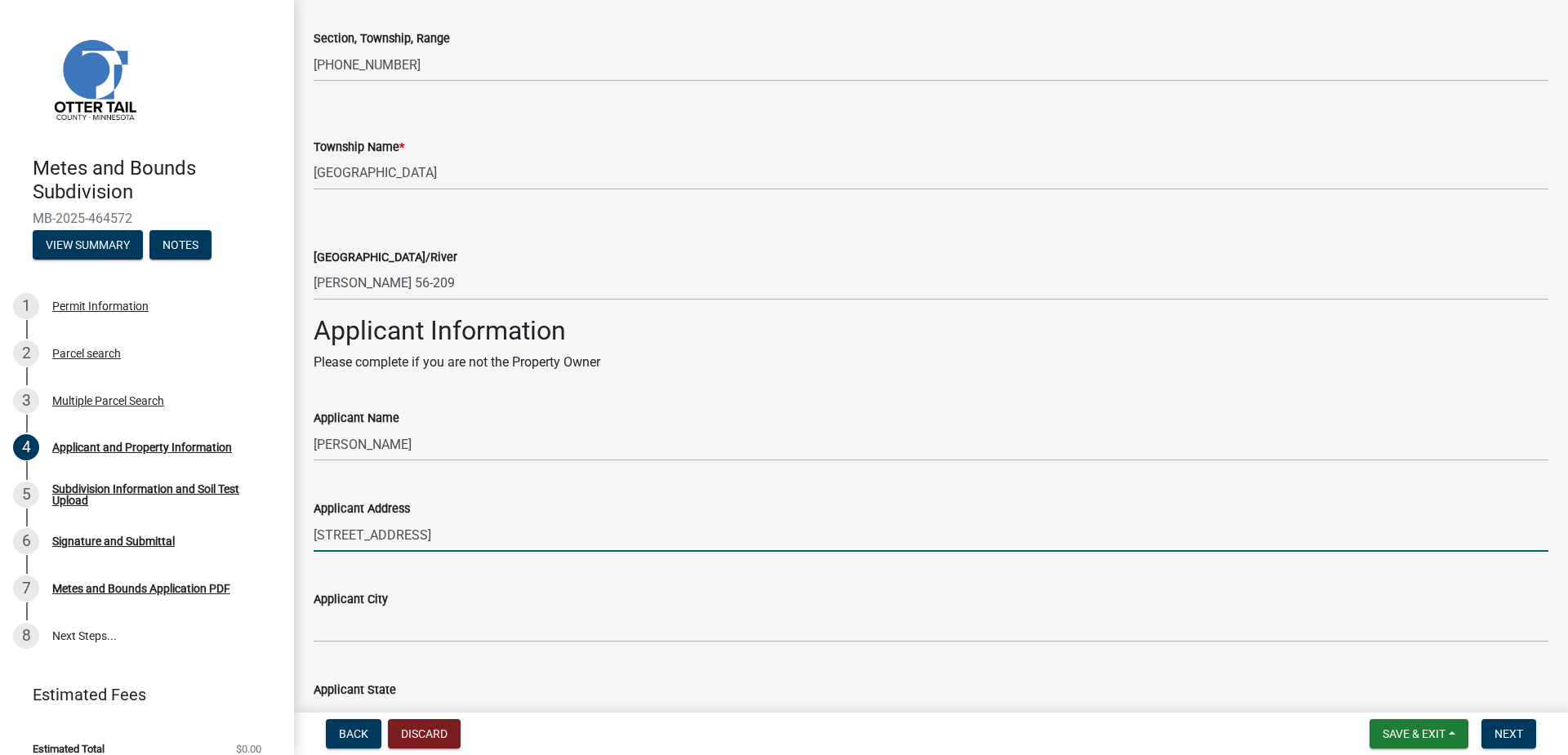
type input "[STREET_ADDRESS]"
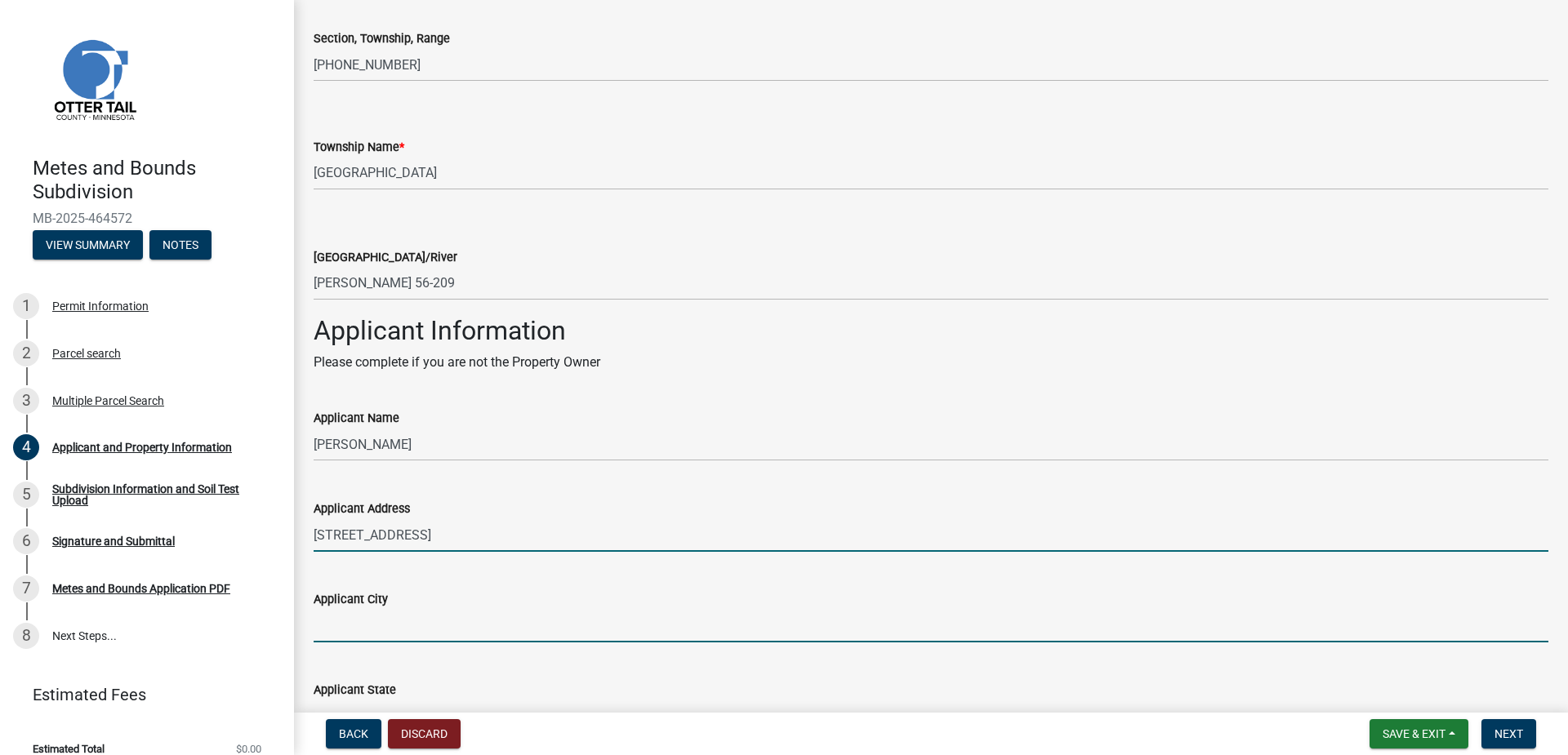
click at [703, 623] on input "Applicant City" at bounding box center [931, 625] width 1235 height 33
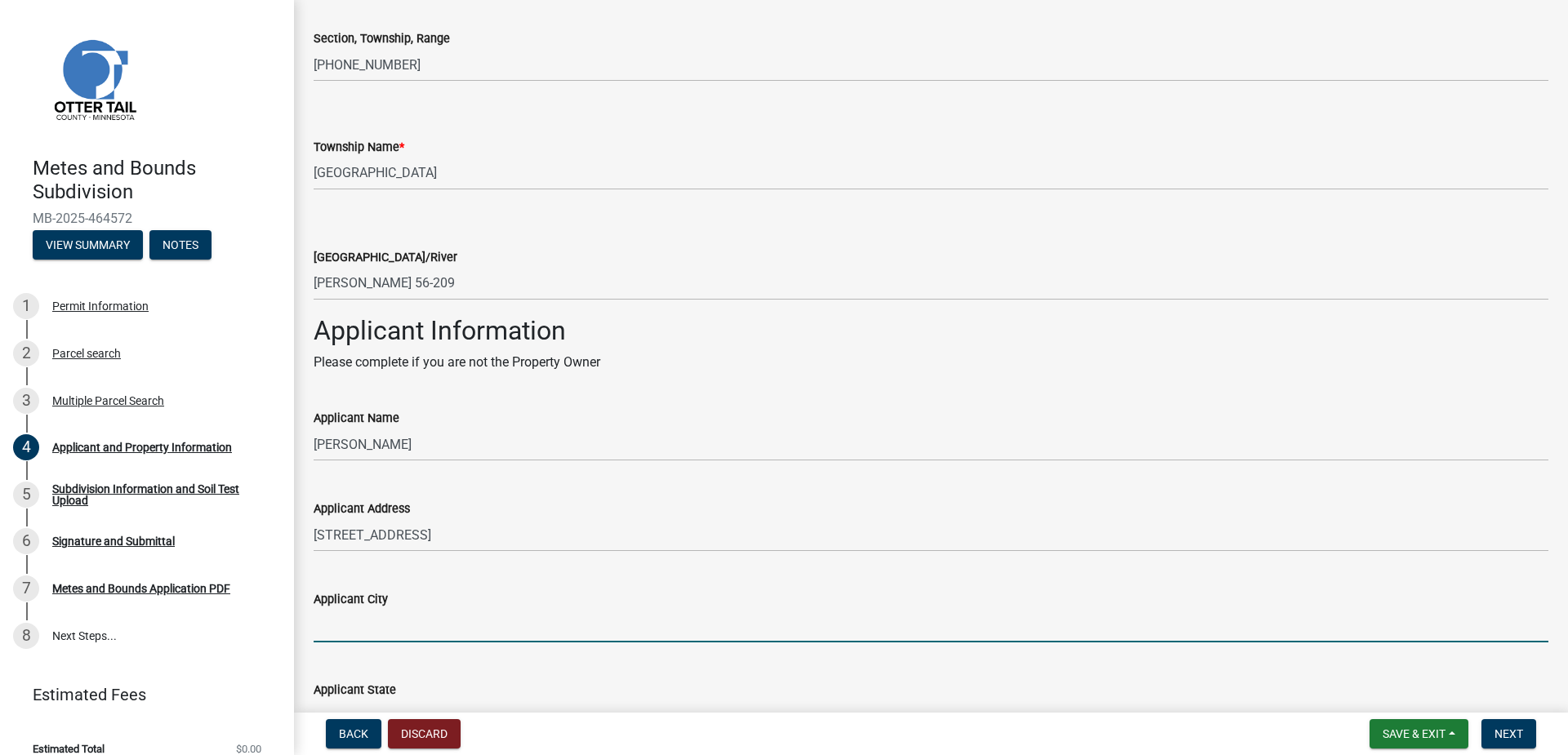
click at [409, 616] on input "Applicant City" at bounding box center [931, 625] width 1235 height 33
click at [409, 617] on input "Applicant City" at bounding box center [931, 625] width 1235 height 33
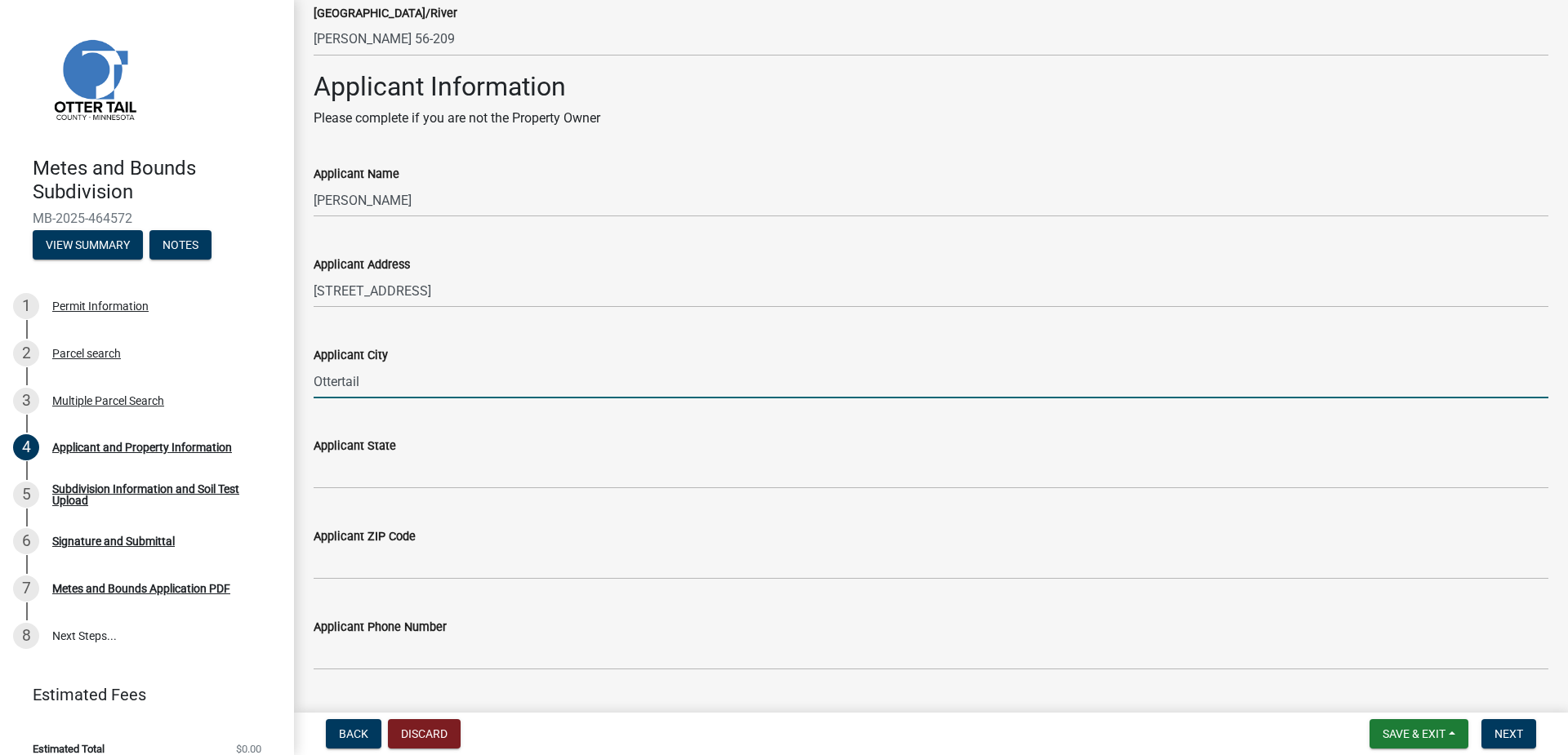
scroll to position [1224, 0]
type input "Ottertail"
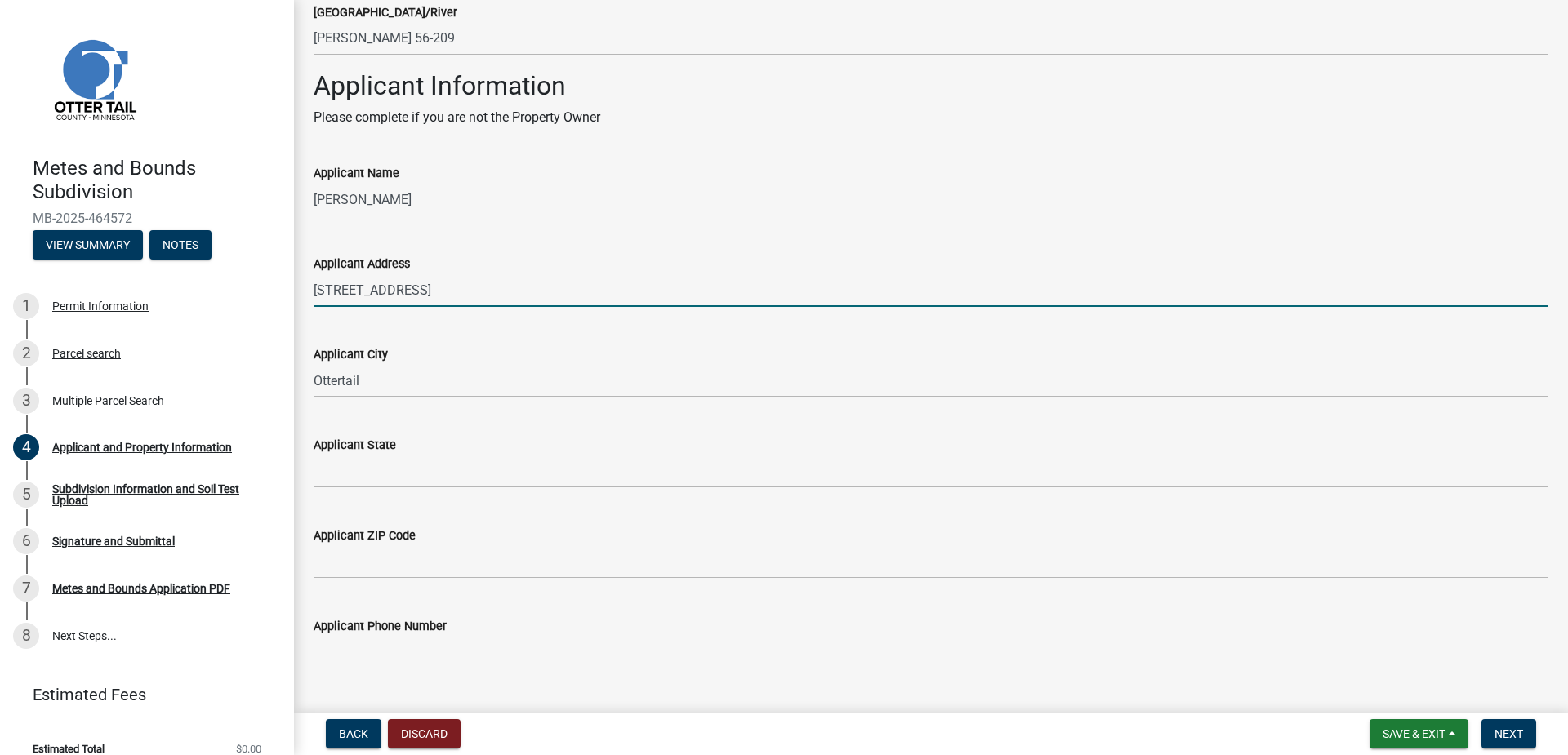
click at [467, 297] on input "[STREET_ADDRESS]" at bounding box center [931, 290] width 1235 height 33
type input "[STREET_ADDRESS]"
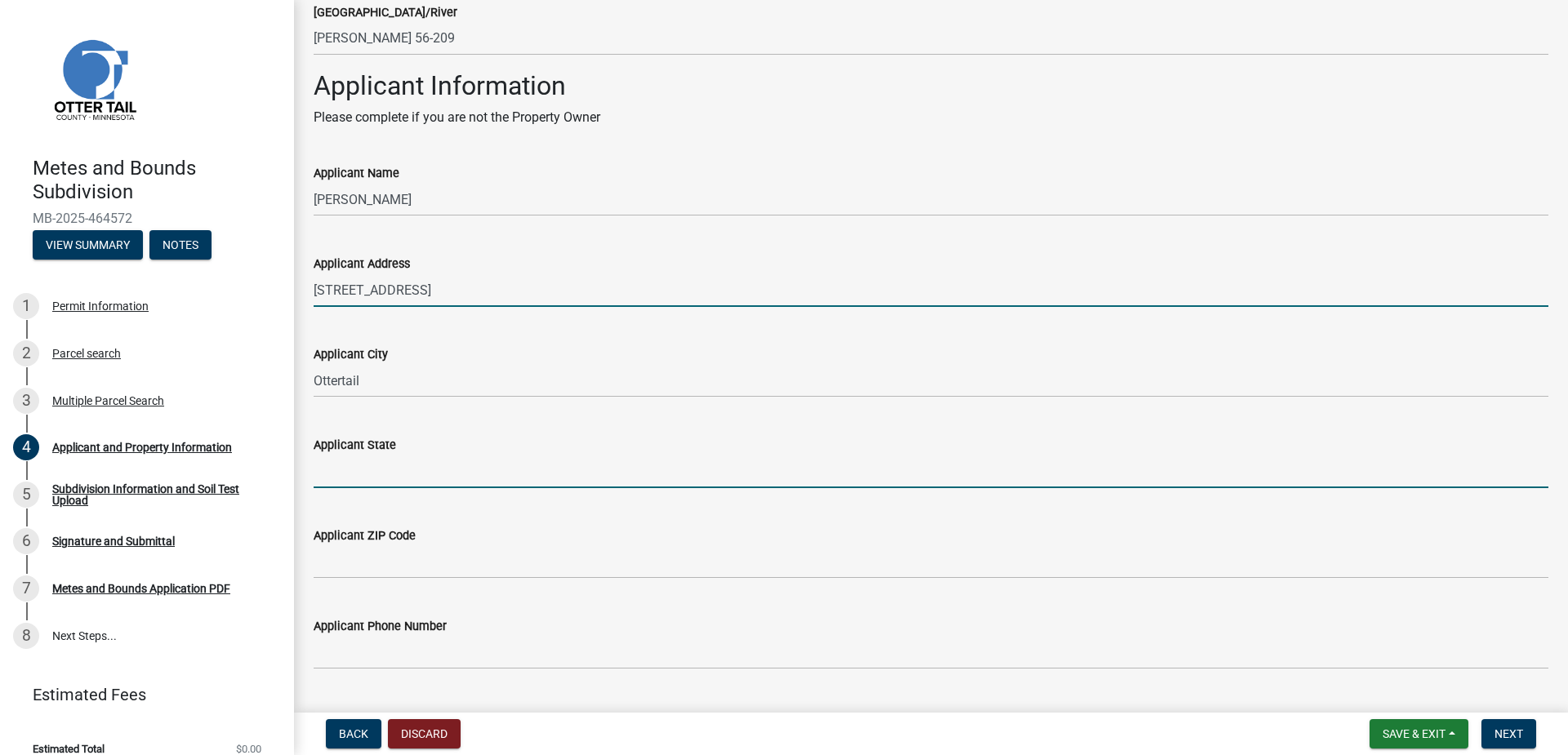
click at [405, 468] on input "Applicant State" at bounding box center [931, 471] width 1235 height 33
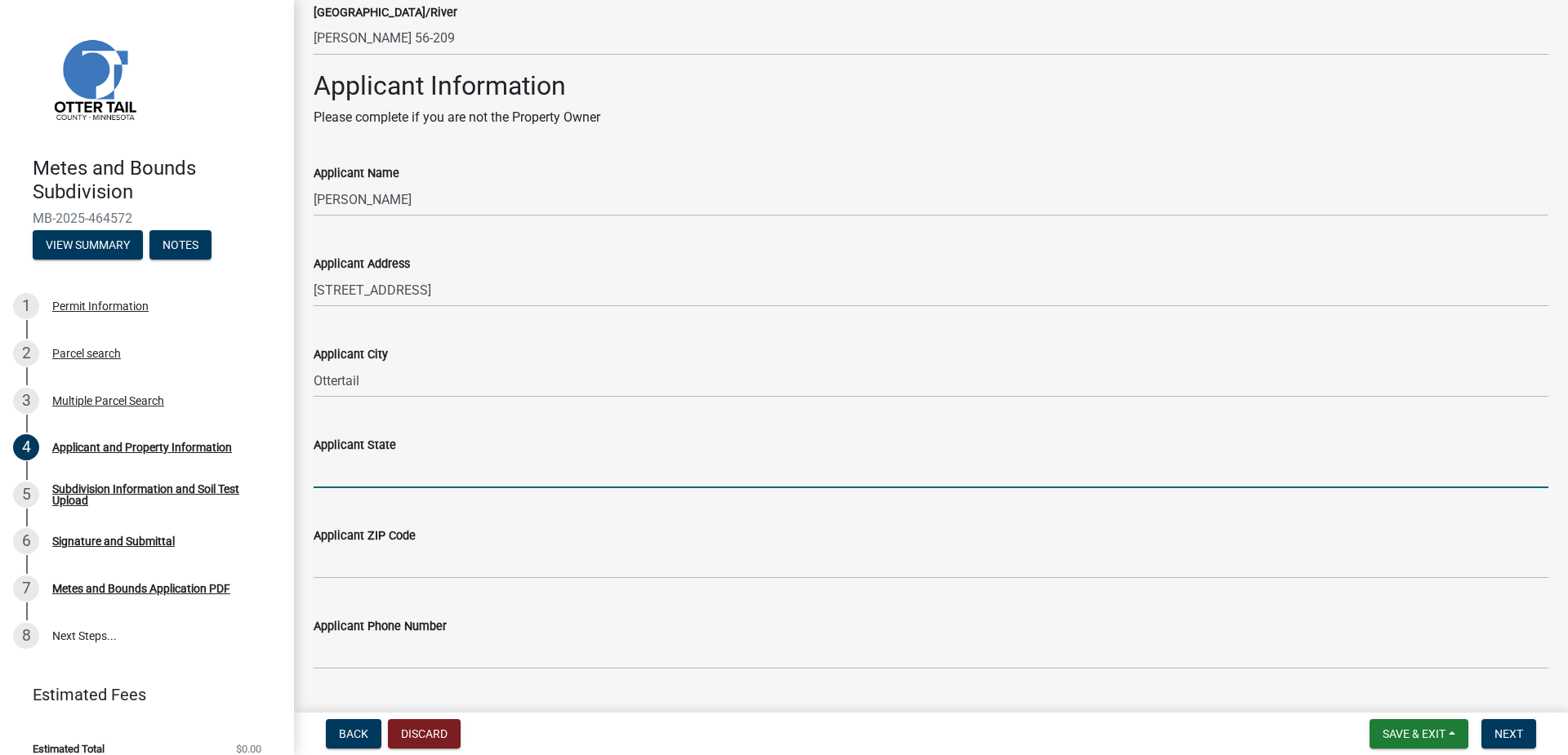
type input "MN"
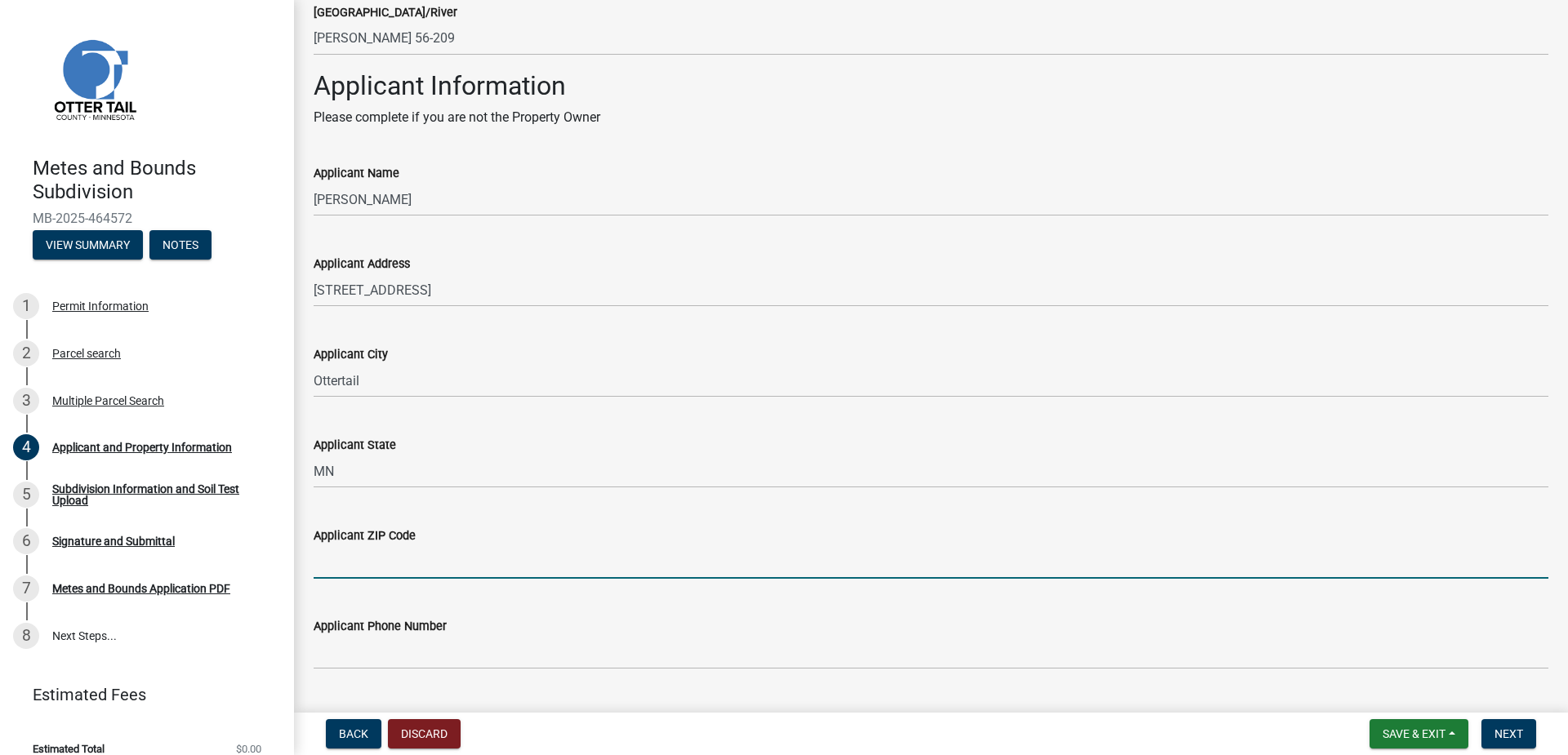
click at [418, 556] on input "Applicant ZIP Code" at bounding box center [931, 561] width 1235 height 33
type input "56571"
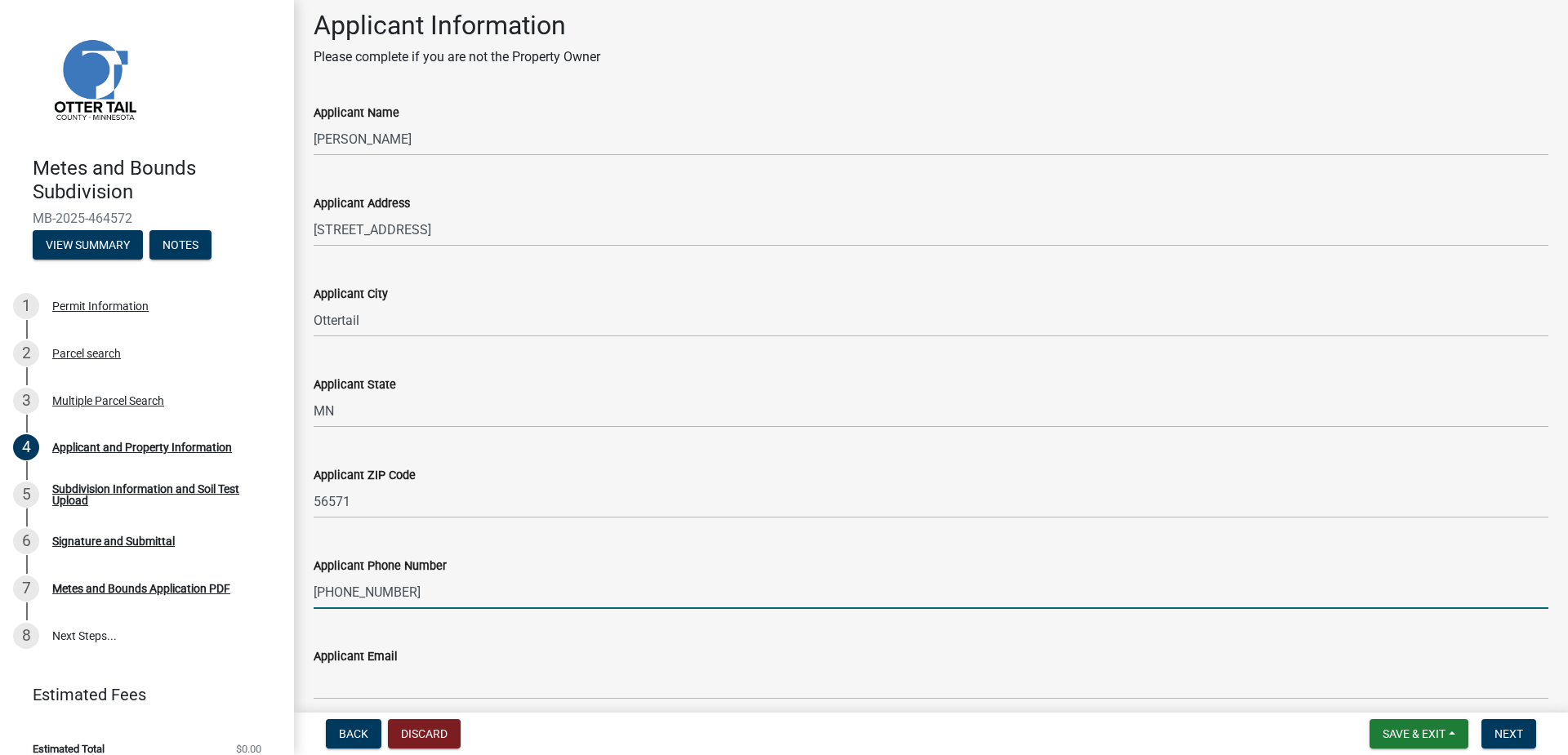
scroll to position [1356, 0]
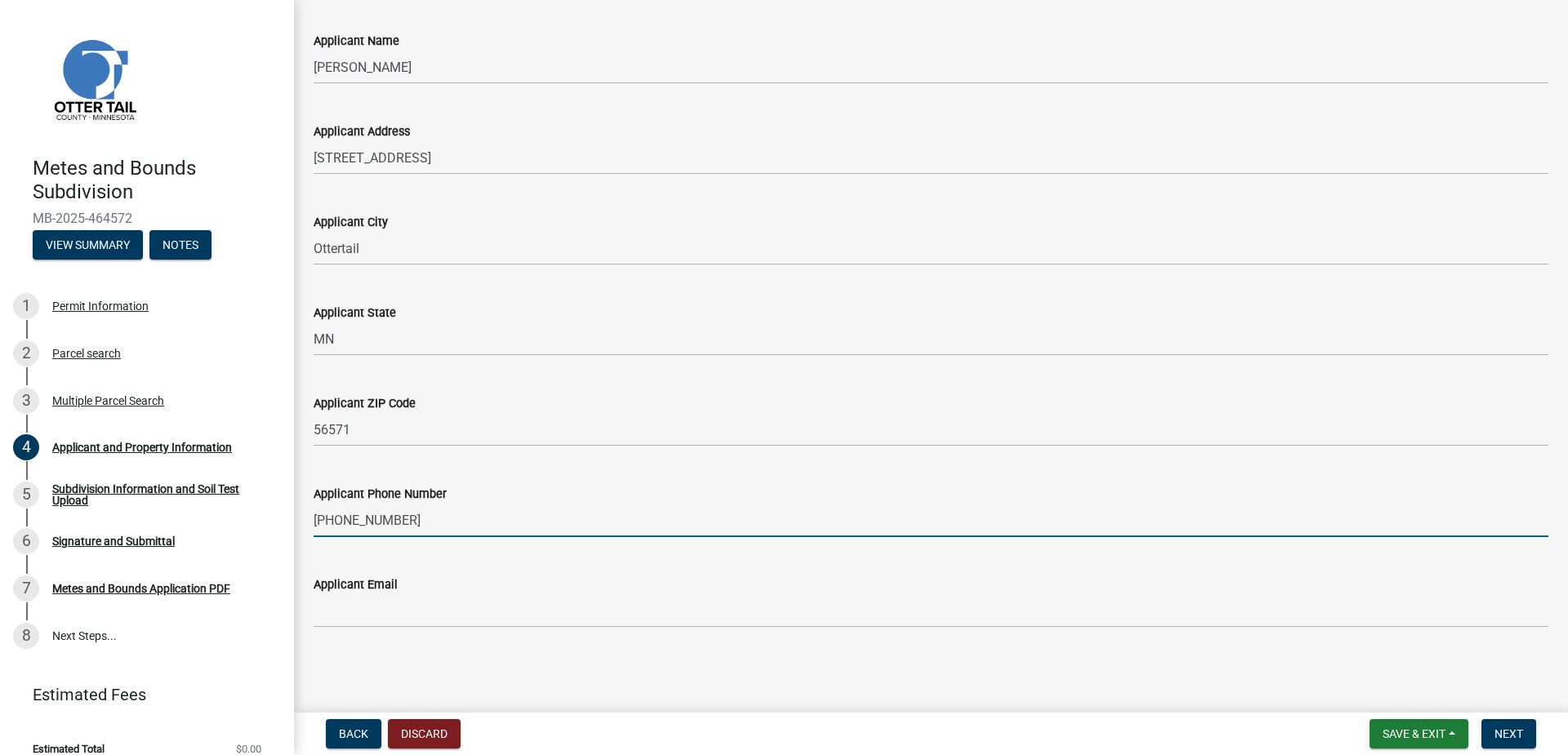
type input "[PHONE_NUMBER]"
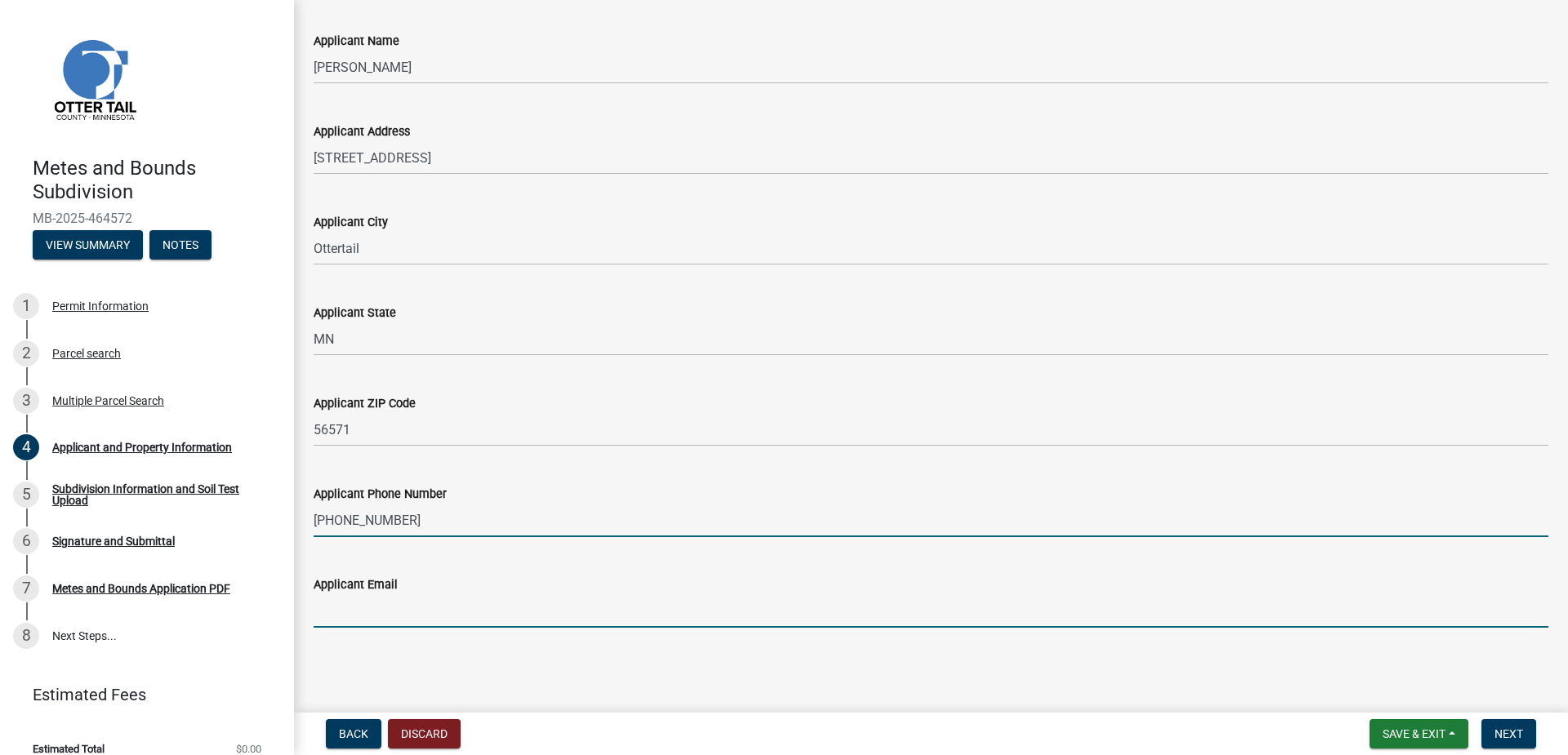
click at [490, 603] on input "Applicant Email" at bounding box center [931, 610] width 1235 height 33
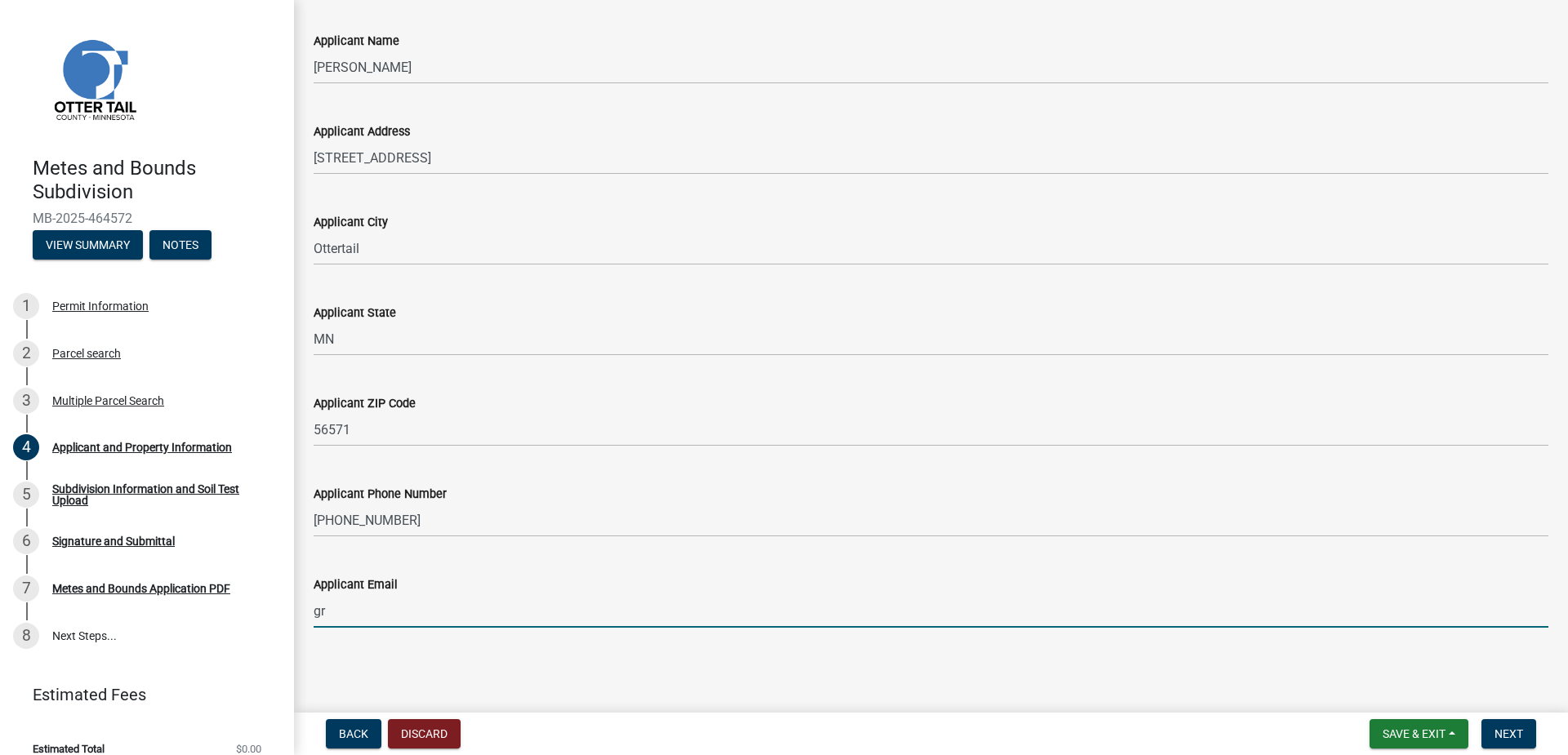
type input "g"
type input "[EMAIL_ADDRESS][DOMAIN_NAME]"
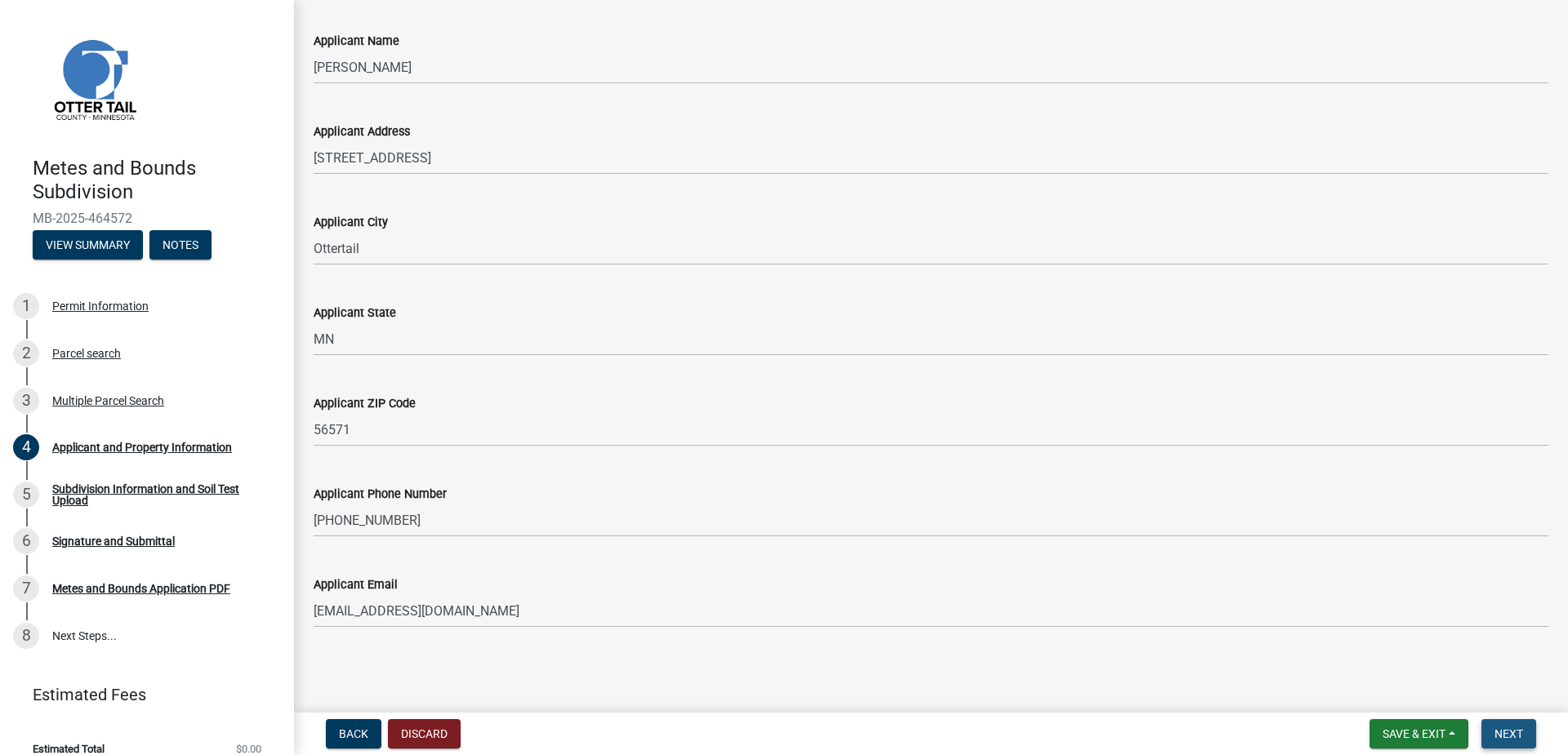
click at [1512, 736] on span "Next" at bounding box center [1508, 733] width 29 height 13
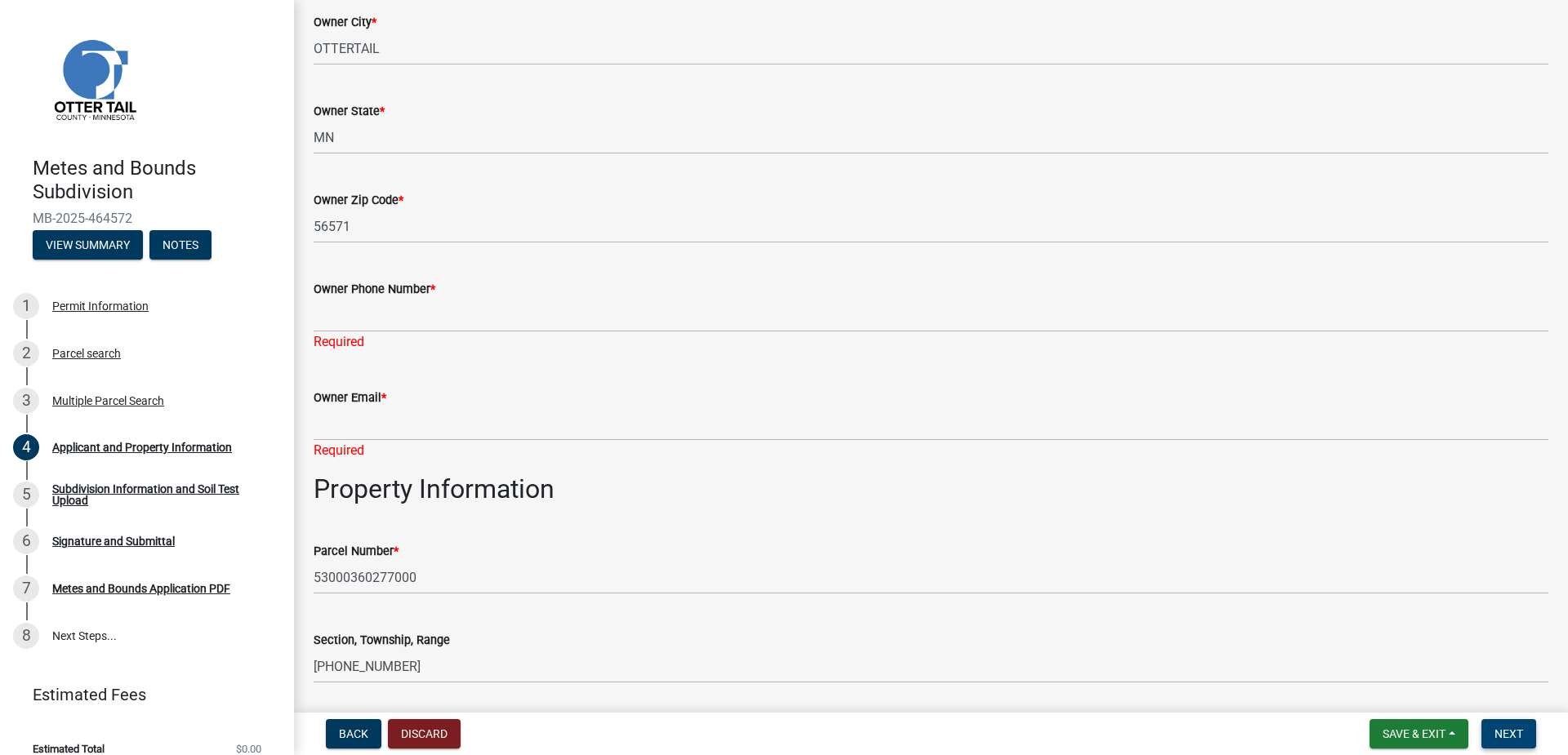
scroll to position [416, 0]
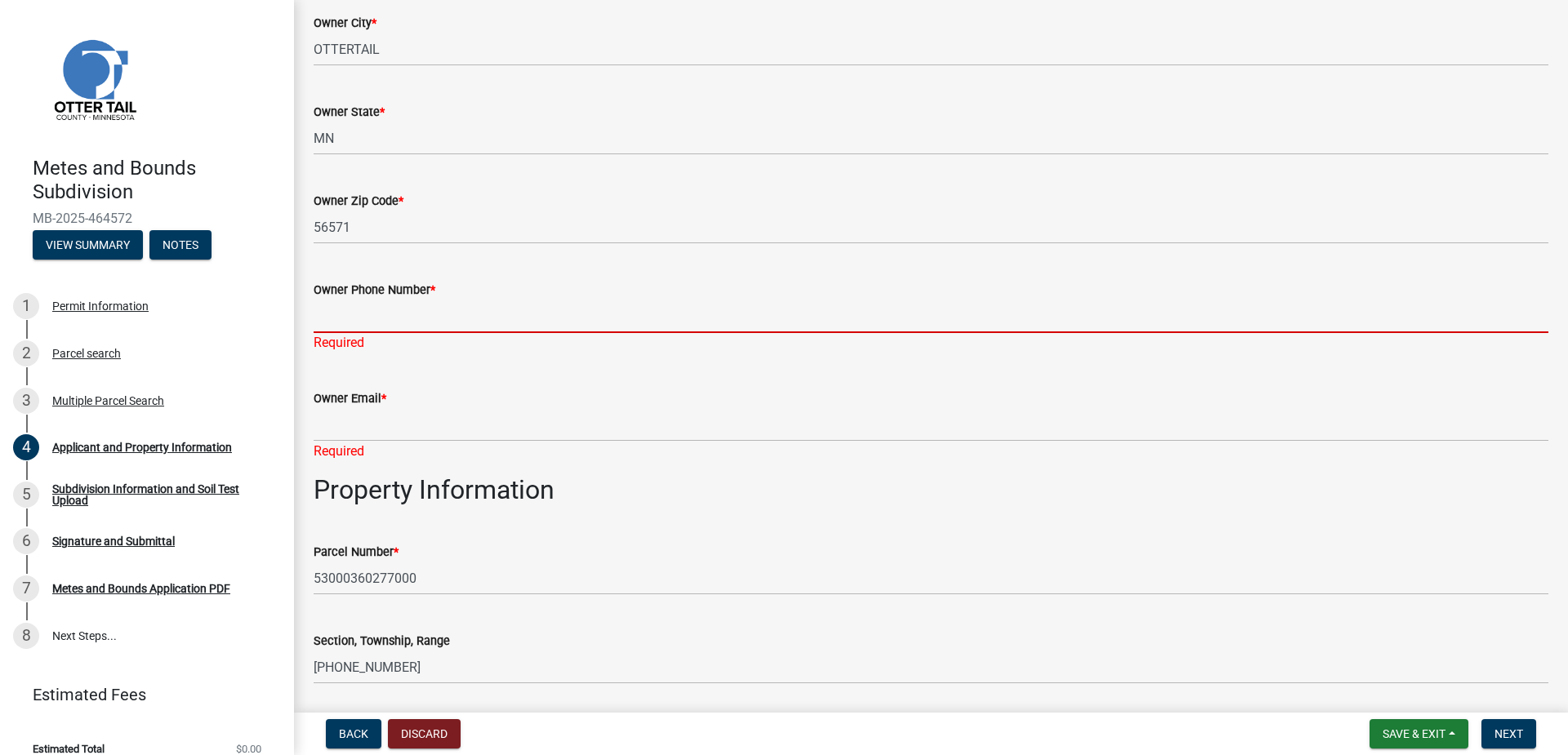
click at [390, 327] on input "Owner Phone Number *" at bounding box center [931, 316] width 1235 height 33
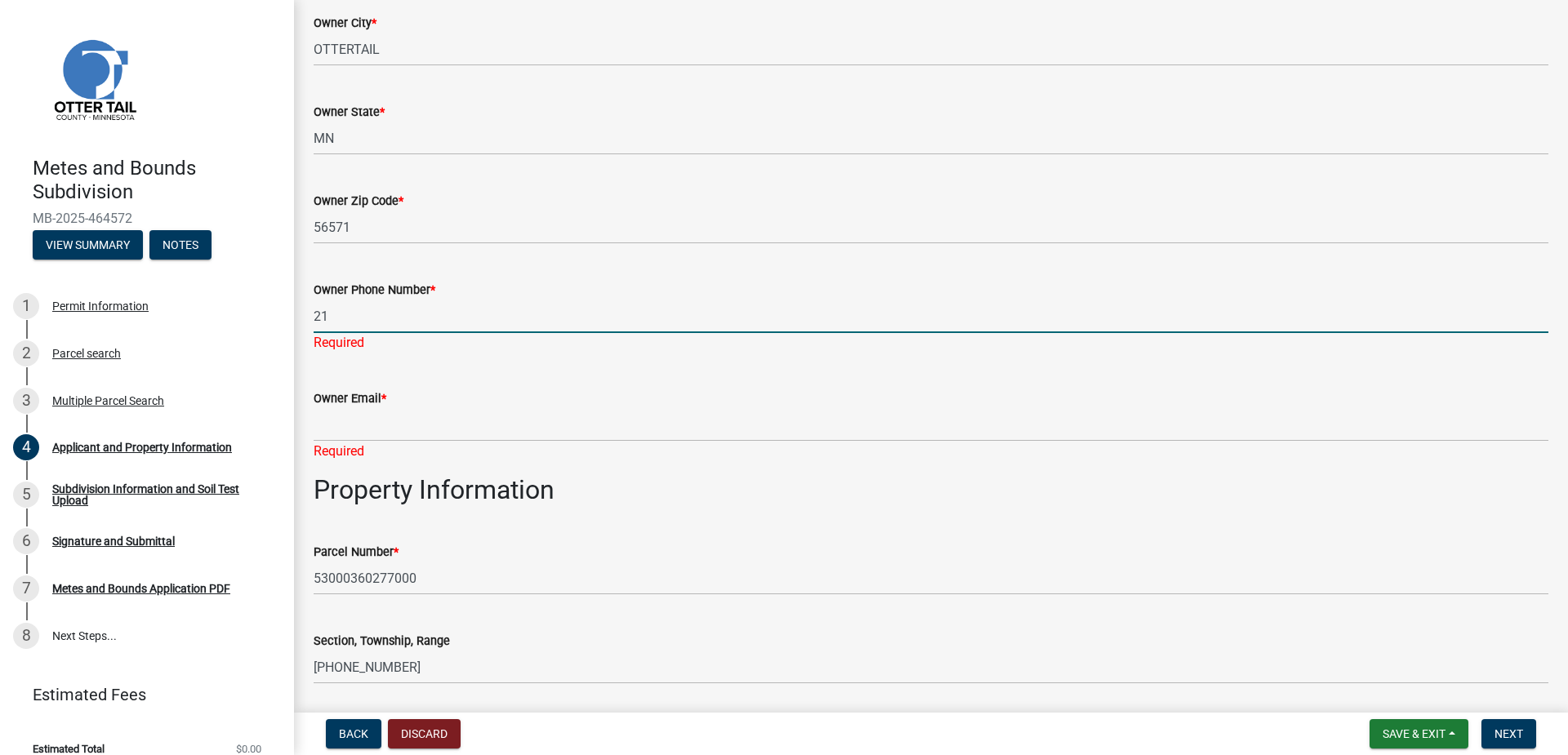
type input "2"
type input "2183712525"
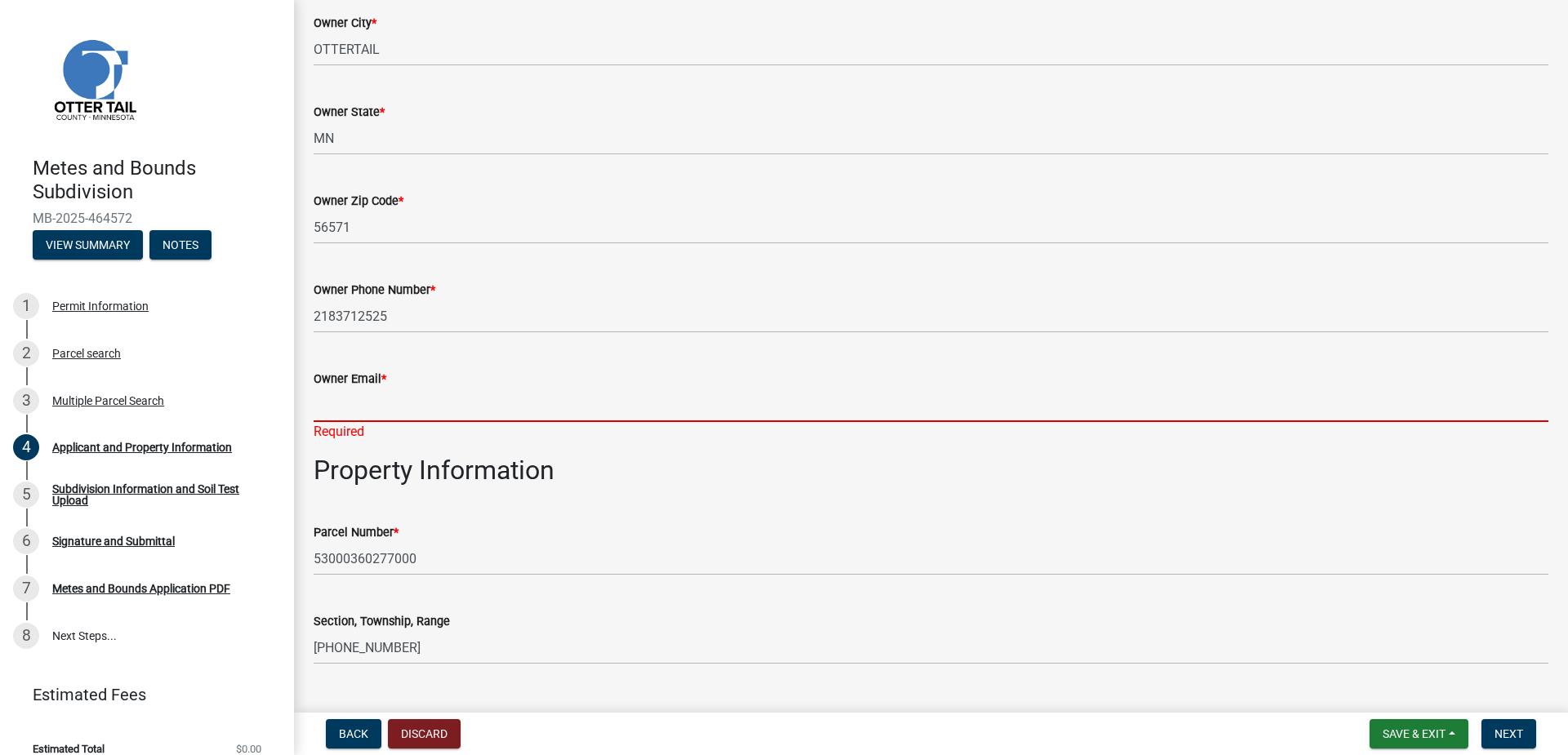
click at [326, 425] on div "Owner Email * Required" at bounding box center [931, 393] width 1235 height 95
click at [439, 412] on input "Owner Email *" at bounding box center [931, 405] width 1235 height 33
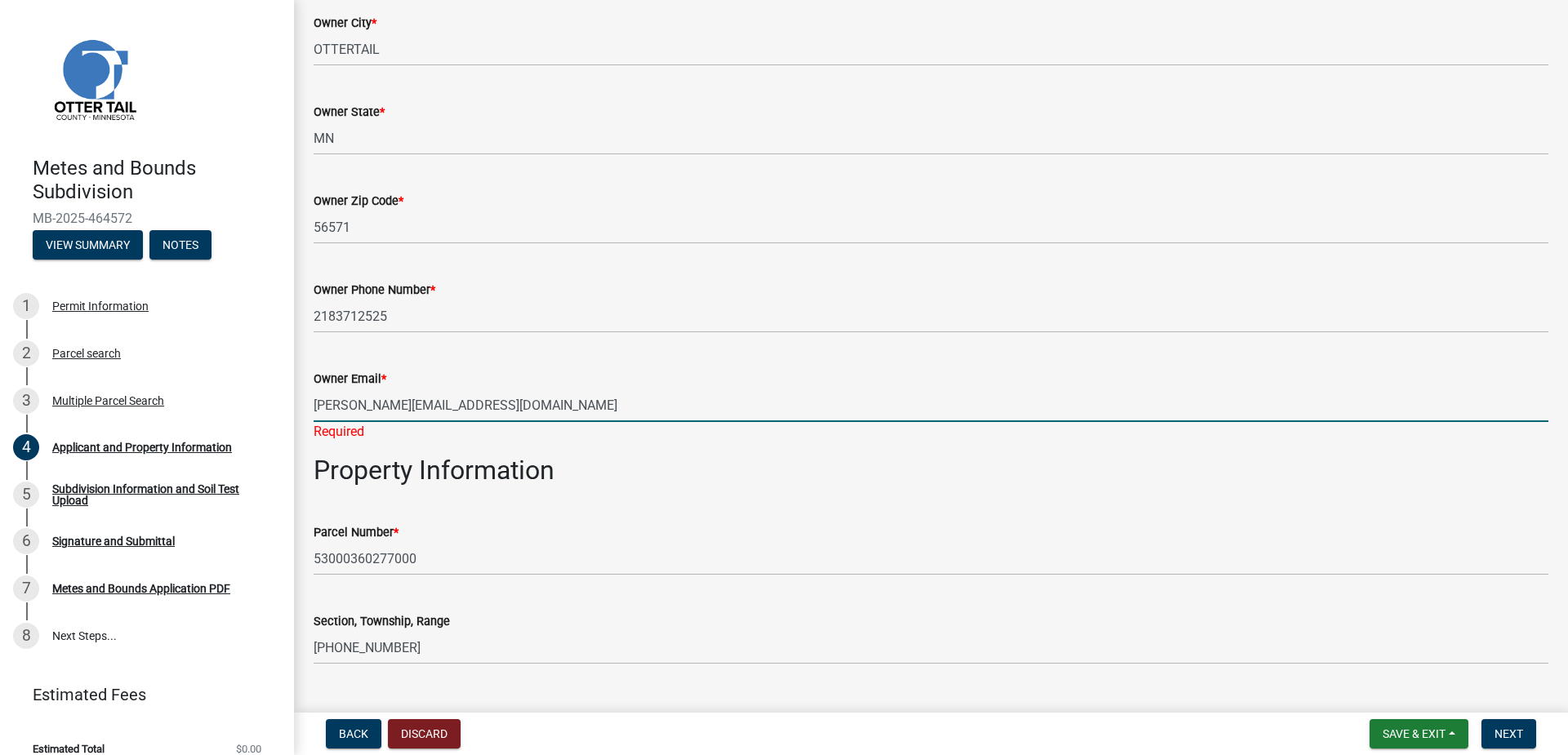
type input "[PERSON_NAME][EMAIL_ADDRESS][DOMAIN_NAME]"
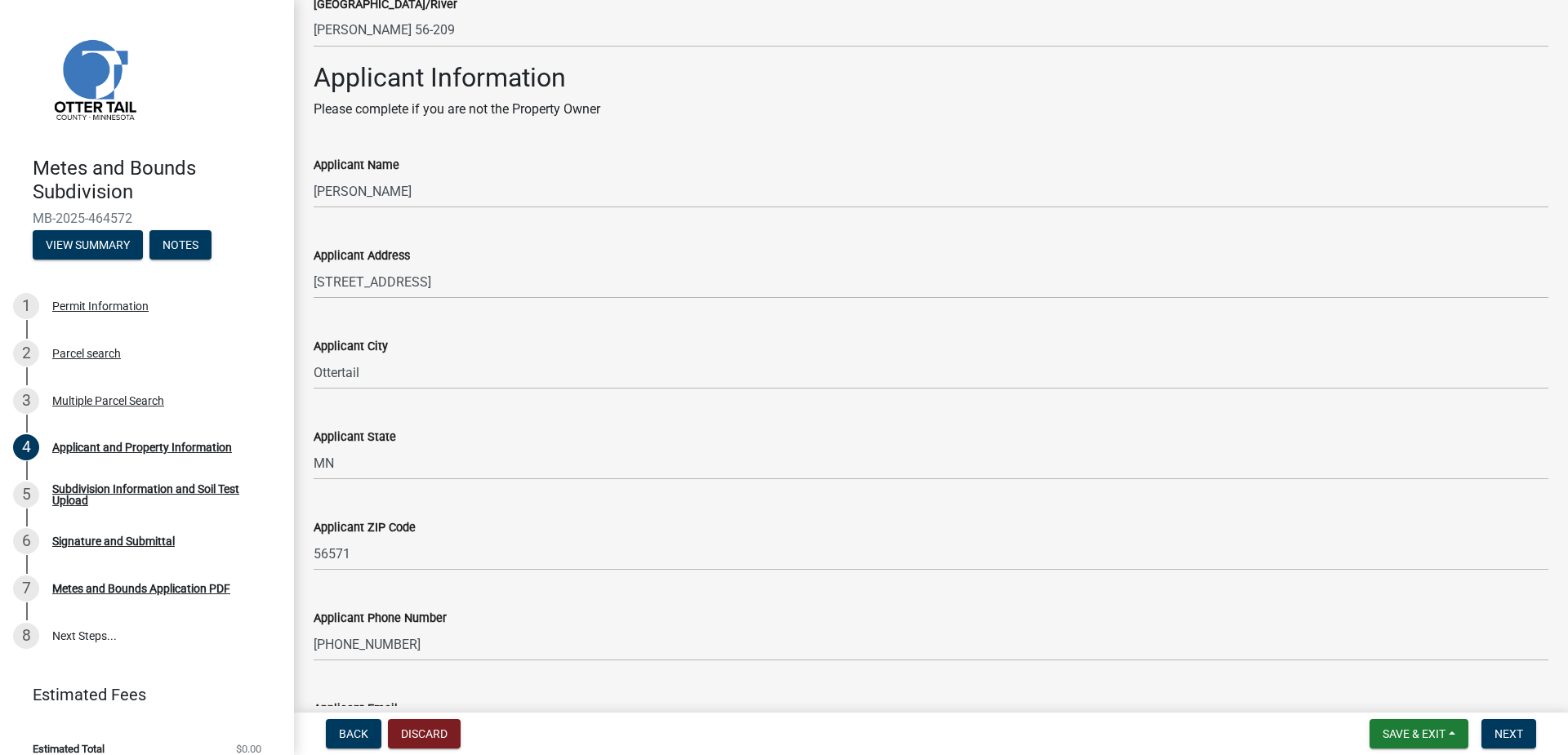
scroll to position [1356, 0]
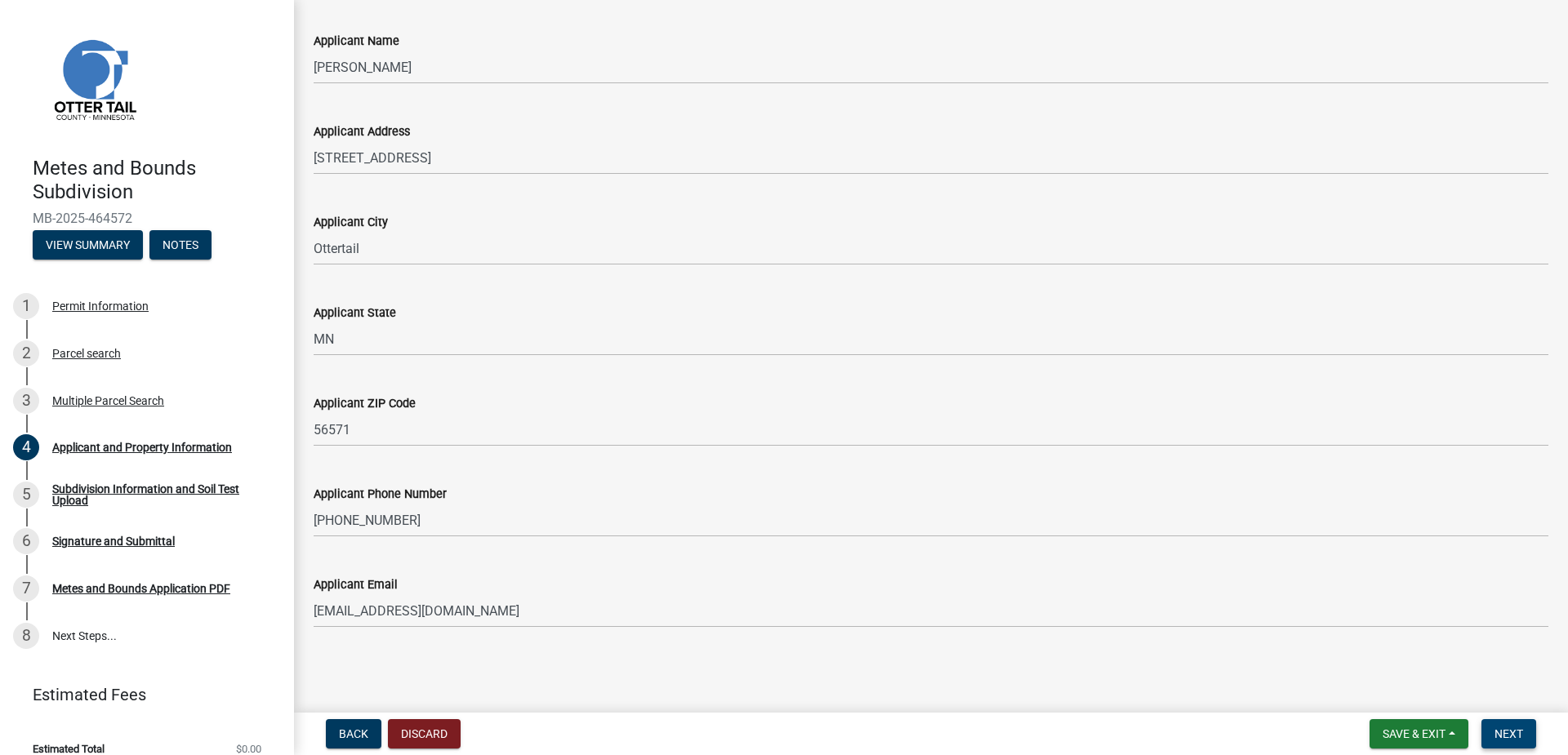
click at [1528, 731] on button "Next" at bounding box center [1508, 733] width 55 height 30
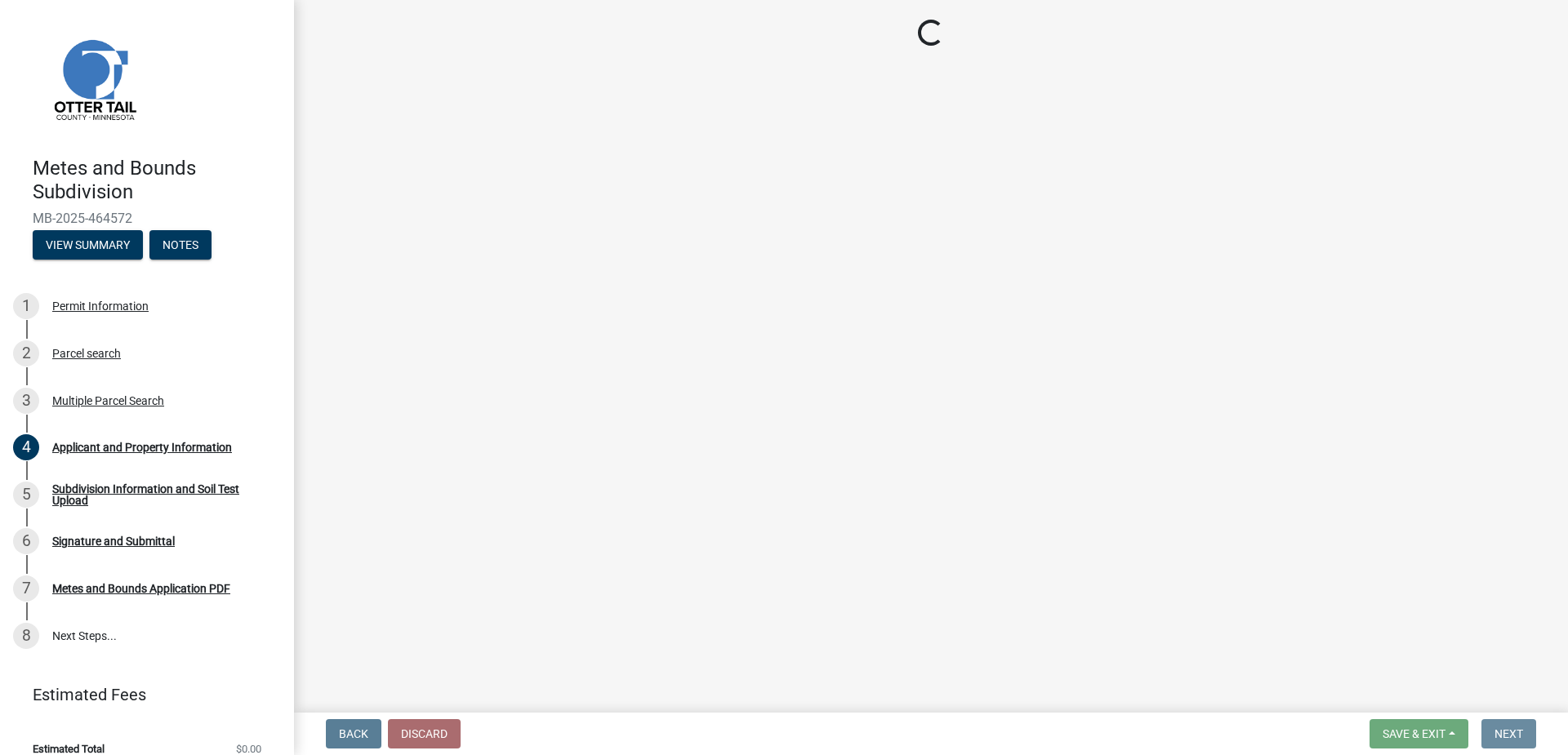
scroll to position [0, 0]
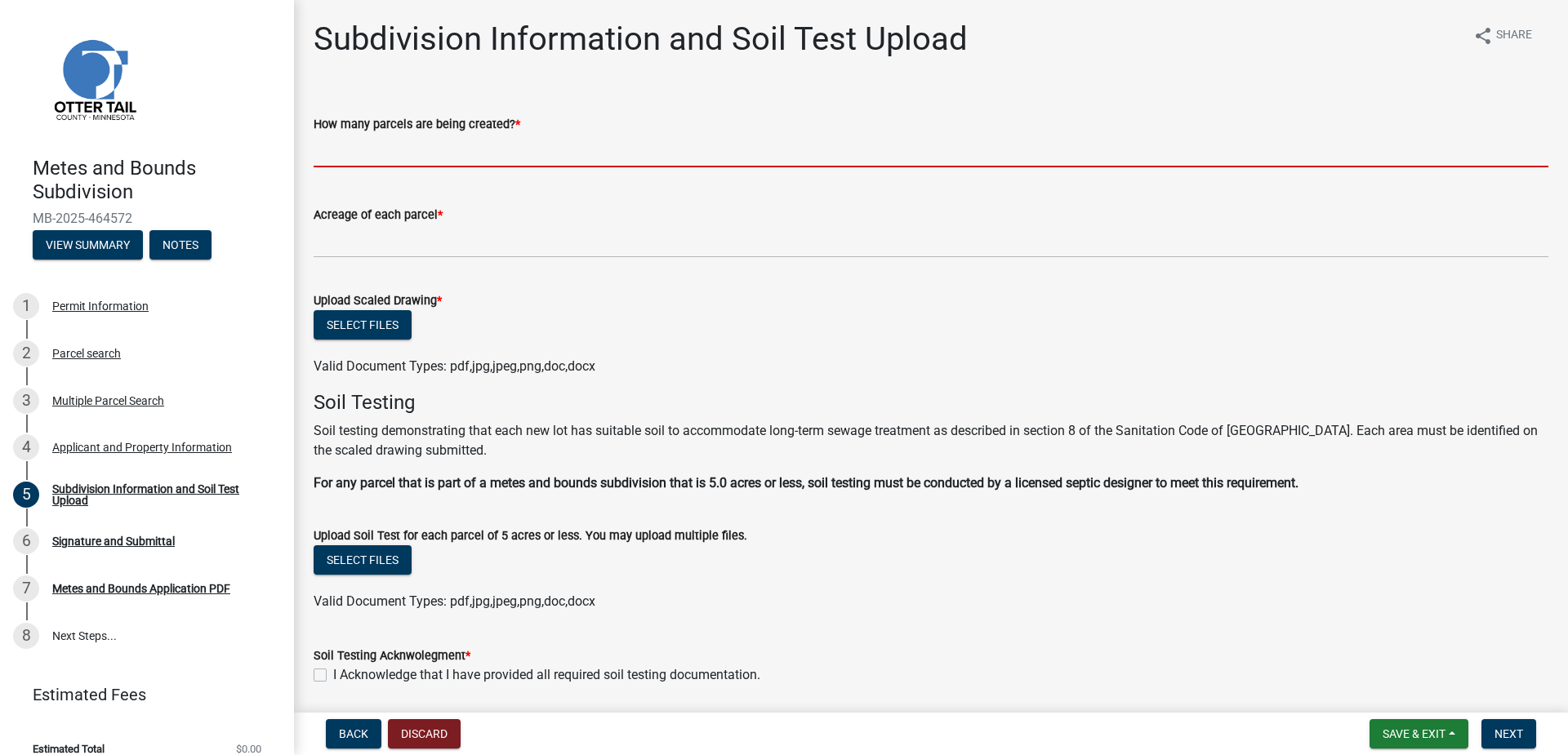
click at [405, 154] on input "text" at bounding box center [931, 151] width 1235 height 33
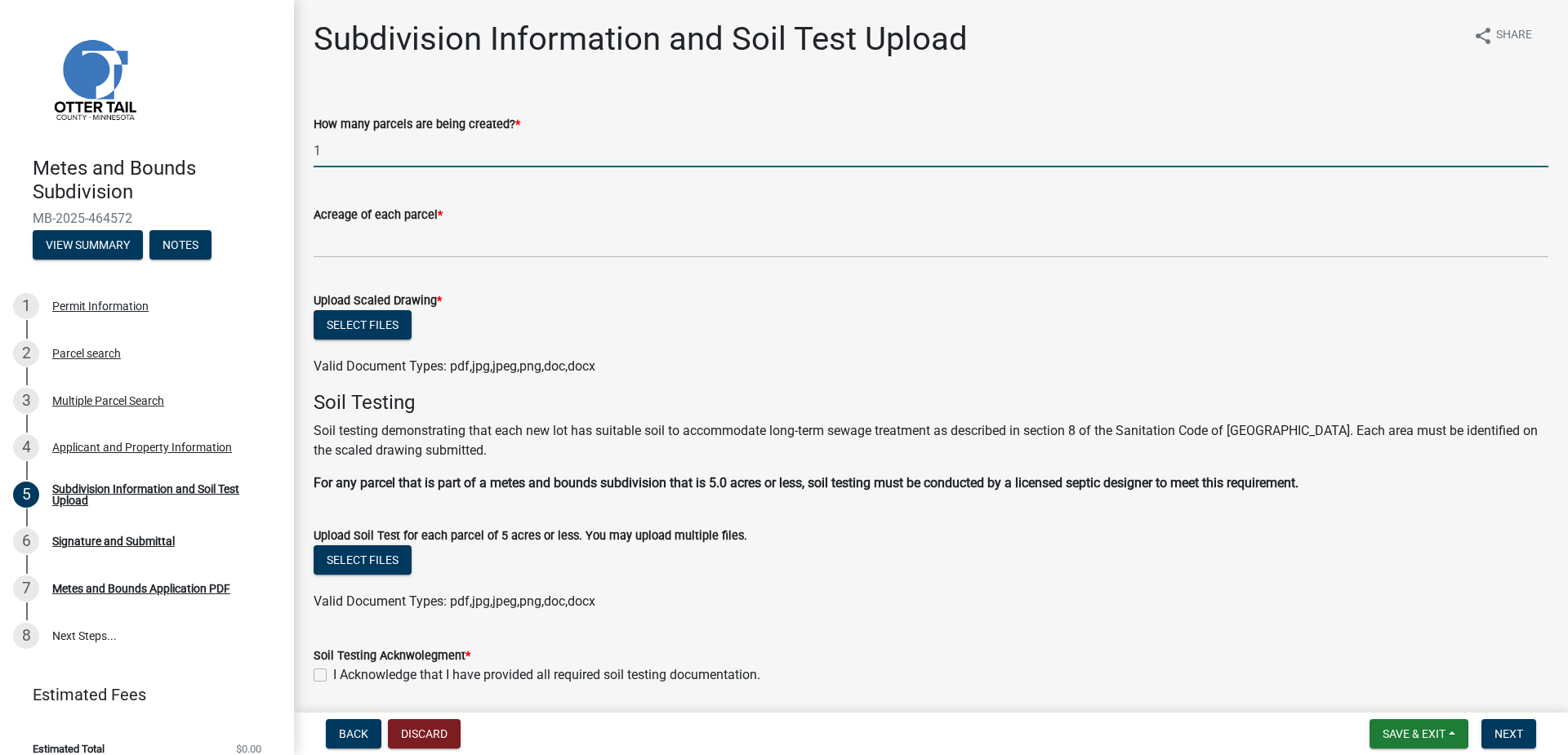
type input "1"
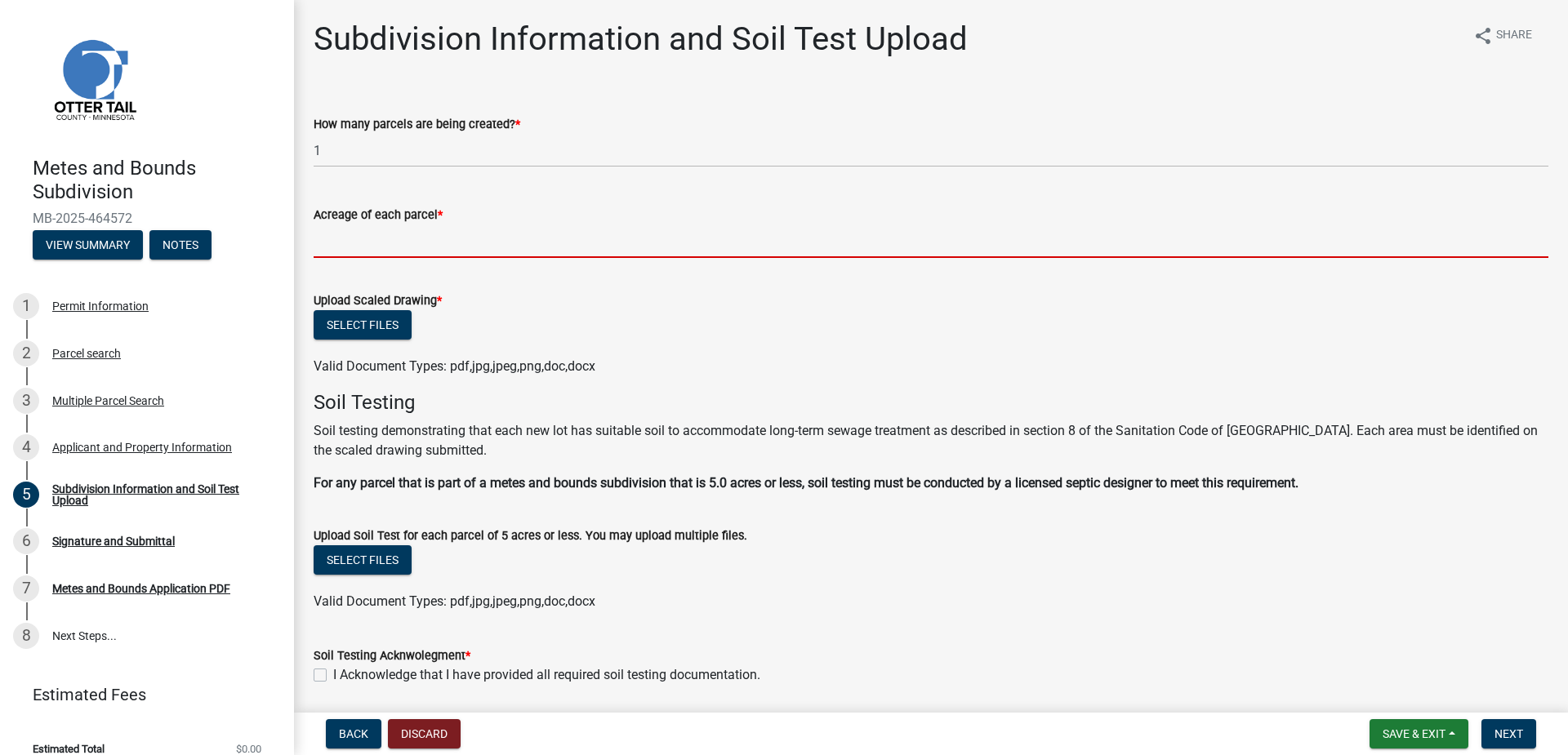
click at [376, 238] on input "Acreage of each parcel *" at bounding box center [931, 241] width 1235 height 33
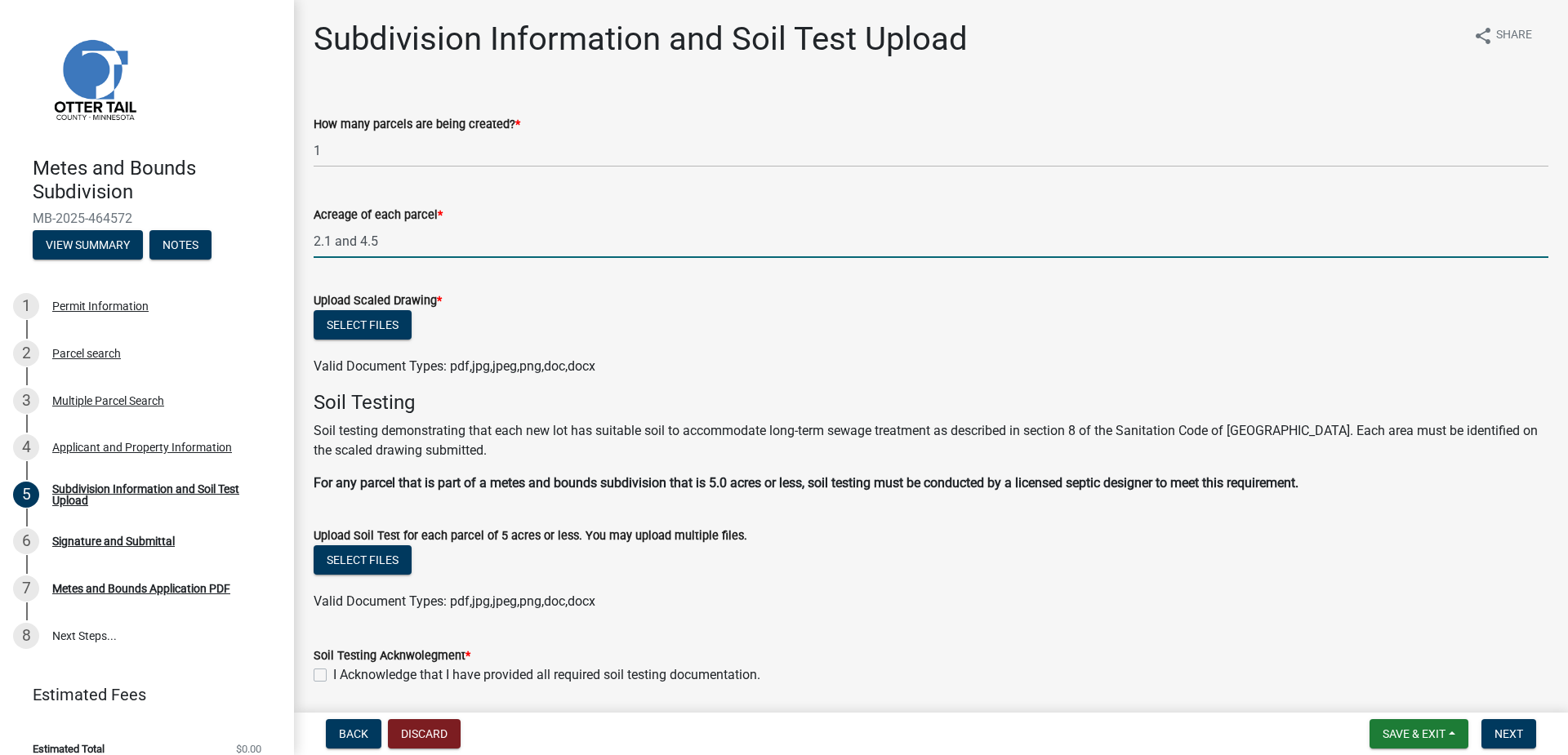
type input "2.1 and 4.5"
click at [352, 328] on button "Select files" at bounding box center [362, 325] width 98 height 30
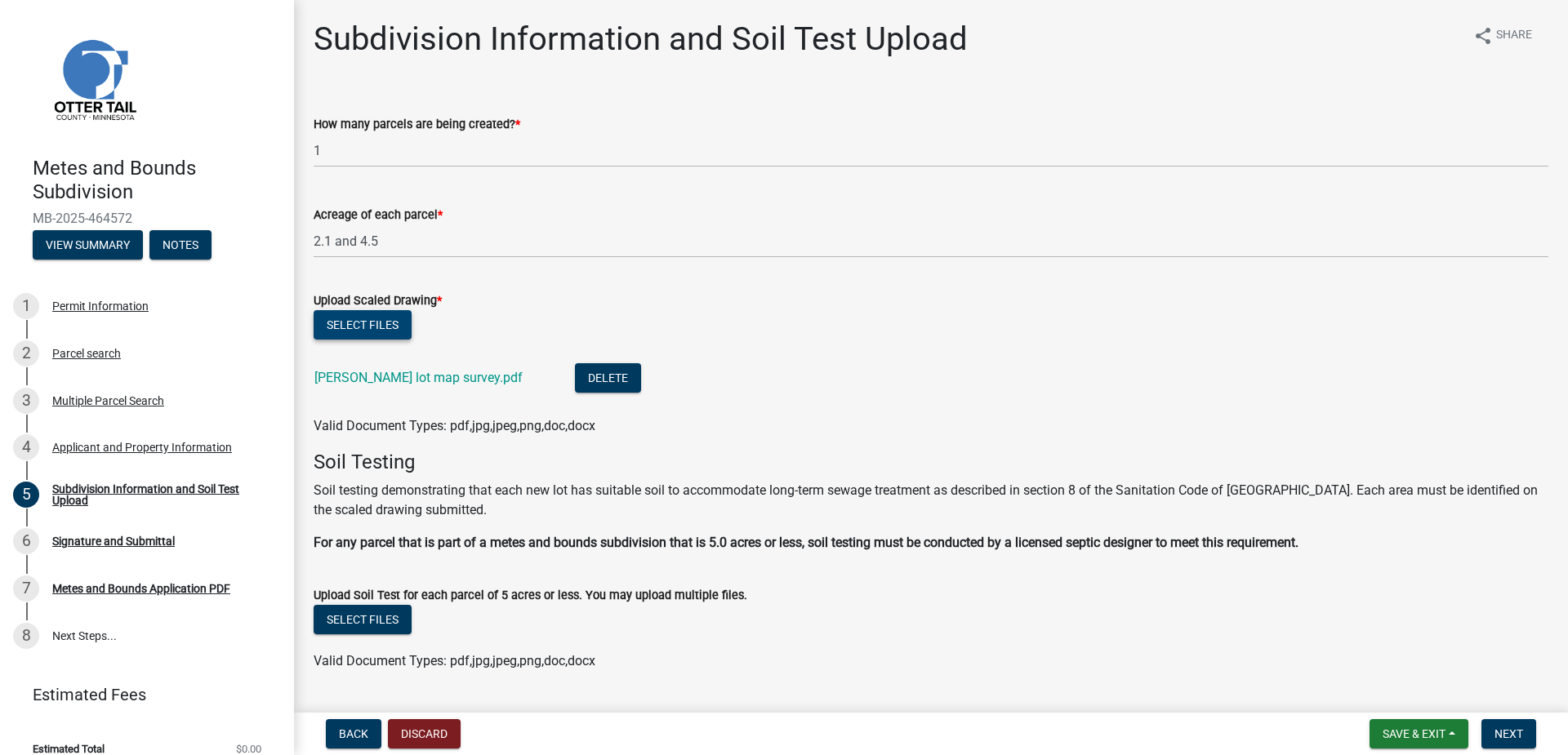
scroll to position [82, 0]
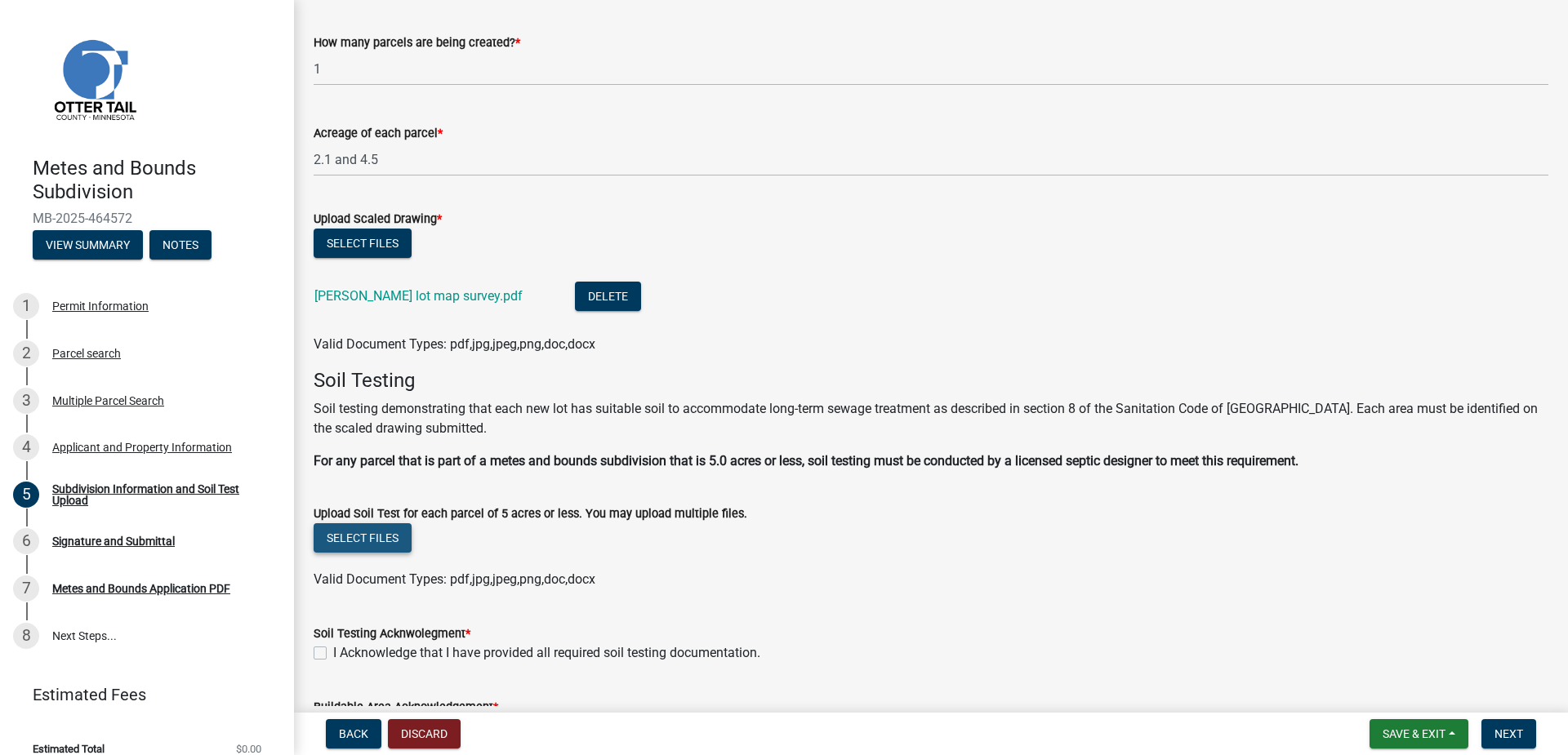
click at [386, 538] on button "Select files" at bounding box center [362, 538] width 98 height 30
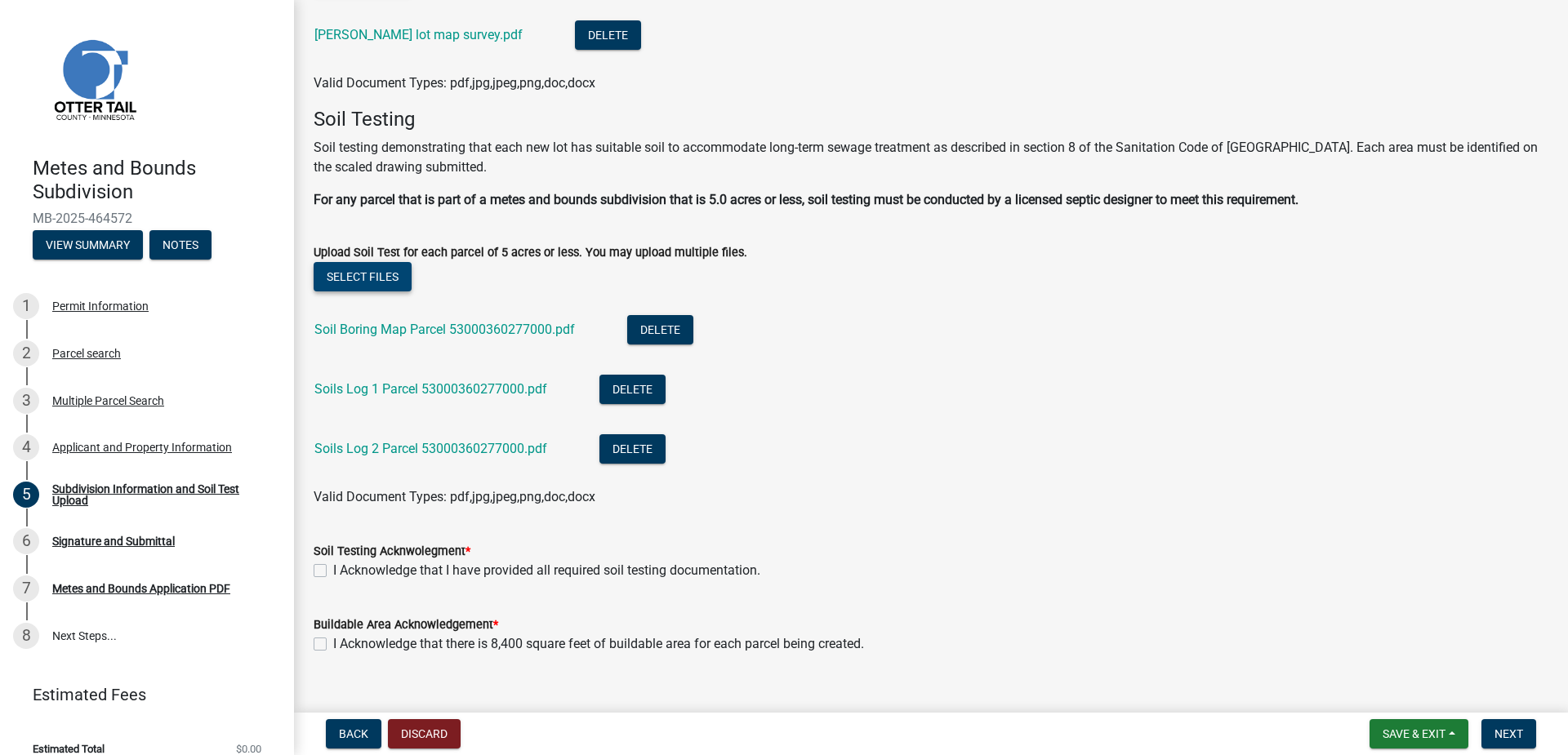
scroll to position [369, 0]
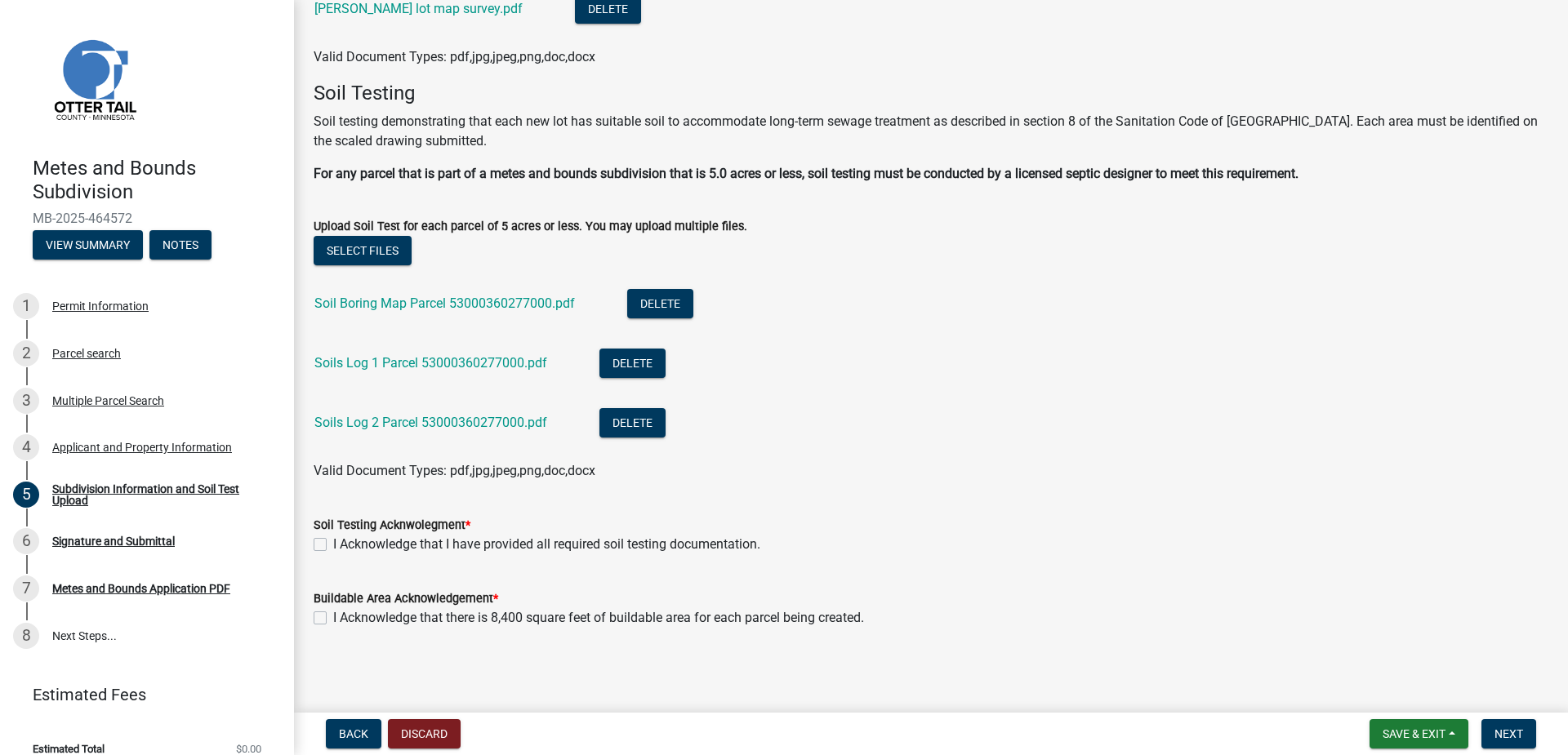
click at [333, 540] on label "I Acknowledge that I have provided all required soil testing documentation." at bounding box center [547, 544] width 427 height 20
click at [333, 540] on input "I Acknowledge that I have provided all required soil testing documentation." at bounding box center [338, 539] width 11 height 11
checkbox input "true"
click at [333, 618] on label "I Acknowledge that there is 8,400 square feet of buildable area for each parcel…" at bounding box center [598, 618] width 530 height 20
click at [333, 618] on input "I Acknowledge that there is 8,400 square feet of buildable area for each parcel…" at bounding box center [338, 613] width 11 height 11
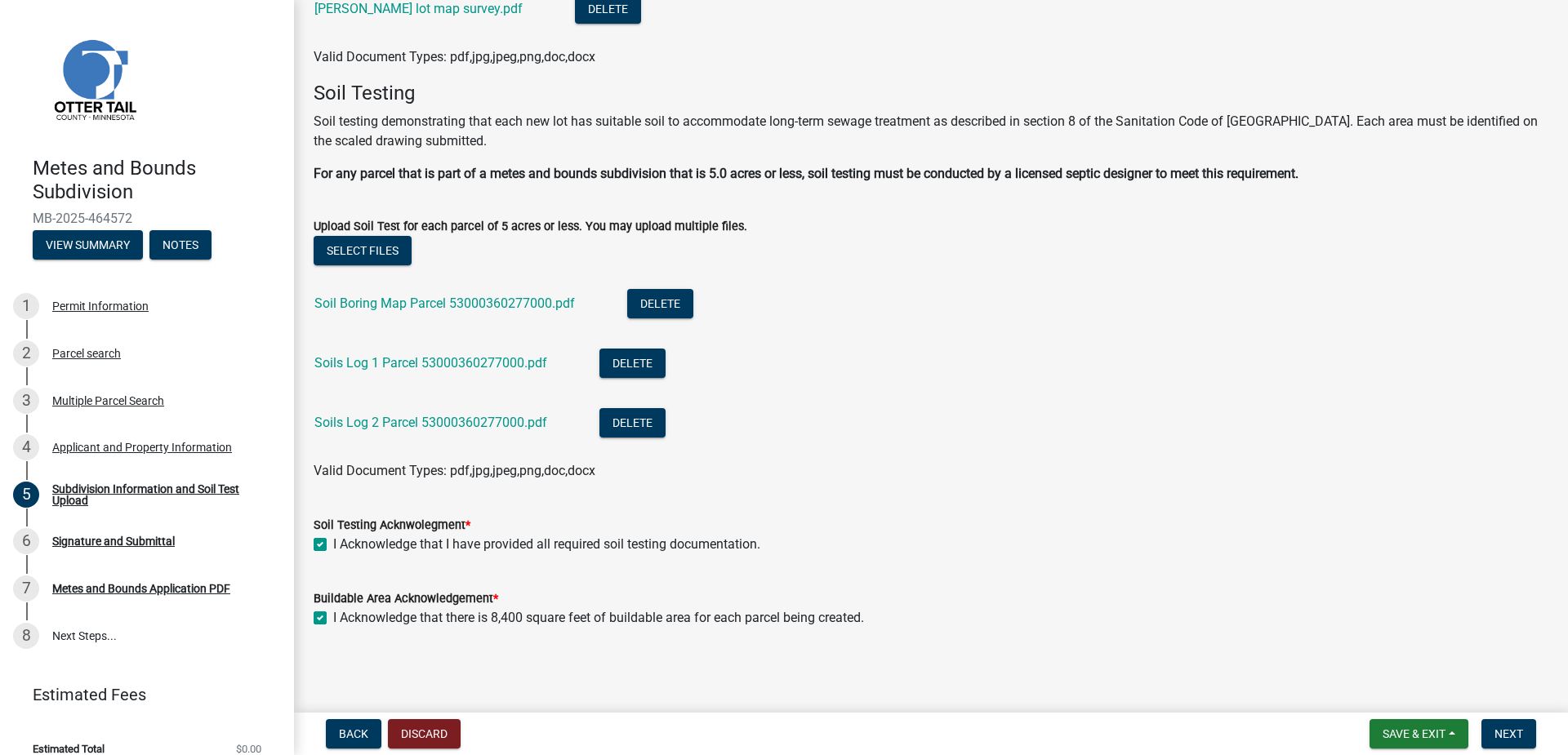
checkbox input "true"
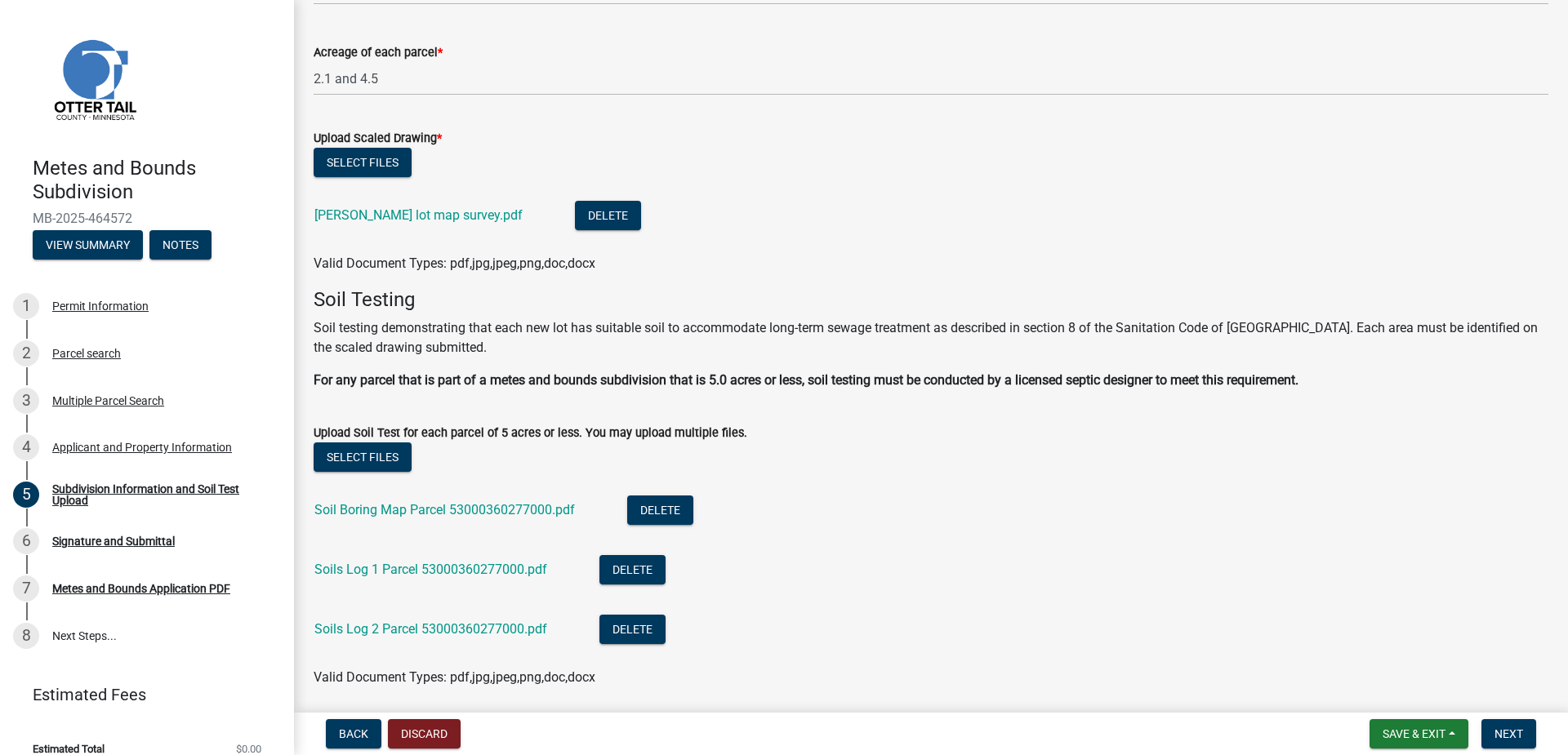
scroll to position [0, 0]
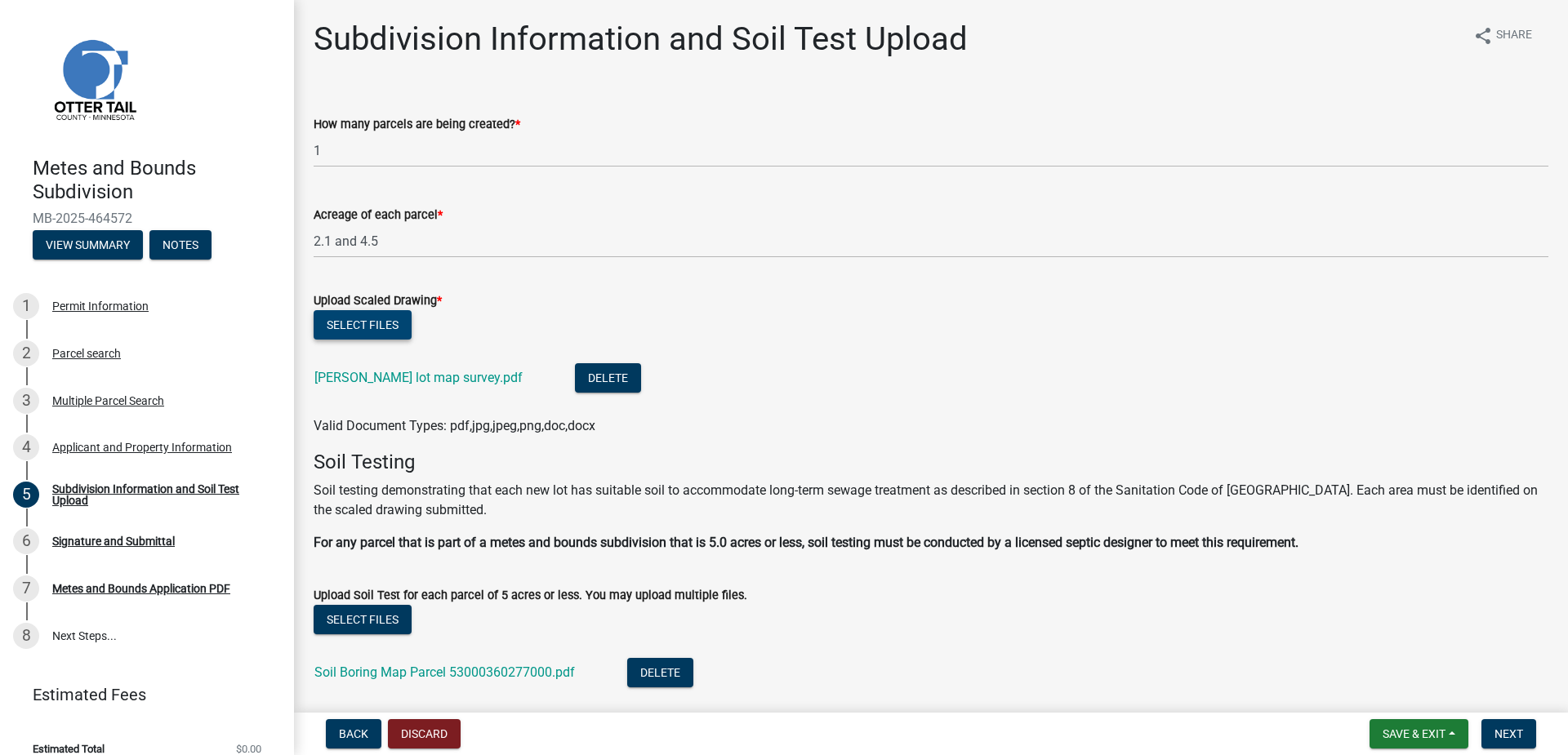
click at [368, 327] on button "Select files" at bounding box center [362, 325] width 98 height 30
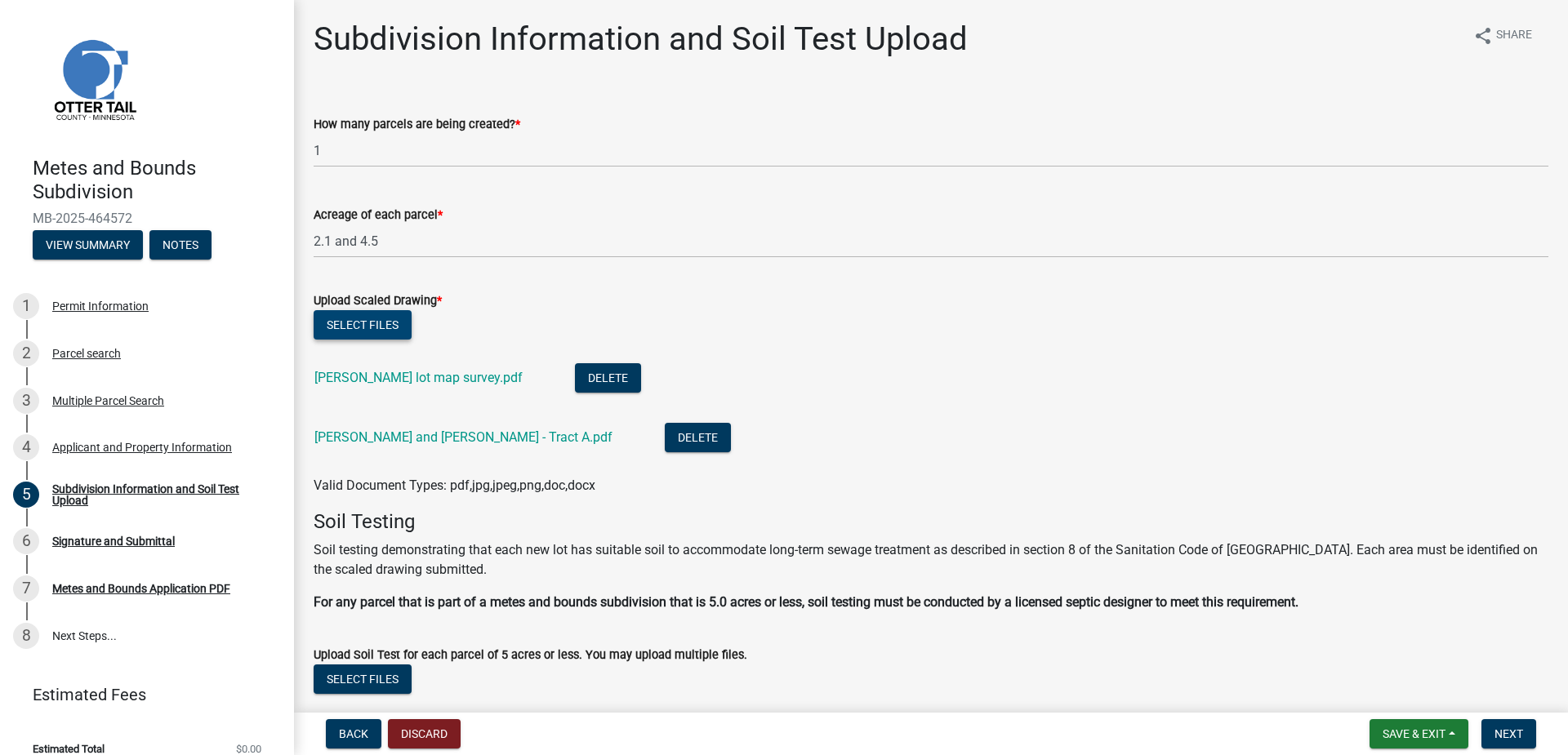
click at [370, 321] on button "Select files" at bounding box center [362, 325] width 98 height 30
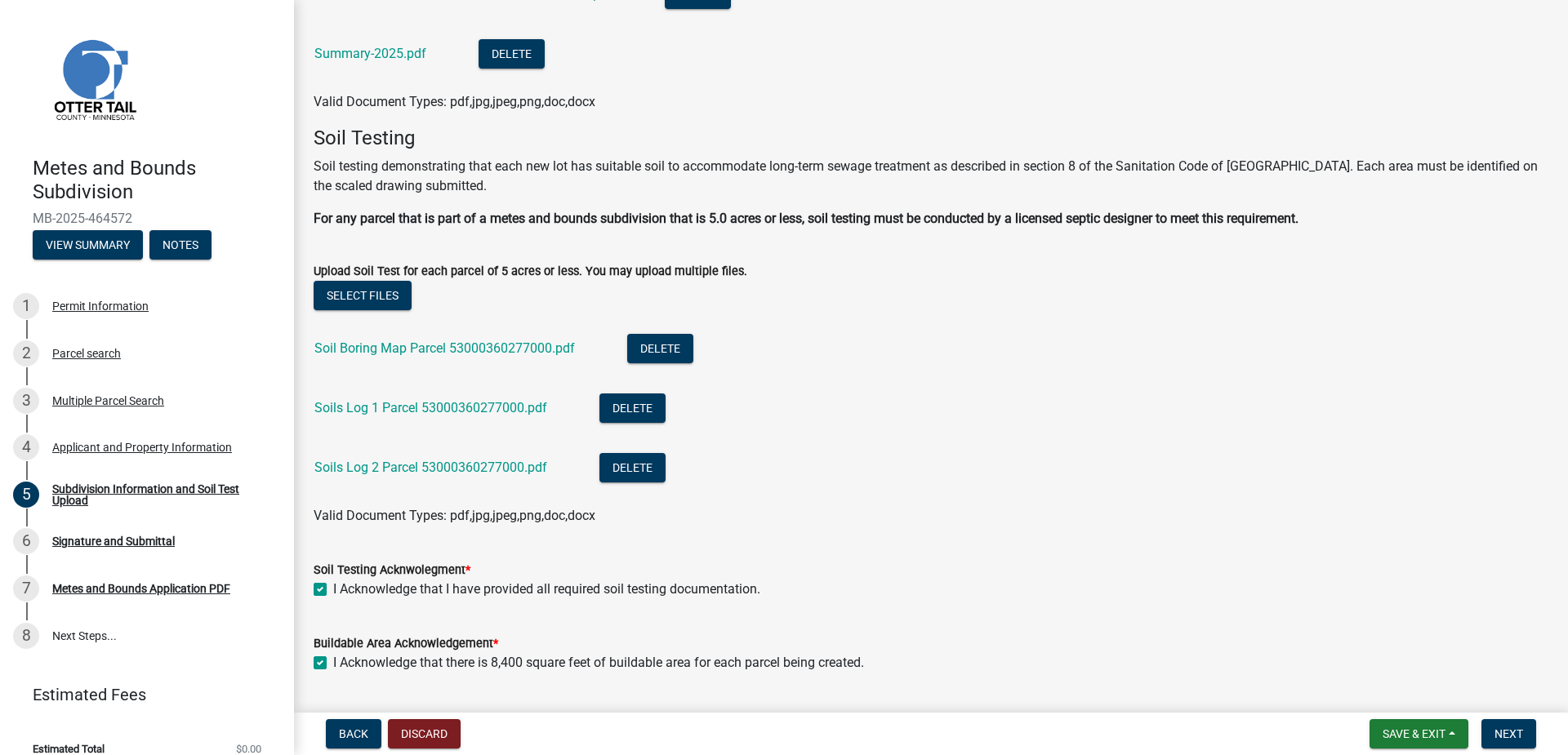
scroll to position [488, 0]
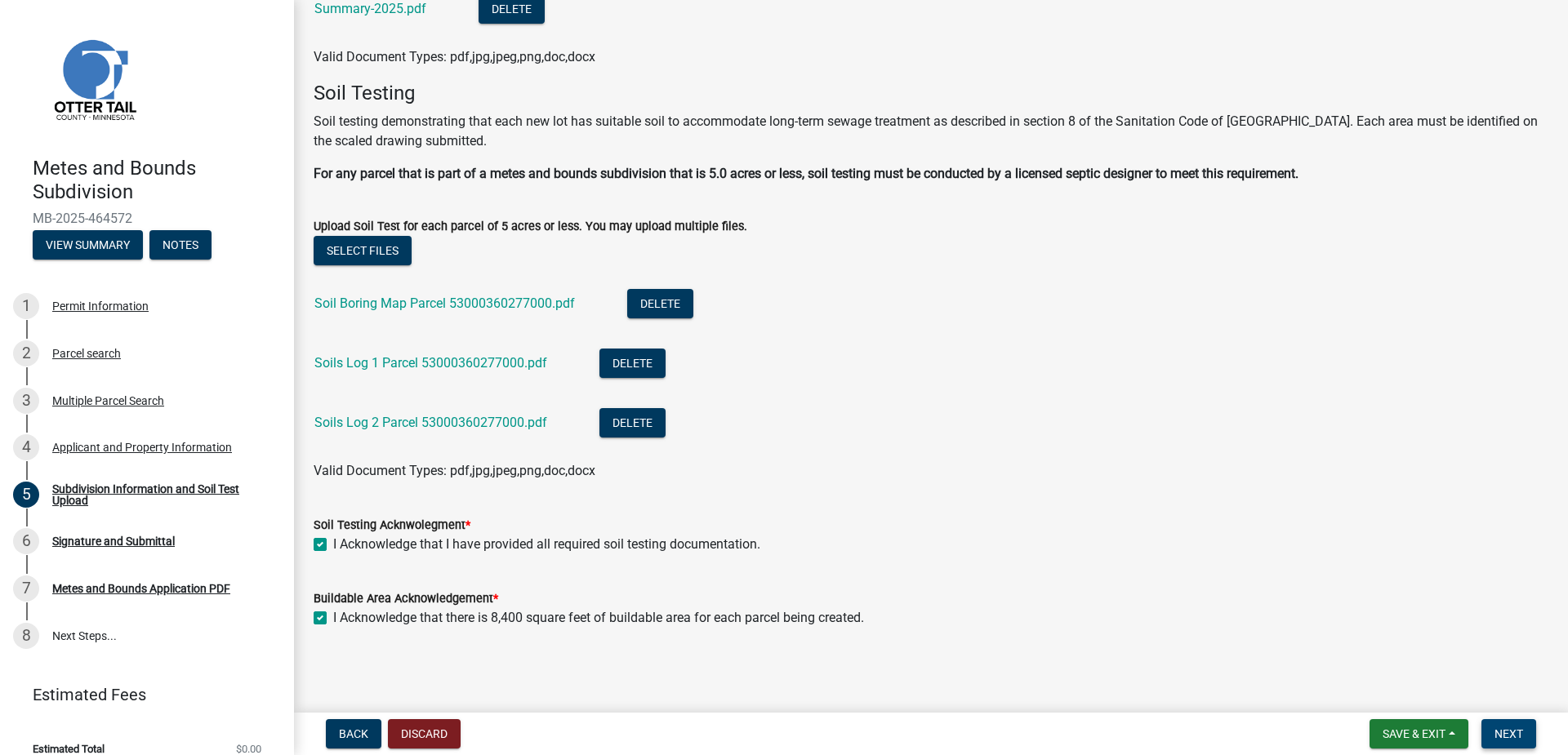
click at [1532, 732] on button "Next" at bounding box center [1508, 733] width 55 height 30
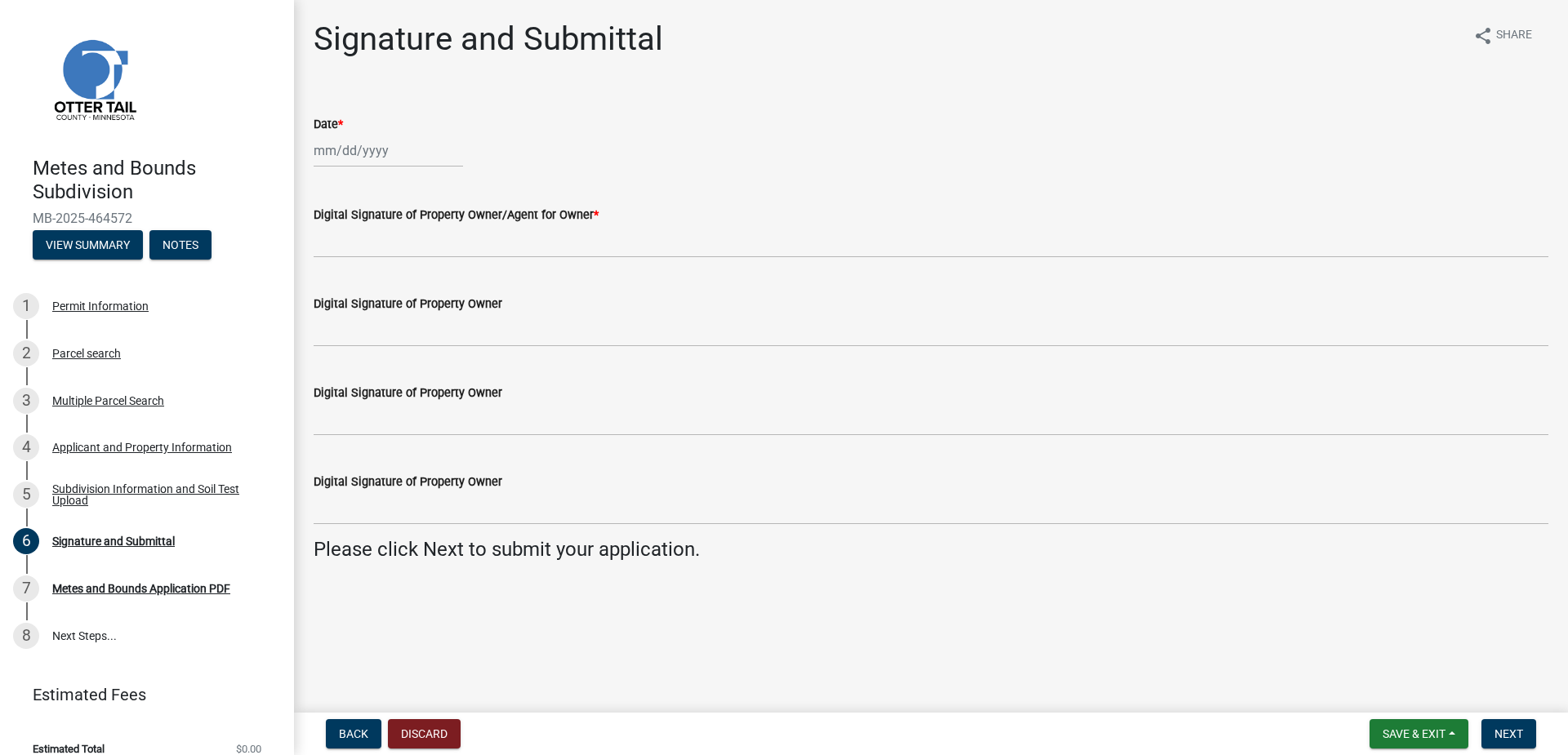
click at [345, 155] on div at bounding box center [388, 151] width 150 height 33
select select "8"
select select "2025"
click at [434, 277] on div "15" at bounding box center [434, 290] width 26 height 26
type input "[DATE]"
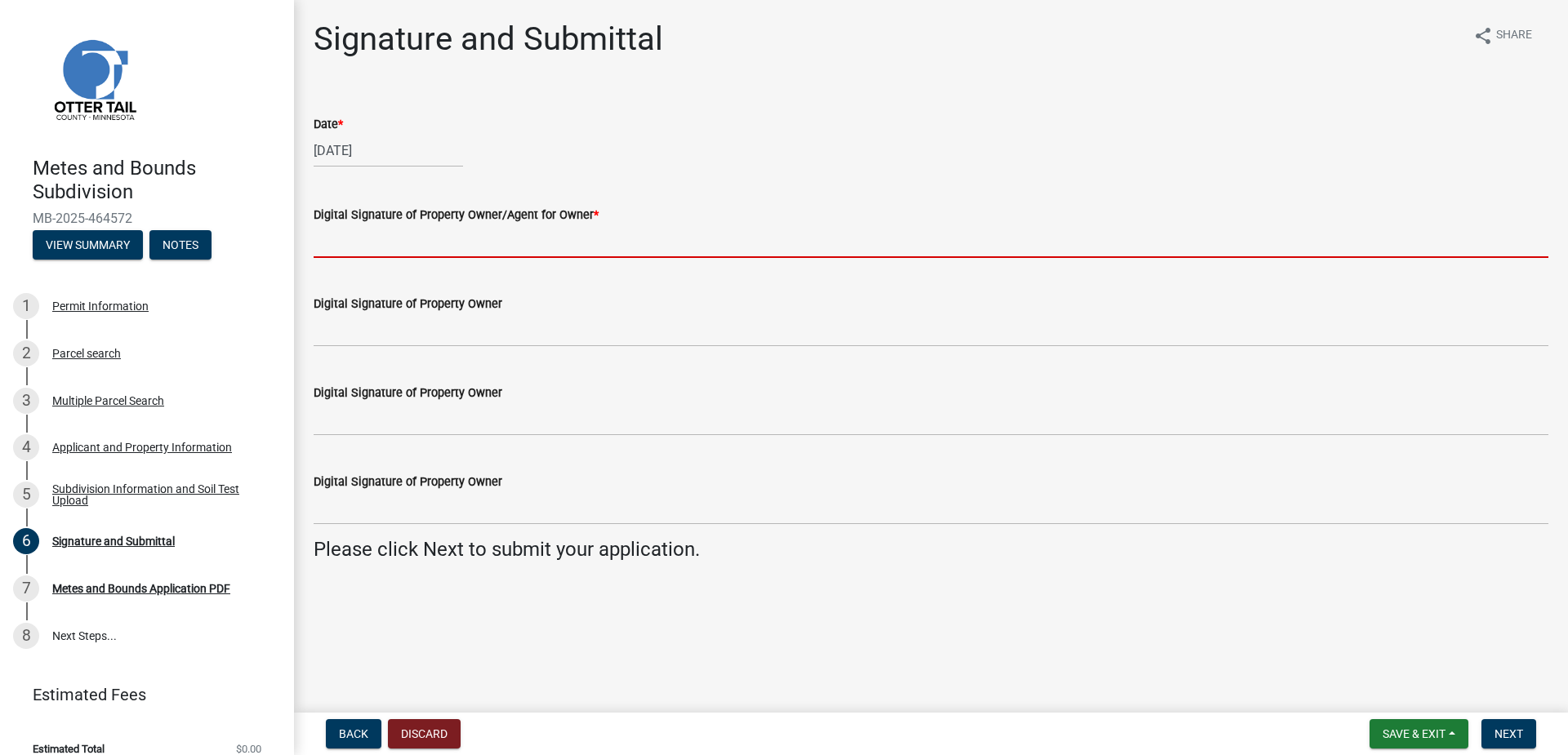
click at [405, 242] on input "Digital Signature of Property Owner/Agent for Owner *" at bounding box center [931, 241] width 1235 height 33
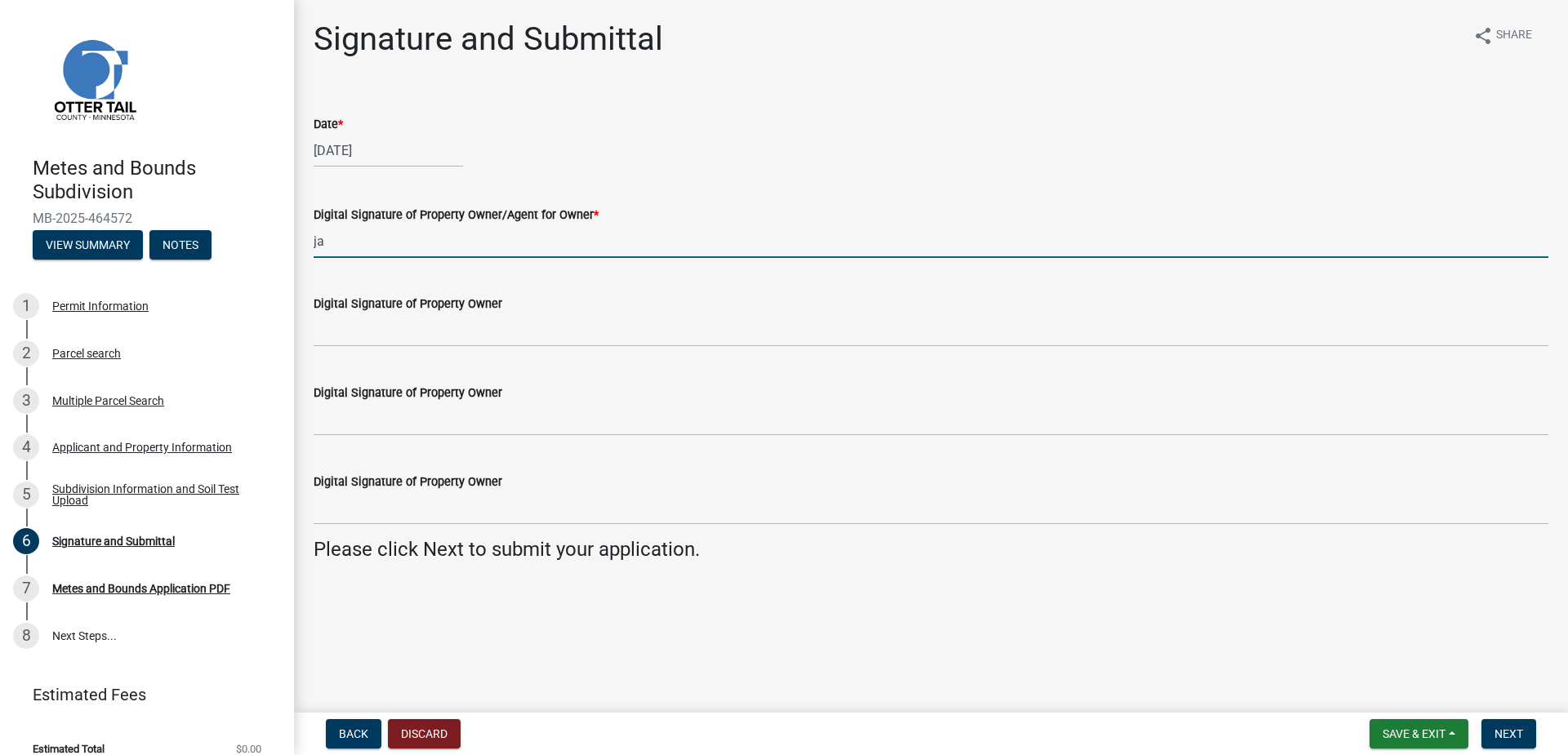
type input "j"
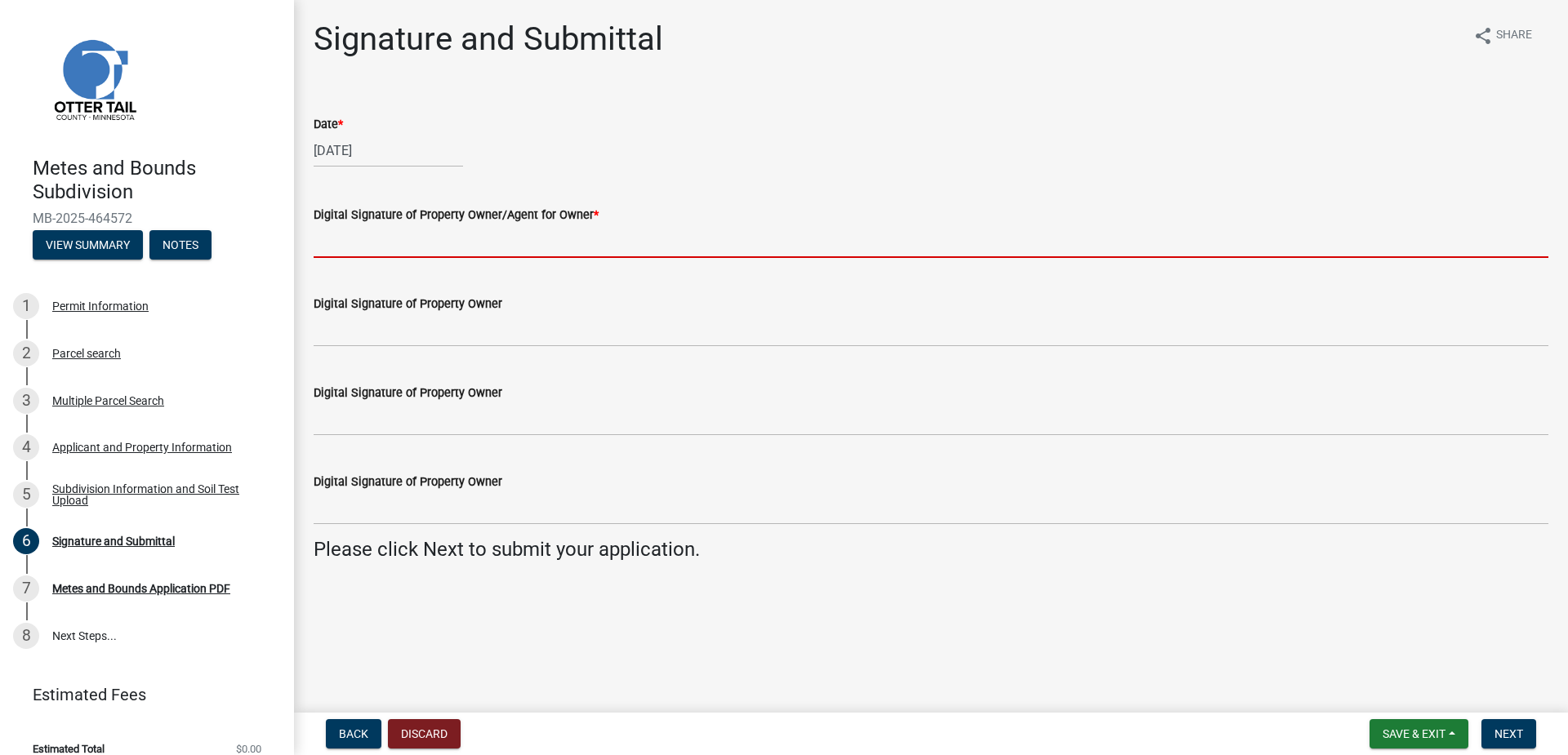
type input "j"
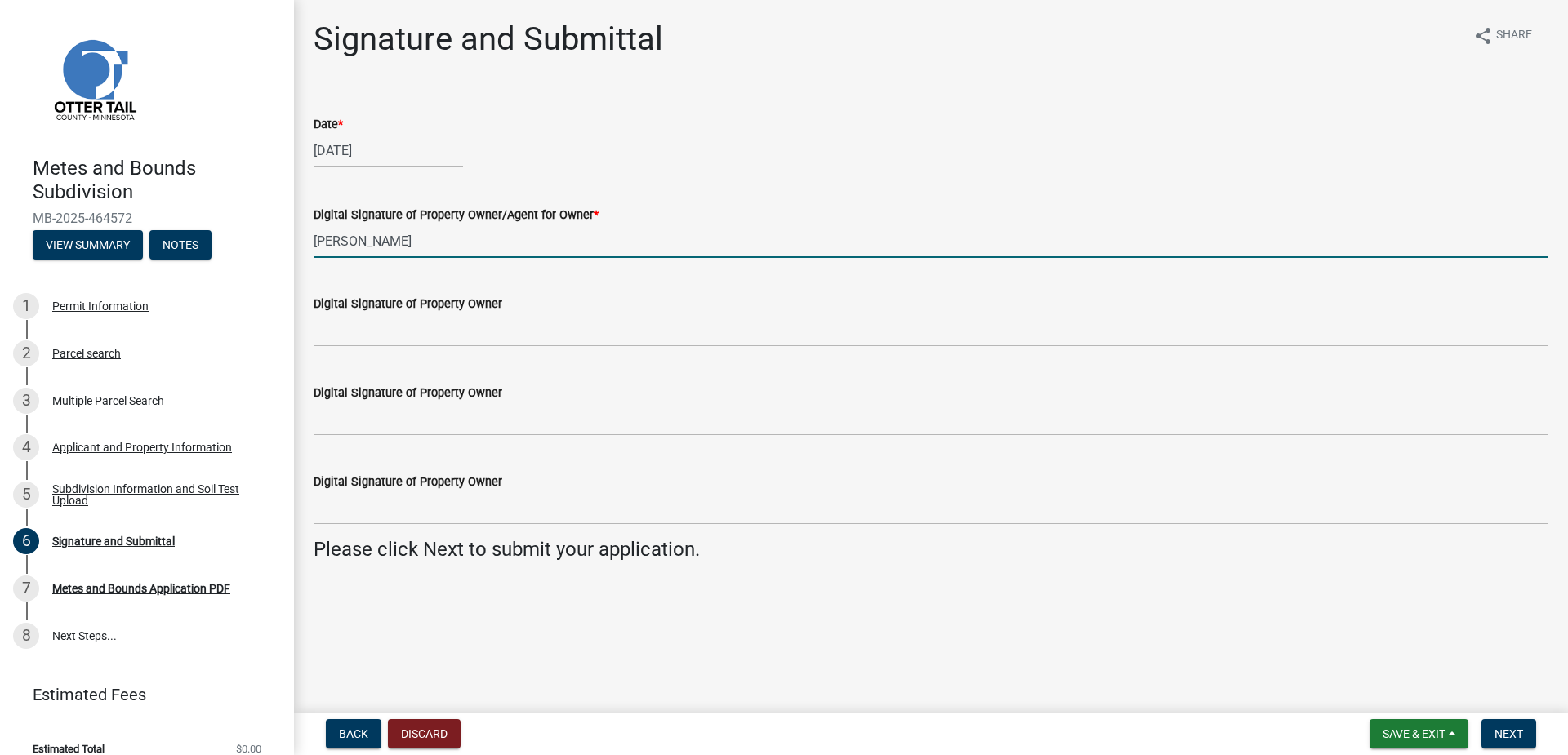
type input "[PERSON_NAME]"
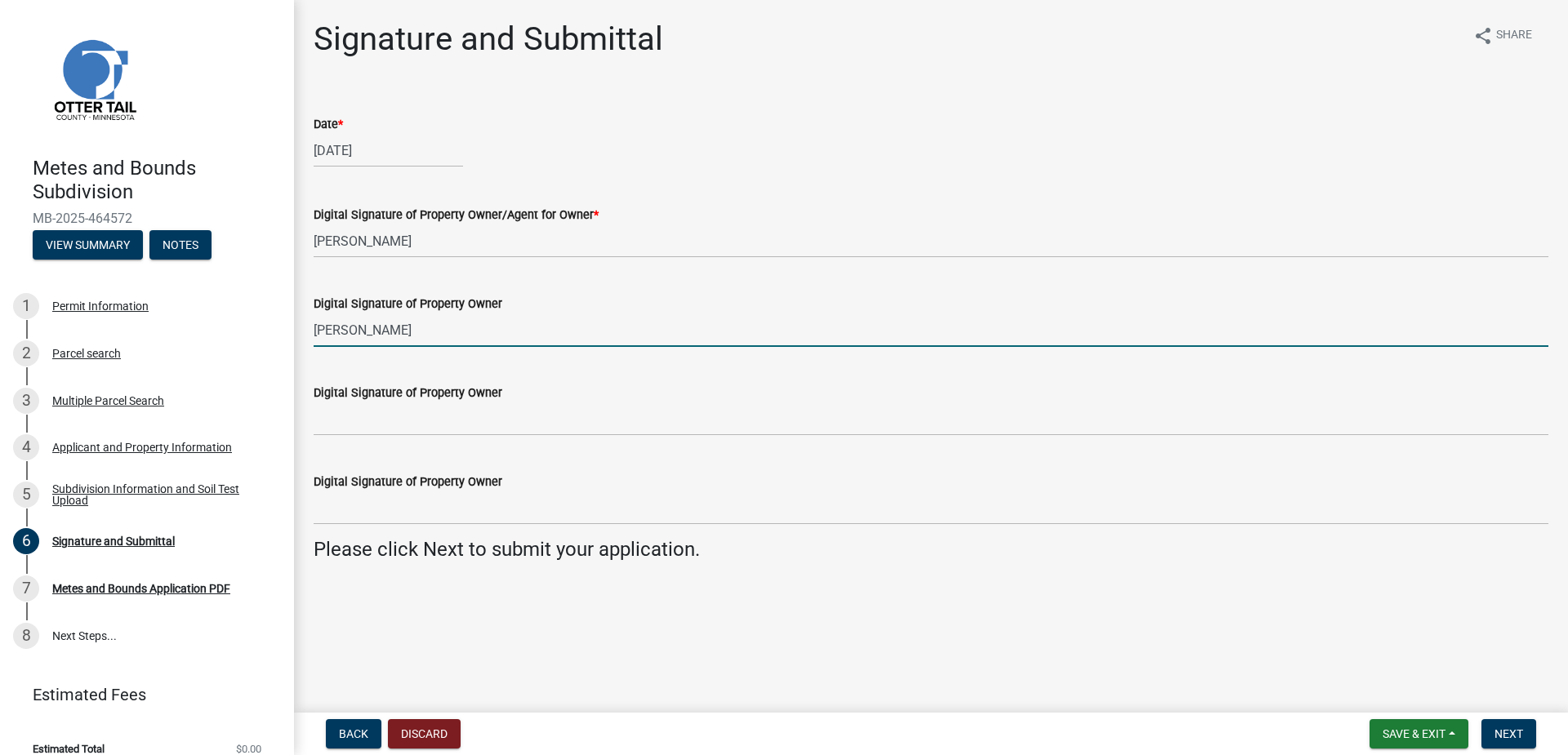
type input "[PERSON_NAME]"
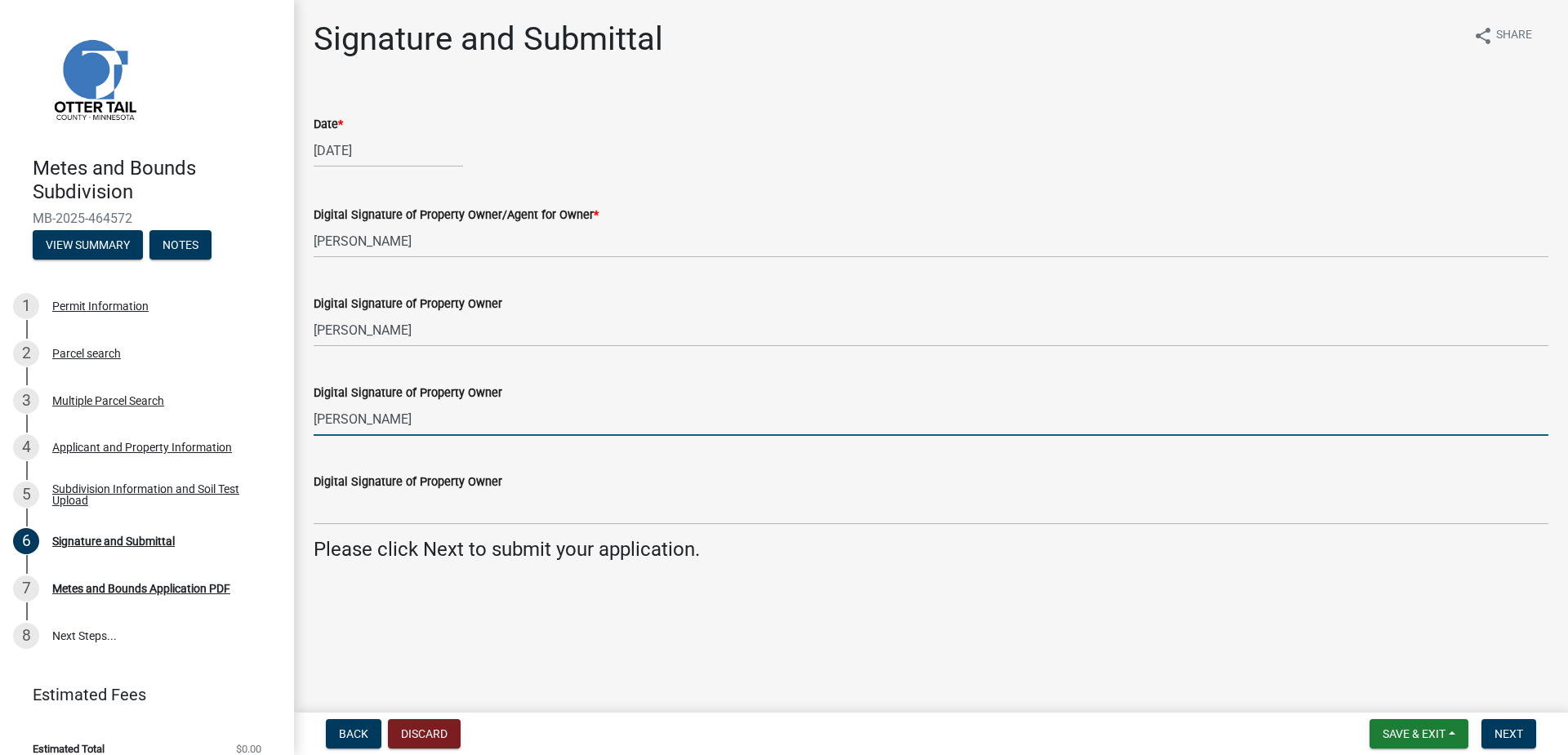
type input "[PERSON_NAME]"
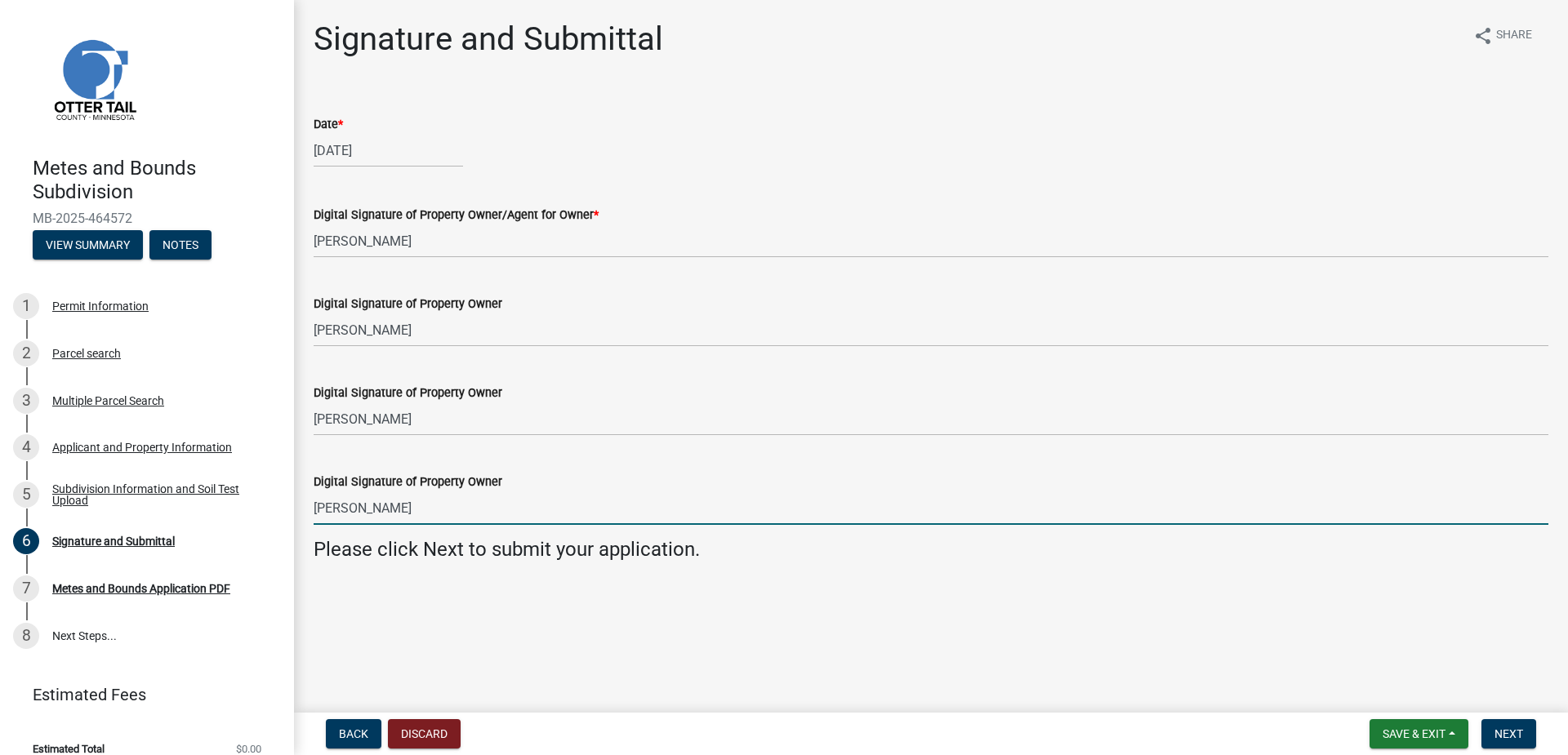
type input "[PERSON_NAME]"
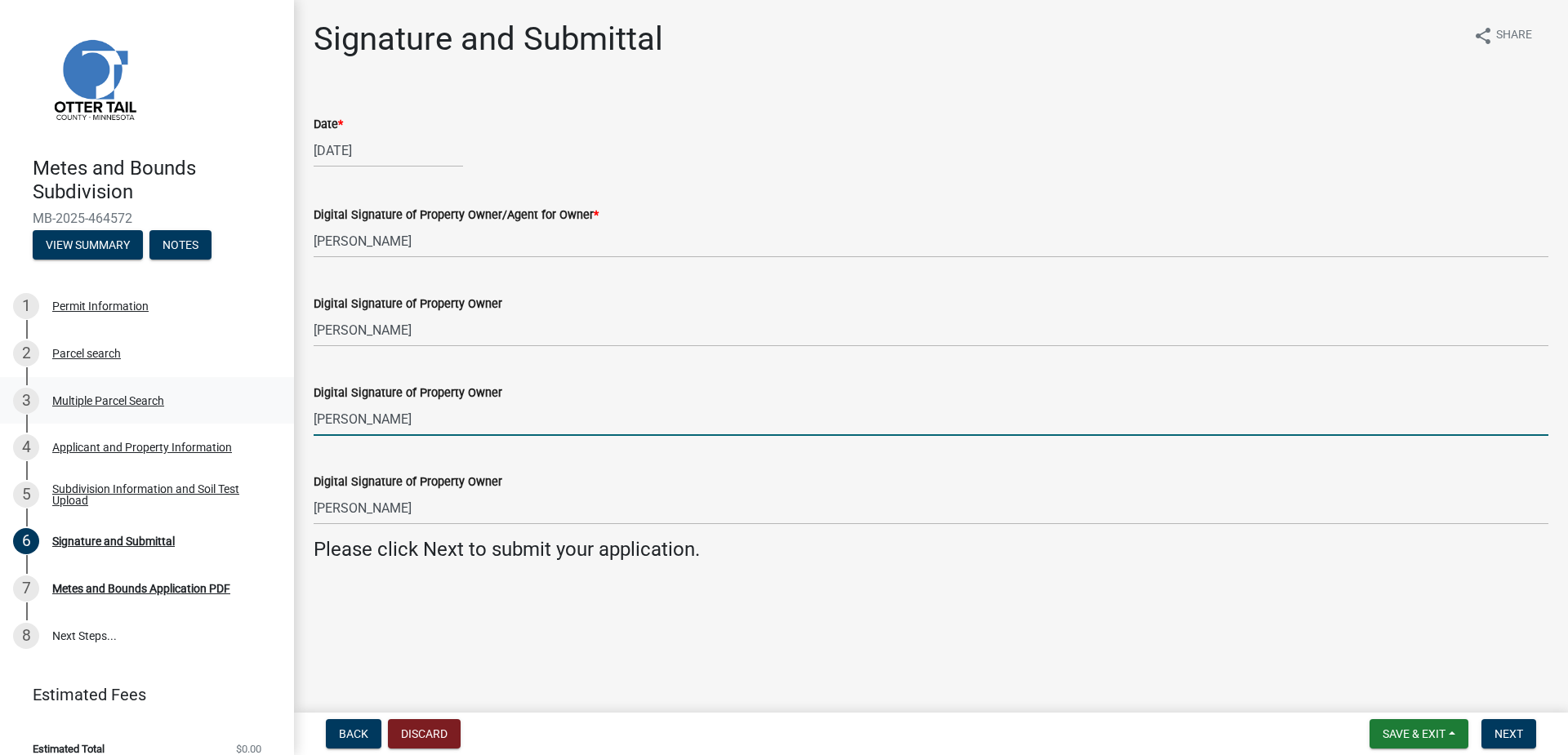
drag, startPoint x: 348, startPoint y: 413, endPoint x: 239, endPoint y: 413, distance: 109.0
click at [239, 413] on div "Metes and Bounds Subdivision MB-2025-464572 View Summary Notes 1 Permit Informa…" at bounding box center [784, 377] width 1568 height 755
type input "[PERSON_NAME]"
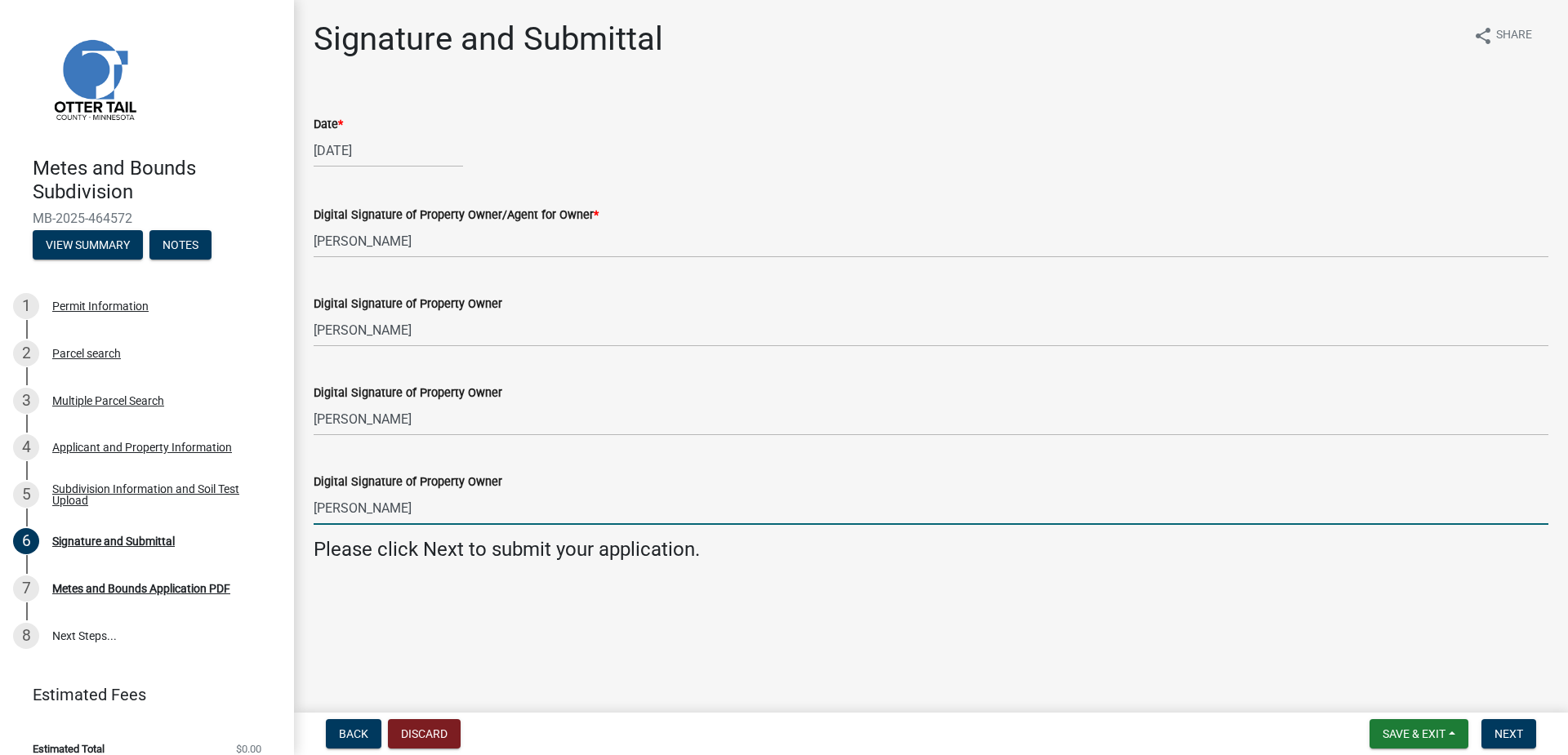
drag, startPoint x: 410, startPoint y: 519, endPoint x: 299, endPoint y: 522, distance: 111.0
click at [299, 522] on div "Signature and Submittal share Share Date * [DATE] Digital Signature of Property…" at bounding box center [930, 304] width 1273 height 570
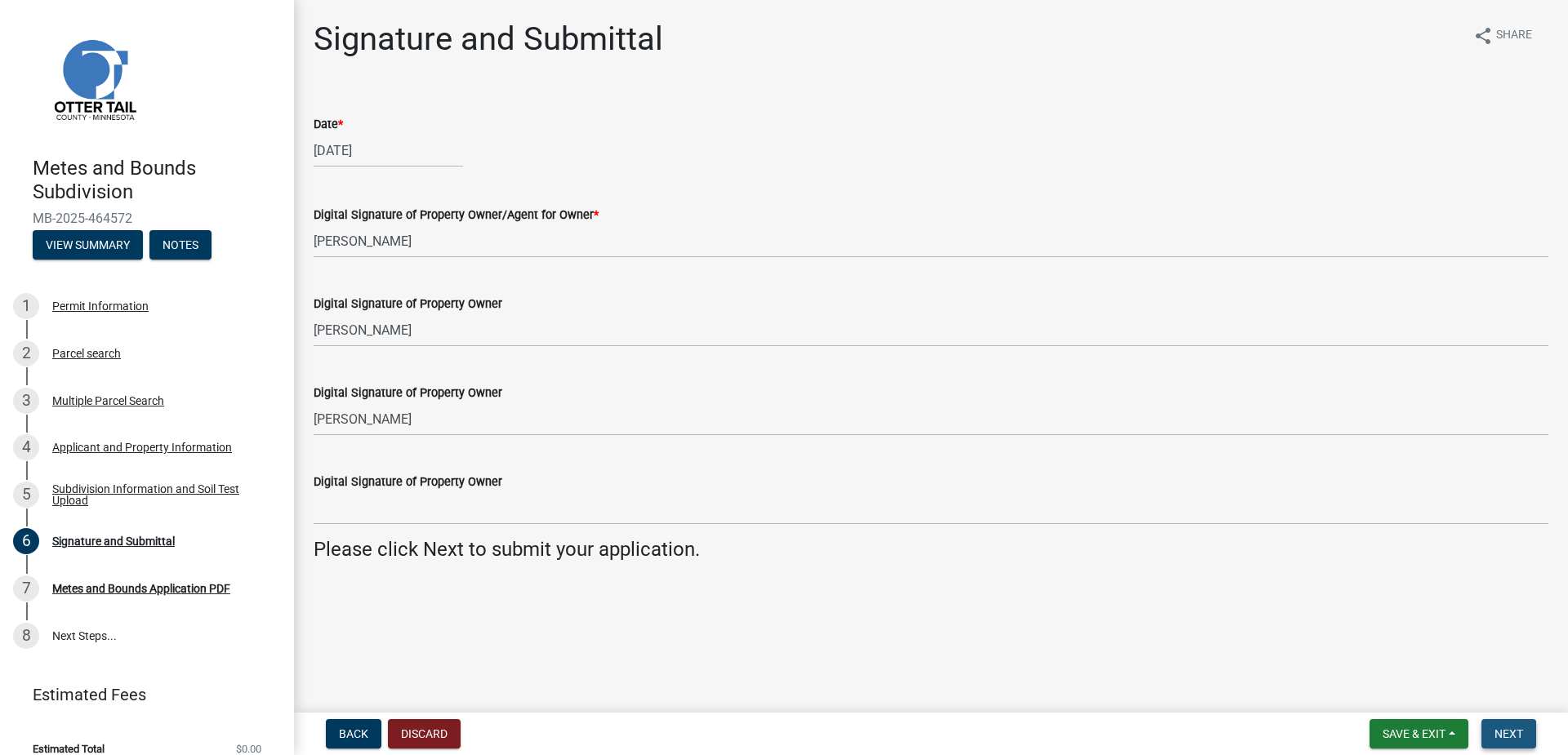
click at [1511, 729] on span "Next" at bounding box center [1508, 733] width 29 height 13
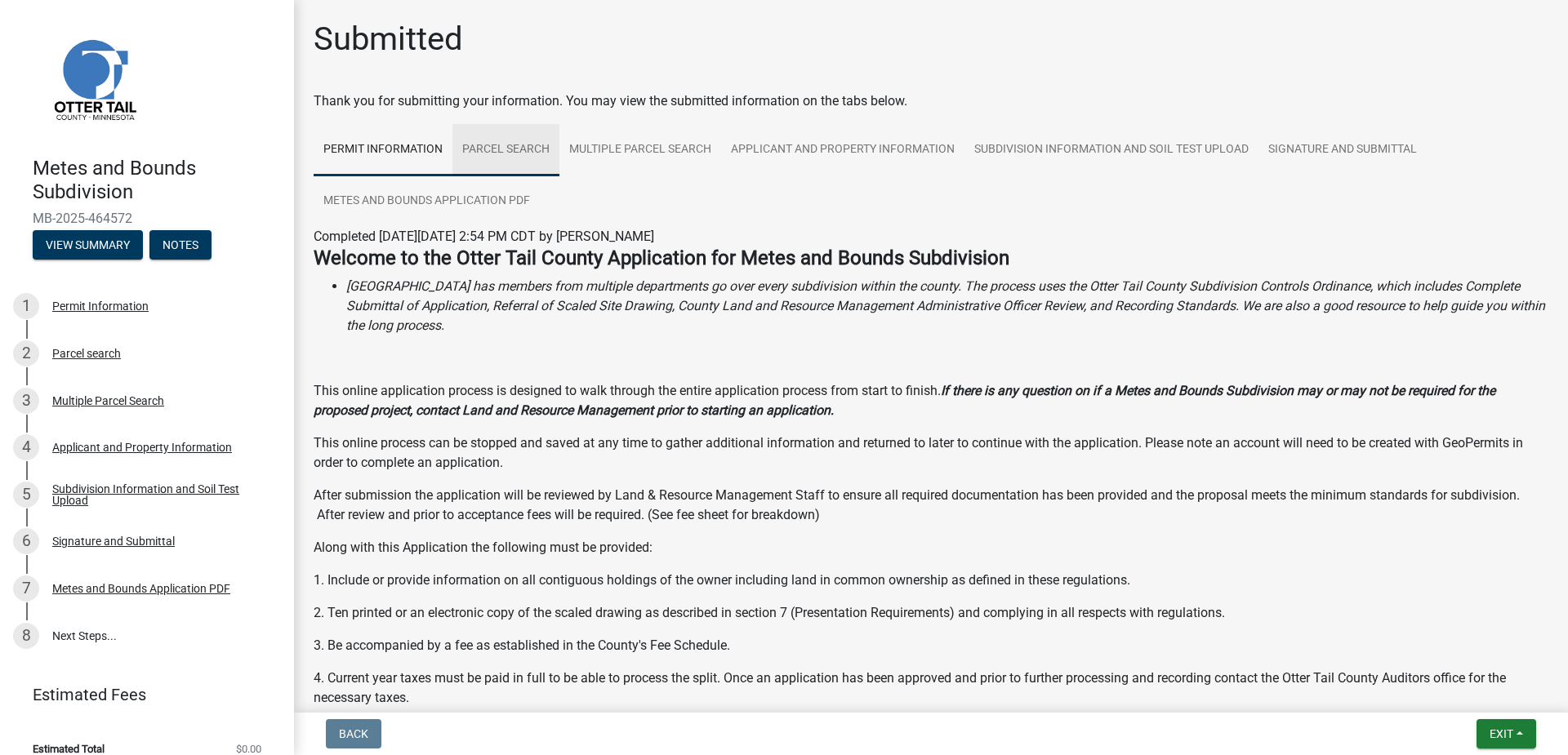
click at [500, 147] on link "Parcel search" at bounding box center [506, 150] width 107 height 52
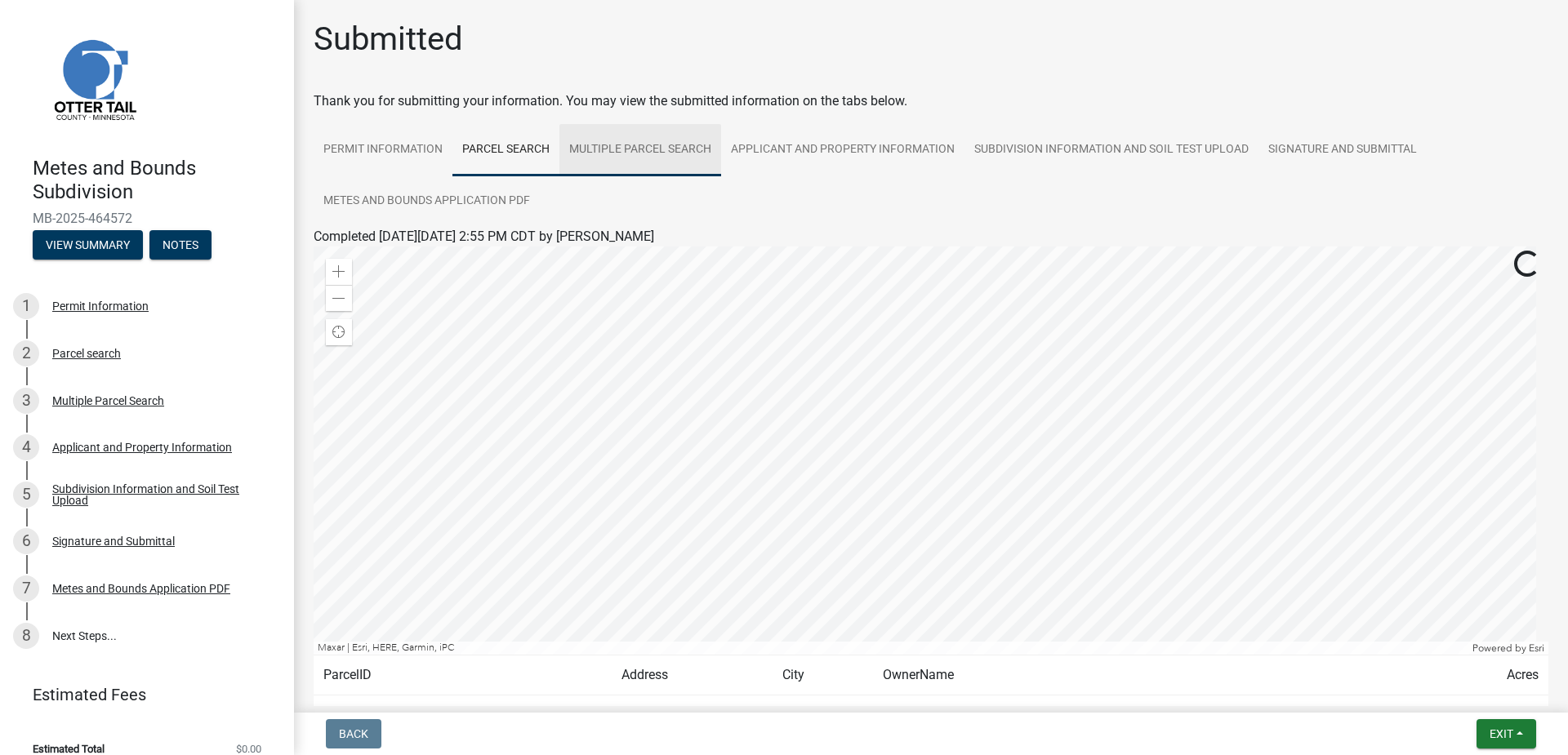
click at [594, 149] on link "Multiple Parcel Search" at bounding box center [640, 150] width 161 height 52
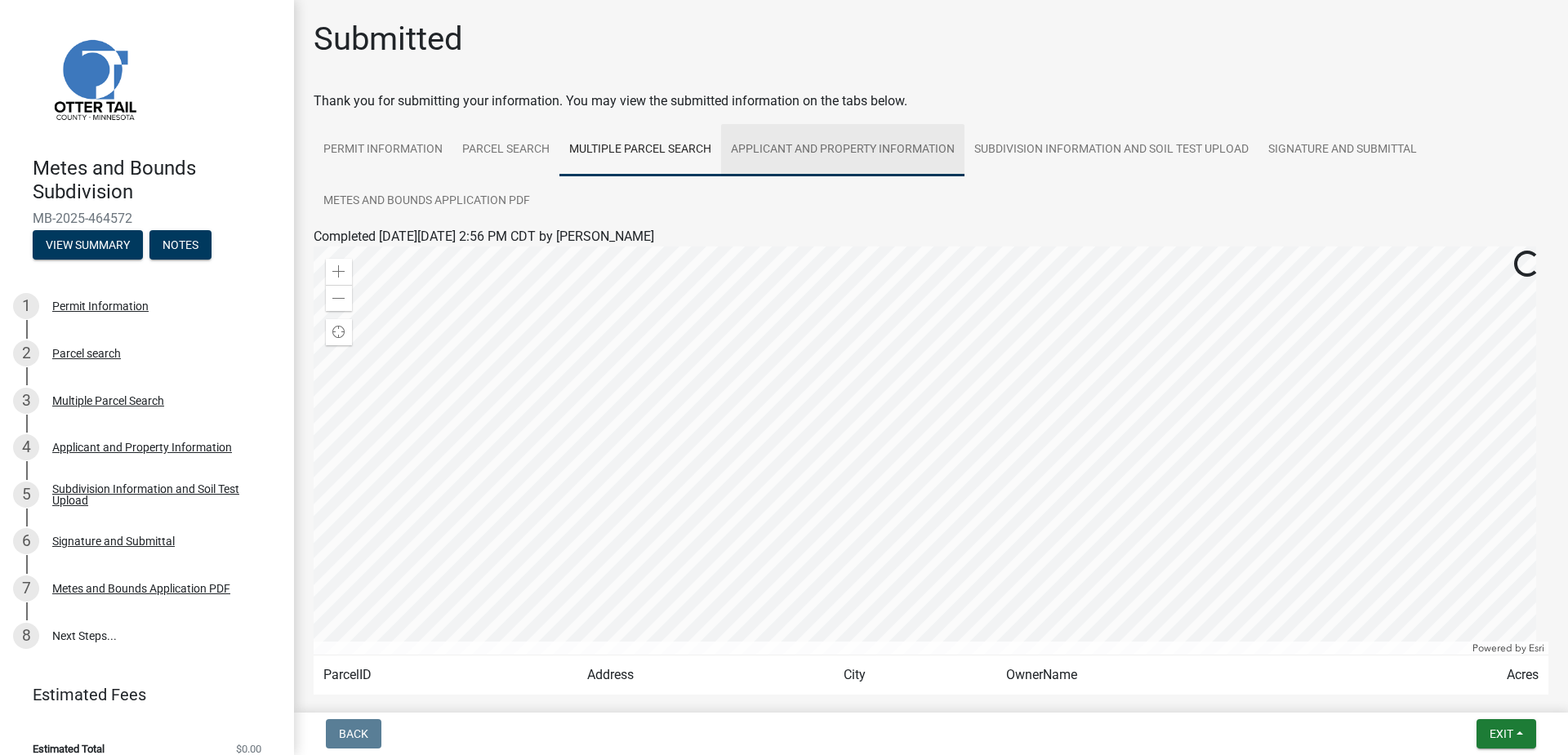
click at [783, 147] on link "Applicant and Property Information" at bounding box center [842, 150] width 243 height 52
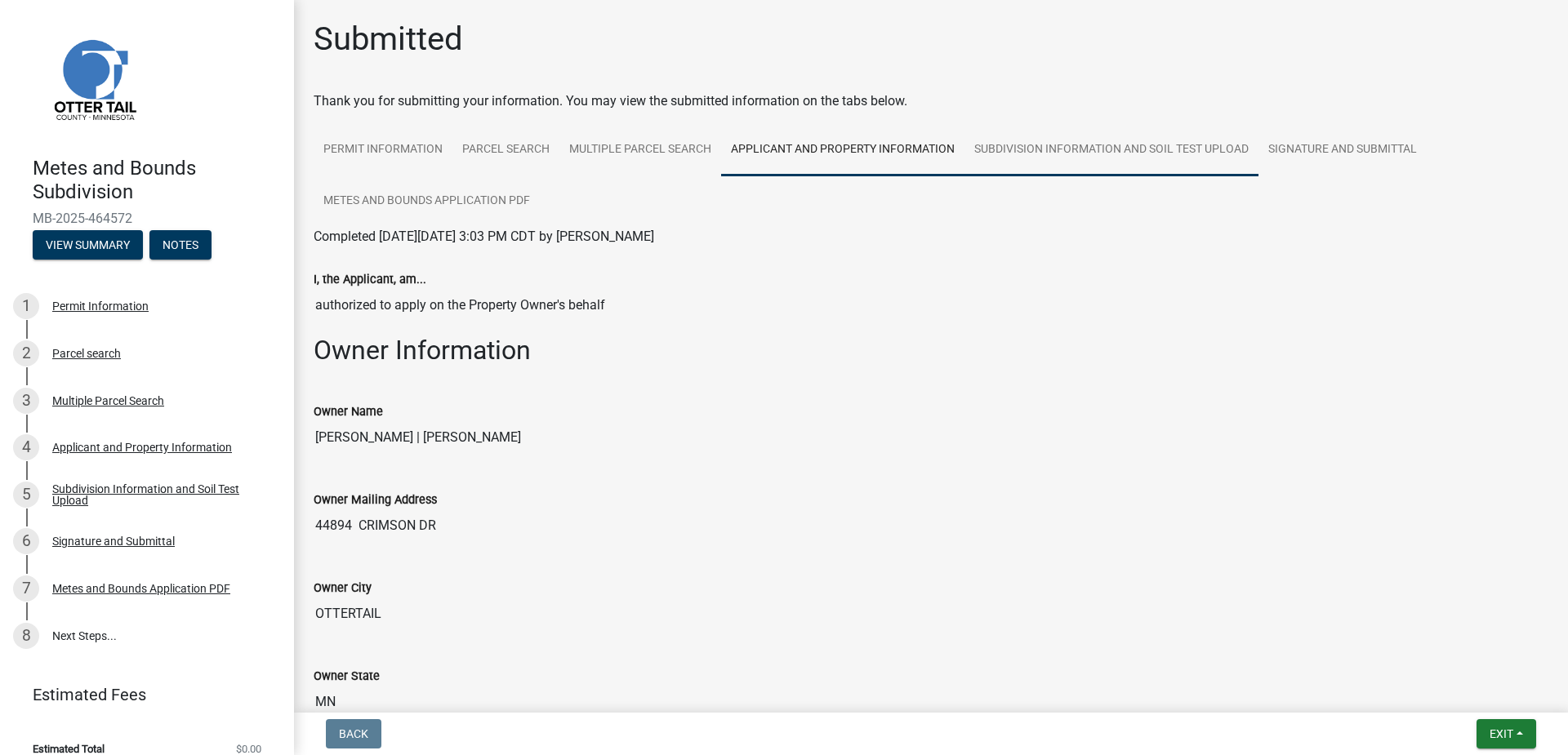
click at [1029, 158] on link "Subdivision Information and Soil Test Upload" at bounding box center [1110, 150] width 294 height 52
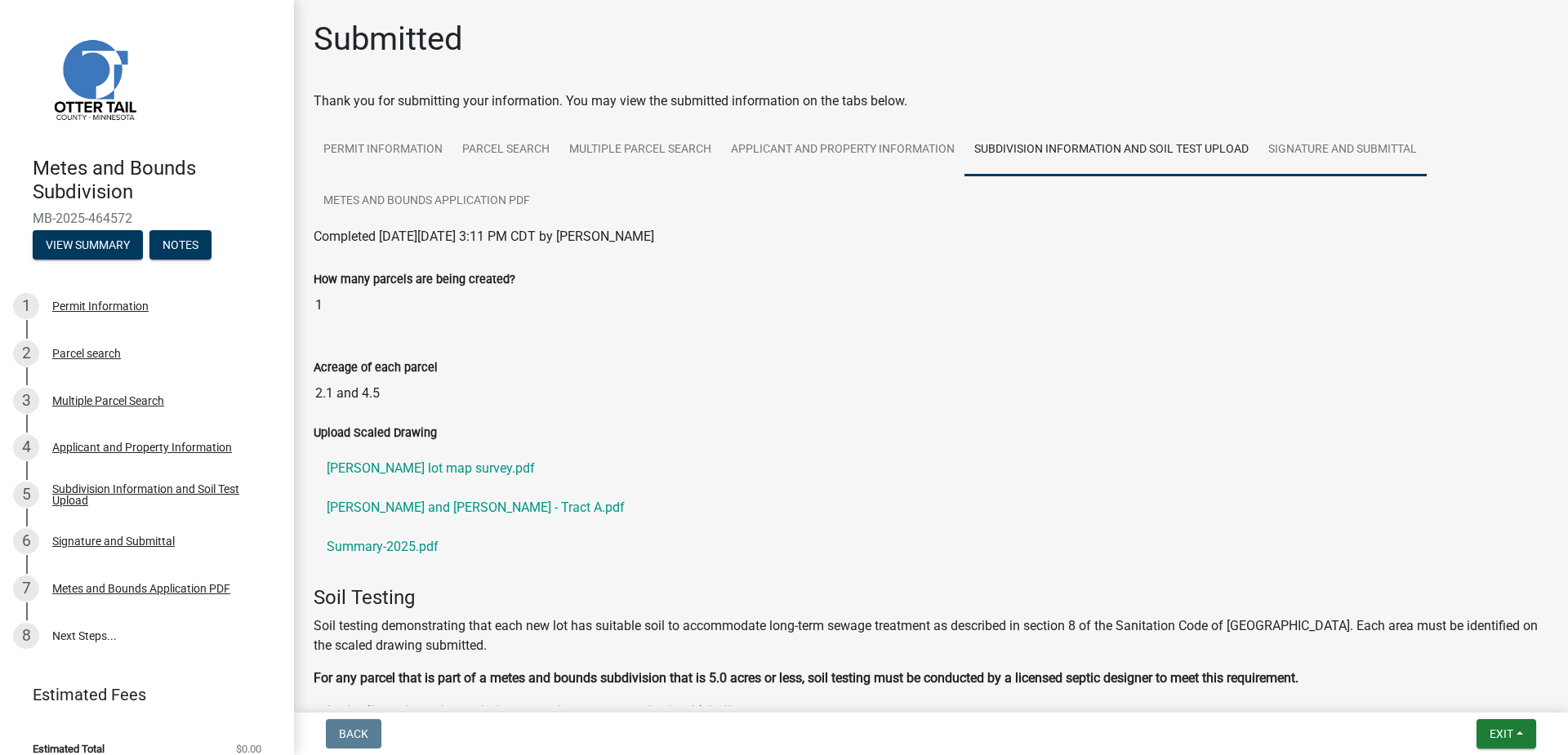
click at [1301, 147] on link "Signature and Submittal" at bounding box center [1342, 150] width 168 height 52
